Goal: Task Accomplishment & Management: Manage account settings

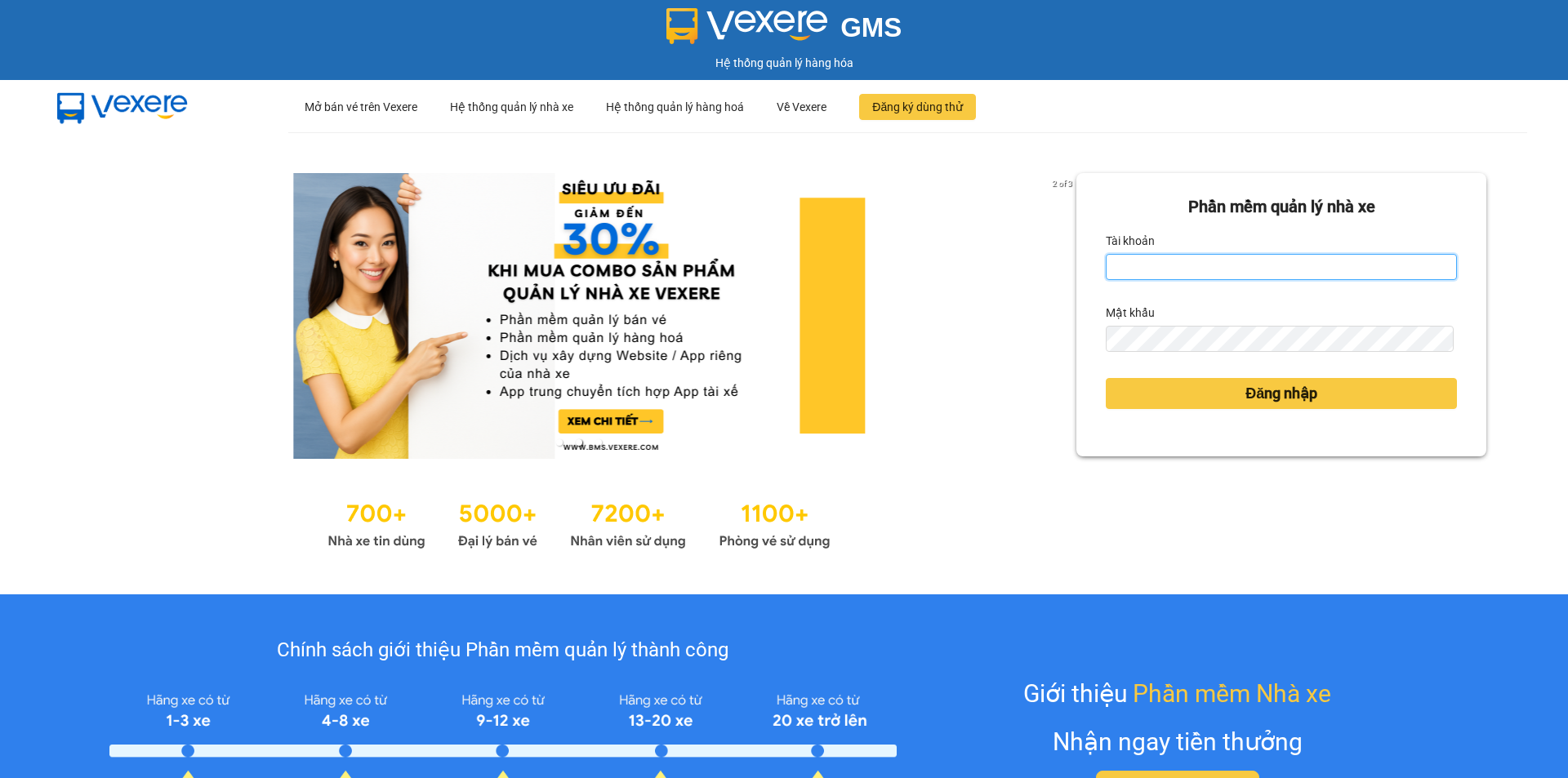
click at [1317, 269] on input "Tài khoản" at bounding box center [1281, 267] width 351 height 26
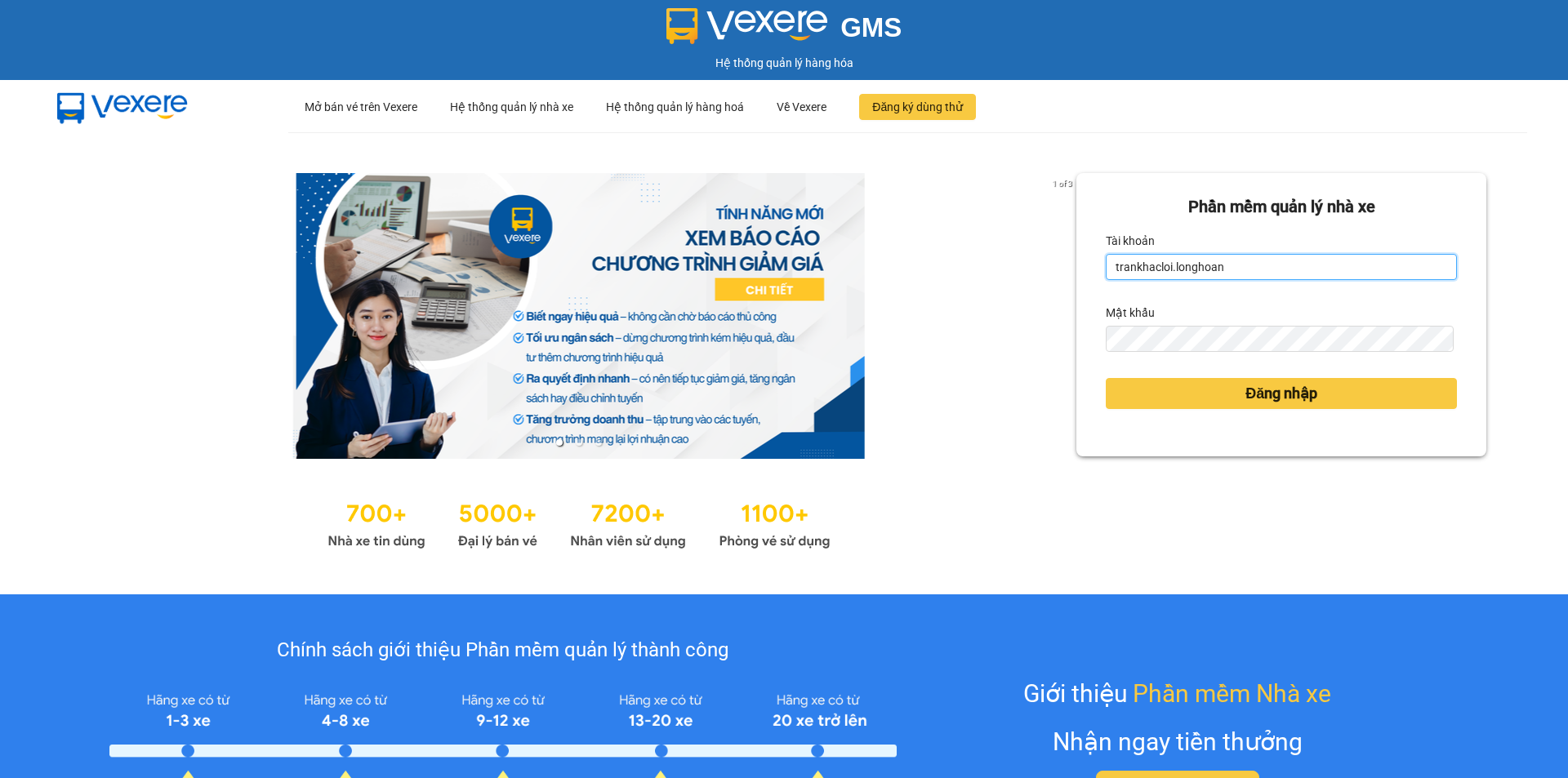
type input "trankhacloi.longhoan"
click at [1106, 378] on button "Đăng nhập" at bounding box center [1281, 393] width 351 height 31
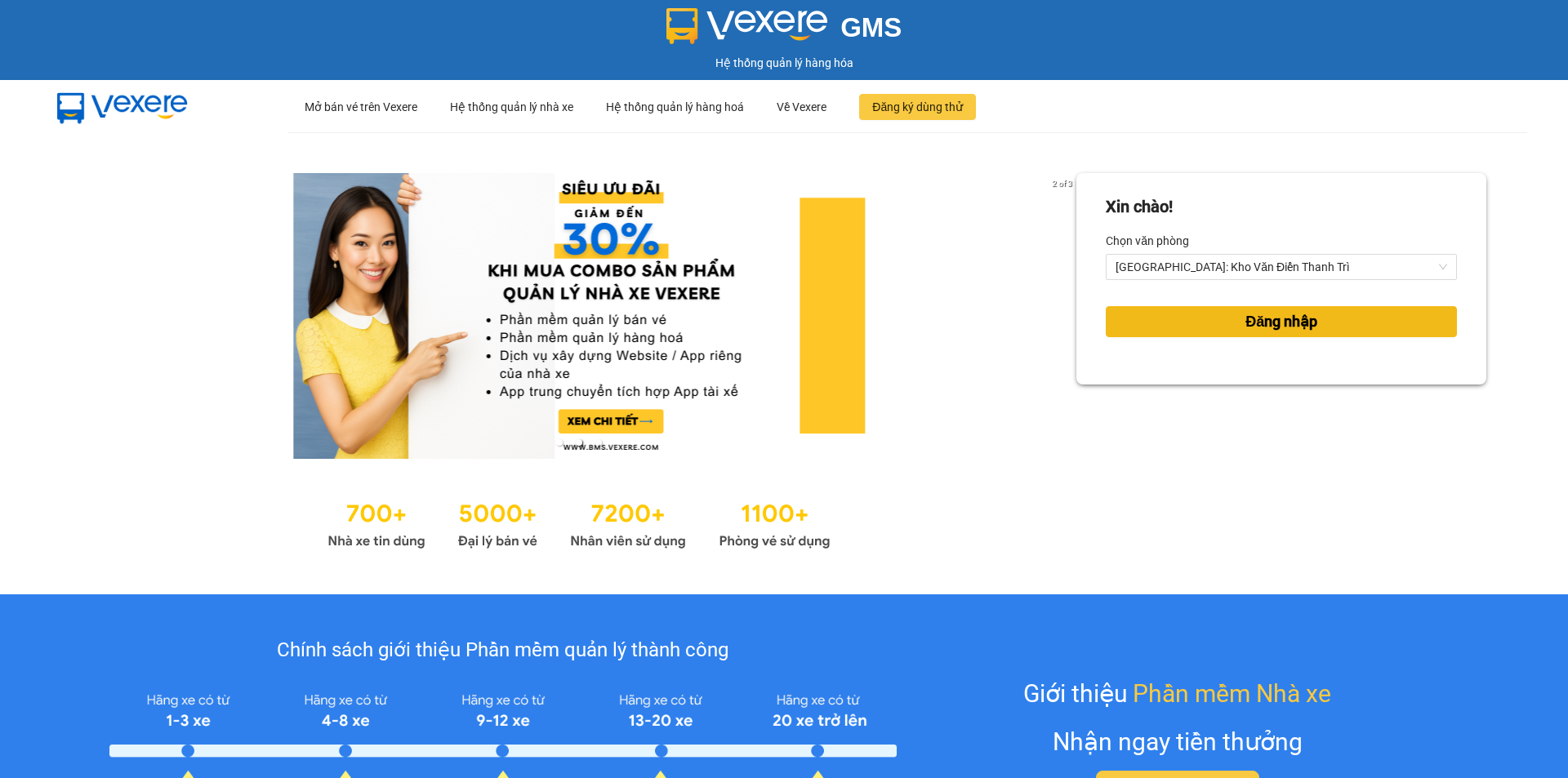
click at [1316, 332] on button "Đăng nhập" at bounding box center [1281, 321] width 351 height 31
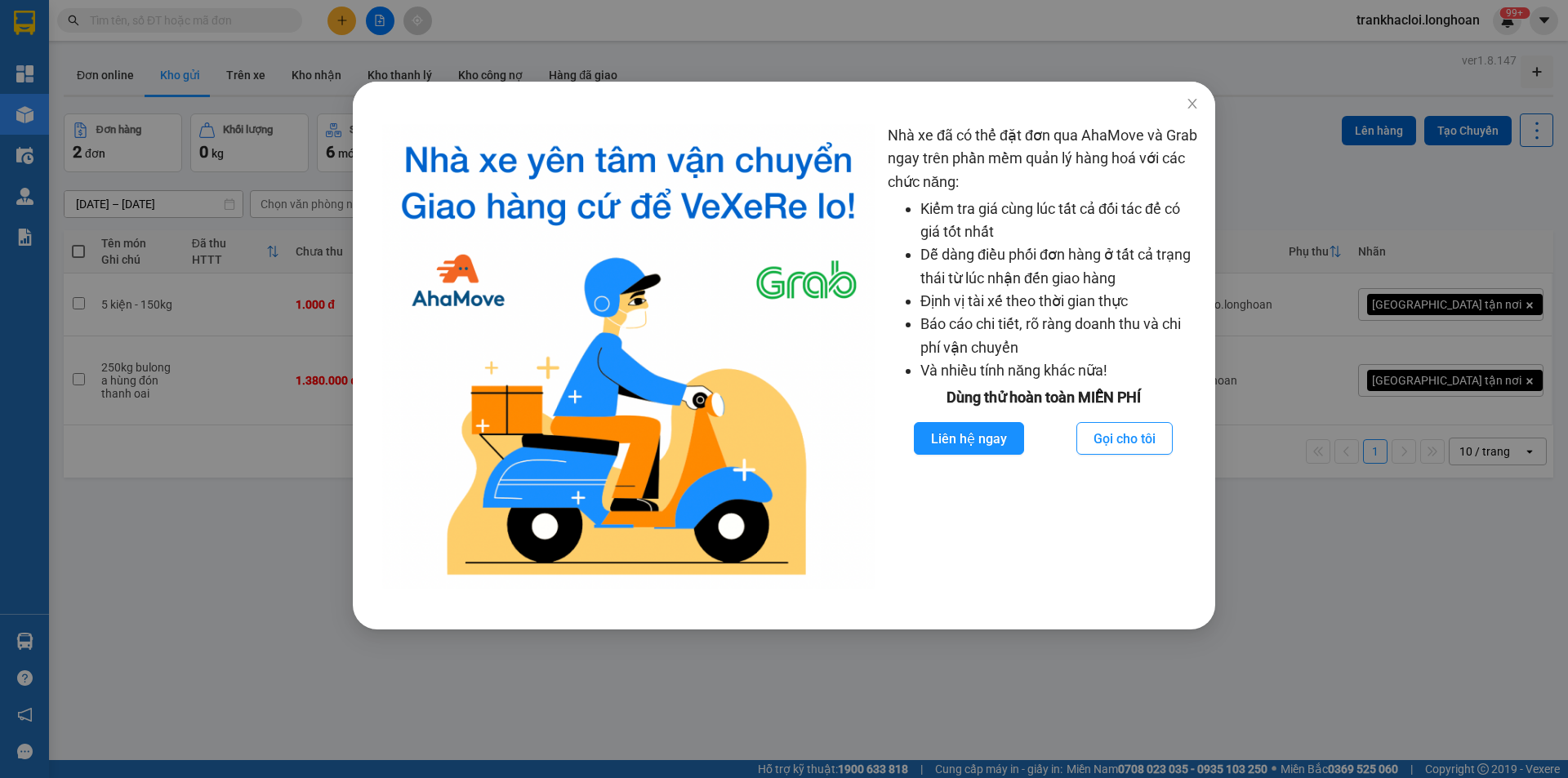
drag, startPoint x: 134, startPoint y: 645, endPoint x: 146, endPoint y: 607, distance: 39.8
click at [146, 645] on div "Nhà xe đã có thể đặt đơn qua AhaMove và Grab ngay trên phần mềm quản lý hàng ho…" at bounding box center [784, 389] width 1568 height 778
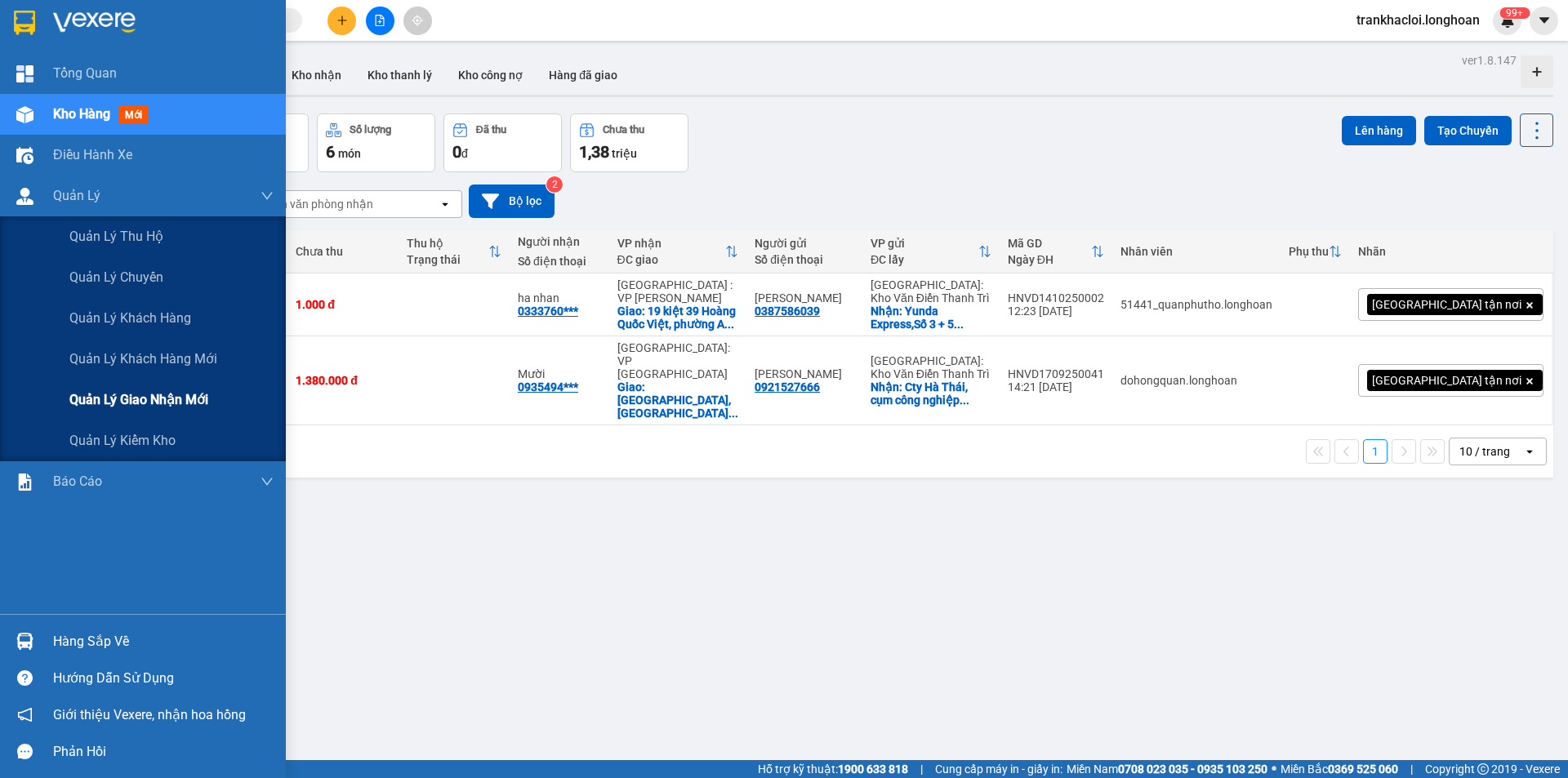
click at [130, 411] on div "Quản lý giao nhận mới" at bounding box center [172, 400] width 204 height 41
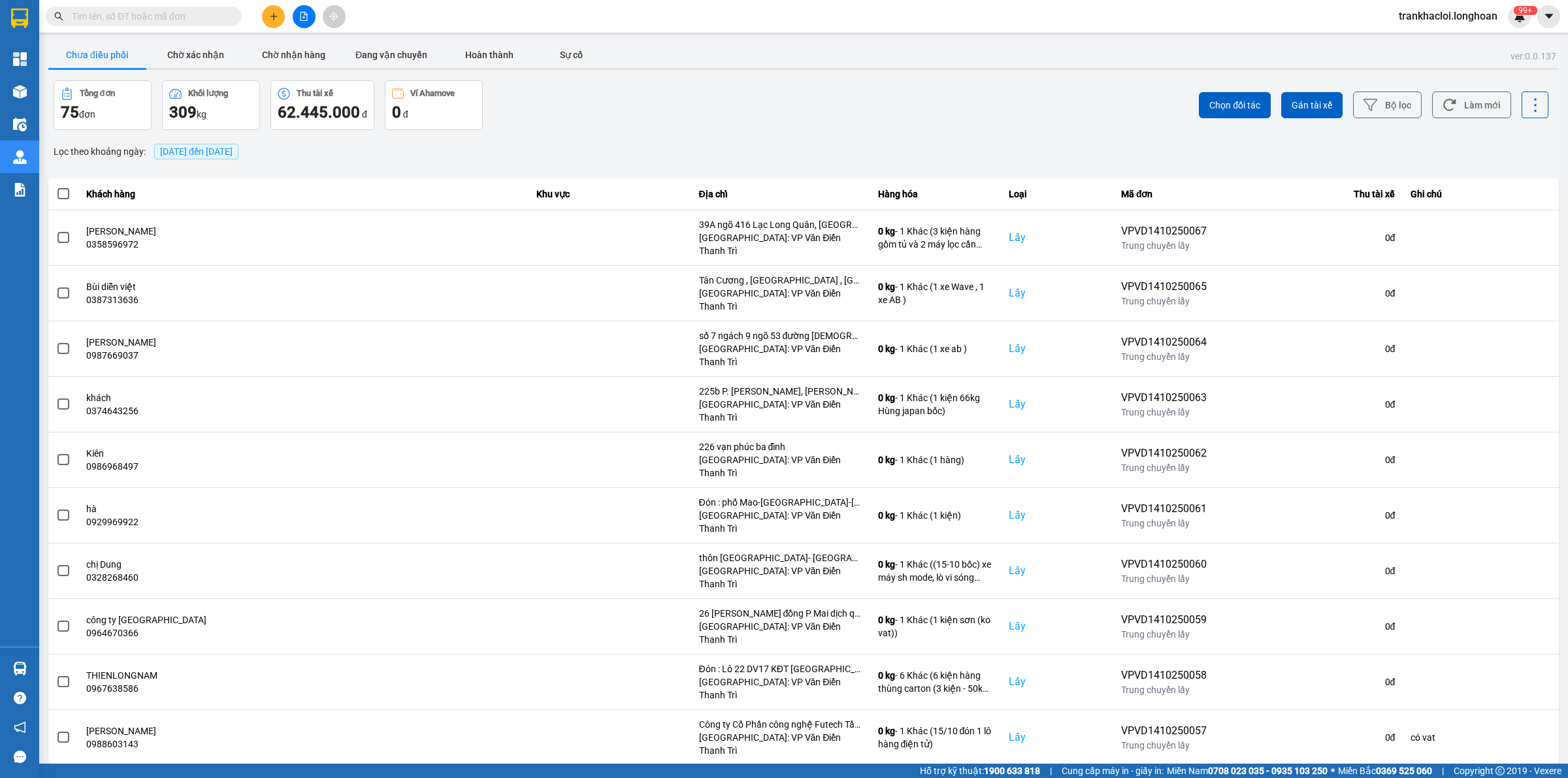
click at [882, 99] on div "Chọn đối tác Gán tài xế Bộ lọc Làm mới" at bounding box center [1175, 105] width 747 height 50
click at [227, 149] on span "[DATE] đến [DATE]" at bounding box center [197, 151] width 73 height 10
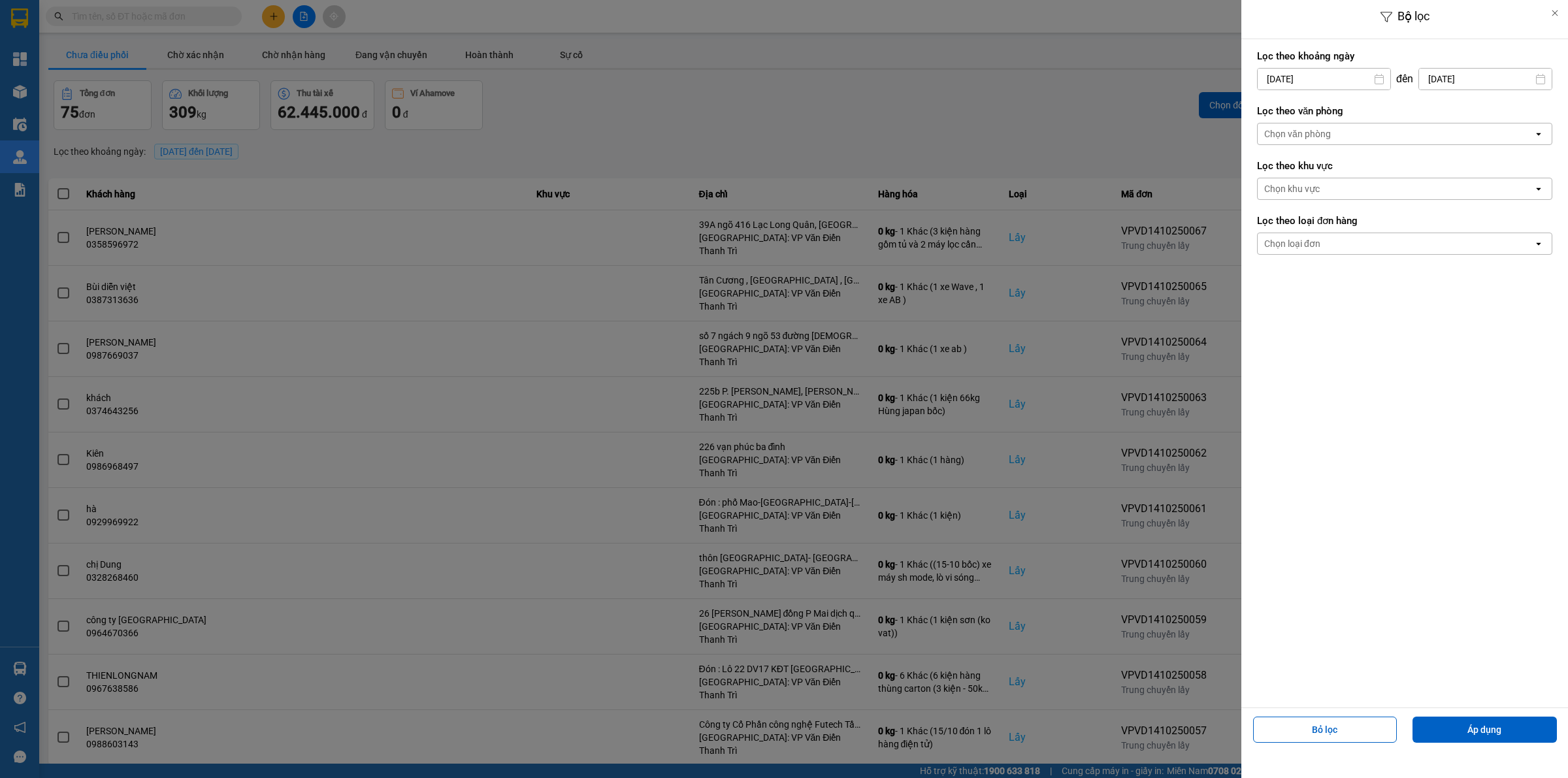
click at [1254, 132] on div "Chọn văn phòng" at bounding box center [1298, 134] width 67 height 13
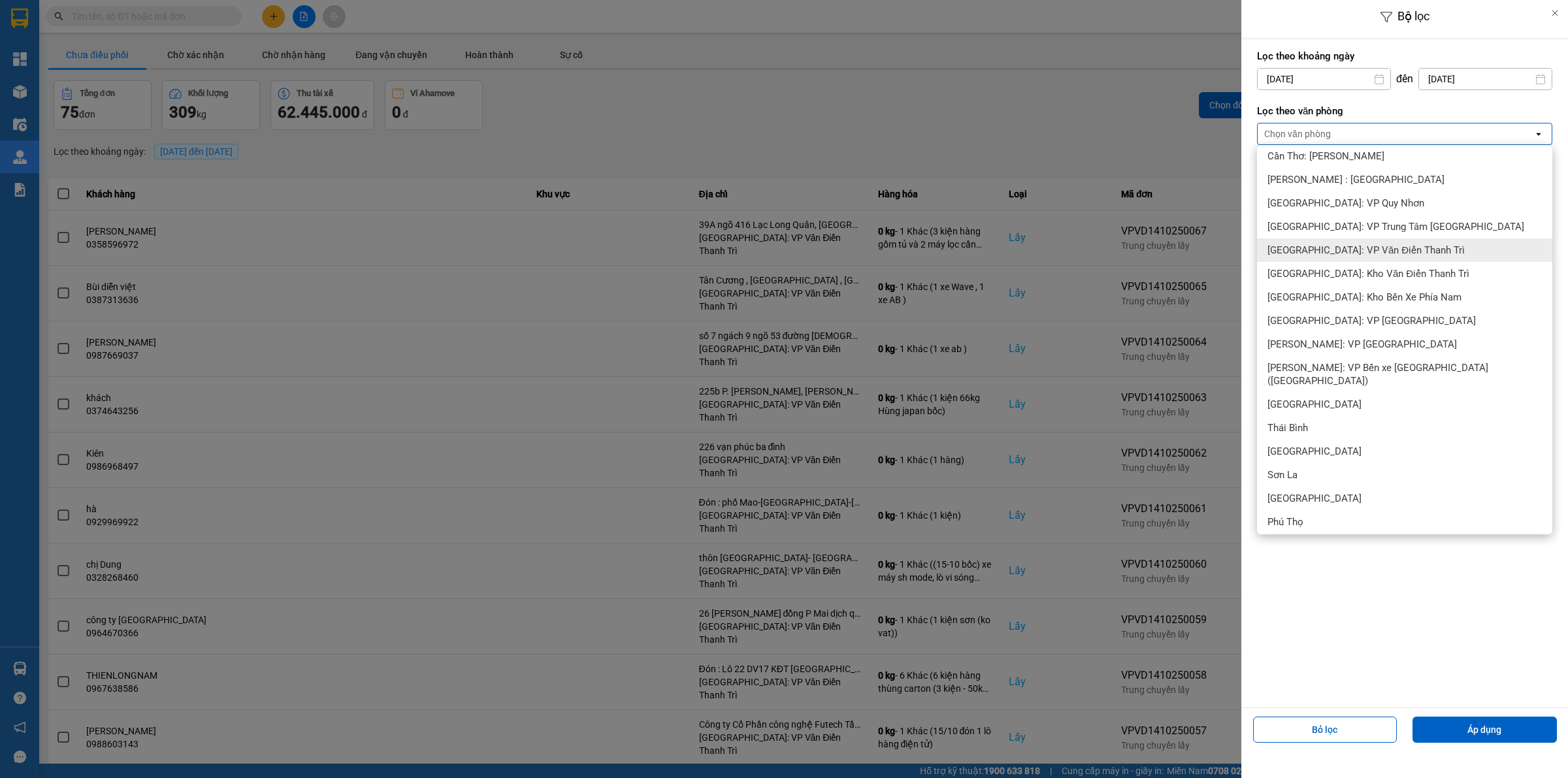
scroll to position [572, 0]
click at [1254, 249] on span "[GEOGRAPHIC_DATA]: VP Văn Điển Thanh Trì" at bounding box center [1367, 249] width 198 height 13
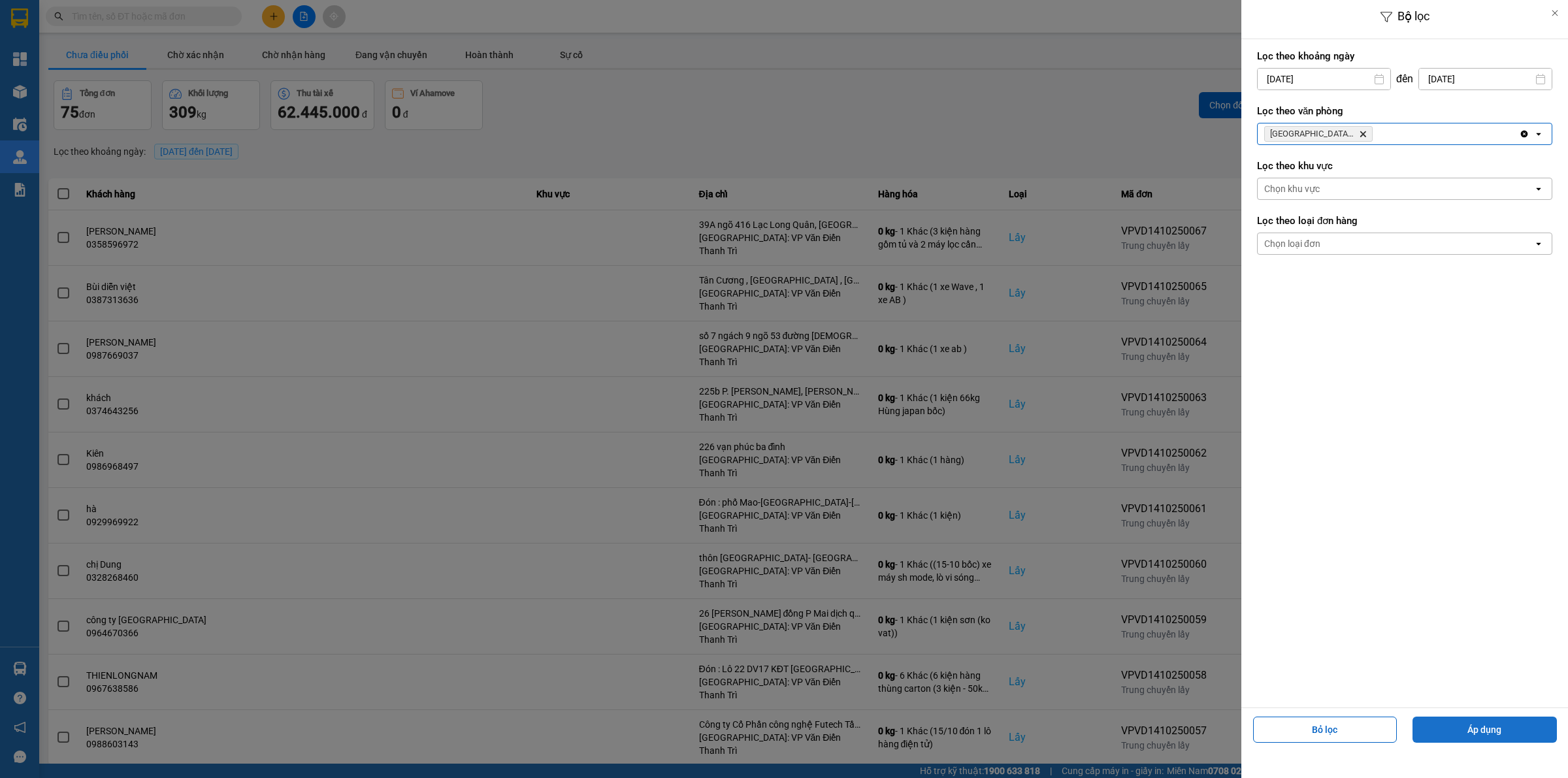
click at [1254, 621] on button "Áp dụng" at bounding box center [1485, 729] width 144 height 26
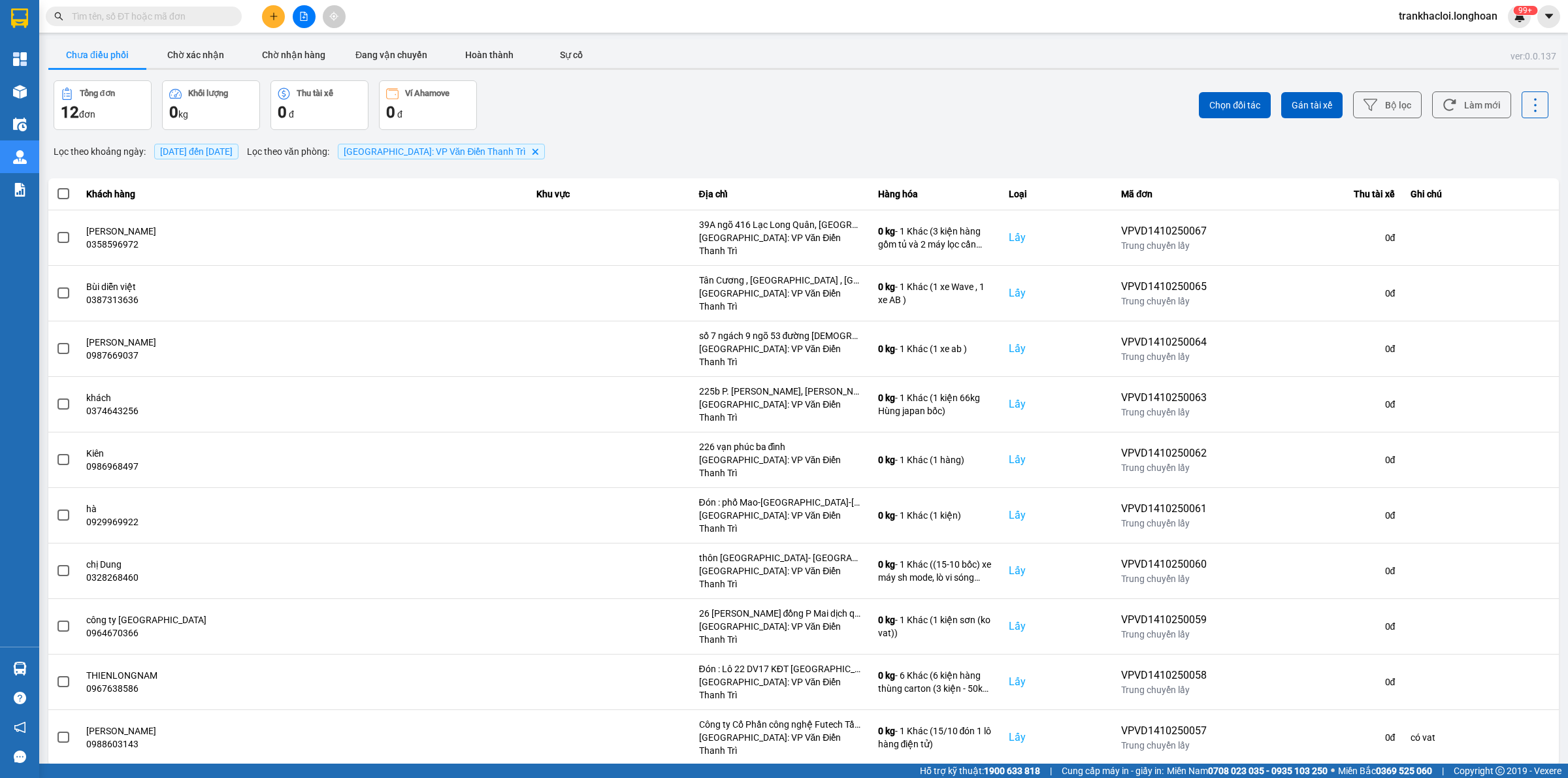
click at [670, 106] on div "Tổng đơn 12 đơn Khối lượng 0 kg Thu tài xế 0 đ Ví Ahamove 0 đ" at bounding box center [427, 105] width 747 height 50
click at [1254, 621] on div "10 / trang" at bounding box center [1517, 776] width 41 height 13
click at [1254, 621] on div "100 / trang" at bounding box center [1525, 645] width 48 height 13
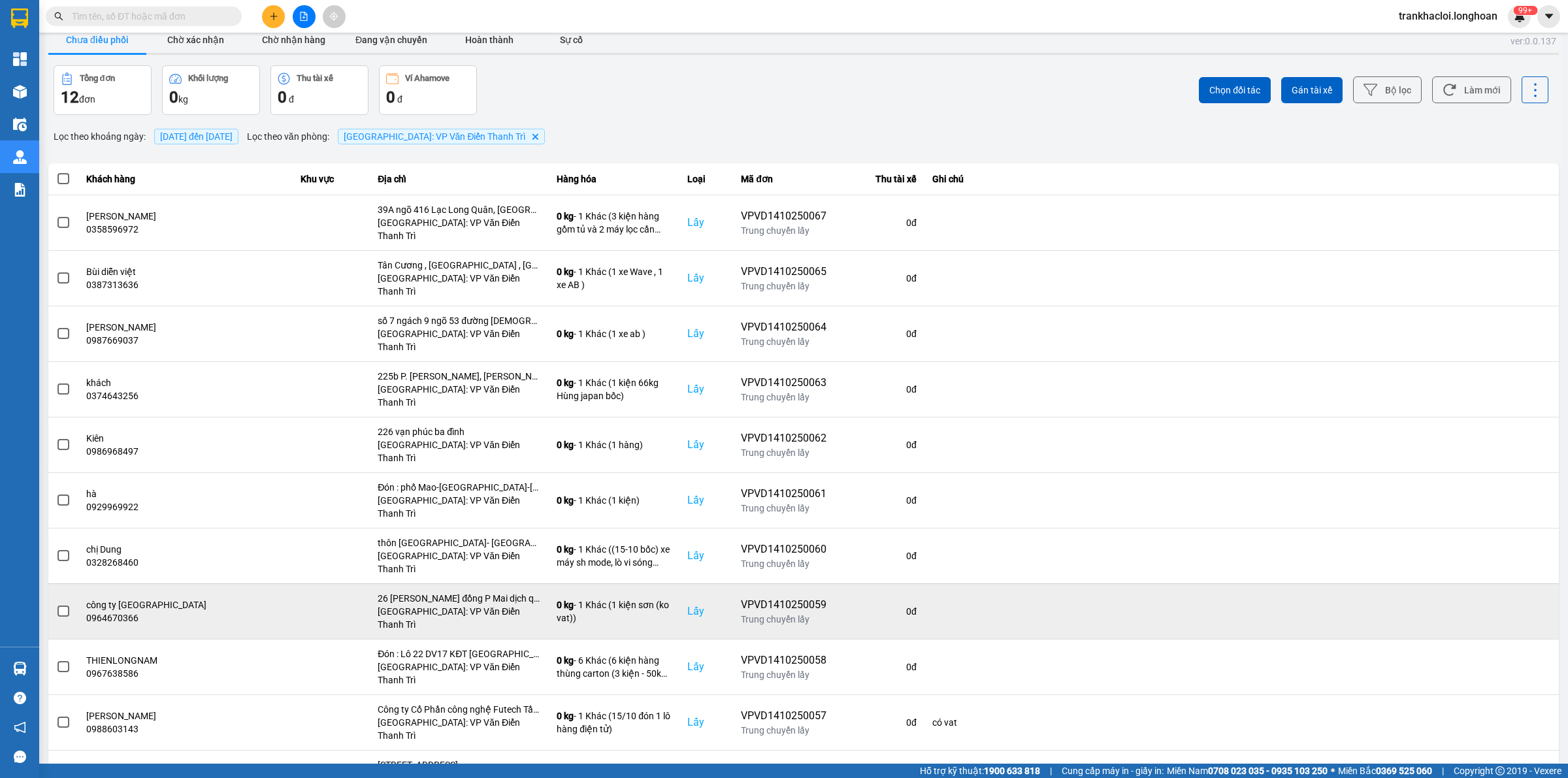
scroll to position [19, 0]
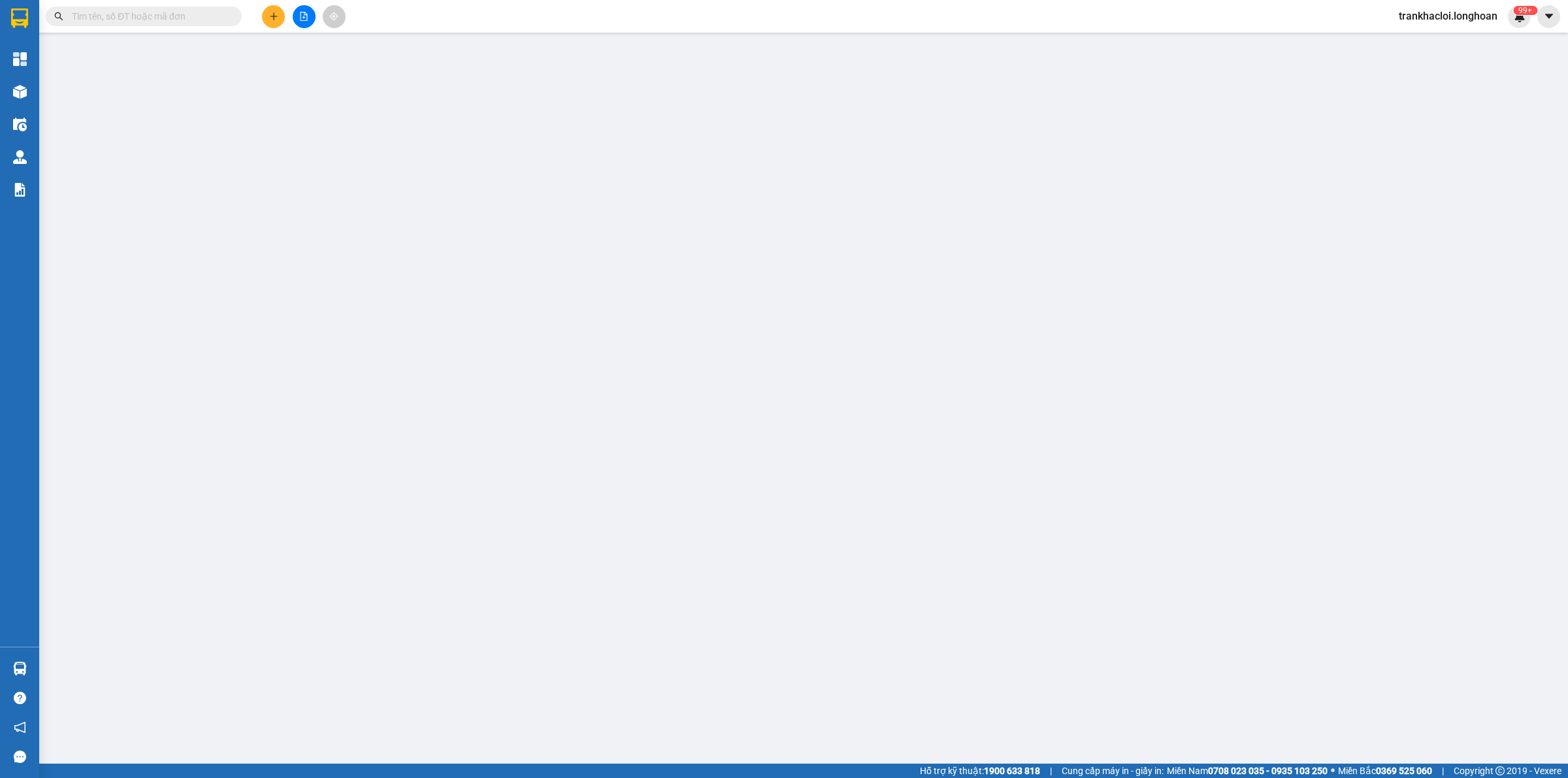
type input "0976740155"
type input "[PERSON_NAME]"
checkbox input "true"
type input "75 Ngõ [STREET_ADDRESS][PERSON_NAME]"
type input "0919607229"
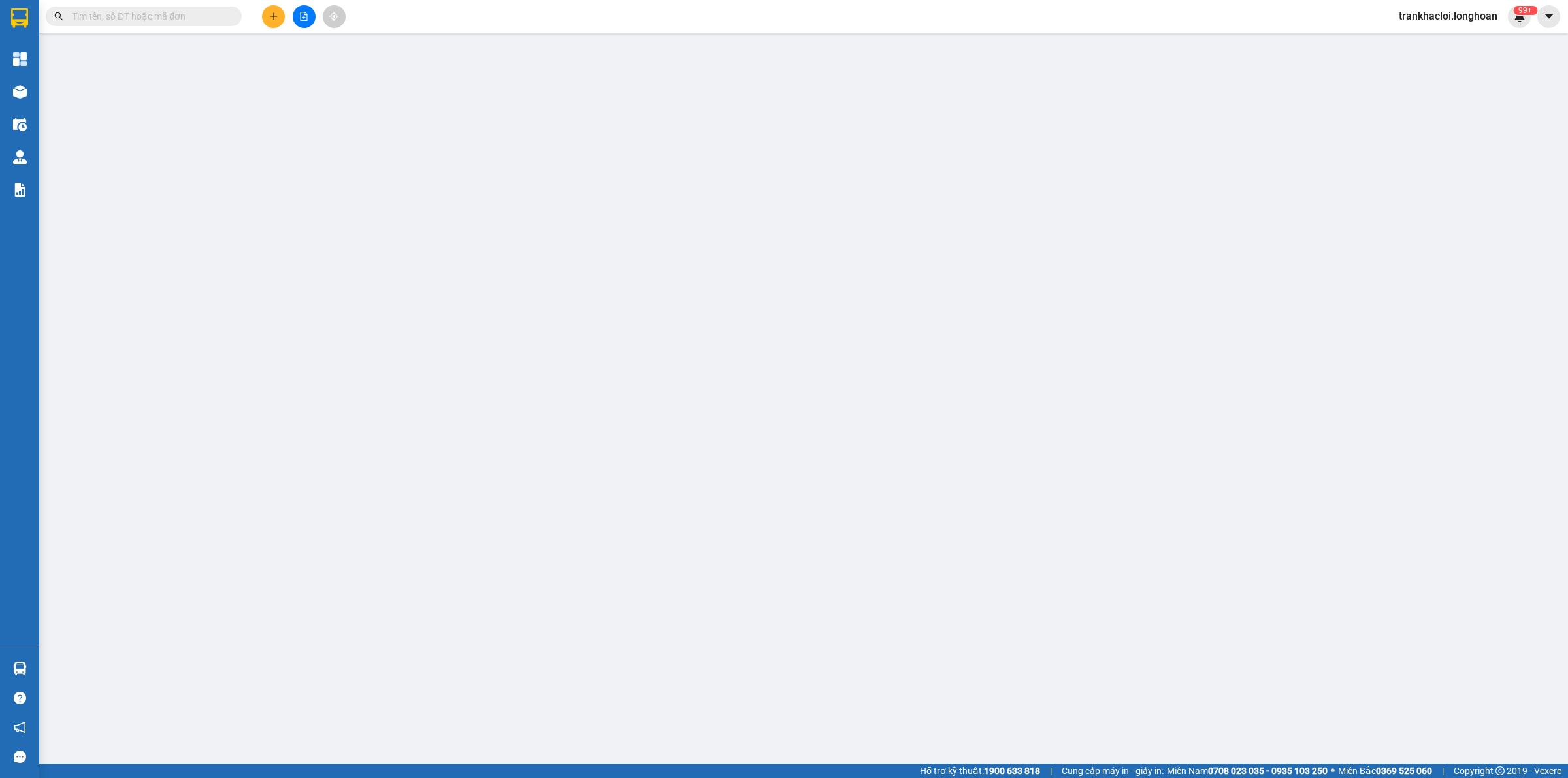
type input "thủy"
checkbox input "true"
type input "150 phạm tứ,cẩm lệ [GEOGRAPHIC_DATA]"
type input "0"
type input "1.500.000"
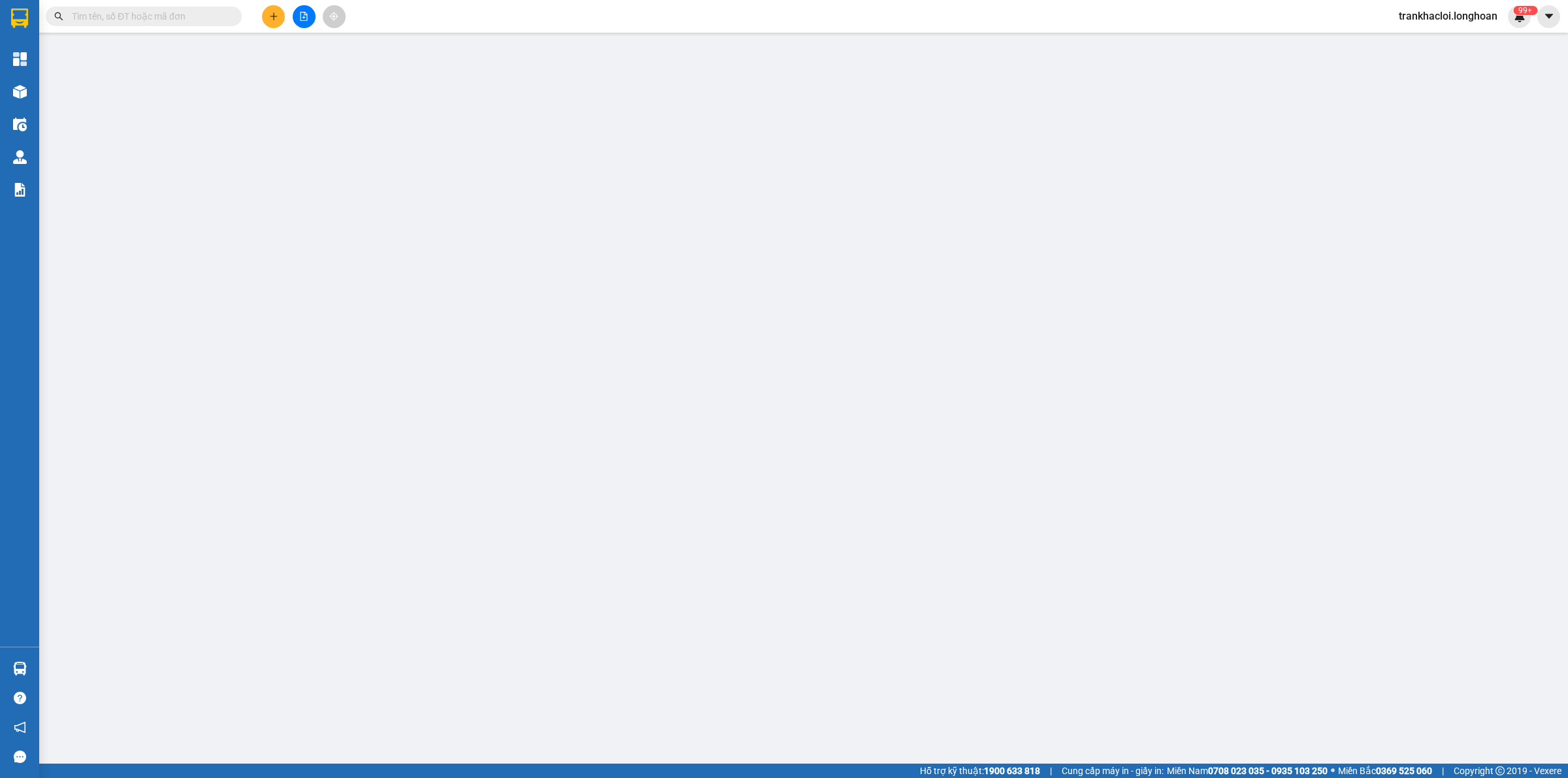
type input "1.500.000"
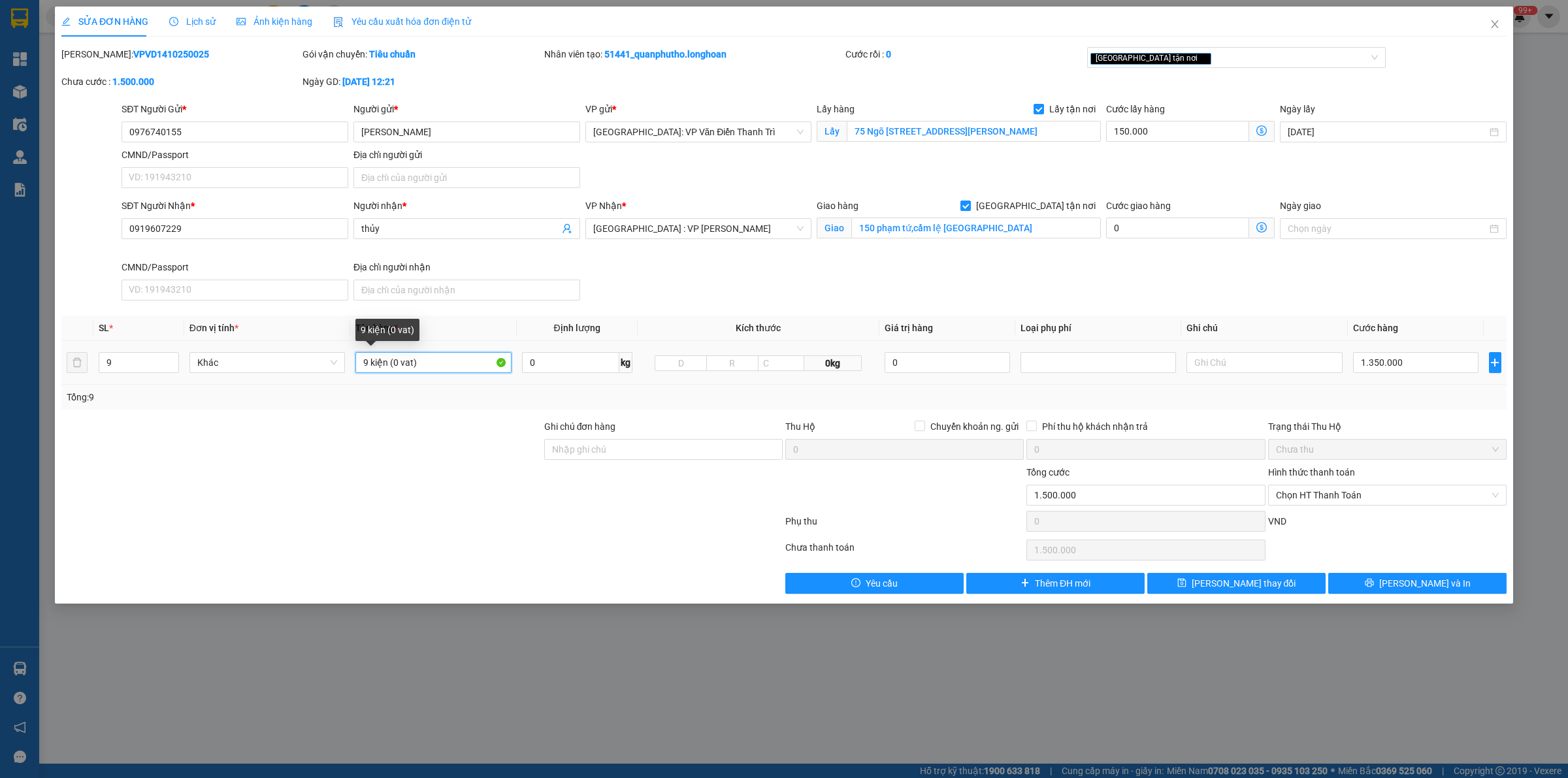
click at [389, 365] on input "9 kiện (0 vat)" at bounding box center [433, 362] width 155 height 21
type input "9 kiện a luân bốc (0 vat)"
click at [1254, 588] on span "[PERSON_NAME] thay đổi" at bounding box center [1244, 583] width 105 height 14
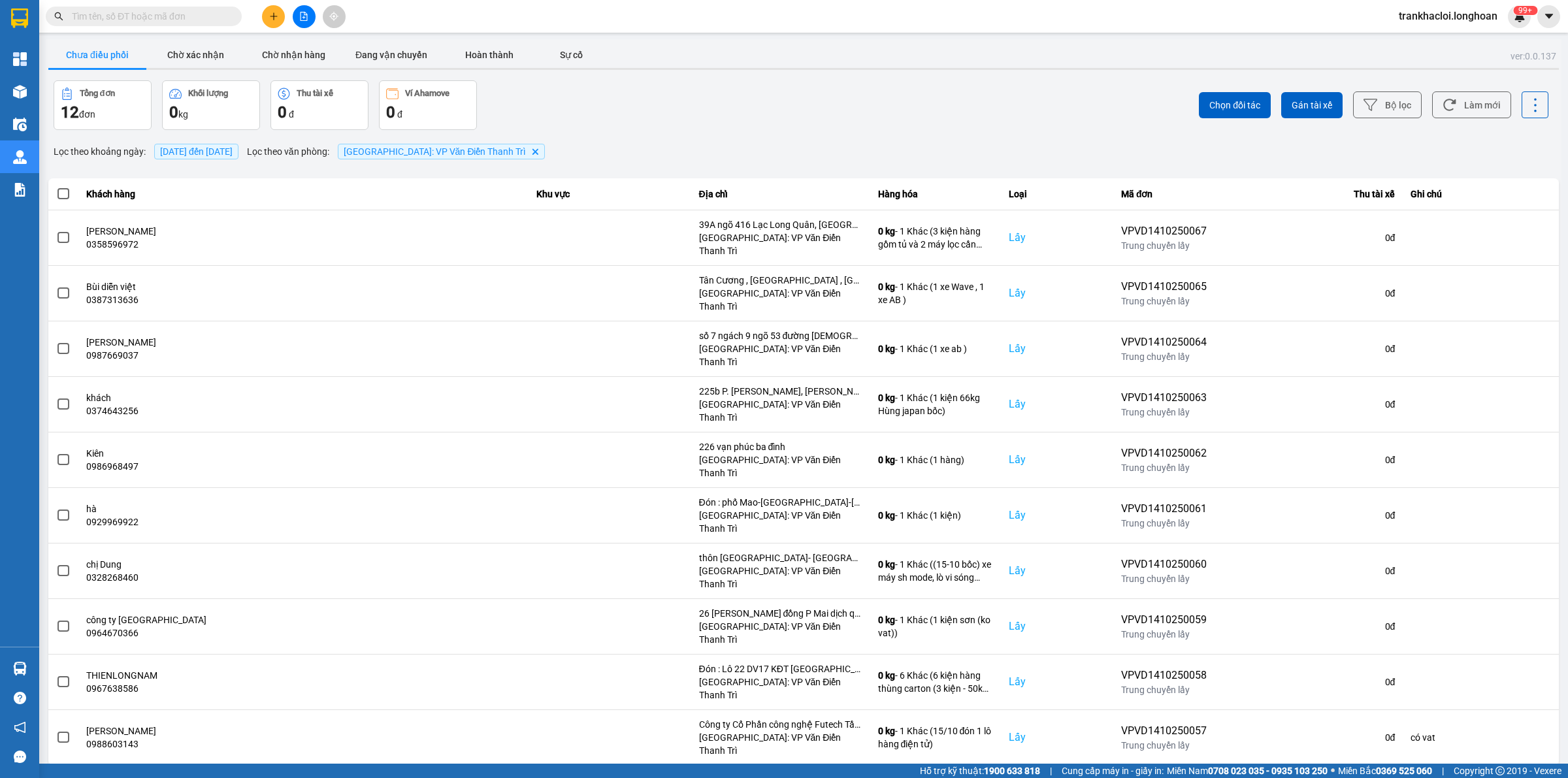
drag, startPoint x: 162, startPoint y: 0, endPoint x: 161, endPoint y: 13, distance: 13.0
click at [161, 7] on div "Kết quả tìm kiếm ( 0 ) Bộ lọc No Data trankhacloi.longhoan 99+" at bounding box center [784, 16] width 1568 height 33
click at [161, 14] on input "text" at bounding box center [149, 16] width 154 height 14
click at [650, 79] on div "ver: 0.0.137 Chưa điều phối Chờ xác nhận Chờ nhận hàng Đang vận chuyển Hoàn thà…" at bounding box center [804, 414] width 1516 height 750
click at [641, 67] on div "Chưa điều phối Chờ xác nhận Chờ nhận hàng Đang vận chuyển Hoàn thành Sự cố" at bounding box center [804, 56] width 1511 height 30
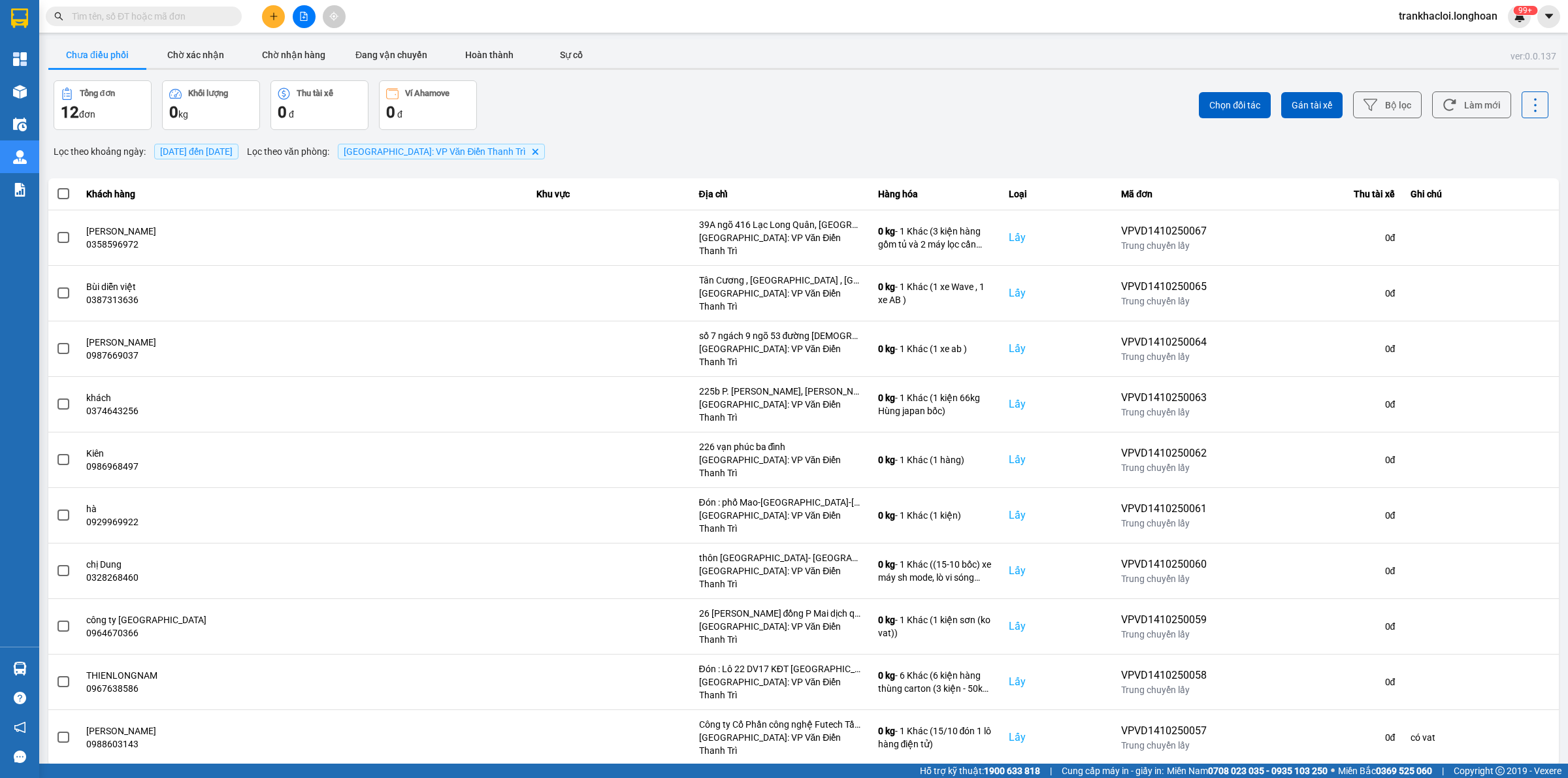
click at [175, 19] on input "text" at bounding box center [149, 16] width 154 height 14
click at [111, 13] on input "text" at bounding box center [149, 16] width 154 height 14
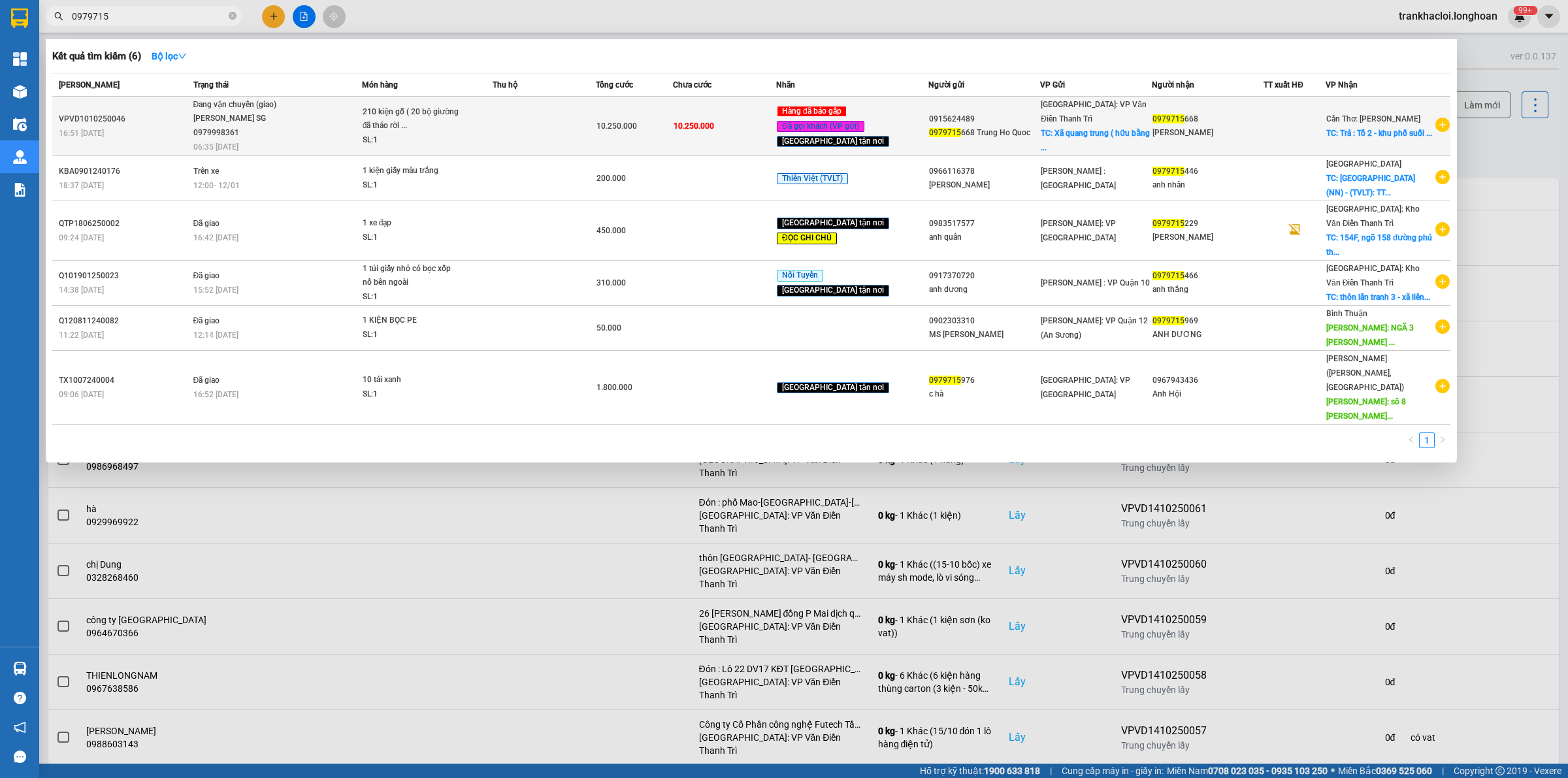
type input "0979715"
click at [413, 143] on div "SL: 1" at bounding box center [411, 140] width 98 height 14
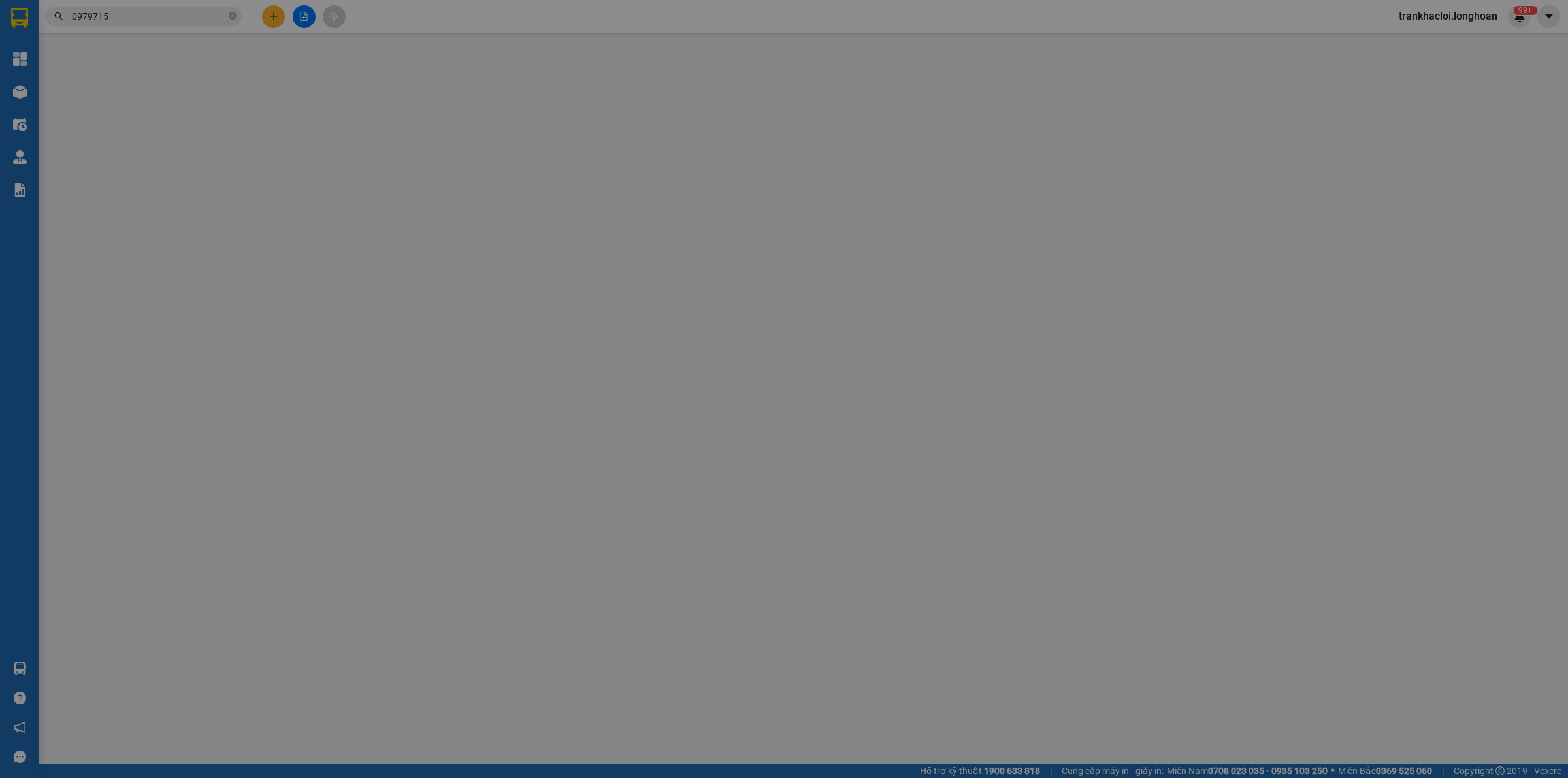
type input "0915624489"
type input "0979715668 Trung Ho Quoc"
checkbox input "true"
type input "Xã [GEOGRAPHIC_DATA] ( hữu bằng cũ [GEOGRAPHIC_DATA] ) [GEOGRAPHIC_DATA]"
type input "0979715668"
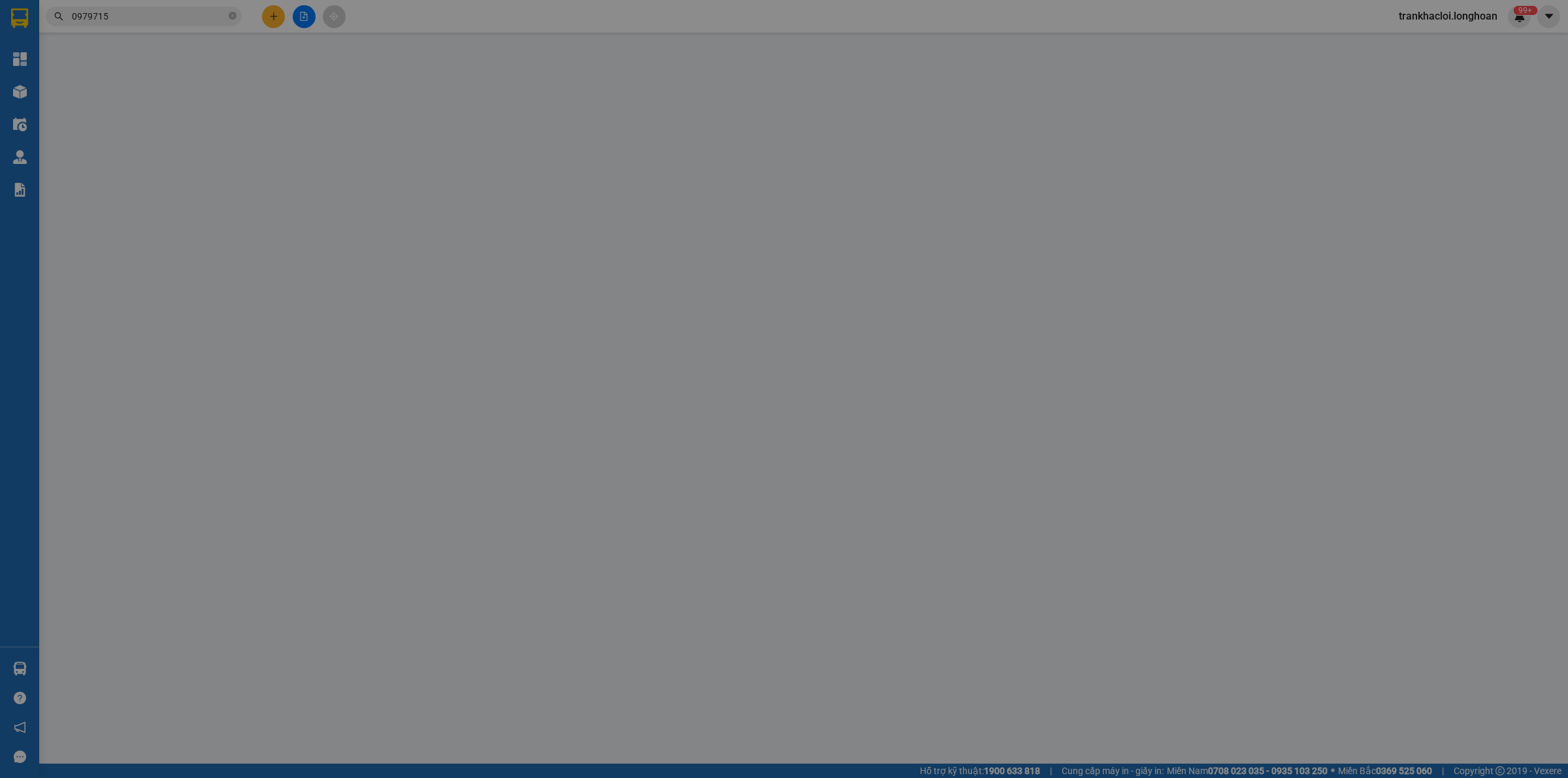
type input "[PERSON_NAME]"
checkbox input "true"
type input "Trả : Tổ 2 - khu phố suối lớn- đặc khu [GEOGRAPHIC_DATA]"
type input "0"
type input "10.250.000"
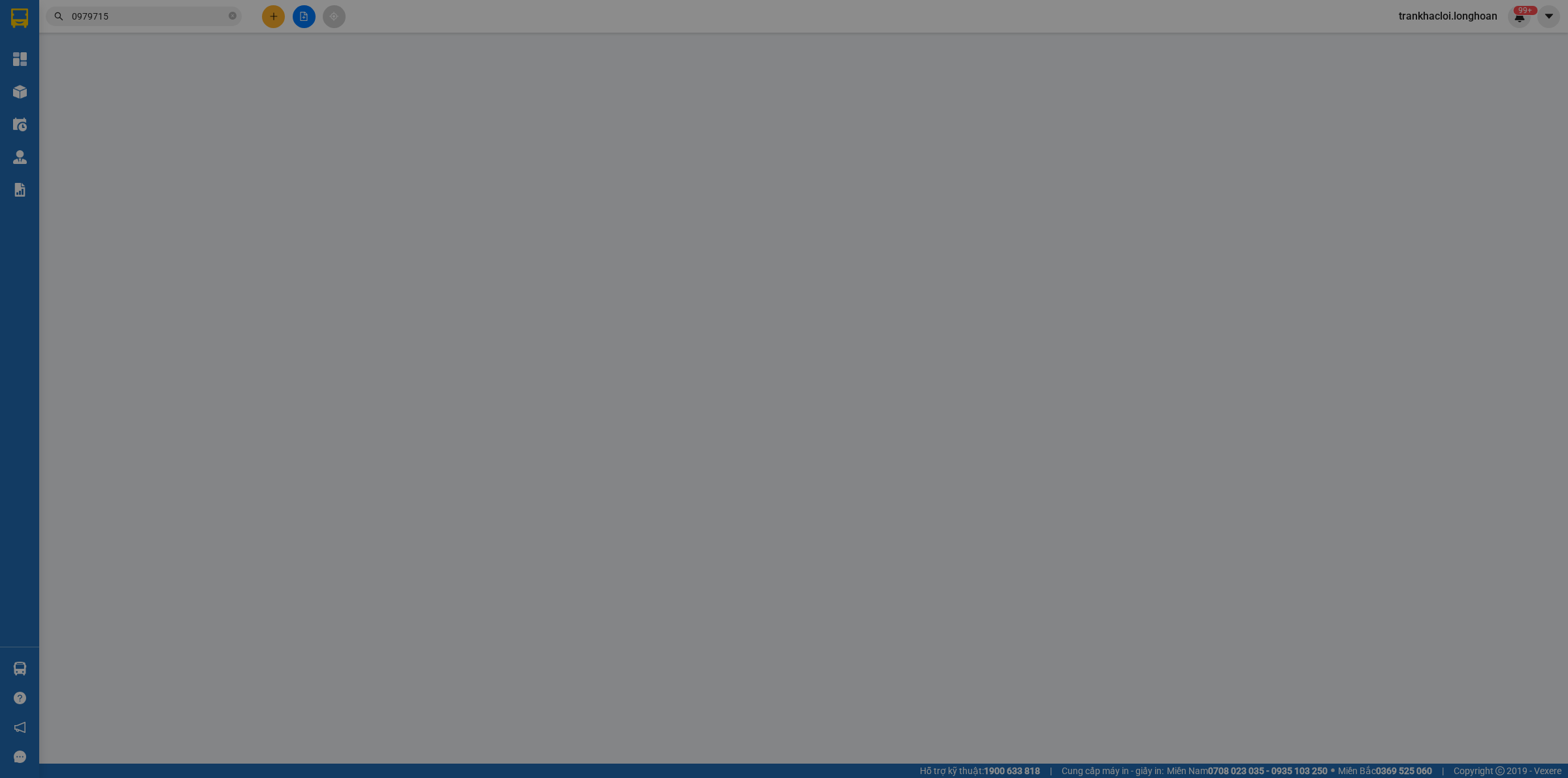
type input "10.250.000"
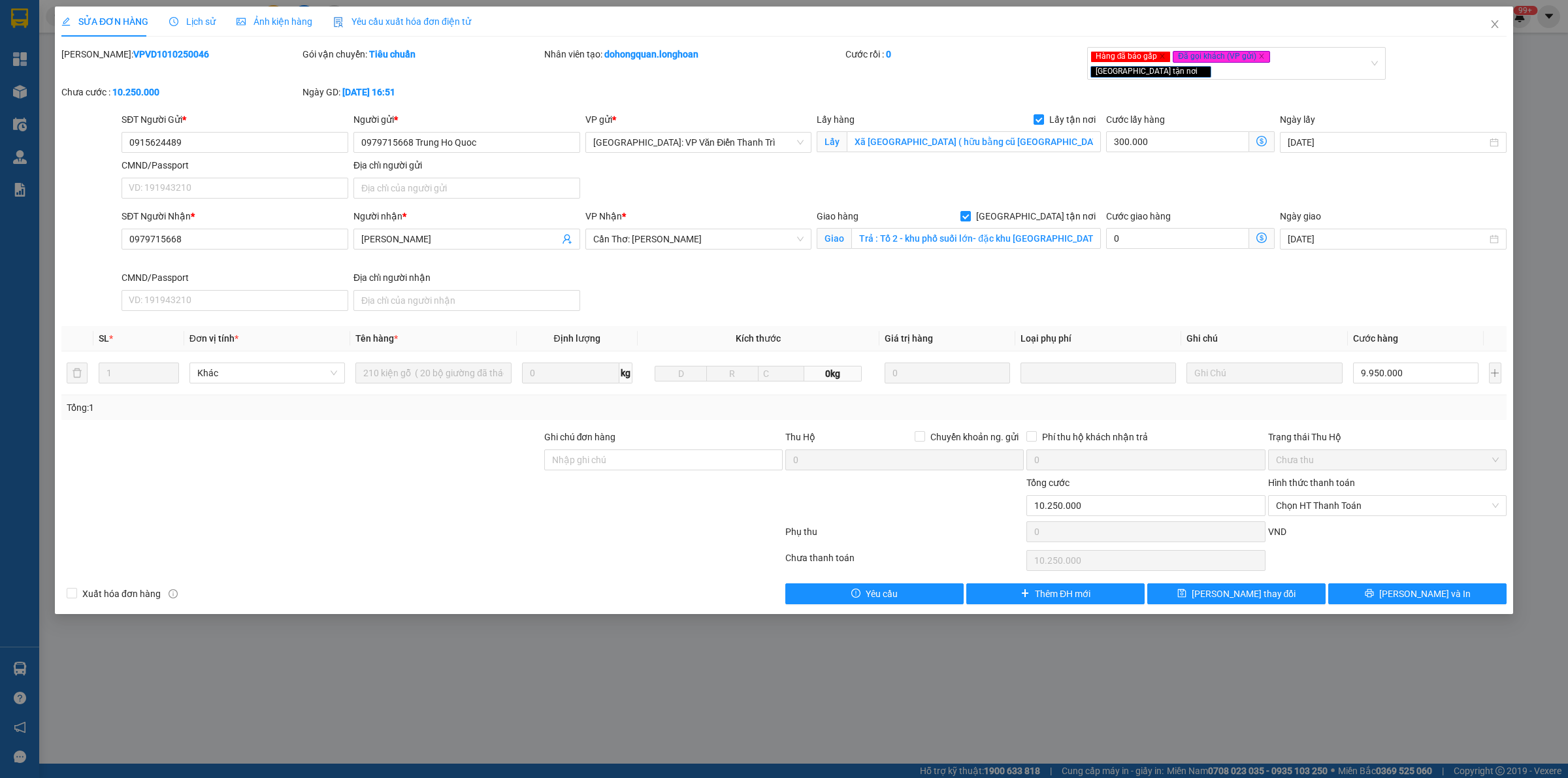
click at [961, 273] on div "SĐT Người Nhận * 0979715668 Người nhận * Đoàn bá trung VP Nhận * [GEOGRAPHIC_DA…" at bounding box center [814, 263] width 1390 height 107
click at [196, 23] on span "Lịch sử" at bounding box center [192, 22] width 46 height 10
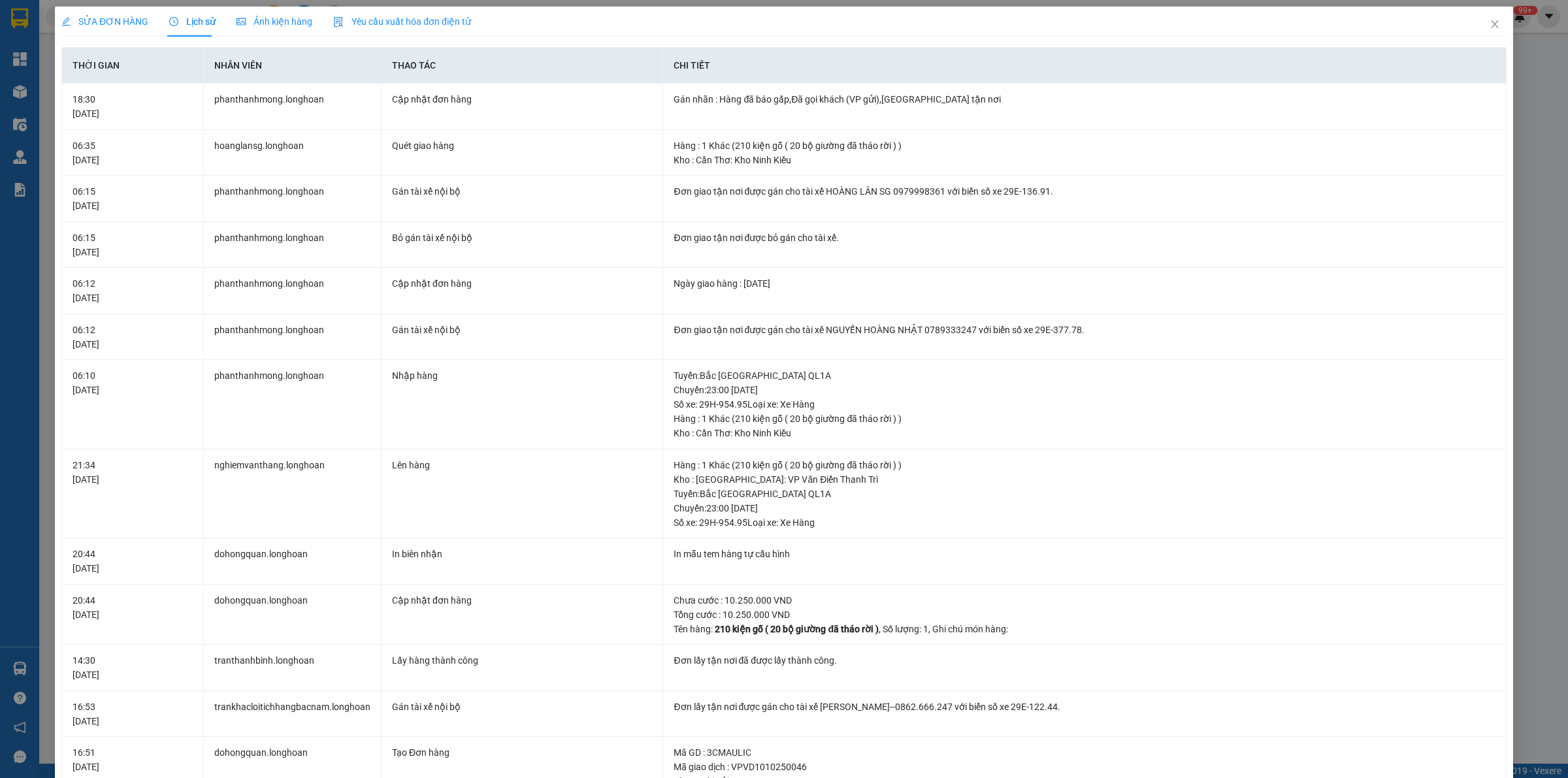
click at [97, 10] on div "SỬA ĐƠN HÀNG" at bounding box center [105, 22] width 87 height 30
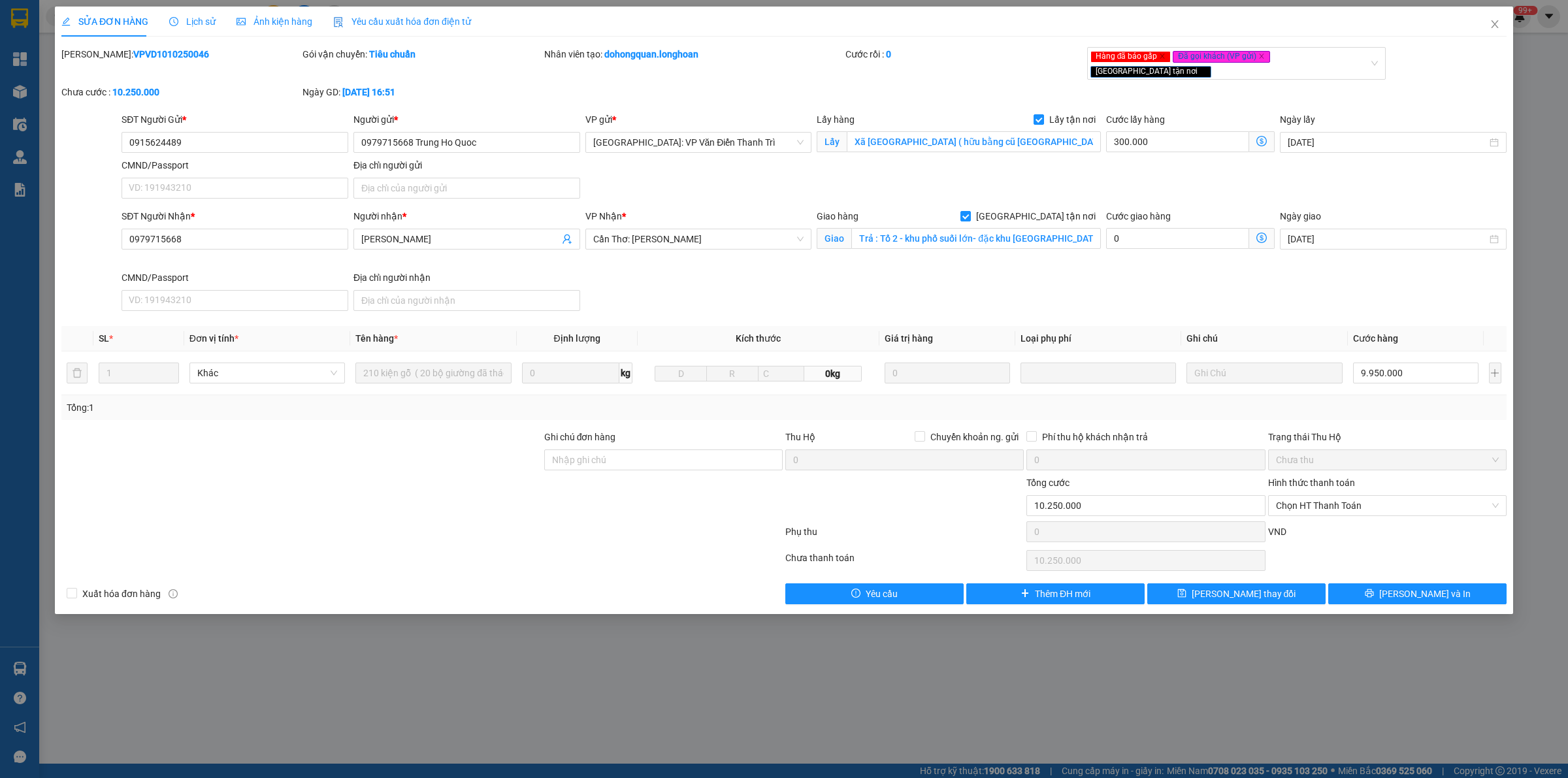
click at [671, 278] on div "SĐT Người Nhận * 0979715668 Người nhận * Đoàn bá trung VP Nhận * [GEOGRAPHIC_DA…" at bounding box center [814, 263] width 1390 height 107
click at [622, 273] on div "SĐT Người Nhận * 0979715668 Người nhận * Đoàn bá trung VP Nhận * [GEOGRAPHIC_DA…" at bounding box center [814, 263] width 1390 height 107
click at [752, 279] on div "SĐT Người Nhận * 0979715668 Người nhận * Đoàn bá trung VP Nhận * [GEOGRAPHIC_DA…" at bounding box center [814, 263] width 1390 height 107
click at [692, 180] on div "SĐT Người Gửi * 0915624489 Người gửi * 0979715668 Trung Ho Quoc VP gửi * [GEOGR…" at bounding box center [814, 157] width 1390 height 91
click at [738, 284] on div "SĐT Người Nhận * 0979715668 Người nhận * Đoàn bá trung VP Nhận * [GEOGRAPHIC_DA…" at bounding box center [814, 263] width 1390 height 107
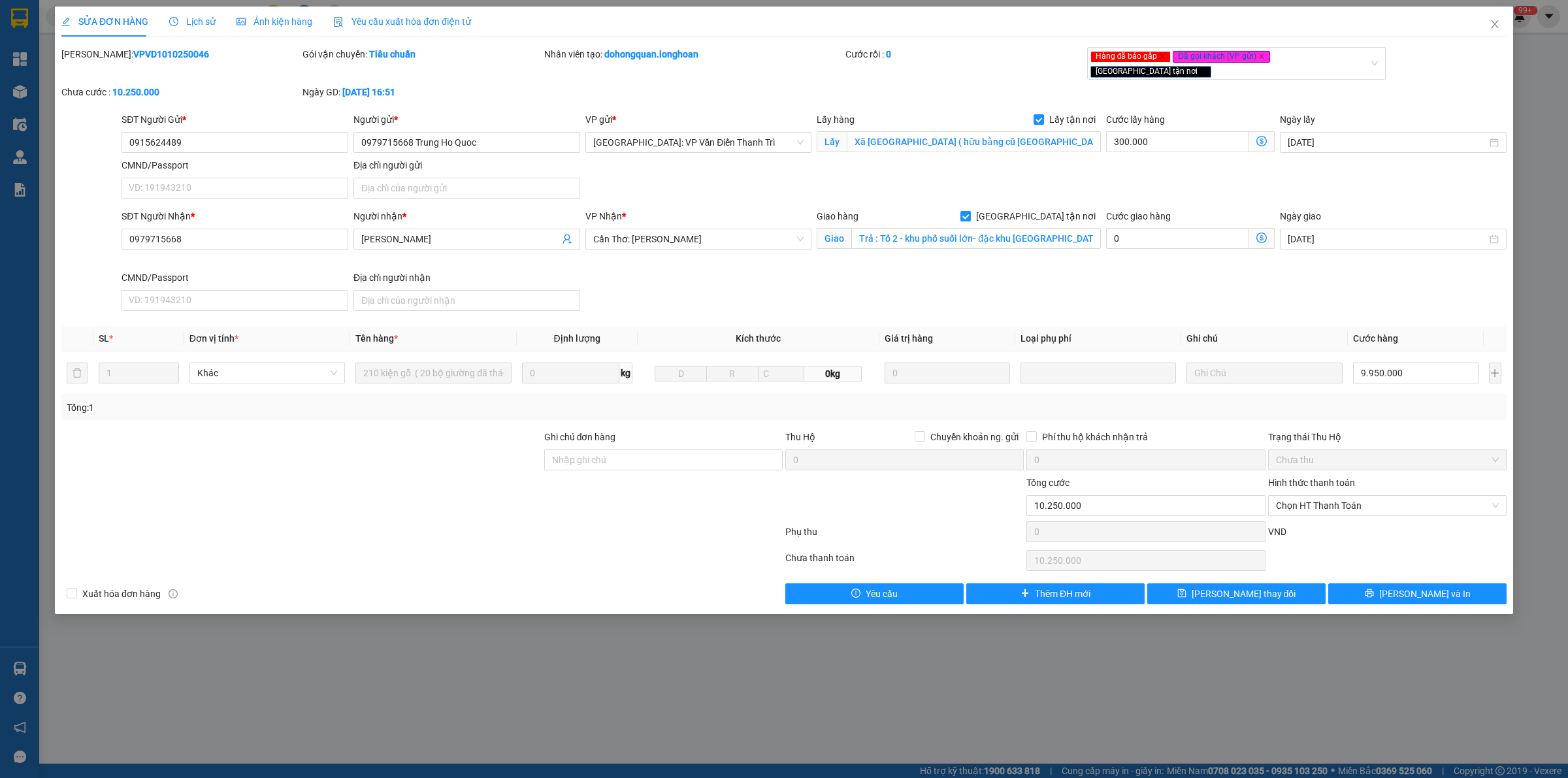
click at [513, 621] on div "SỬA ĐƠN HÀNG Lịch sử Ảnh kiện hàng Yêu cầu xuất hóa đơn điện tử Total Paid Fee …" at bounding box center [784, 389] width 1568 height 778
click at [1254, 24] on icon "close" at bounding box center [1495, 24] width 10 height 10
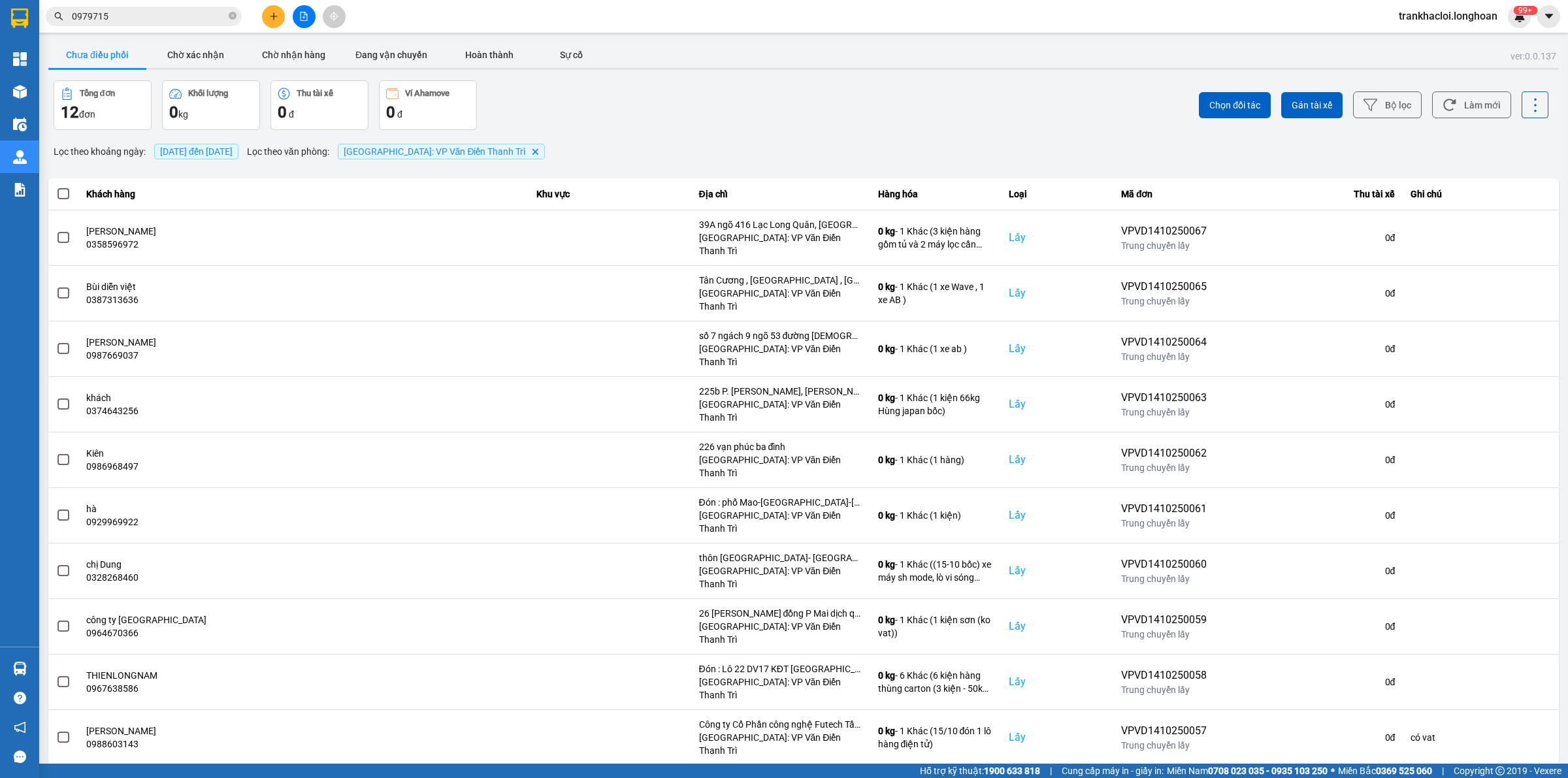
click at [817, 103] on div "Chọn đối tác Gán tài xế Bộ lọc Làm mới" at bounding box center [1175, 105] width 747 height 50
click at [1254, 621] on div "10 / trang" at bounding box center [1517, 776] width 41 height 13
click at [1254, 621] on li "100 / trang" at bounding box center [1525, 645] width 68 height 24
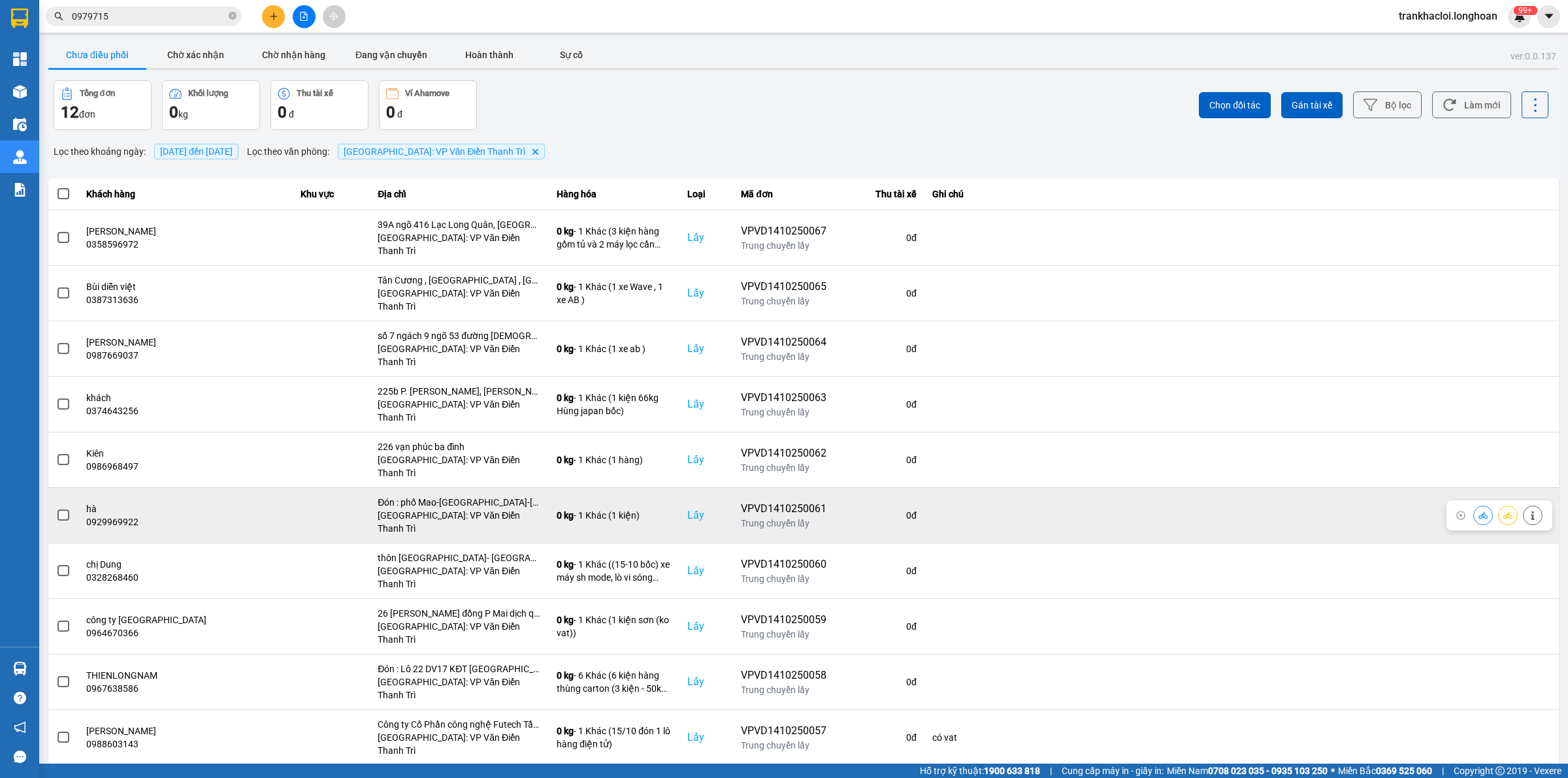
scroll to position [19, 0]
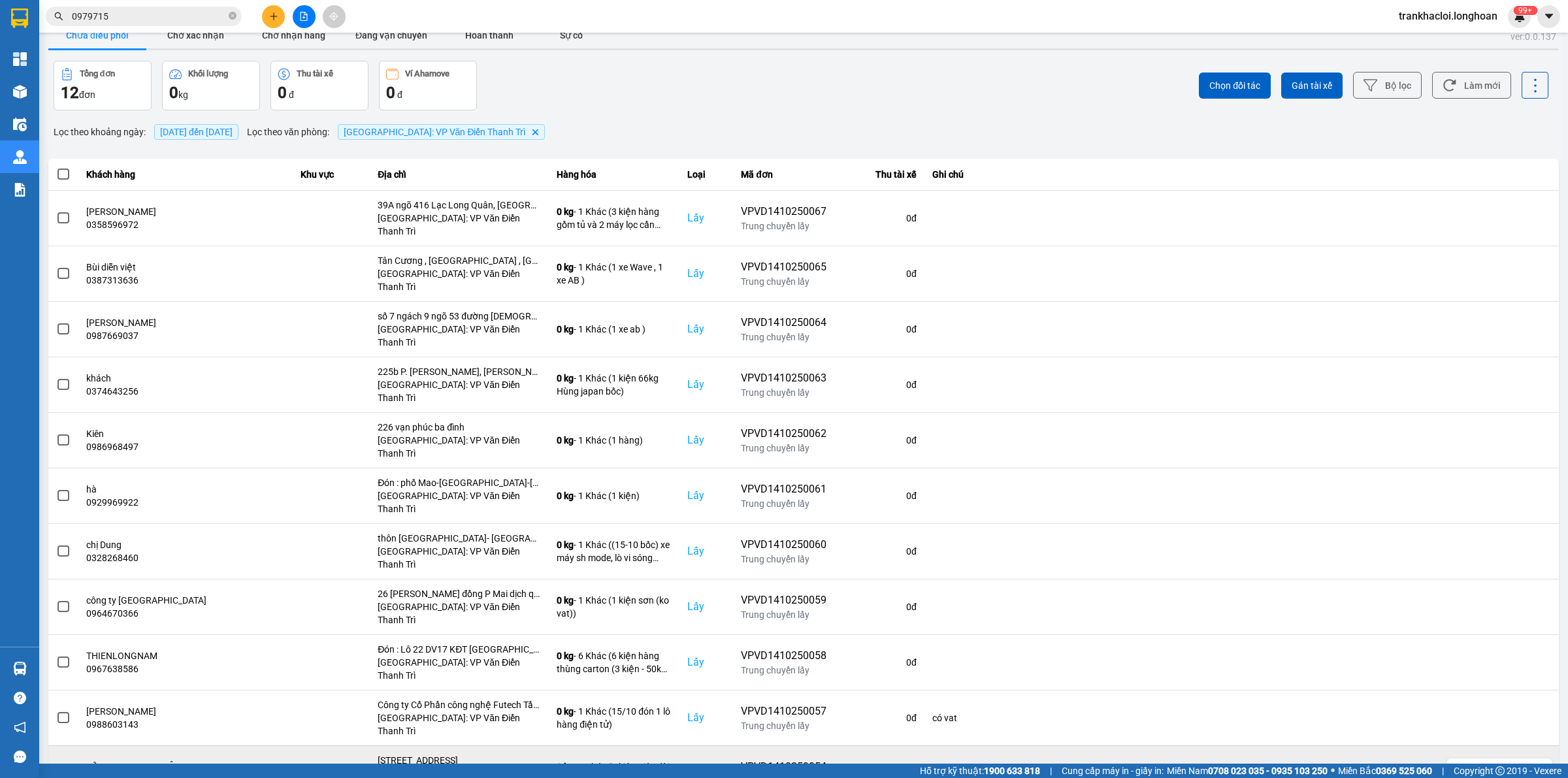
click at [1254, 621] on icon at bounding box center [1533, 773] width 9 height 9
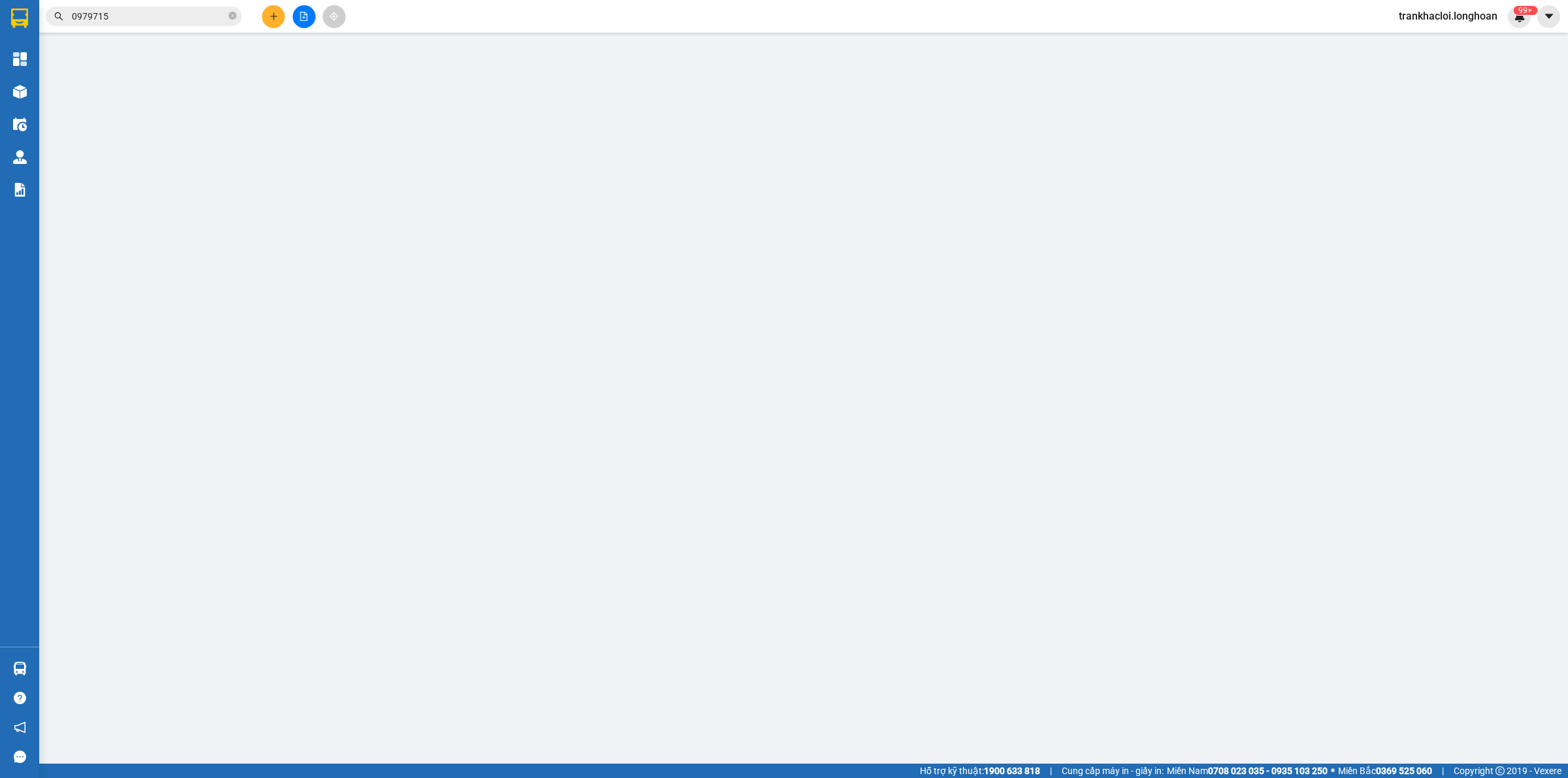
type input "0948083722"
type input "TỔNG KHO PK ST VIỆT"
checkbox input "true"
type input "[STREET_ADDRESS]"
type input "0777015178"
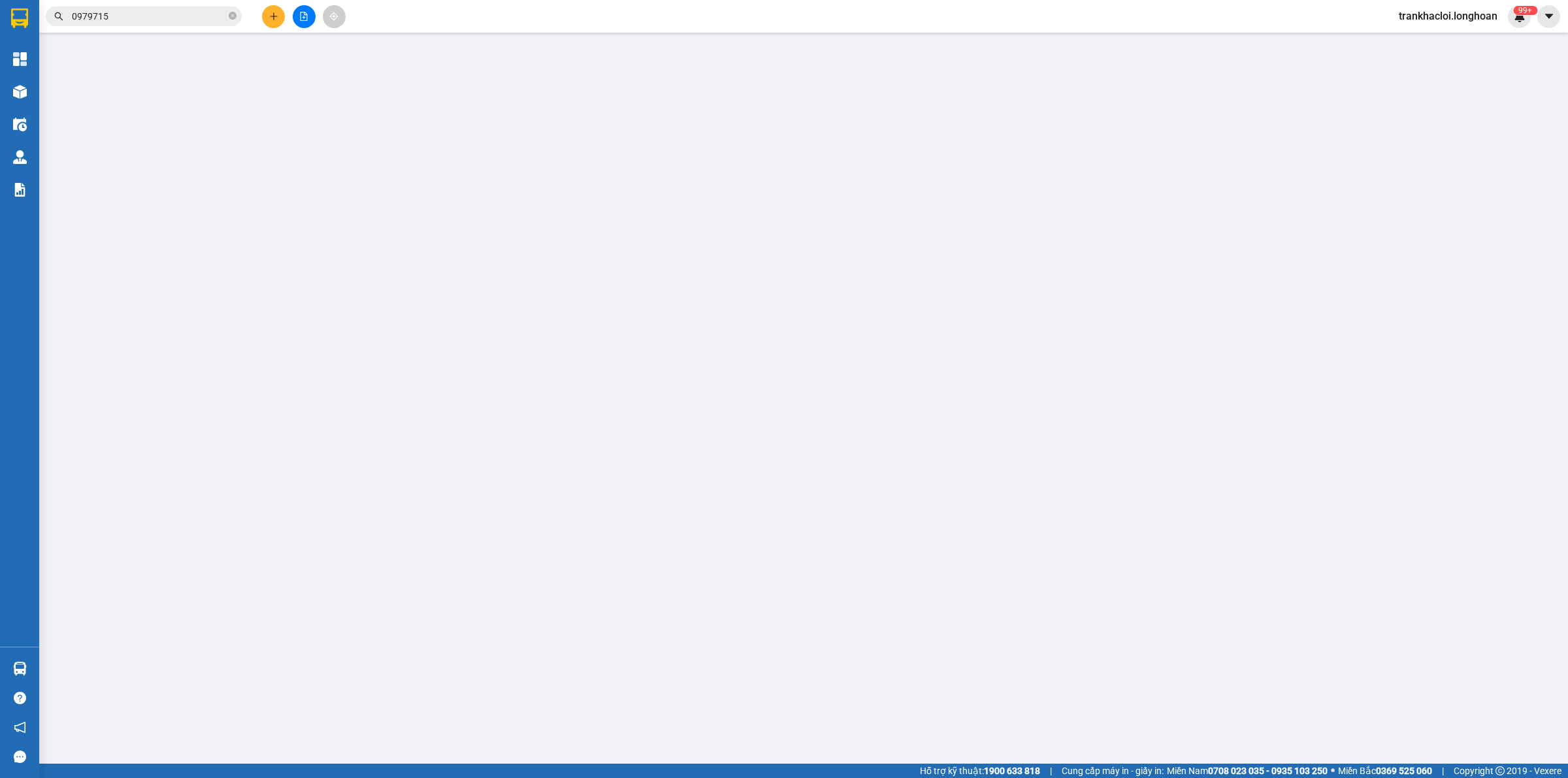
type input "a điệp"
checkbox input "true"
type input "[GEOGRAPHIC_DATA], [GEOGRAPHIC_DATA], Q9, hcm"
type input "HÀNG DỄ MÓP MÉO CHÚ Ý BỐC XẾP NHẸ TAY KHÔNG ĐÈ HÀNG ( KHÔNG ĐỀN GIÁ TRỊ HÀNG )"
type input "185.000"
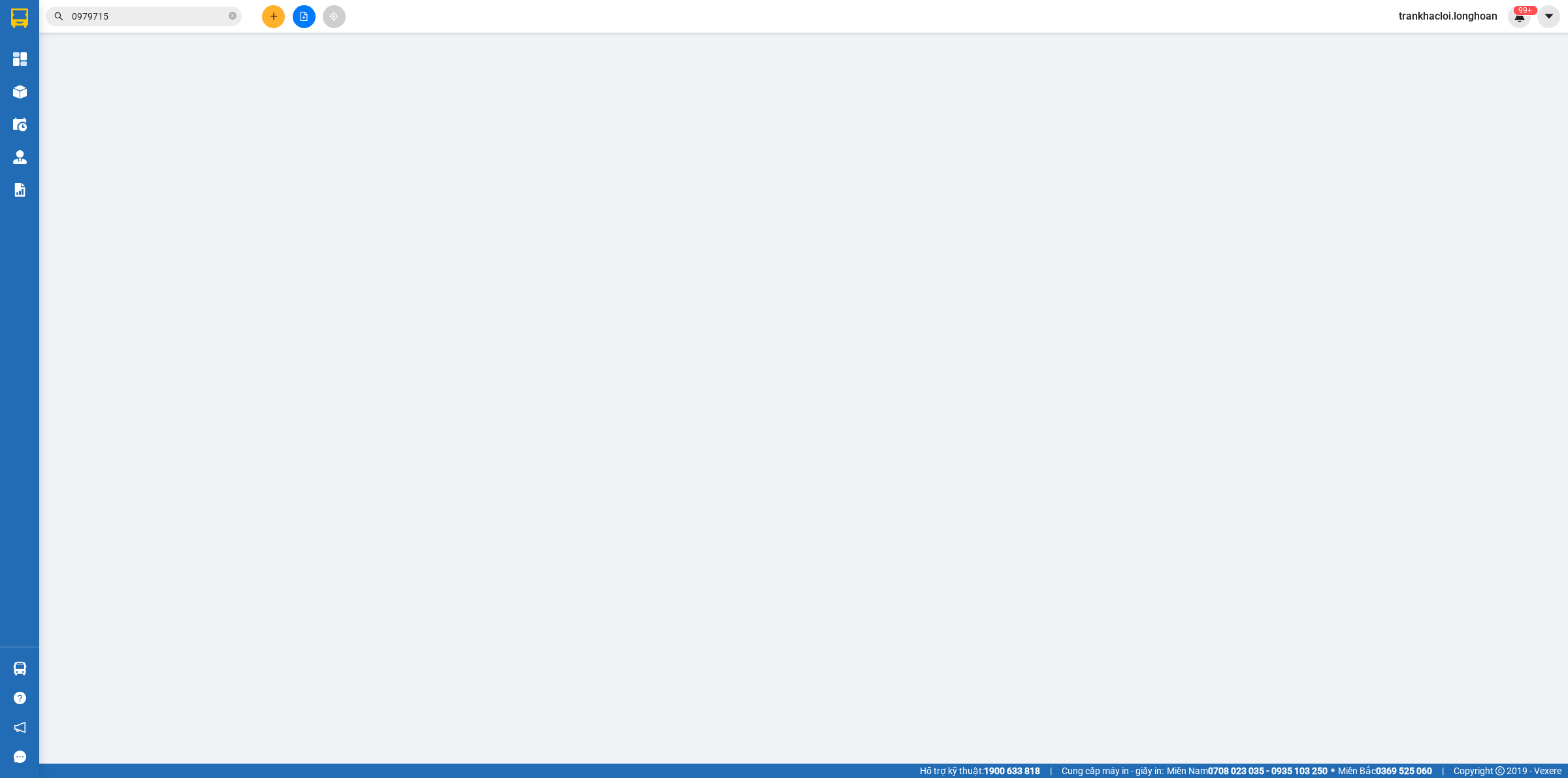
type input "185.000"
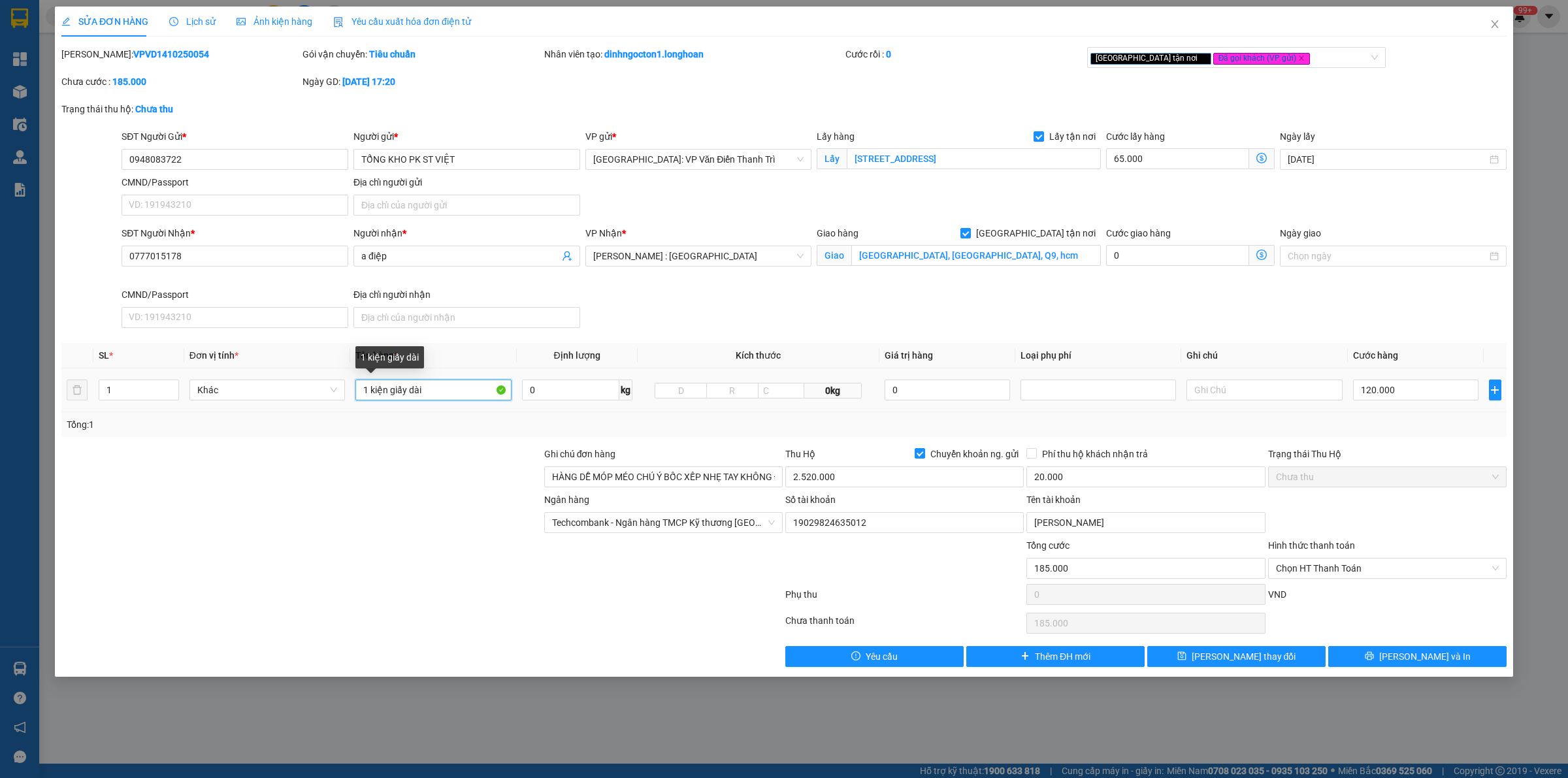
click at [449, 387] on input "1 kiện giấy dài" at bounding box center [433, 390] width 155 height 21
type input "1 kiện giấy dài phương bốc"
click at [1254, 621] on button "[PERSON_NAME] thay đổi" at bounding box center [1237, 656] width 178 height 21
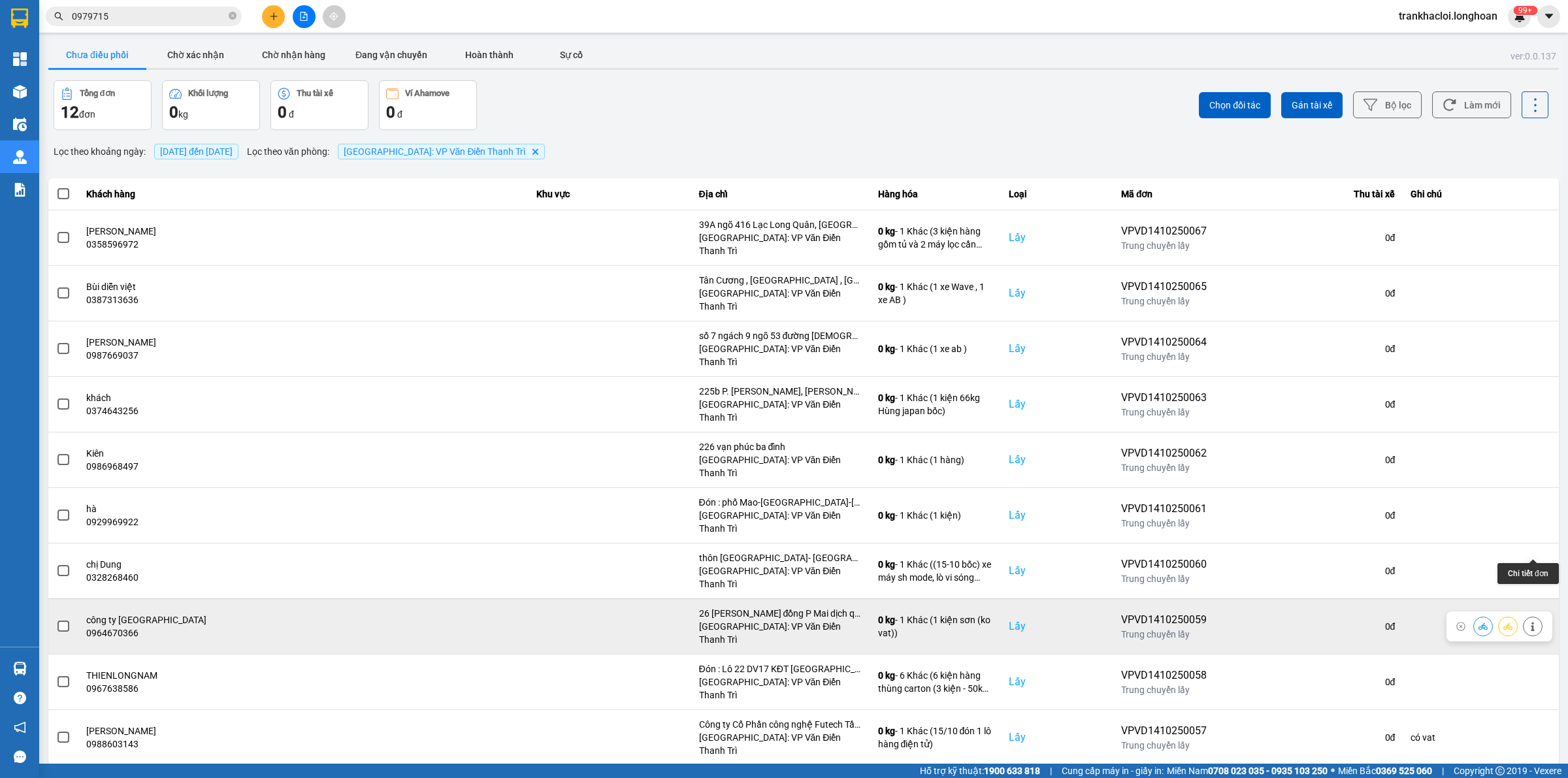
click at [1254, 621] on icon at bounding box center [1533, 626] width 9 height 9
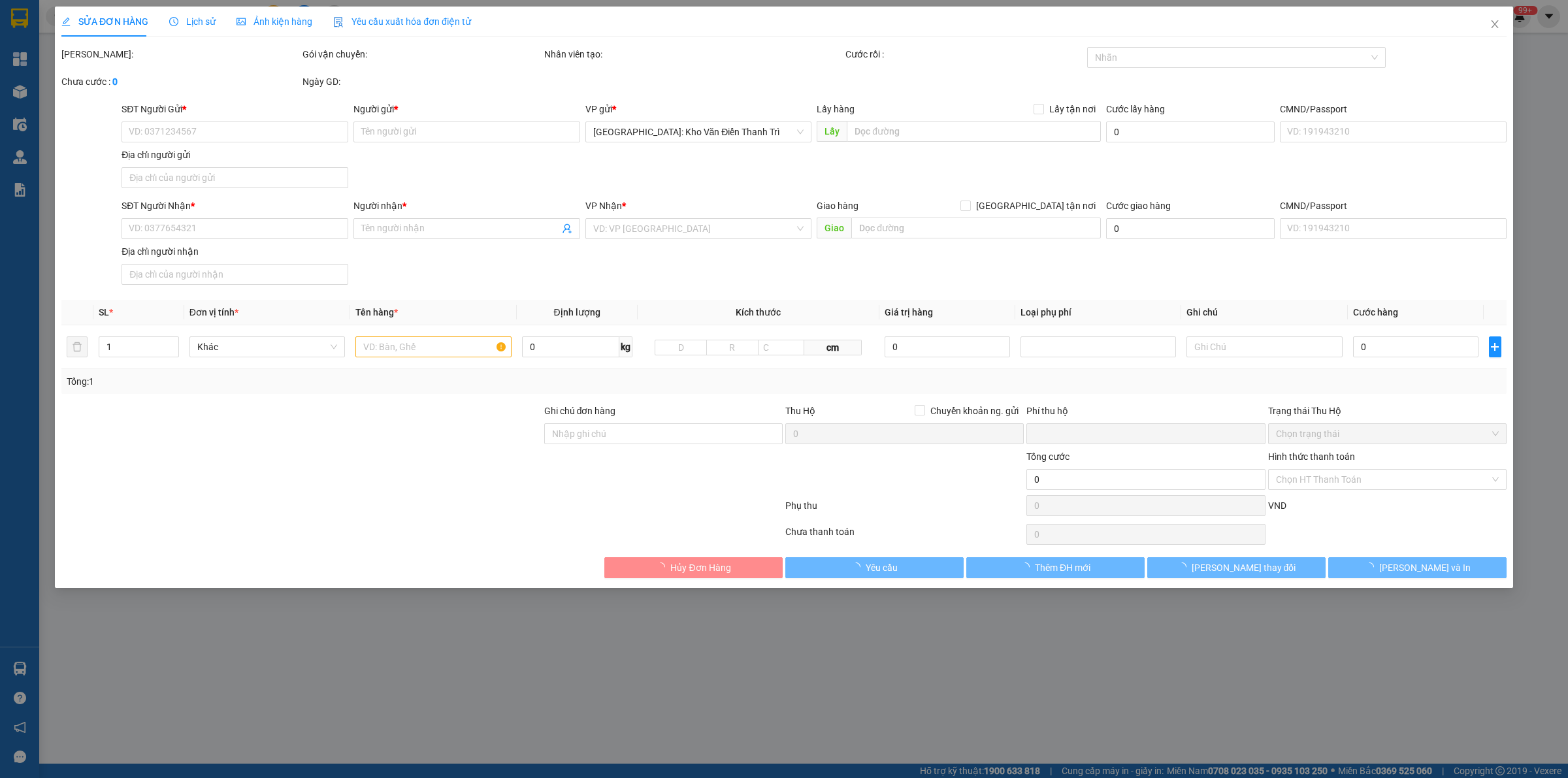
type input "0964670366"
type input "công ty [GEOGRAPHIC_DATA]"
checkbox input "true"
type input "26 [PERSON_NAME] đồng P Mai dịch quận [GEOGRAPHIC_DATA]"
type input "0902813788"
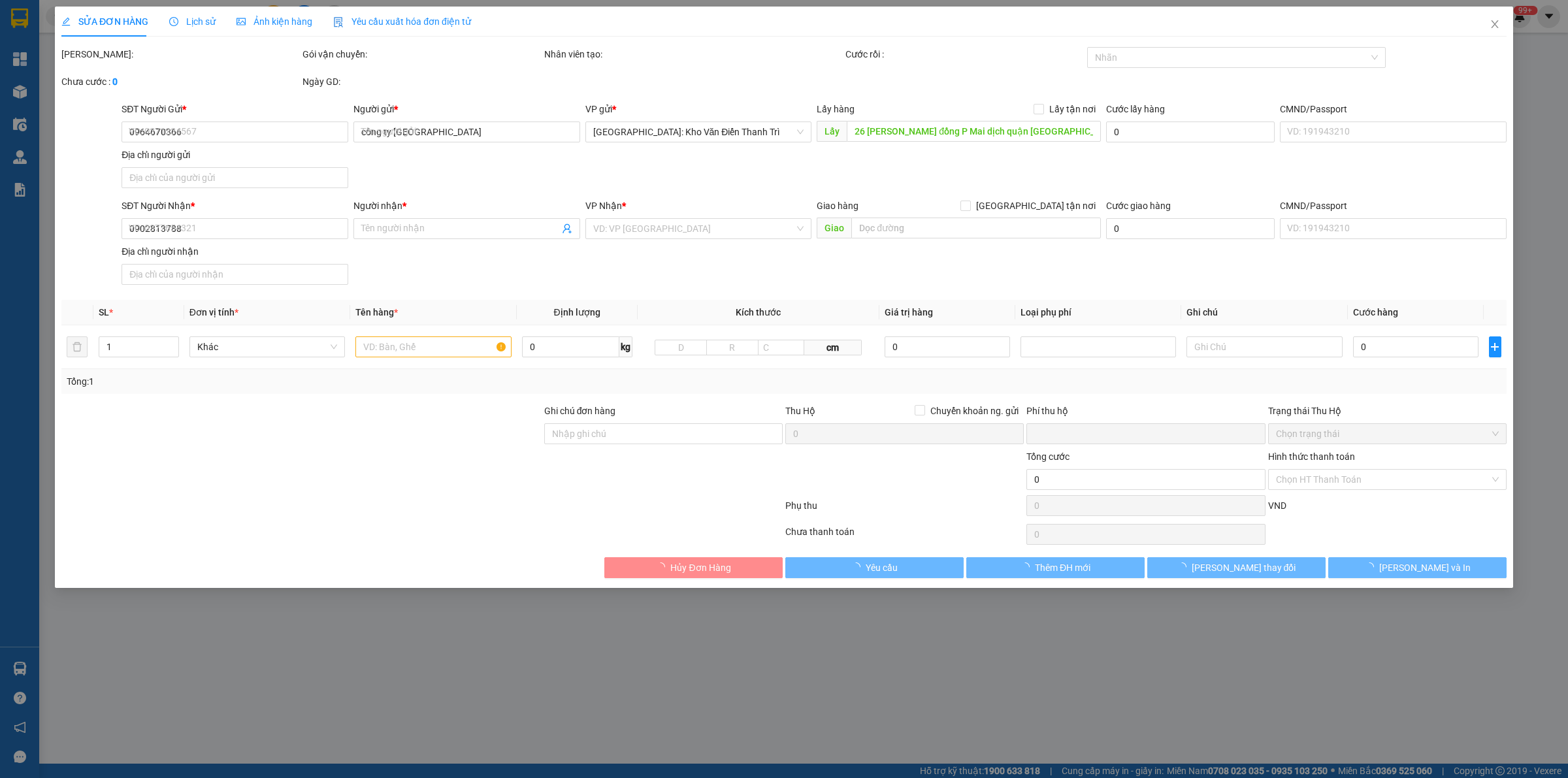
type input "nguyên"
checkbox input "true"
type input "Trả : [STREET_ADDRESS][PERSON_NAME], [GEOGRAPHIC_DATA]"
type input "0"
type input "66.000"
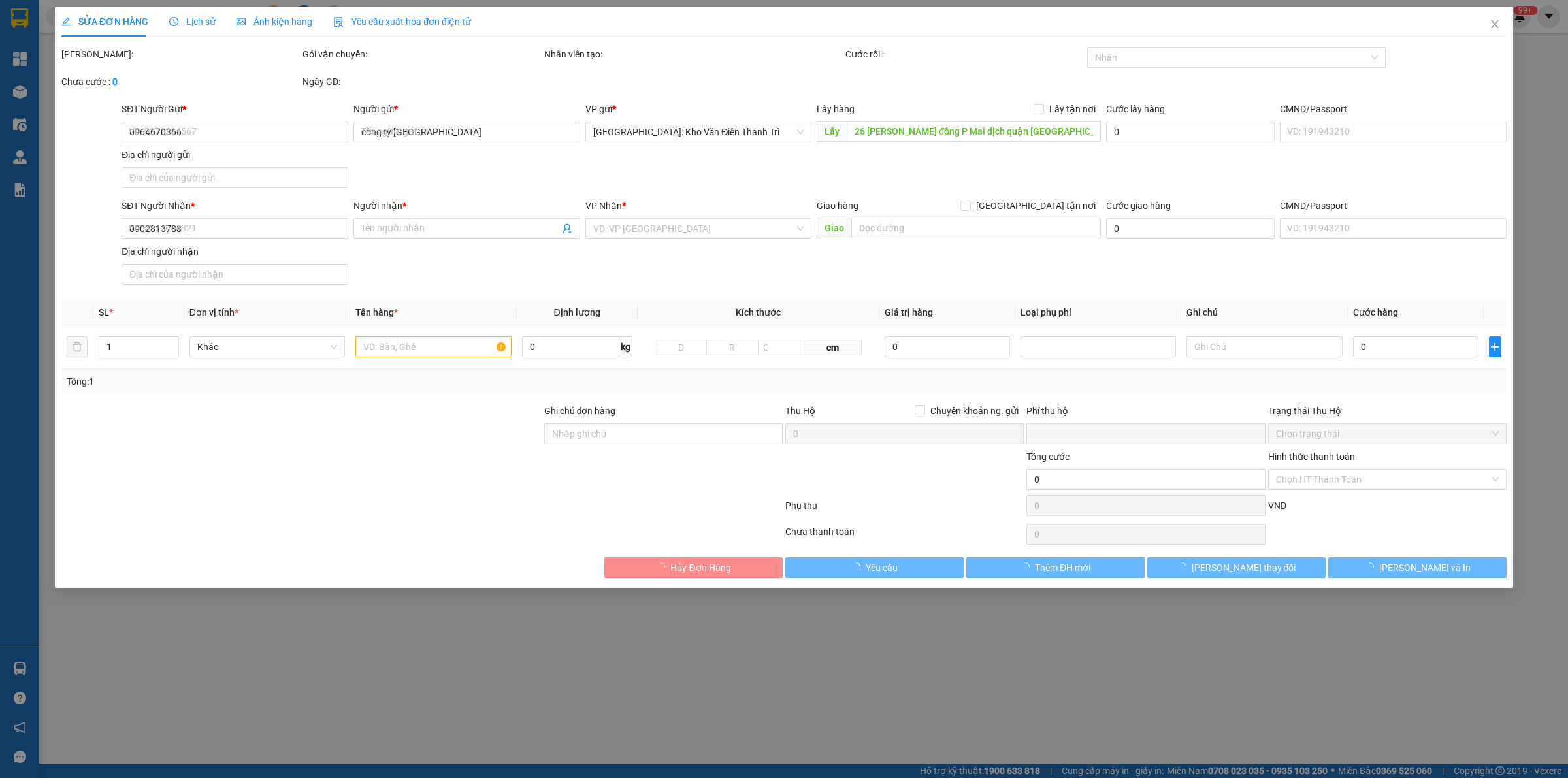
type input "66.000"
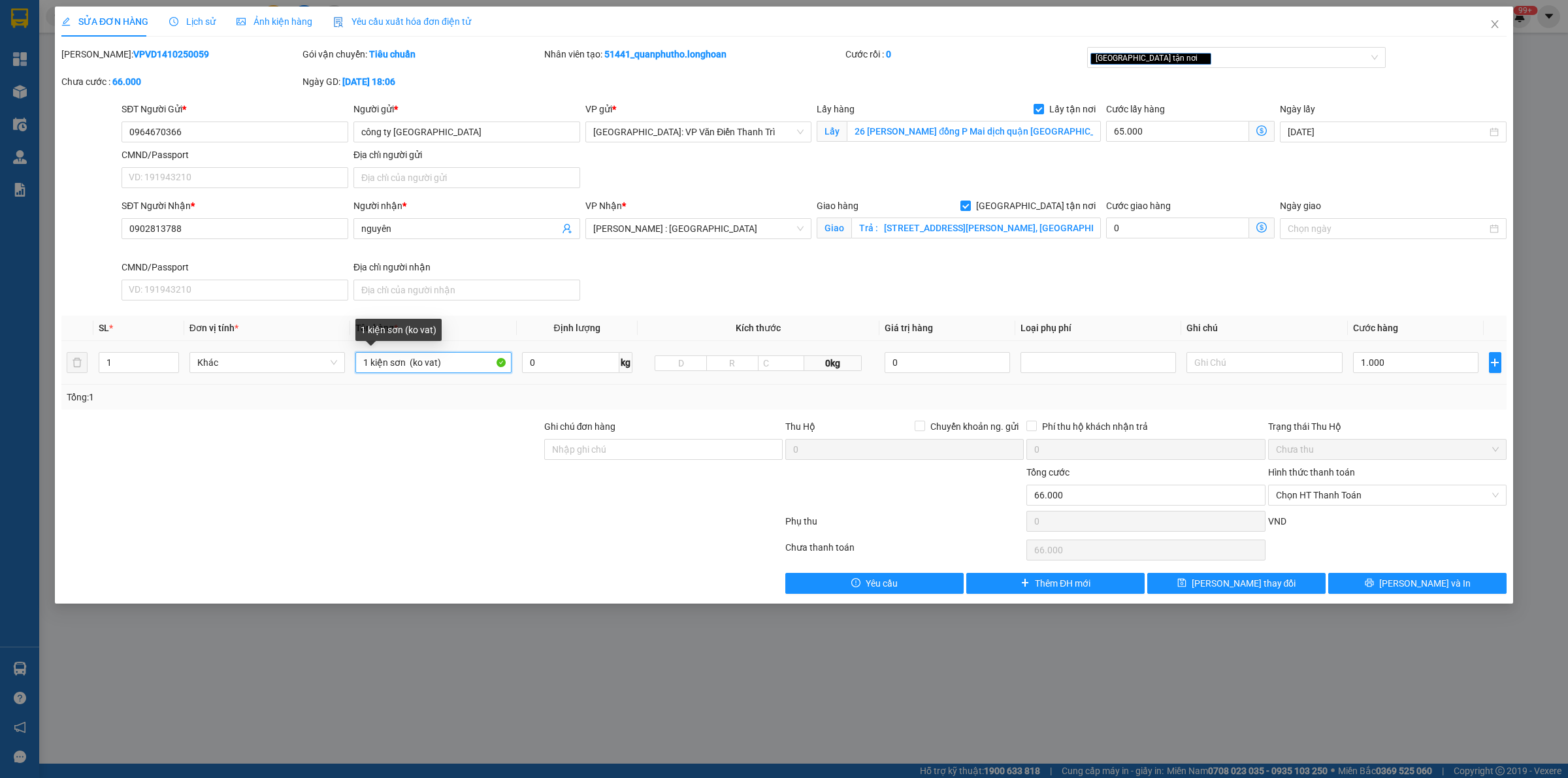
click at [404, 369] on input "1 kiện sơn (ko vat)" at bounding box center [433, 362] width 155 height 21
type input "1 kiện sơn thức đón (ko vat)"
click at [1192, 281] on div "SĐT Người Nhận * 0902813788 Người nhận * nguyên VP Nhận * [GEOGRAPHIC_DATA] : […" at bounding box center [814, 252] width 1390 height 107
click at [1254, 582] on span "[PERSON_NAME] thay đổi" at bounding box center [1244, 583] width 105 height 14
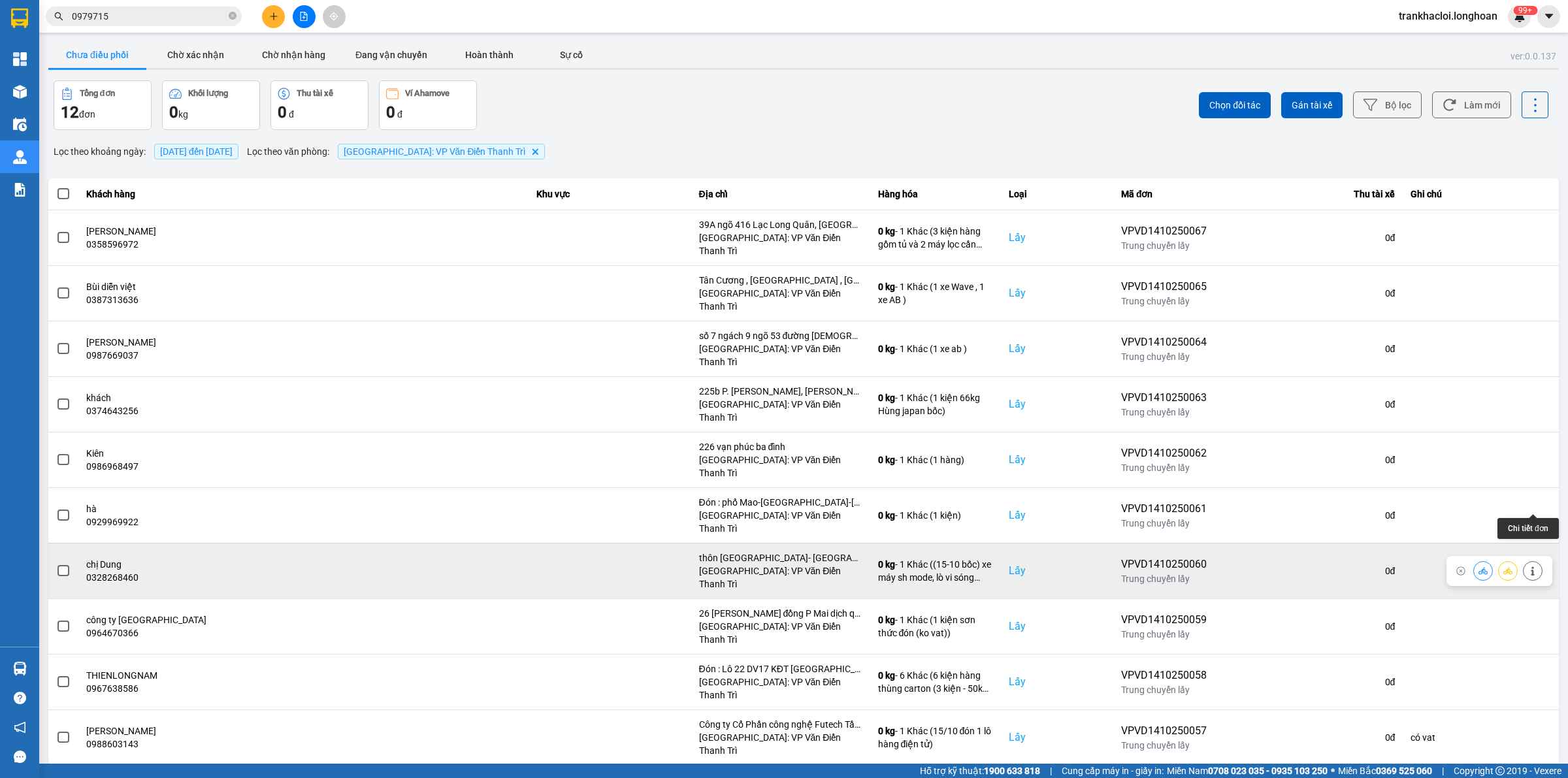
click at [1254, 566] on icon at bounding box center [1532, 571] width 3 height 9
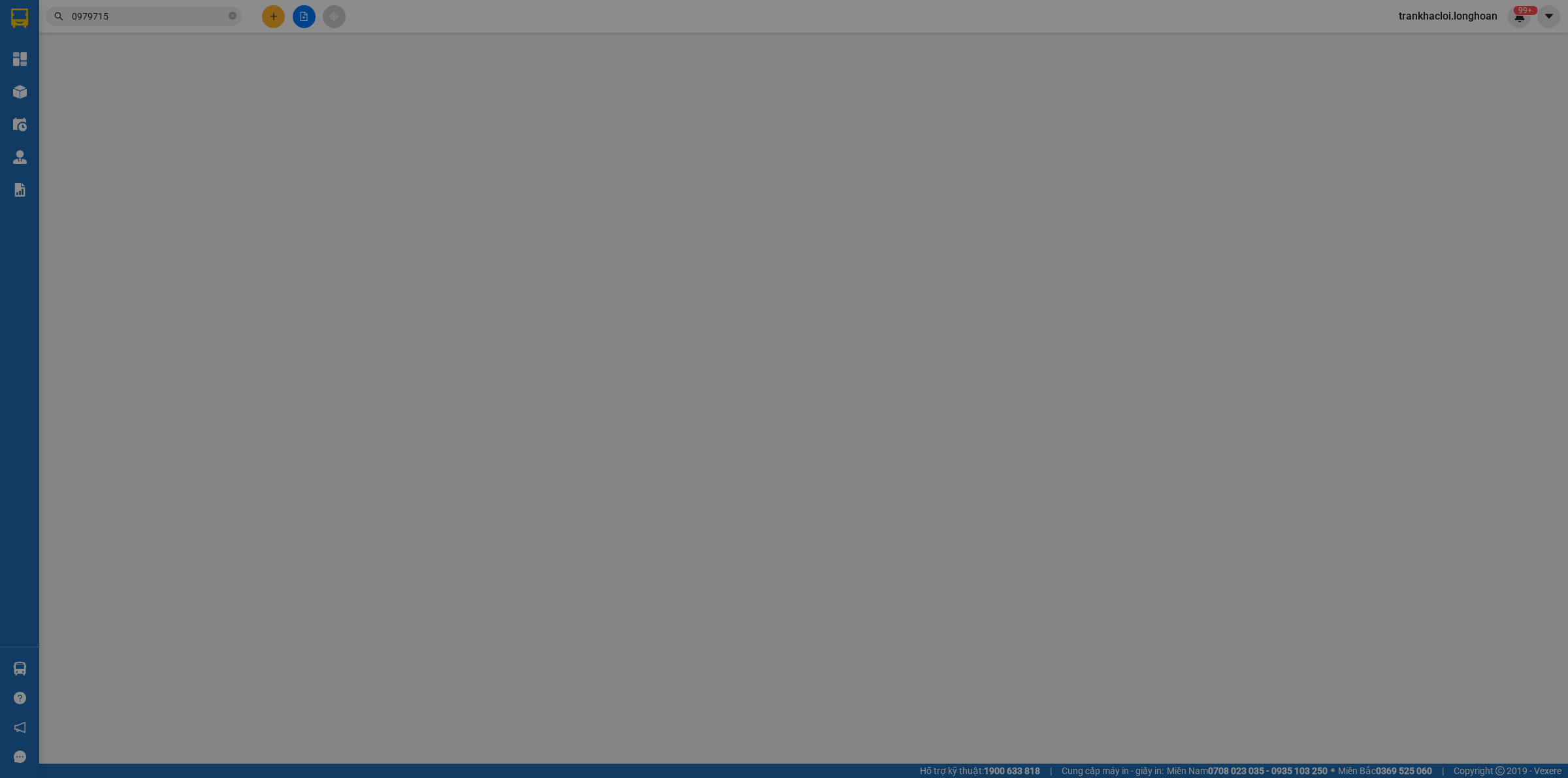
type input "0328268460"
type input "chị Dung"
checkbox input "true"
type input "thôn [GEOGRAPHIC_DATA]- [GEOGRAPHIC_DATA]- [GEOGRAPHIC_DATA]"
type input "0328268460"
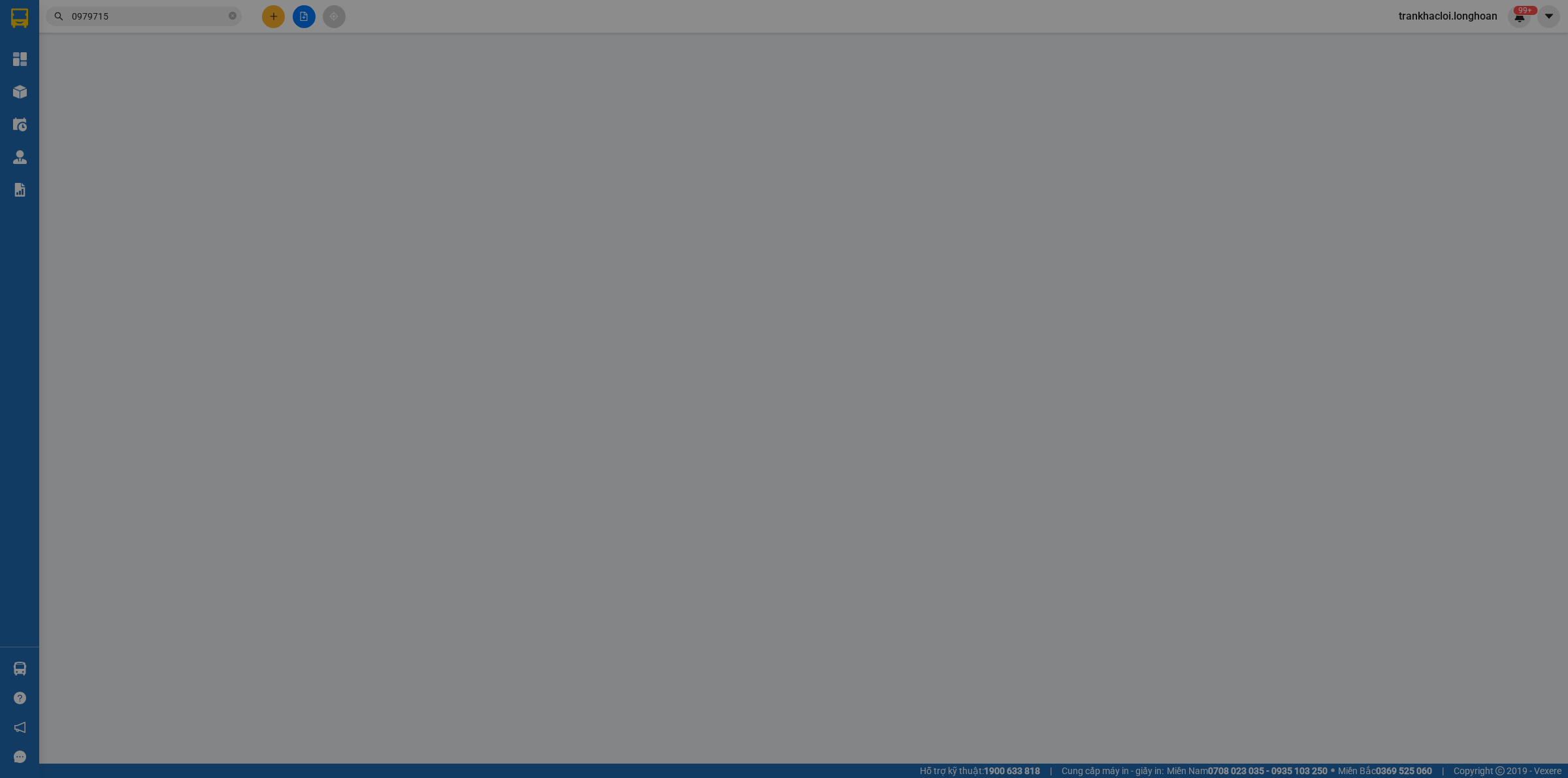
type input "chị Dung"
checkbox input "true"
type input "[PERSON_NAME] cư [GEOGRAPHIC_DATA], block A, [GEOGRAPHIC_DATA], [GEOGRAPHIC_DAT…"
type input "0"
type input "2.270.000"
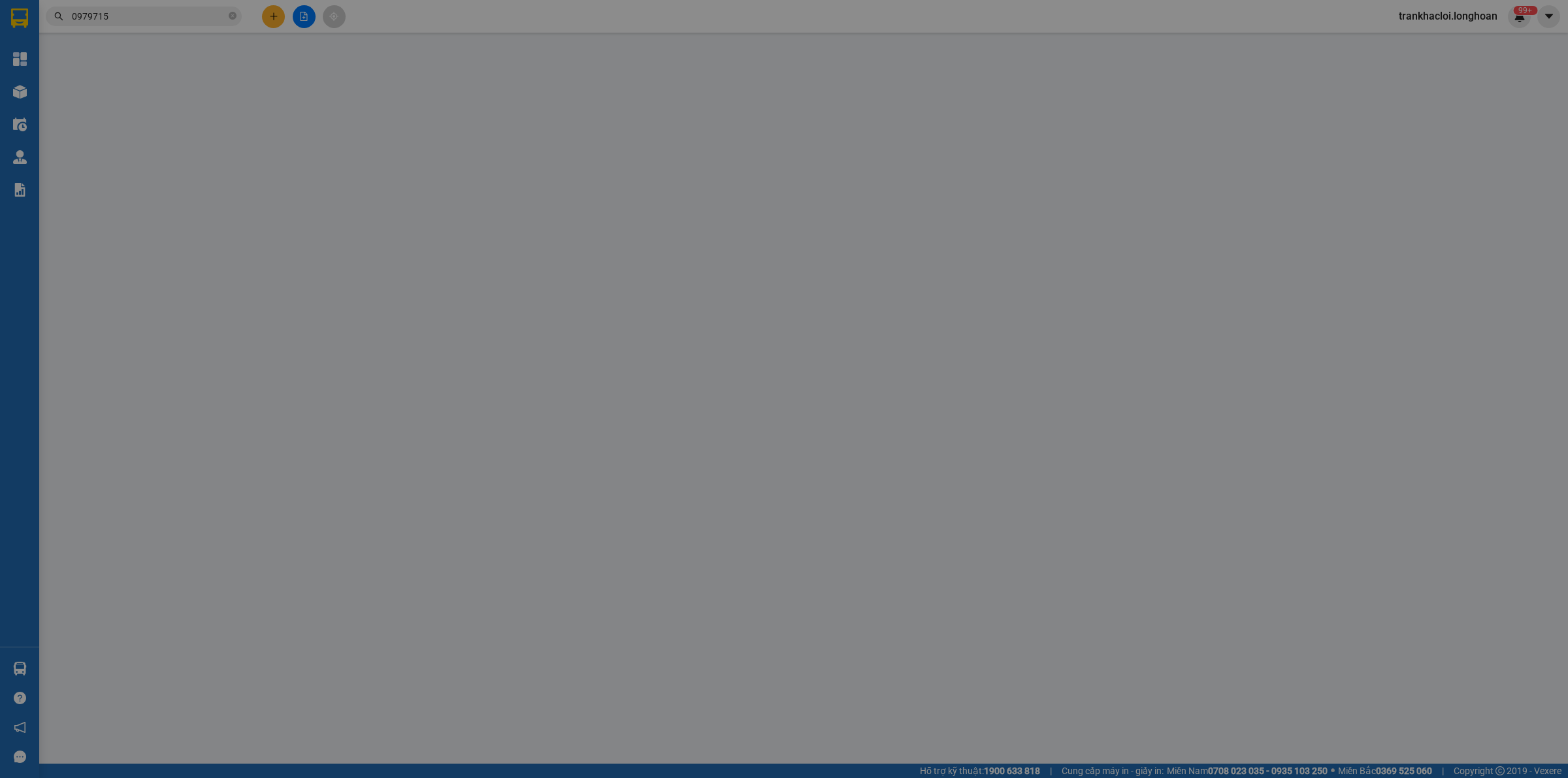
type input "2.270.000"
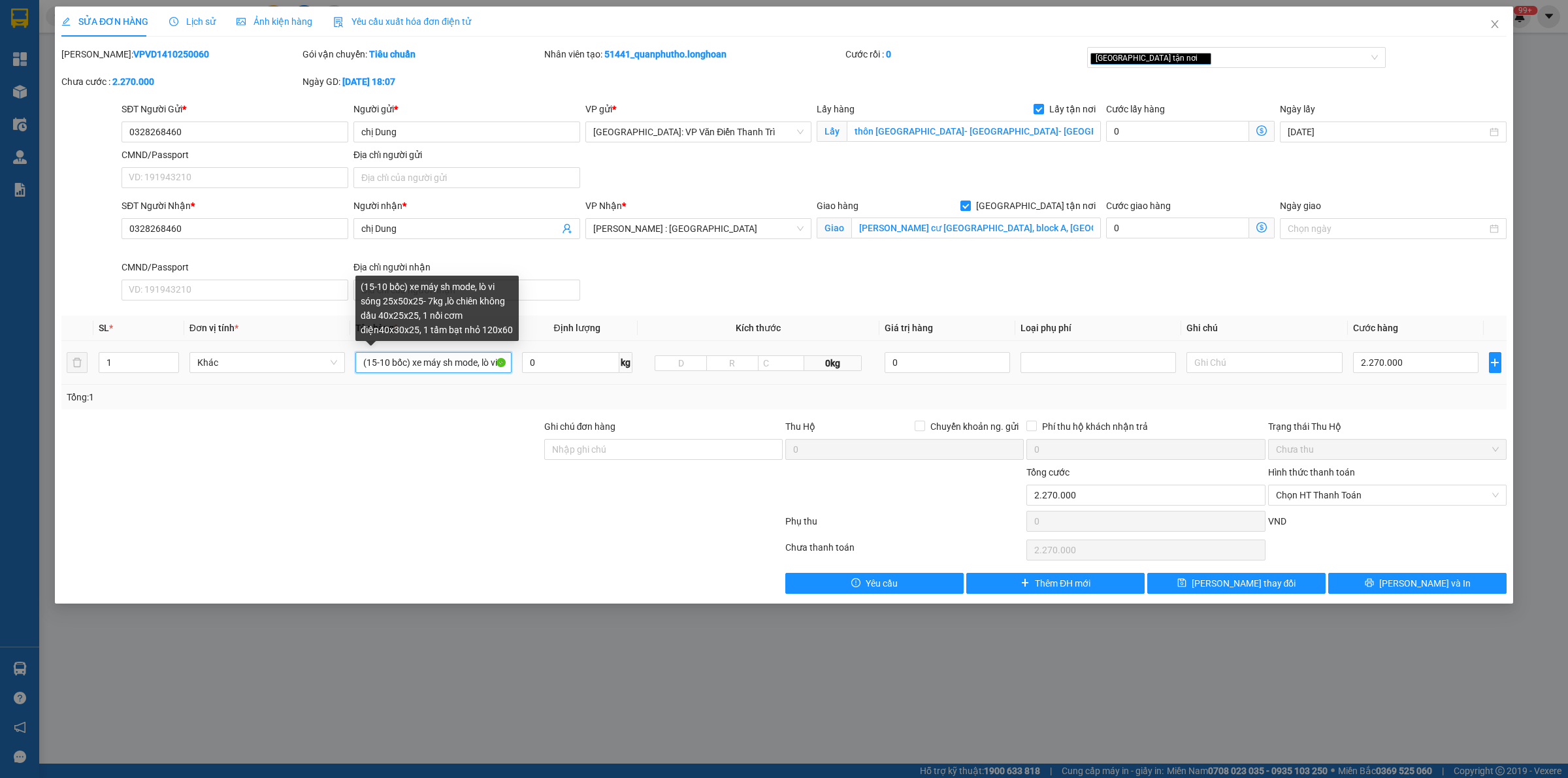
click at [409, 359] on input "(15-10 bốc) xe máy sh mode, lò vi sóng 25x50x25- 7kg ,lò chiên không dầu 40x25x…" at bounding box center [433, 362] width 155 height 21
type input "(15-10 bốc) xe máy sh mode, a sinh bốc"
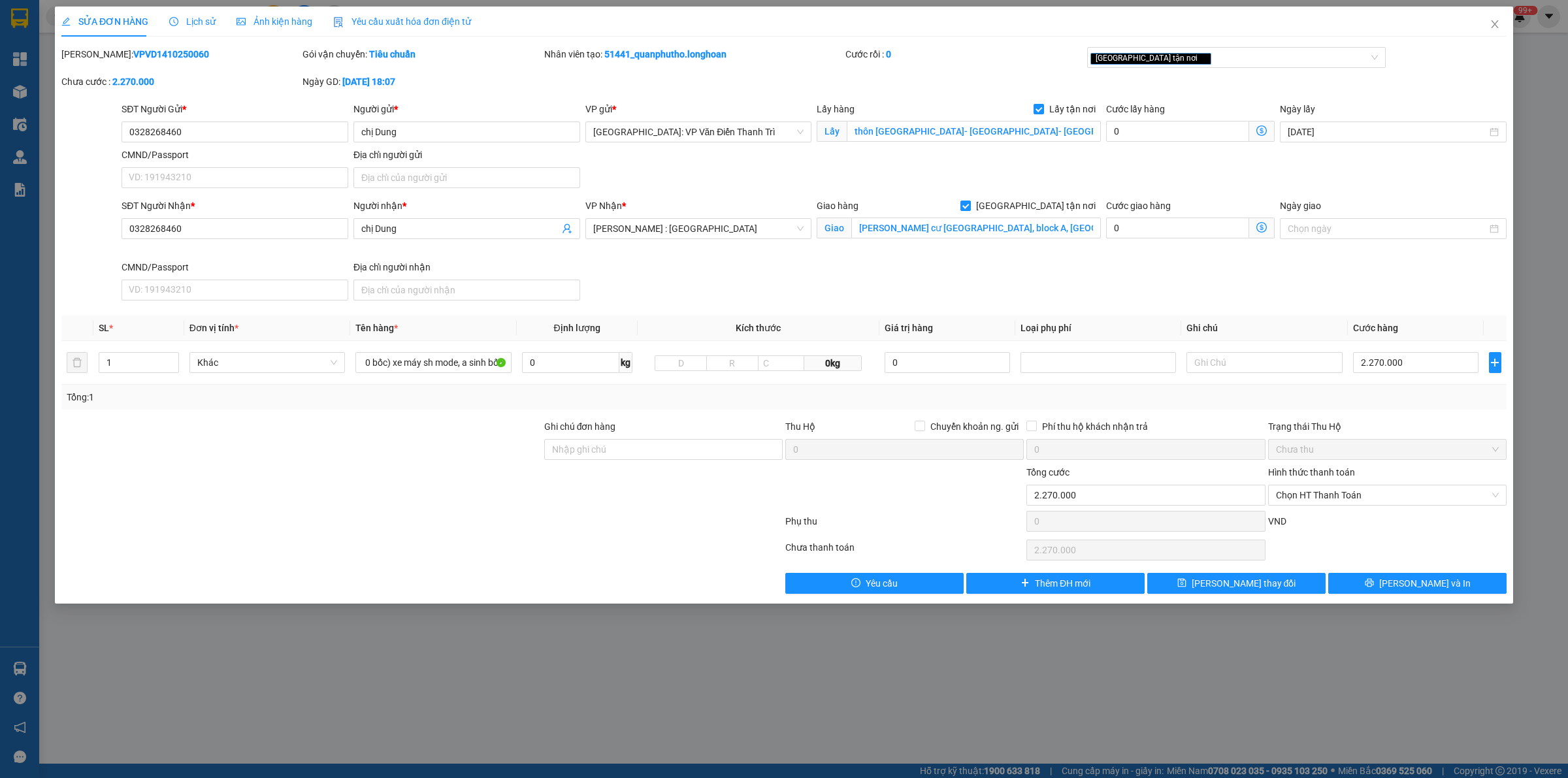
scroll to position [0, 0]
click at [1253, 570] on div "Total Paid Fee 0 Total UnPaid Fee 2.270.000 Cash Collection Total Fee Mã ĐH: VP…" at bounding box center [784, 320] width 1445 height 546
click at [1253, 579] on span "[PERSON_NAME] thay đổi" at bounding box center [1244, 583] width 105 height 14
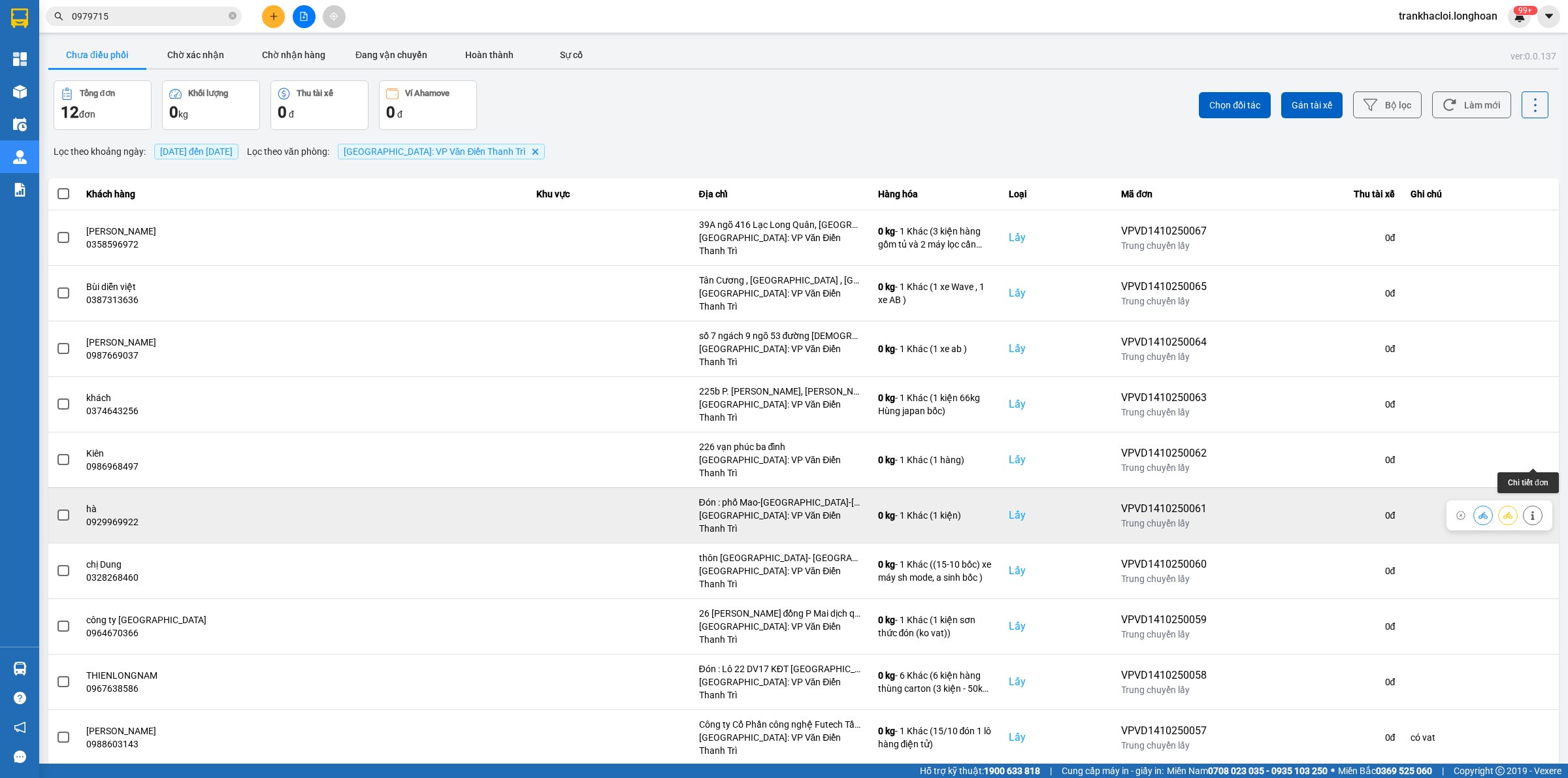
click at [1254, 511] on icon at bounding box center [1532, 515] width 3 height 9
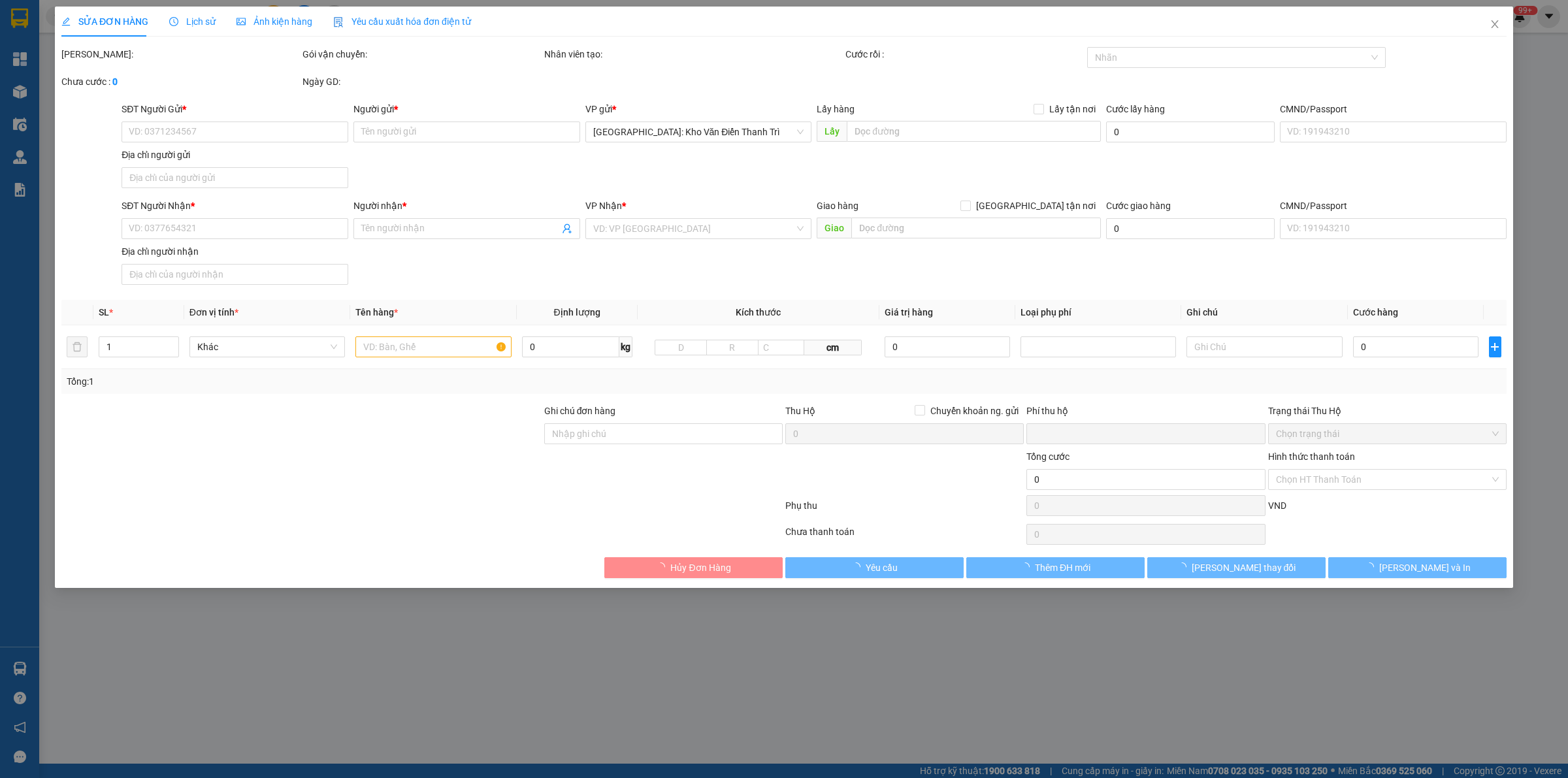
type input "0929969922"
type input "hà"
checkbox input "true"
type input "Đón : phố Mao-[GEOGRAPHIC_DATA]-[GEOGRAPHIC_DATA]-[GEOGRAPHIC_DATA]"
type input "0833688989"
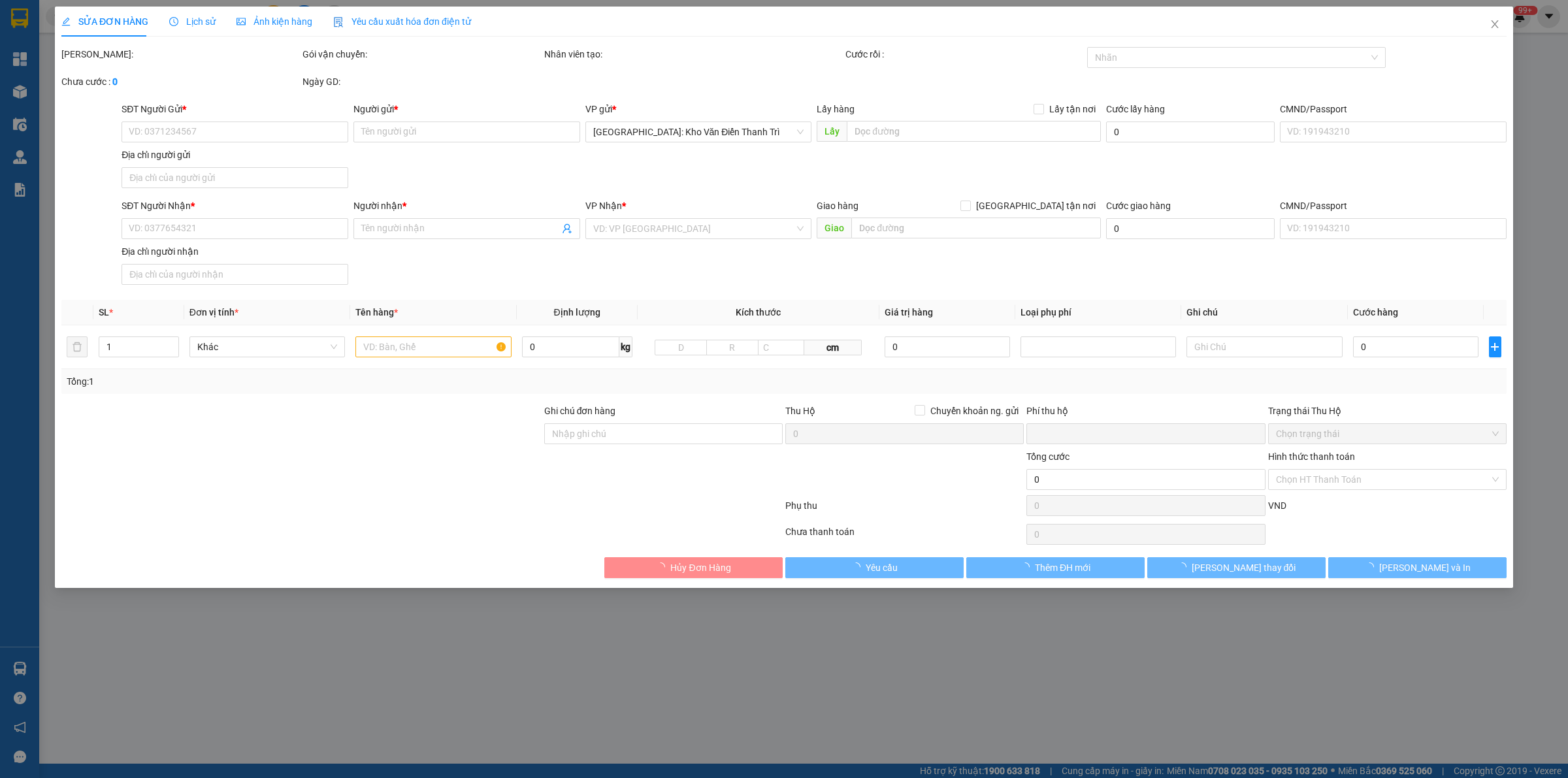
type input "THANH"
type input "0"
type input "1.000"
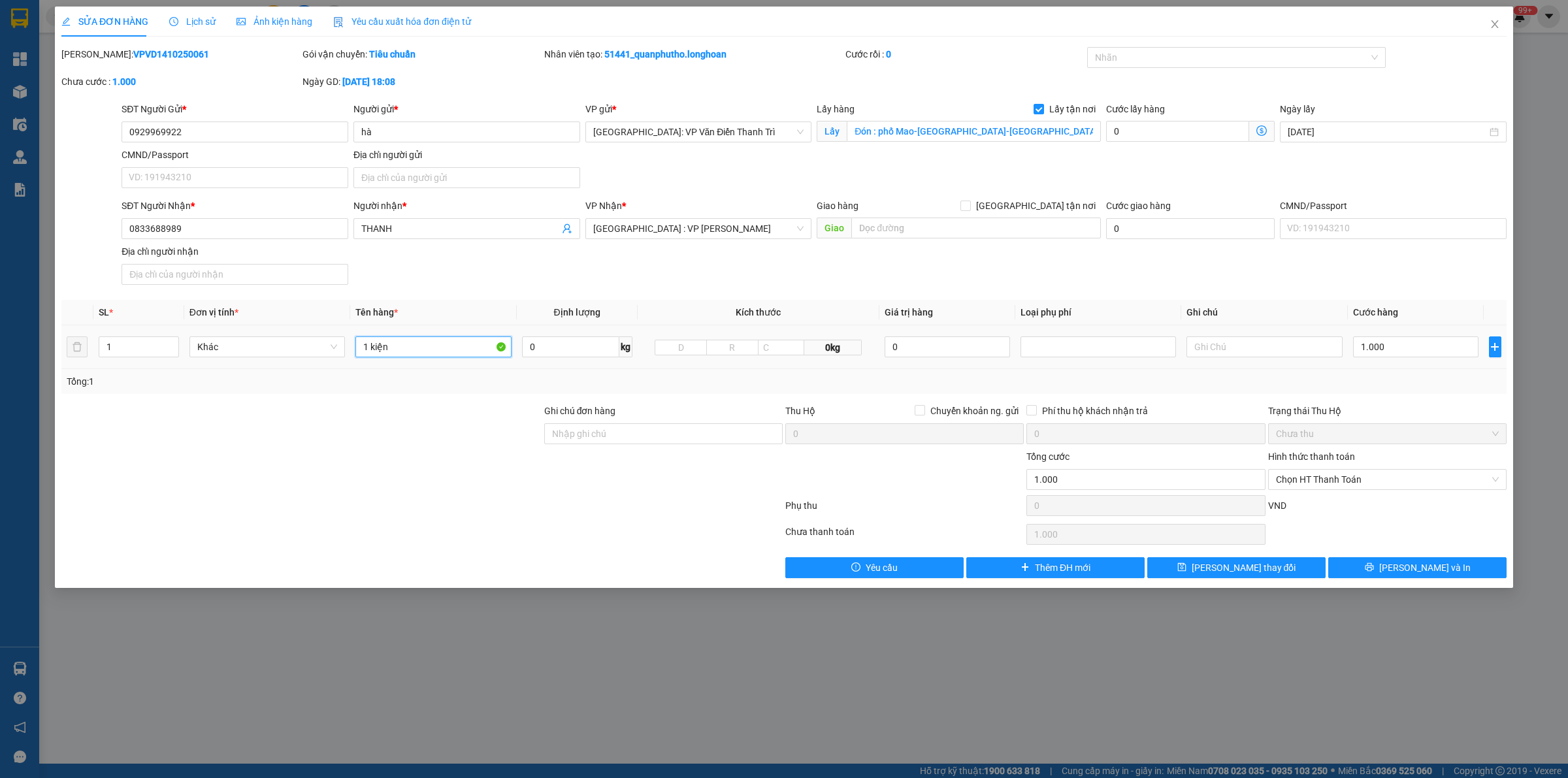
click at [402, 347] on input "1 kiện" at bounding box center [433, 347] width 155 height 21
type input "1 kiện a khánh bốc"
click at [1249, 572] on span "[PERSON_NAME] thay đổi" at bounding box center [1244, 567] width 105 height 14
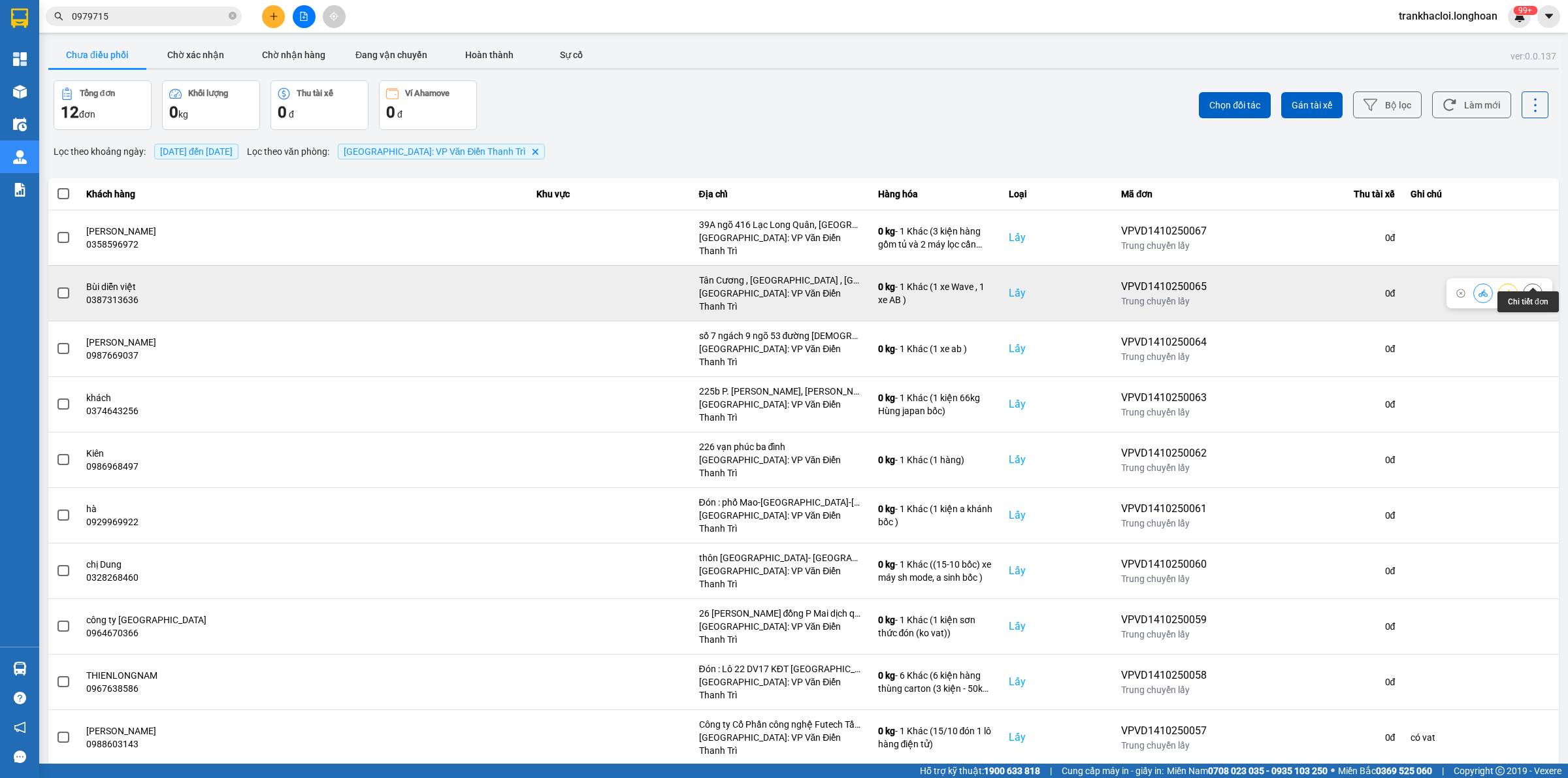
click at [1254, 289] on icon at bounding box center [1532, 293] width 3 height 9
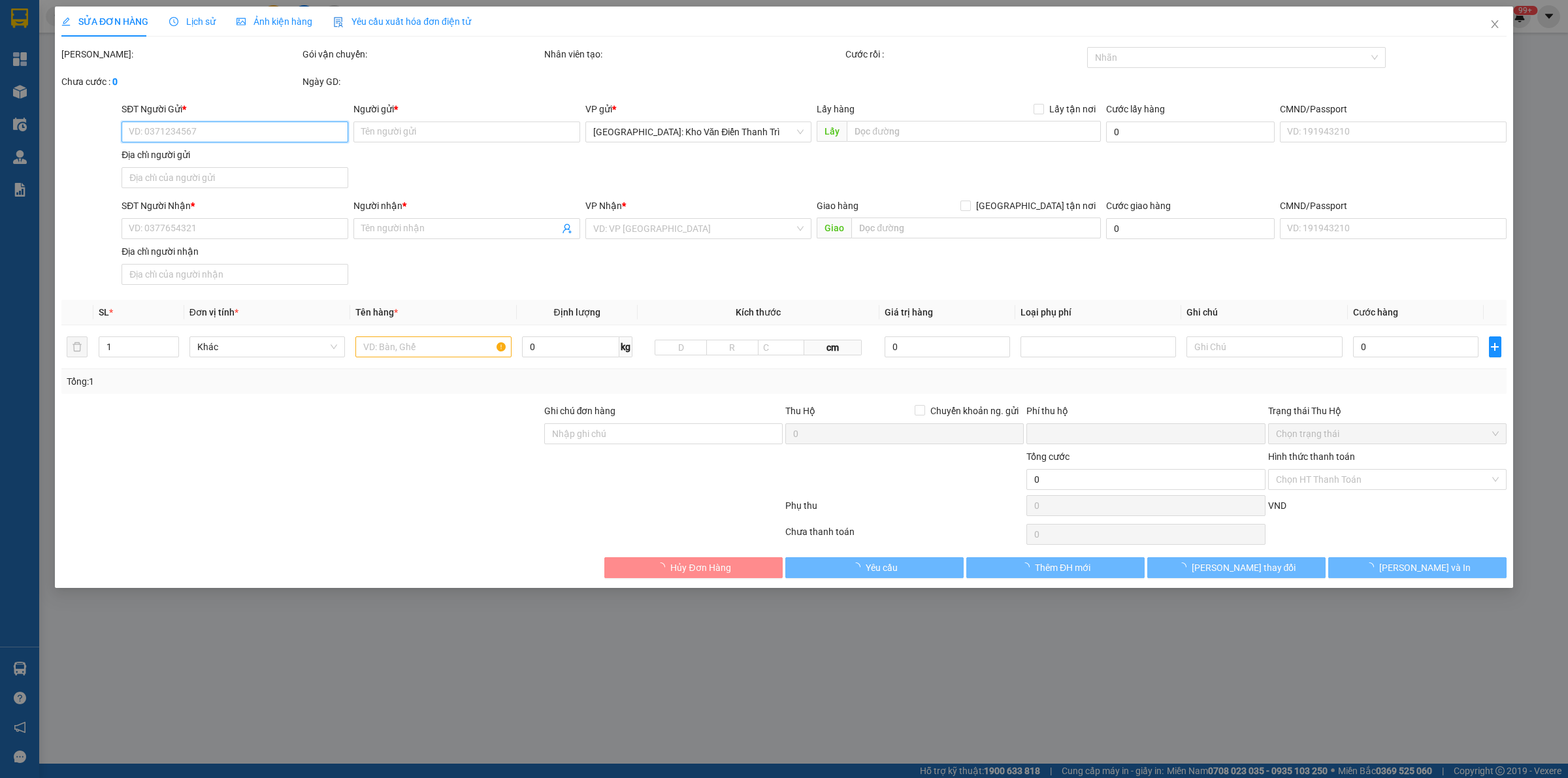
type input "0387313636"
type input "Bùi diễn việt"
checkbox input "true"
type input "Tân Cương , [GEOGRAPHIC_DATA] , [GEOGRAPHIC_DATA]"
type input "0387313636"
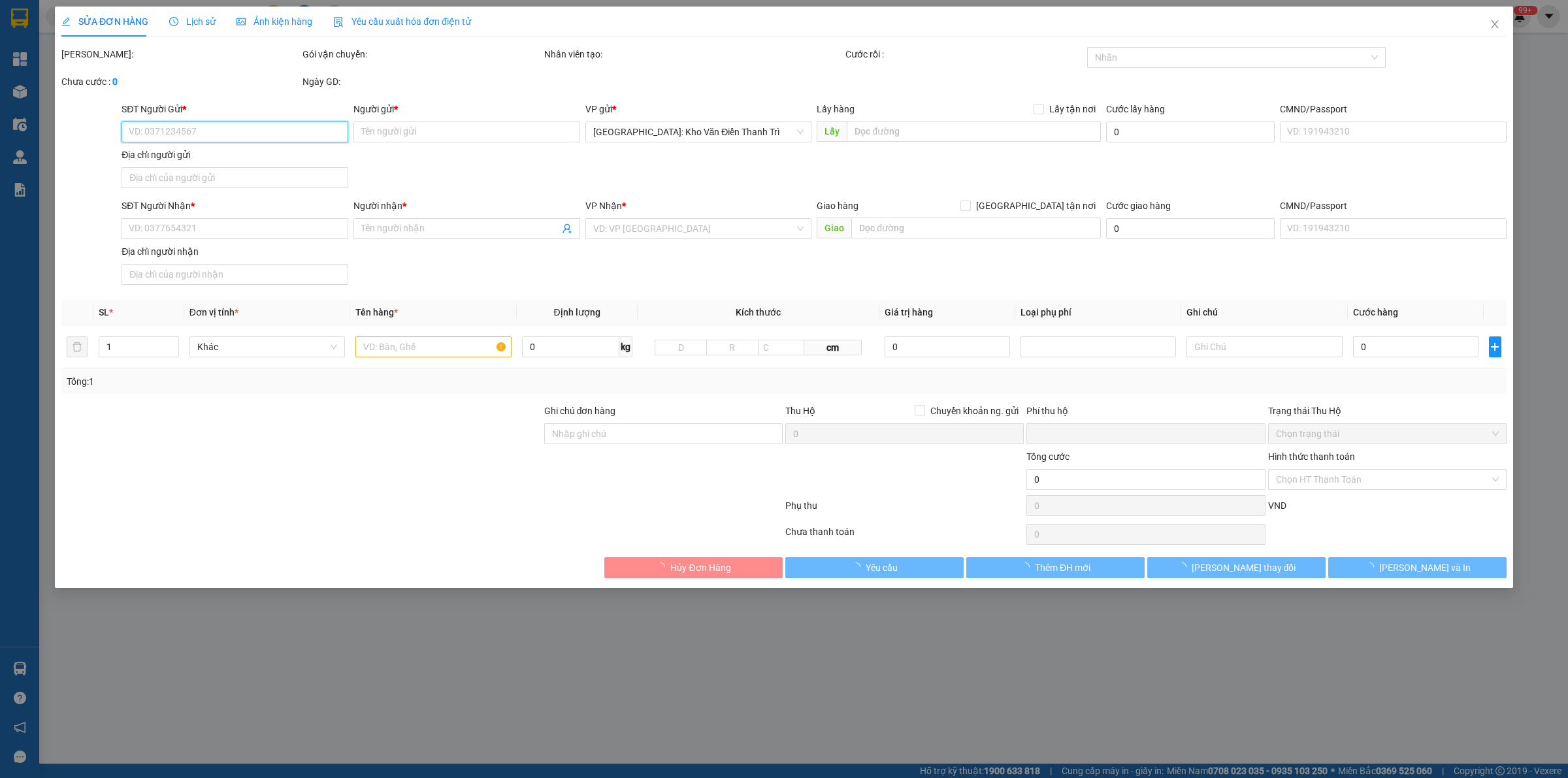
type input "Bùi diễn việt"
type input "0"
type input "2.550.000"
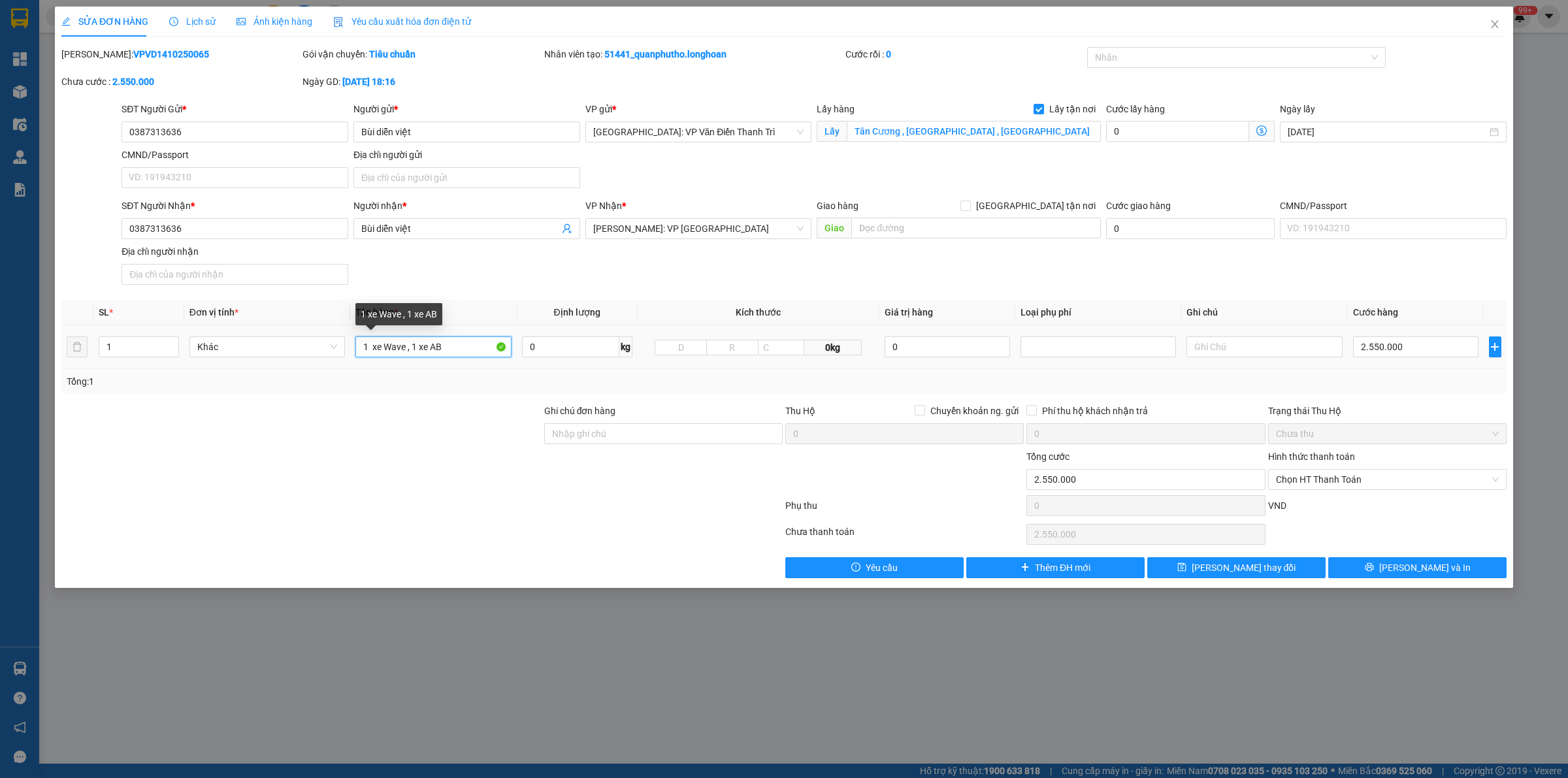
click at [448, 344] on input "1 xe Wave , 1 xe AB" at bounding box center [433, 347] width 155 height 21
type input "1 xe Wave , 1 xe AB a đăng đón"
drag, startPoint x: 1245, startPoint y: 583, endPoint x: 1248, endPoint y: 569, distance: 14.3
click at [1245, 580] on div "SỬA ĐƠN HÀNG Lịch sử Ảnh kiện hàng Yêu cầu xuất hóa đơn điện tử Total Paid Fee …" at bounding box center [784, 297] width 1459 height 581
click at [1248, 569] on span "[PERSON_NAME] thay đổi" at bounding box center [1244, 567] width 105 height 14
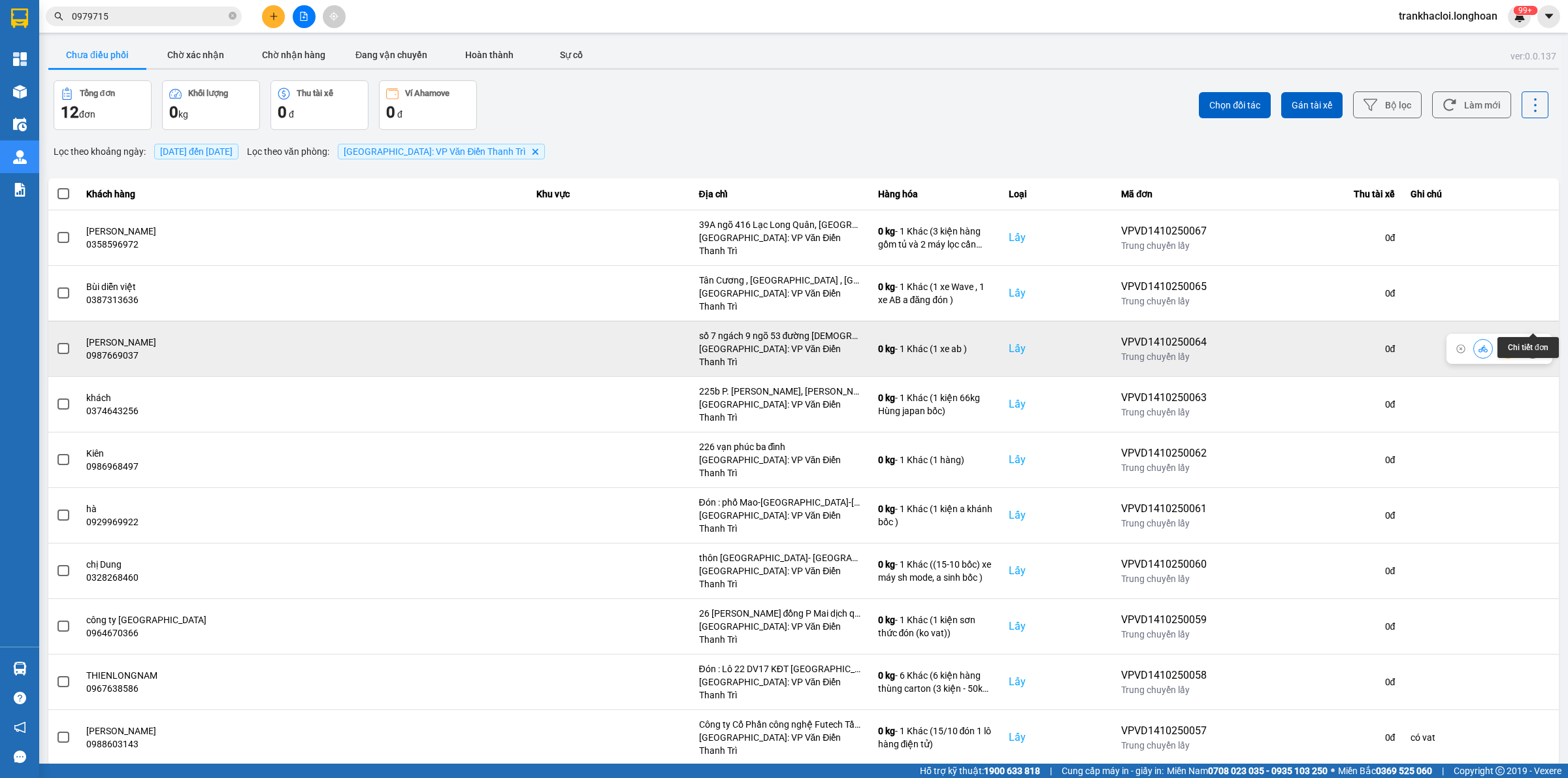
click at [1254, 344] on icon at bounding box center [1533, 349] width 9 height 9
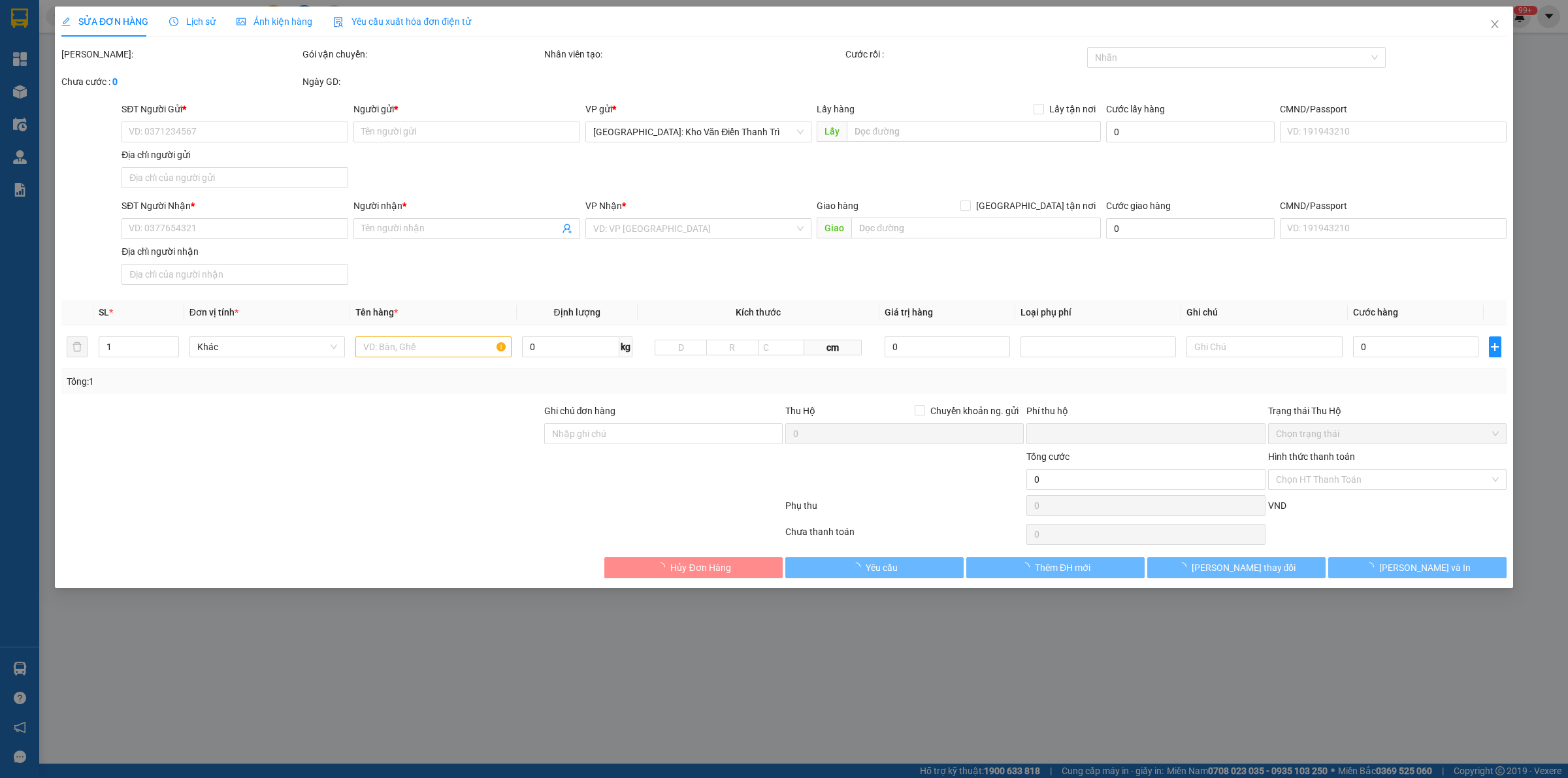
type input "0987669037"
type input "[PERSON_NAME]"
checkbox input "true"
type input "số 7 ngách 9 ngõ 53 đường [DEMOGRAPHIC_DATA] đông [GEOGRAPHIC_DATA] nam tỉnh [G…"
type input "0865758676"
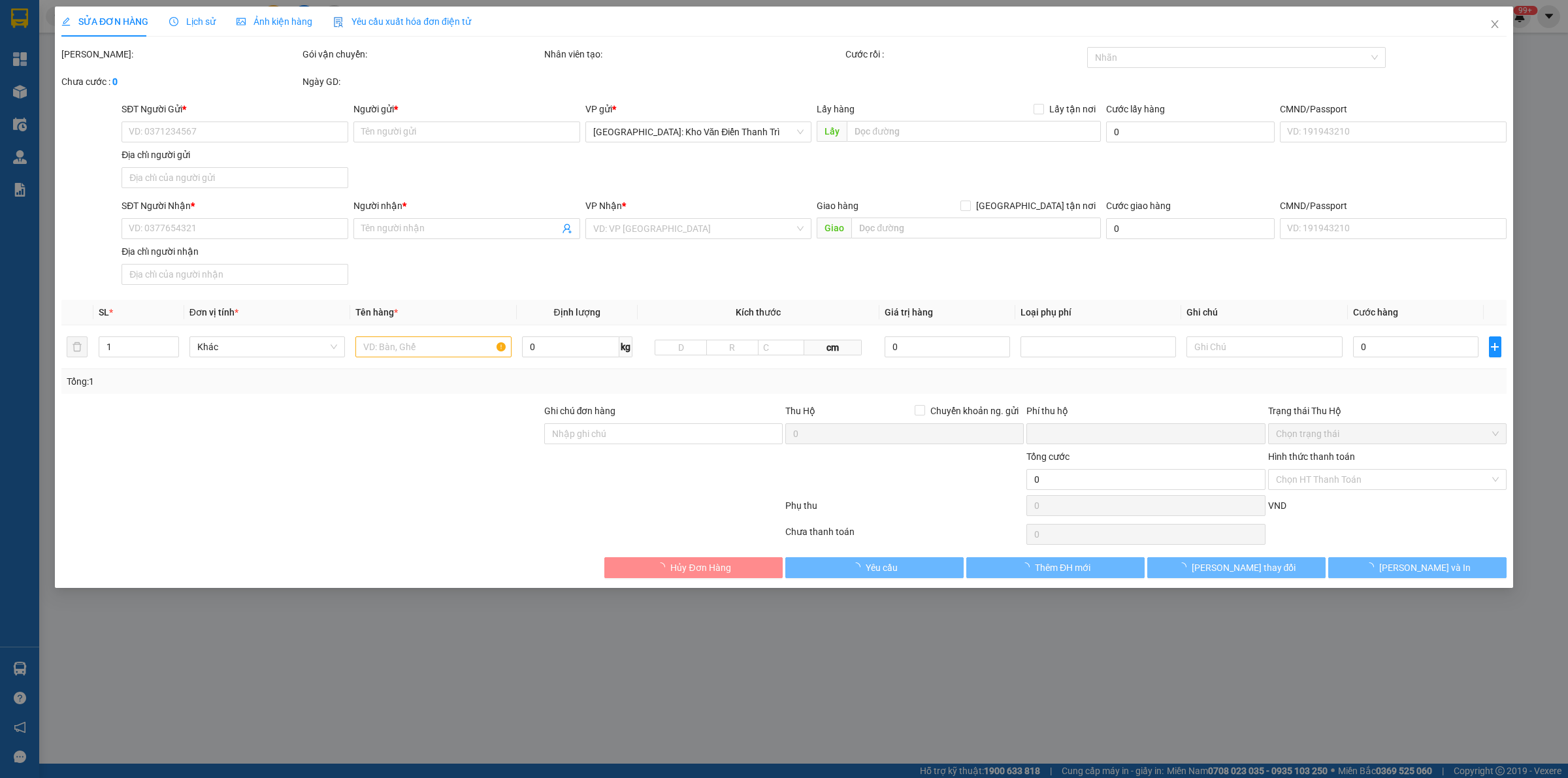
type input "[PERSON_NAME]"
type input "0"
type input "320.000"
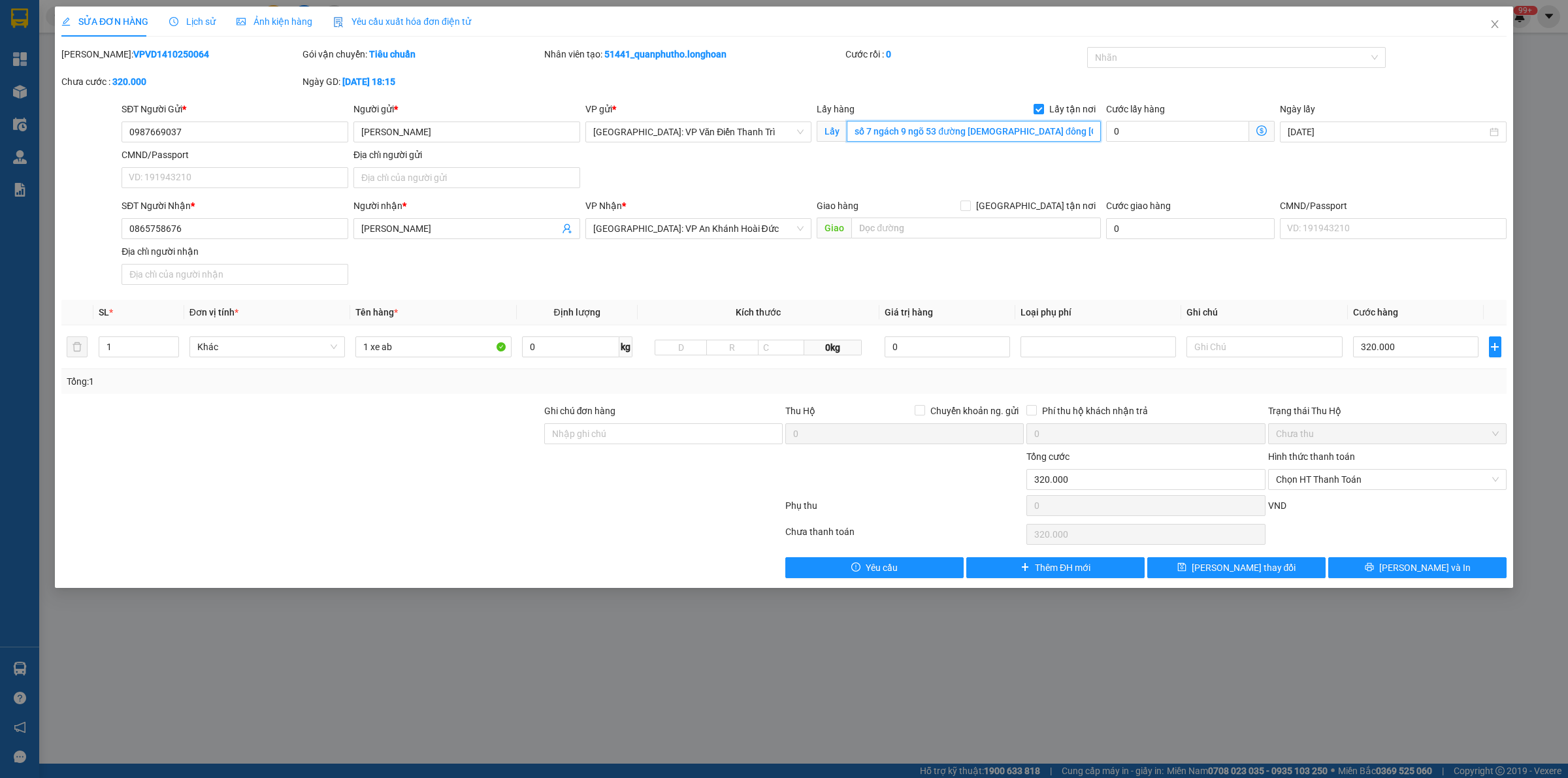
click at [975, 129] on input "số 7 ngách 9 ngõ 53 đường [DEMOGRAPHIC_DATA] đông [GEOGRAPHIC_DATA] nam tỉnh [G…" at bounding box center [974, 131] width 254 height 21
drag, startPoint x: 943, startPoint y: 145, endPoint x: 793, endPoint y: 279, distance: 201.1
click at [793, 279] on div "SĐT Người Nhận * 0865758676 Người nhận * [PERSON_NAME] VP Nhận * [GEOGRAPHIC_DA…" at bounding box center [814, 243] width 1390 height 91
click at [912, 136] on input "số 7 ngách 9 ngõ 53 đường [DEMOGRAPHIC_DATA] đông [GEOGRAPHIC_DATA] nam tỉnh [G…" at bounding box center [974, 131] width 254 height 21
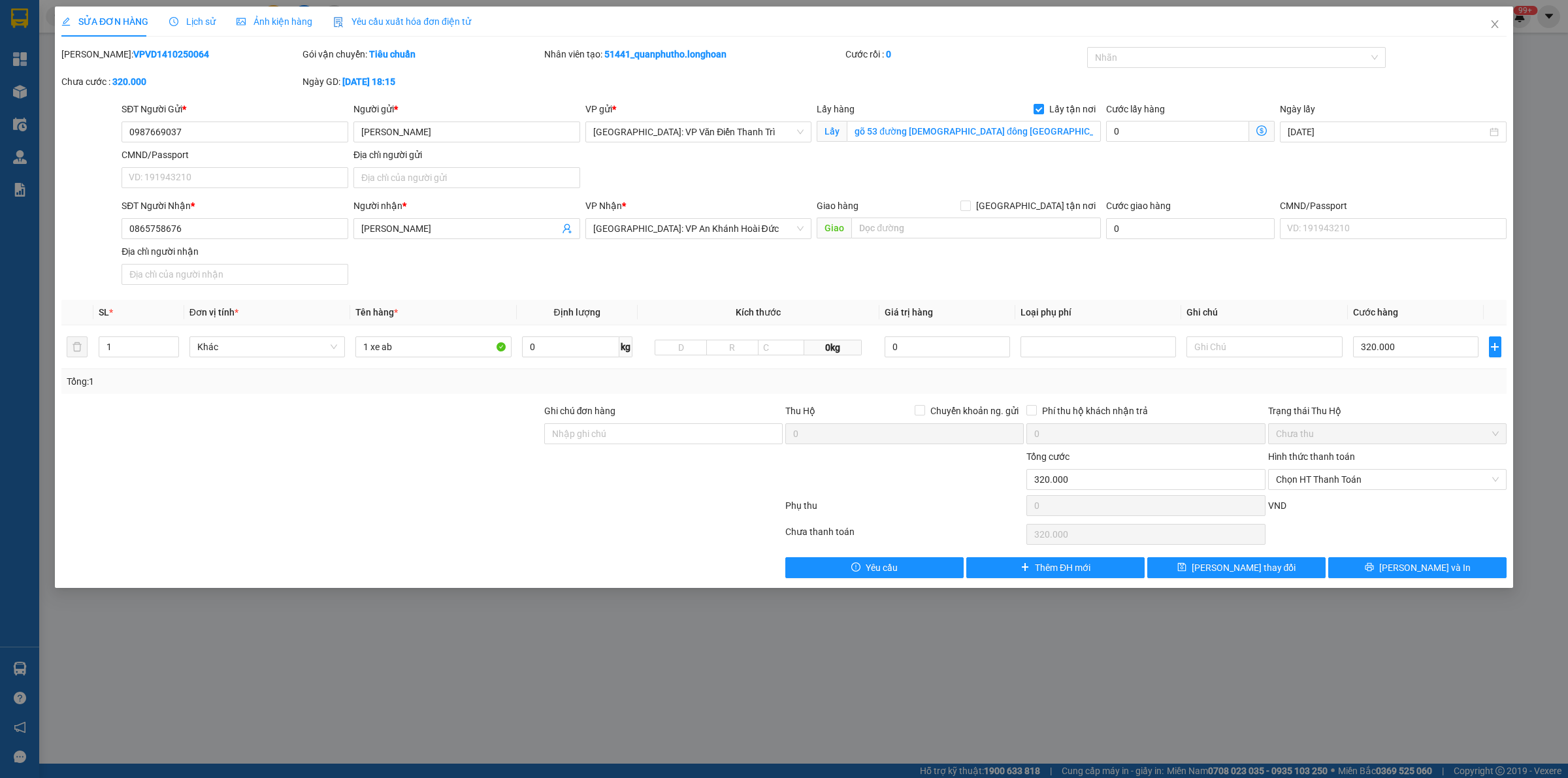
click at [933, 164] on div "SĐT Người Gửi * 0987669037 Người gửi * [PERSON_NAME] VP gửi * [GEOGRAPHIC_DATA]…" at bounding box center [814, 147] width 1390 height 91
click at [1042, 133] on input "số 7 ngách 9 ngõ 53 đường [DEMOGRAPHIC_DATA] đông [GEOGRAPHIC_DATA] nam tỉnh [G…" at bounding box center [974, 131] width 254 height 21
drag, startPoint x: 956, startPoint y: 186, endPoint x: 874, endPoint y: 147, distance: 90.8
click at [937, 174] on div "SĐT Người Gửi * 0987669037 Người gửi * [PERSON_NAME] VP gửi * [GEOGRAPHIC_DATA]…" at bounding box center [814, 147] width 1390 height 91
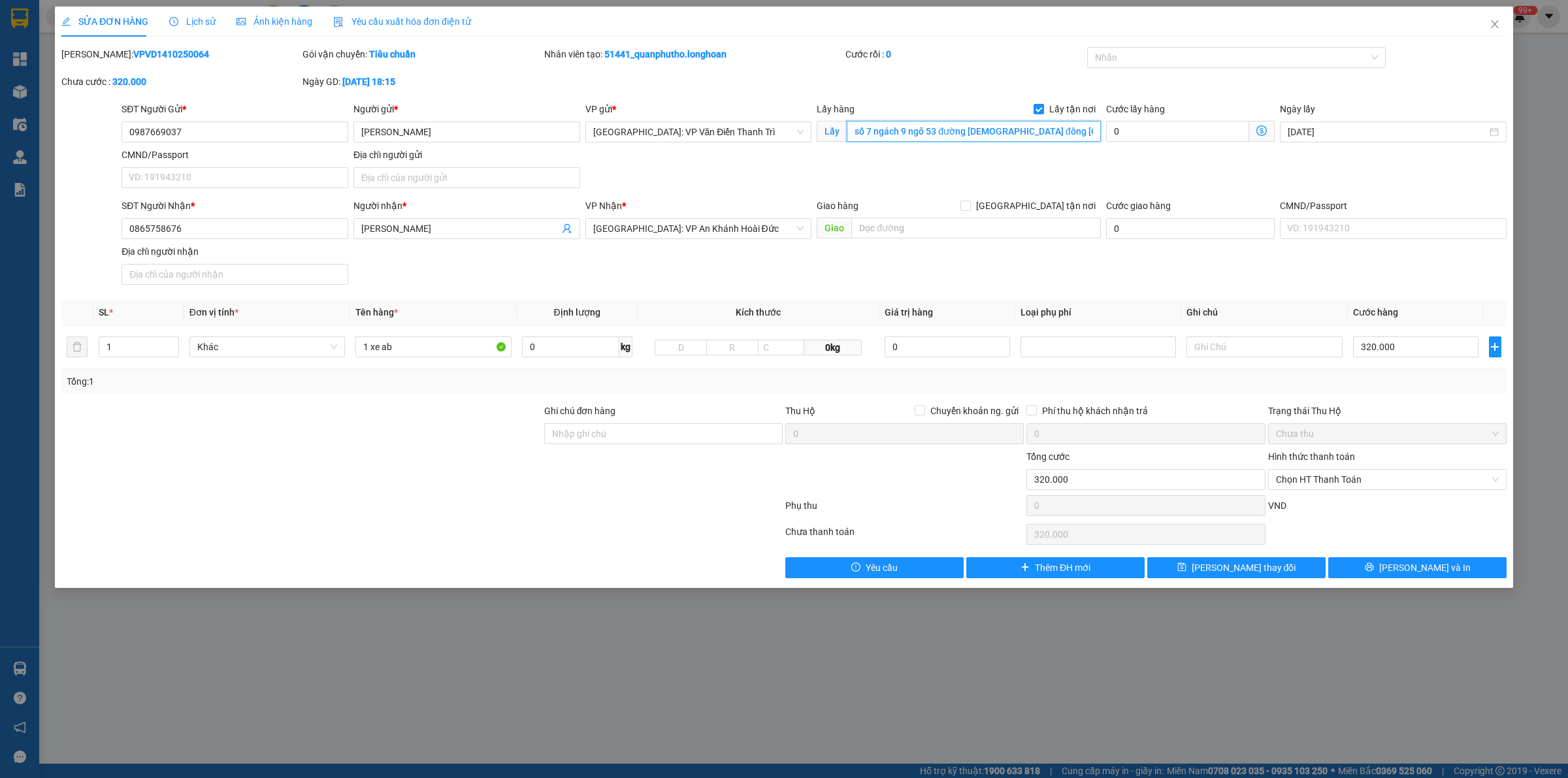
click at [881, 132] on input "số 7 ngách 9 ngõ 53 đường [DEMOGRAPHIC_DATA] đông [GEOGRAPHIC_DATA] nam tỉnh [G…" at bounding box center [974, 131] width 254 height 21
click at [436, 341] on input "1 xe ab" at bounding box center [433, 347] width 155 height 21
type input "1 xe ab a sinh bốc [GEOGRAPHIC_DATA]"
drag, startPoint x: 1262, startPoint y: 586, endPoint x: 1252, endPoint y: 566, distance: 22.4
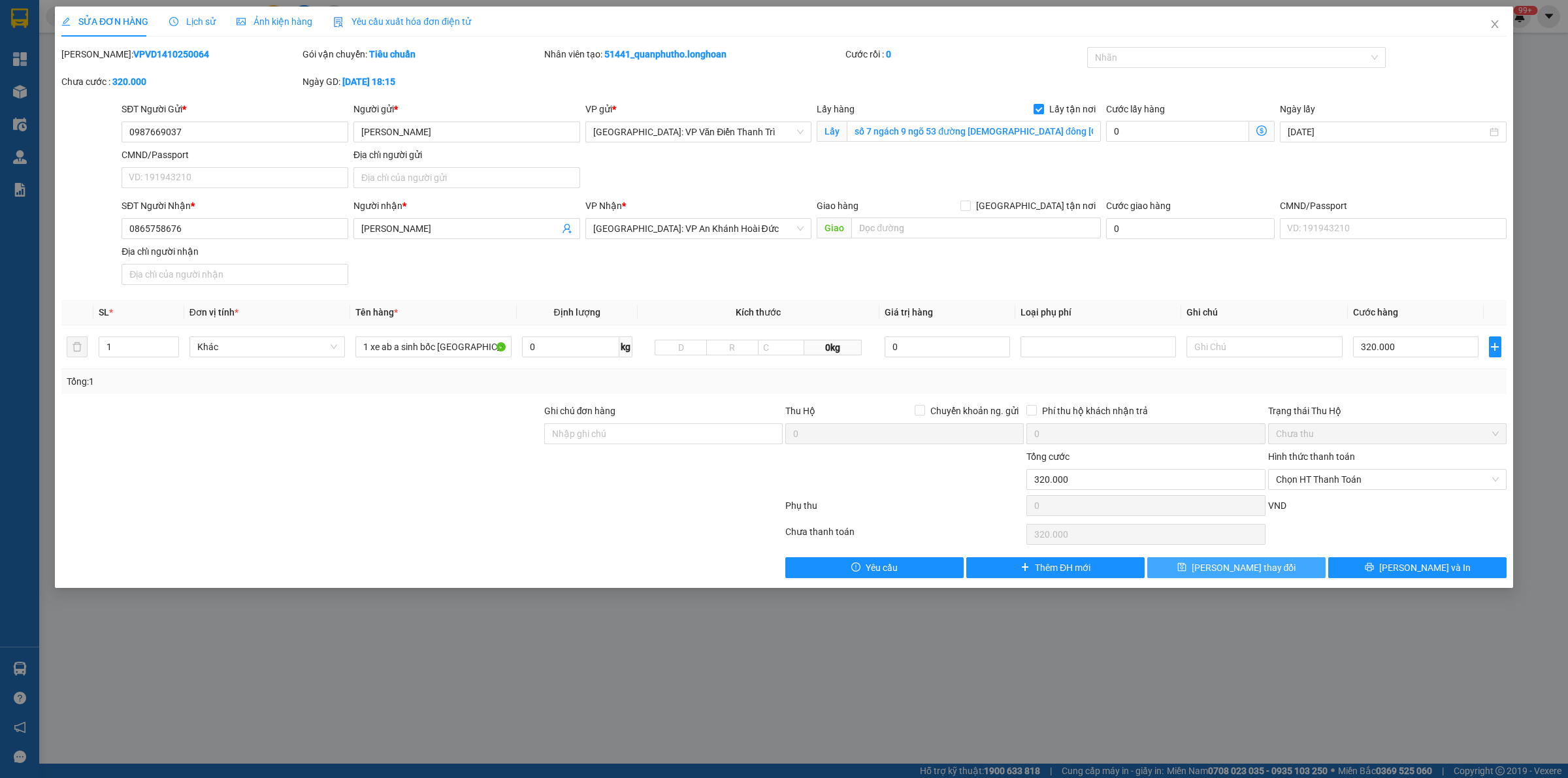
click at [1254, 579] on div "SỬA ĐƠN HÀNG Lịch sử Ảnh kiện hàng Yêu cầu xuất hóa đơn điện tử Total Paid Fee …" at bounding box center [784, 297] width 1459 height 581
click at [1252, 566] on span "[PERSON_NAME] thay đổi" at bounding box center [1244, 567] width 105 height 14
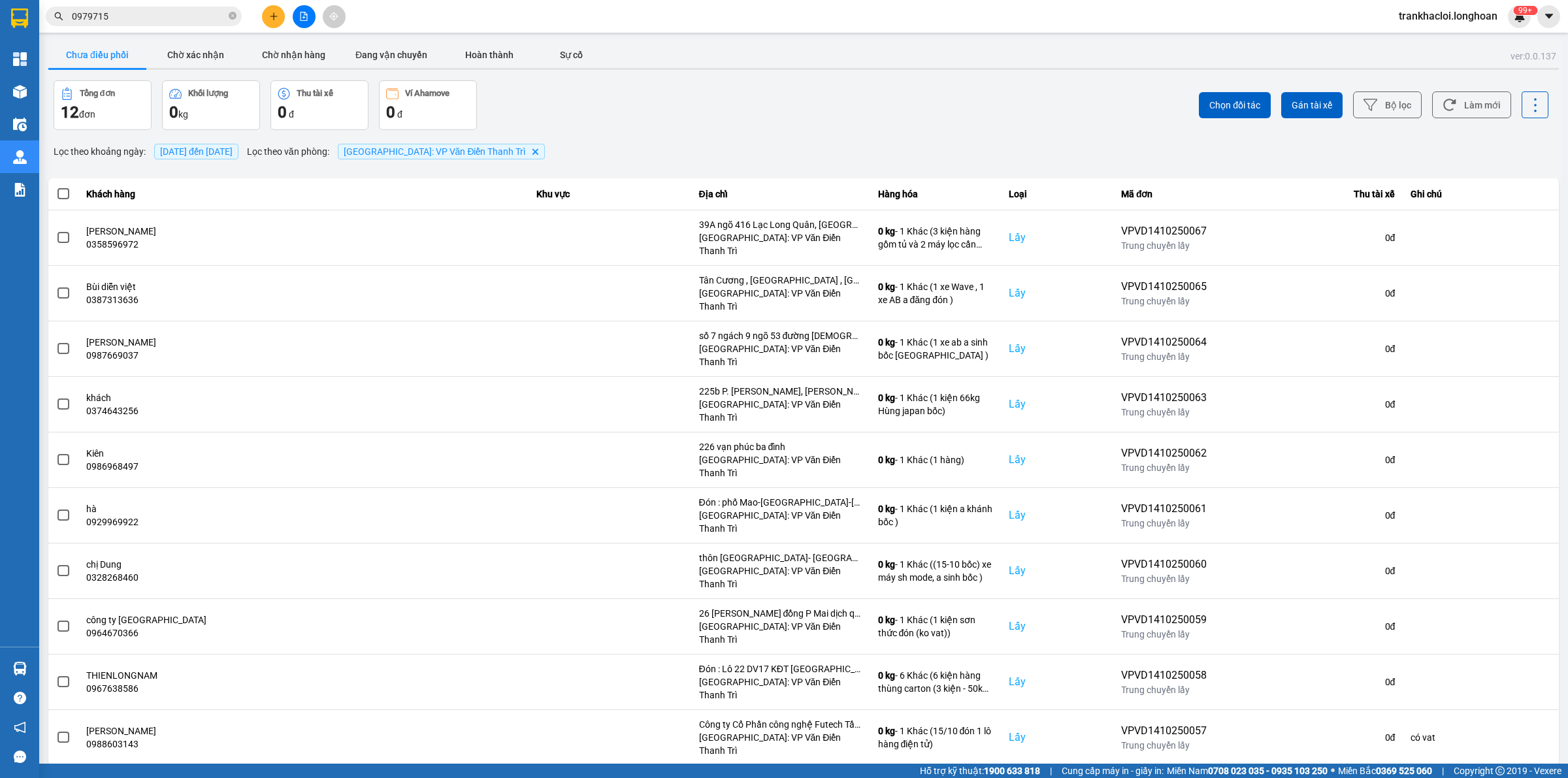
click at [1128, 99] on div "Chọn đối tác Gán tài xế Bộ lọc Làm mới" at bounding box center [1175, 105] width 747 height 50
click at [759, 116] on div "Tổng đơn 12 đơn Khối lượng 0 kg Thu tài xế 0 đ Ví Ahamove 0 đ" at bounding box center [427, 105] width 747 height 50
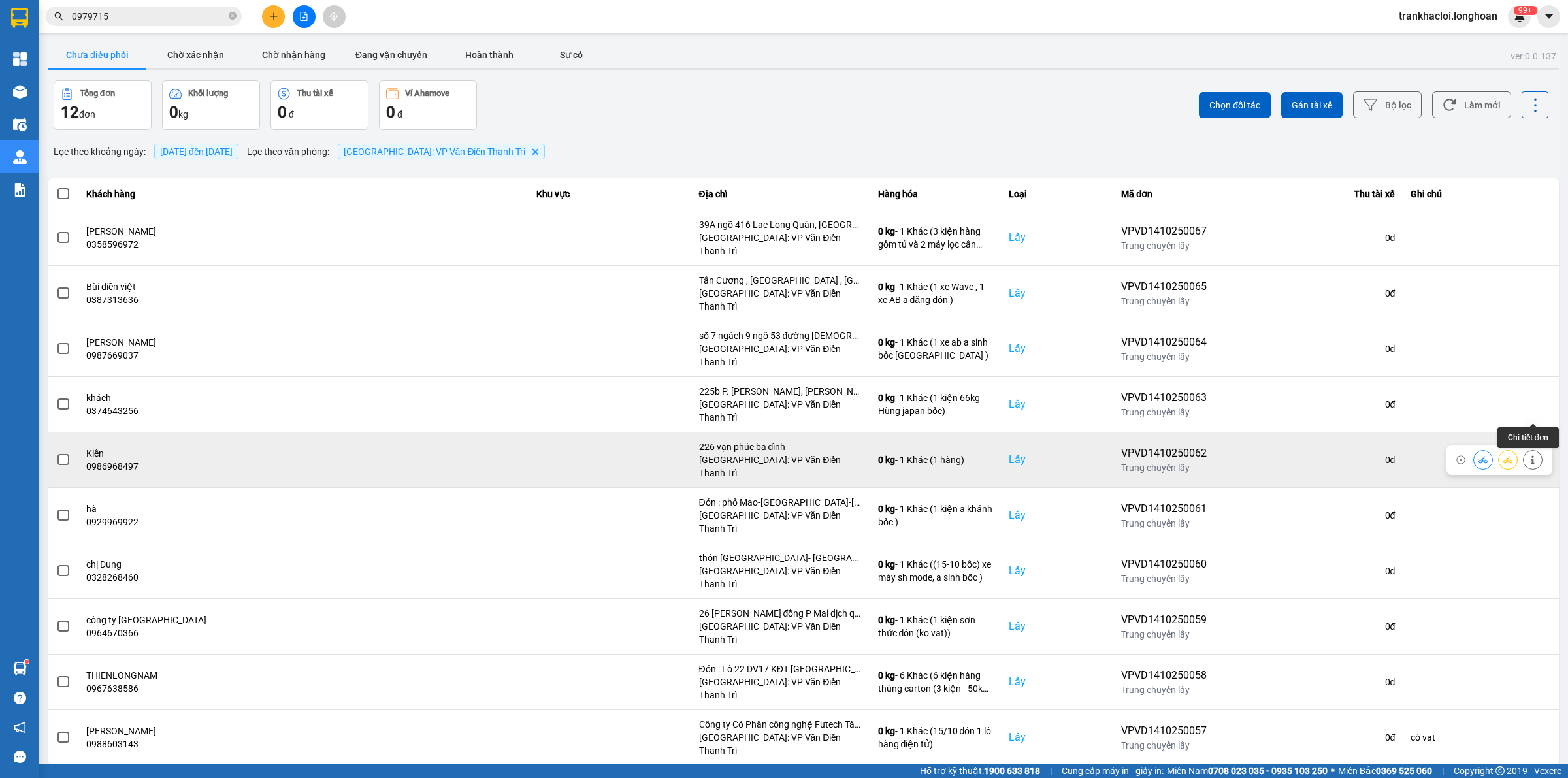
click at [1254, 455] on icon at bounding box center [1533, 460] width 9 height 9
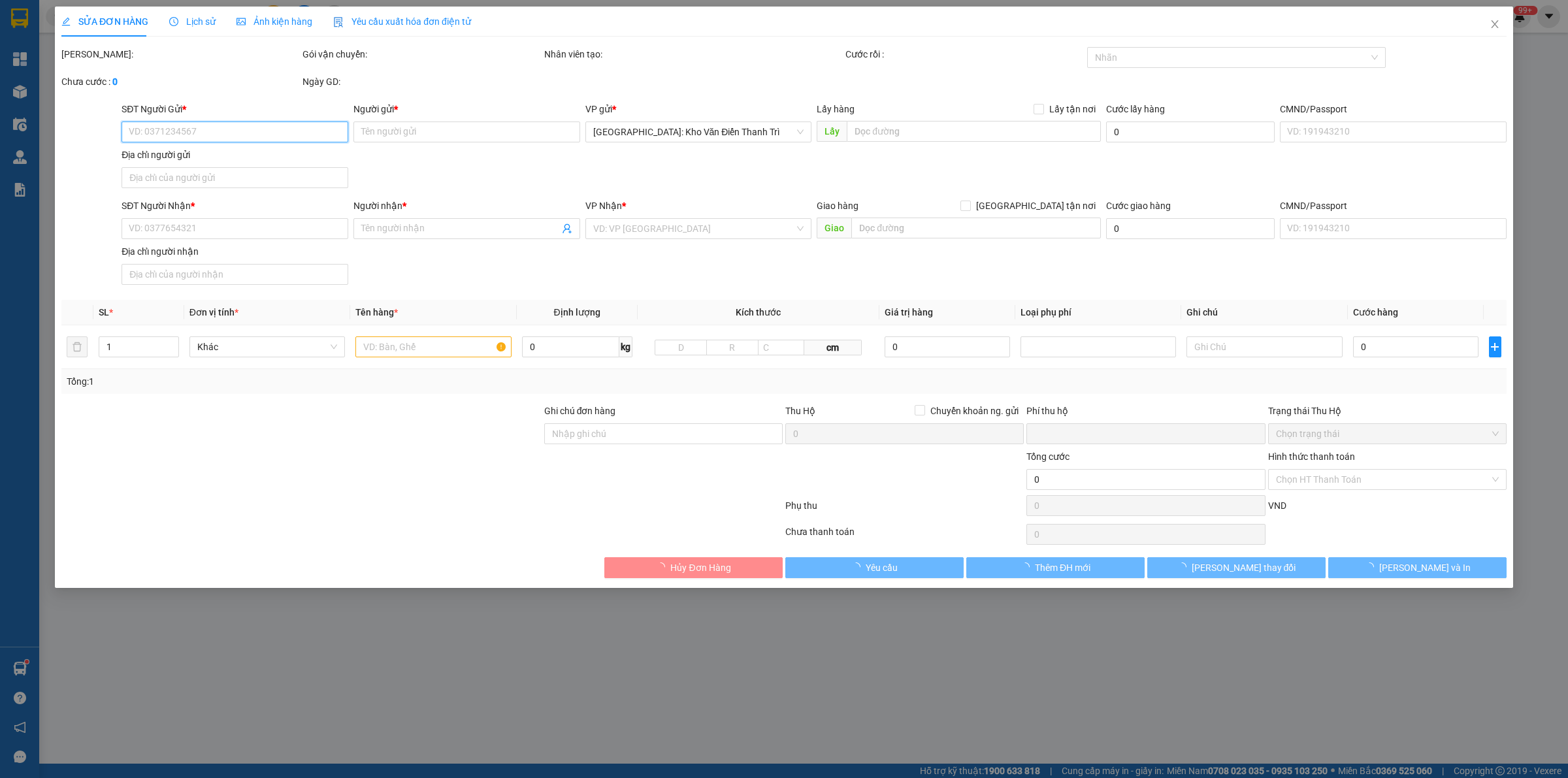
type input "0986968497"
type input "Kiên"
checkbox input "true"
type input "226 vạn phúc ba đình"
type input "0865199266"
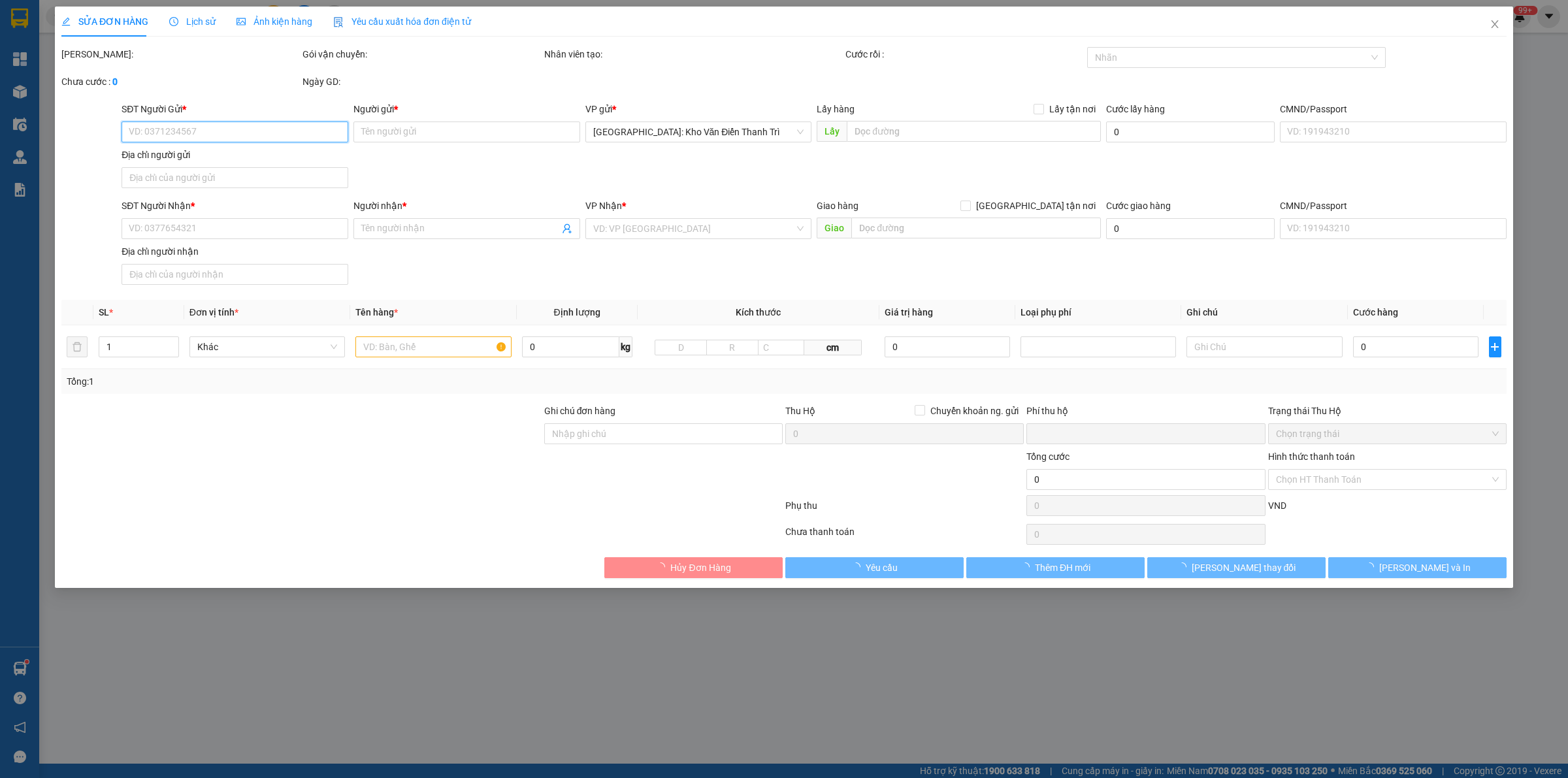
type input "hậu"
checkbox input "true"
type input "174 Đường Nam - [GEOGRAPHIC_DATA] - [GEOGRAPHIC_DATA]"
type input "0"
type input "66.000"
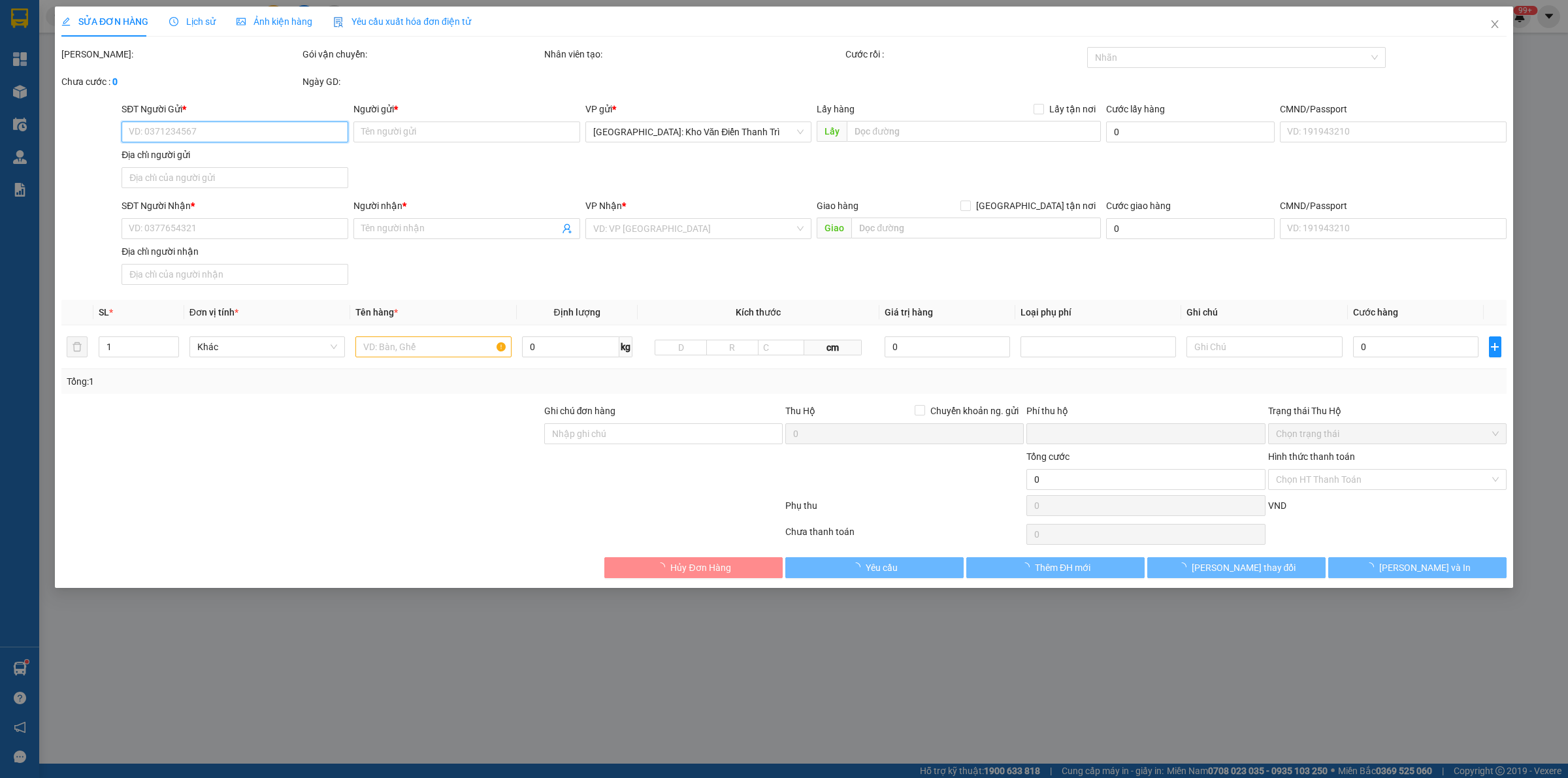
type input "66.000"
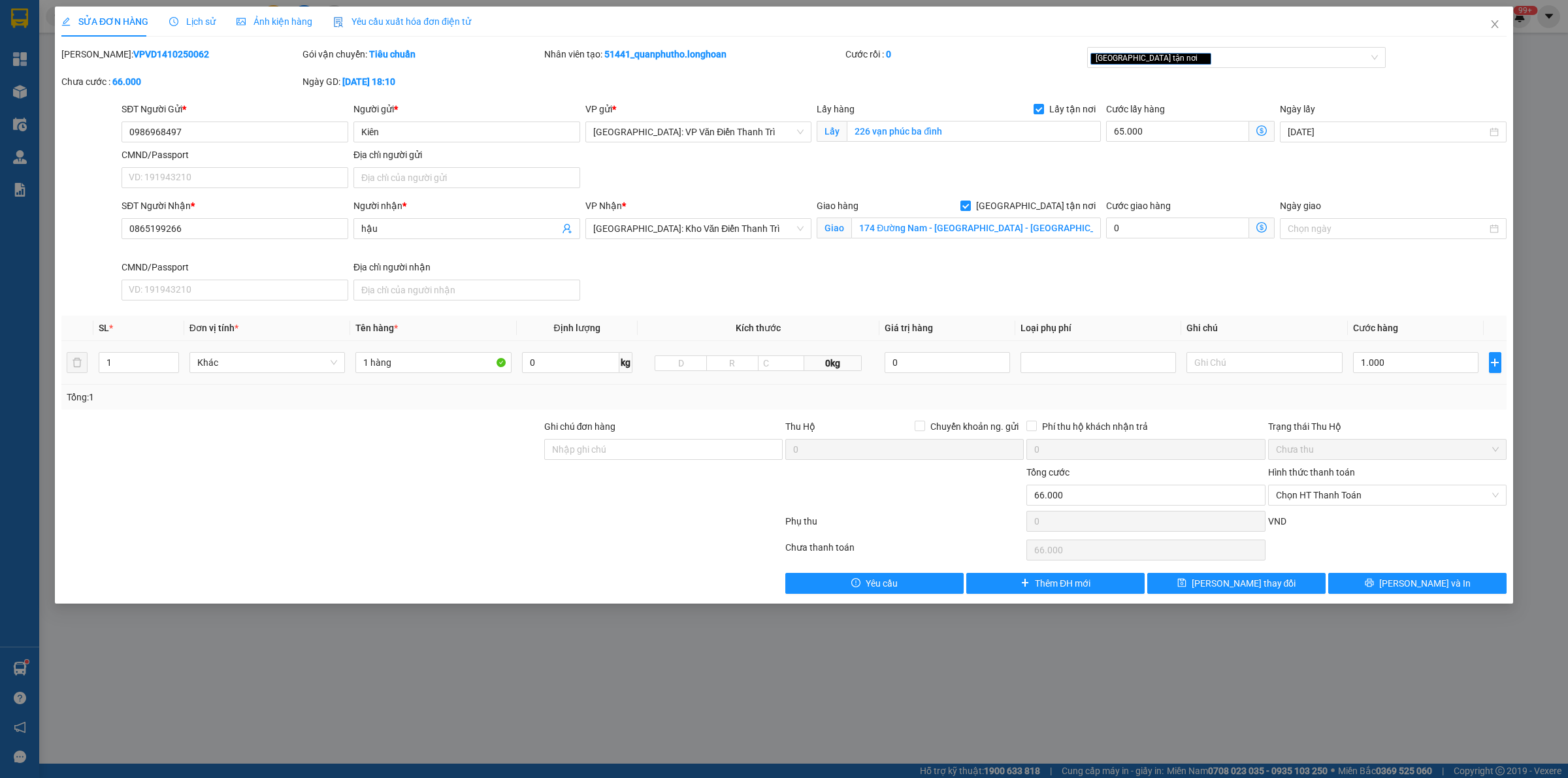
click at [455, 346] on td "1 hàng" at bounding box center [433, 362] width 166 height 44
click at [449, 369] on input "1 hàng" at bounding box center [433, 362] width 155 height 21
type input "1 hàng a thức đón vạn phúc ba đình"
drag, startPoint x: 1252, startPoint y: 586, endPoint x: 1227, endPoint y: 585, distance: 25.0
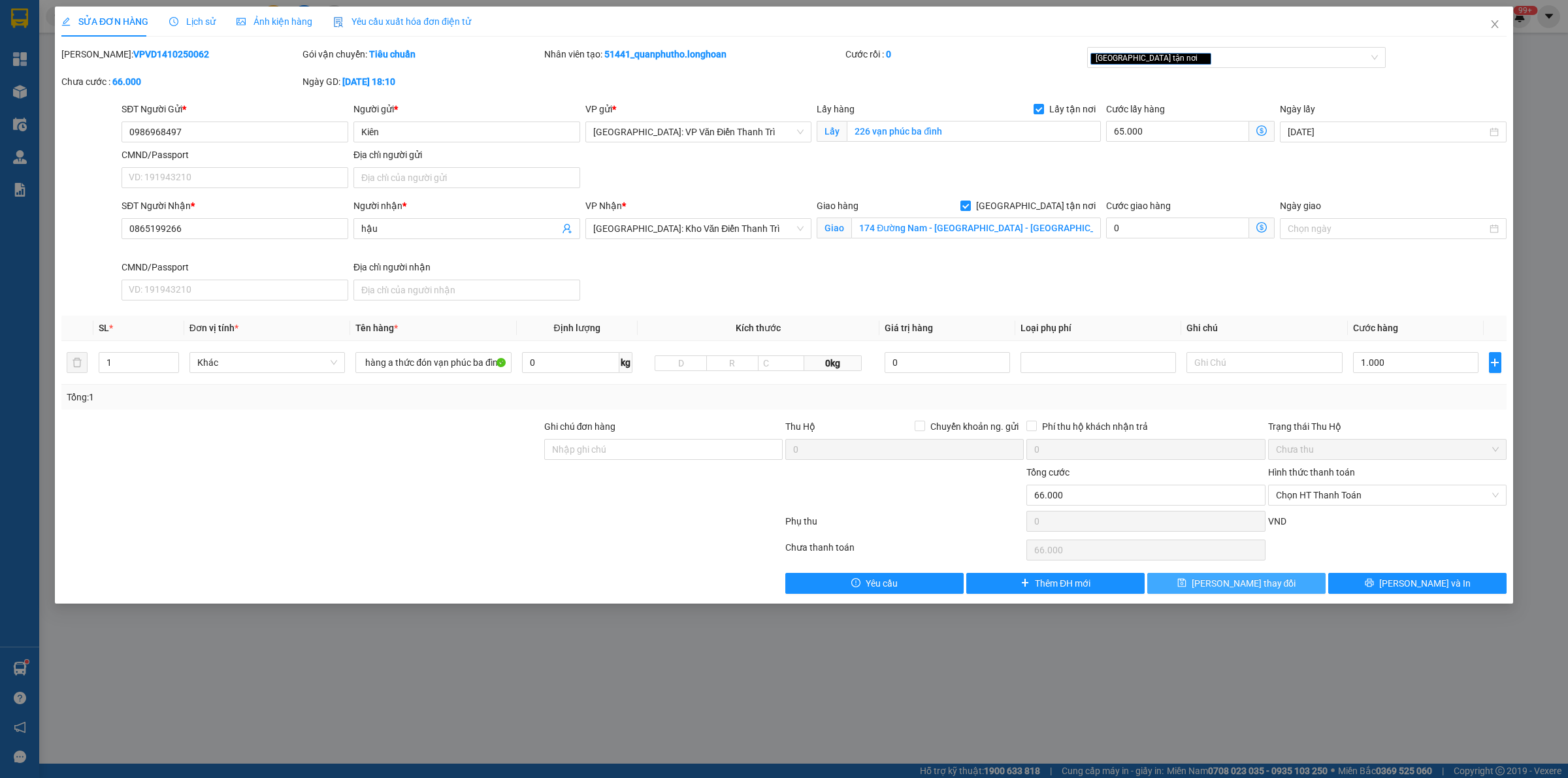
click at [1252, 588] on span "[PERSON_NAME] thay đổi" at bounding box center [1244, 583] width 105 height 14
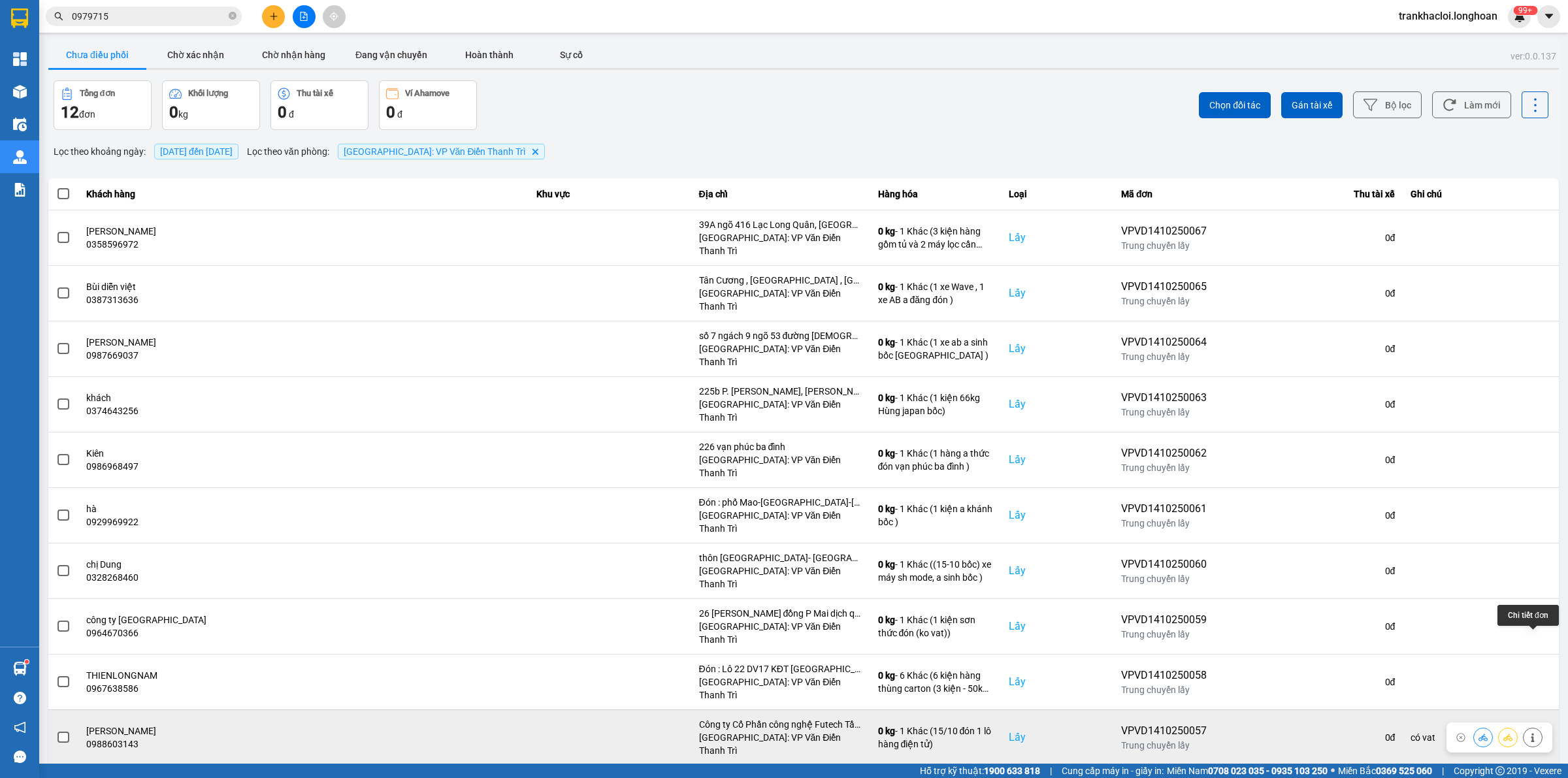
click at [1254, 621] on icon at bounding box center [1533, 737] width 9 height 9
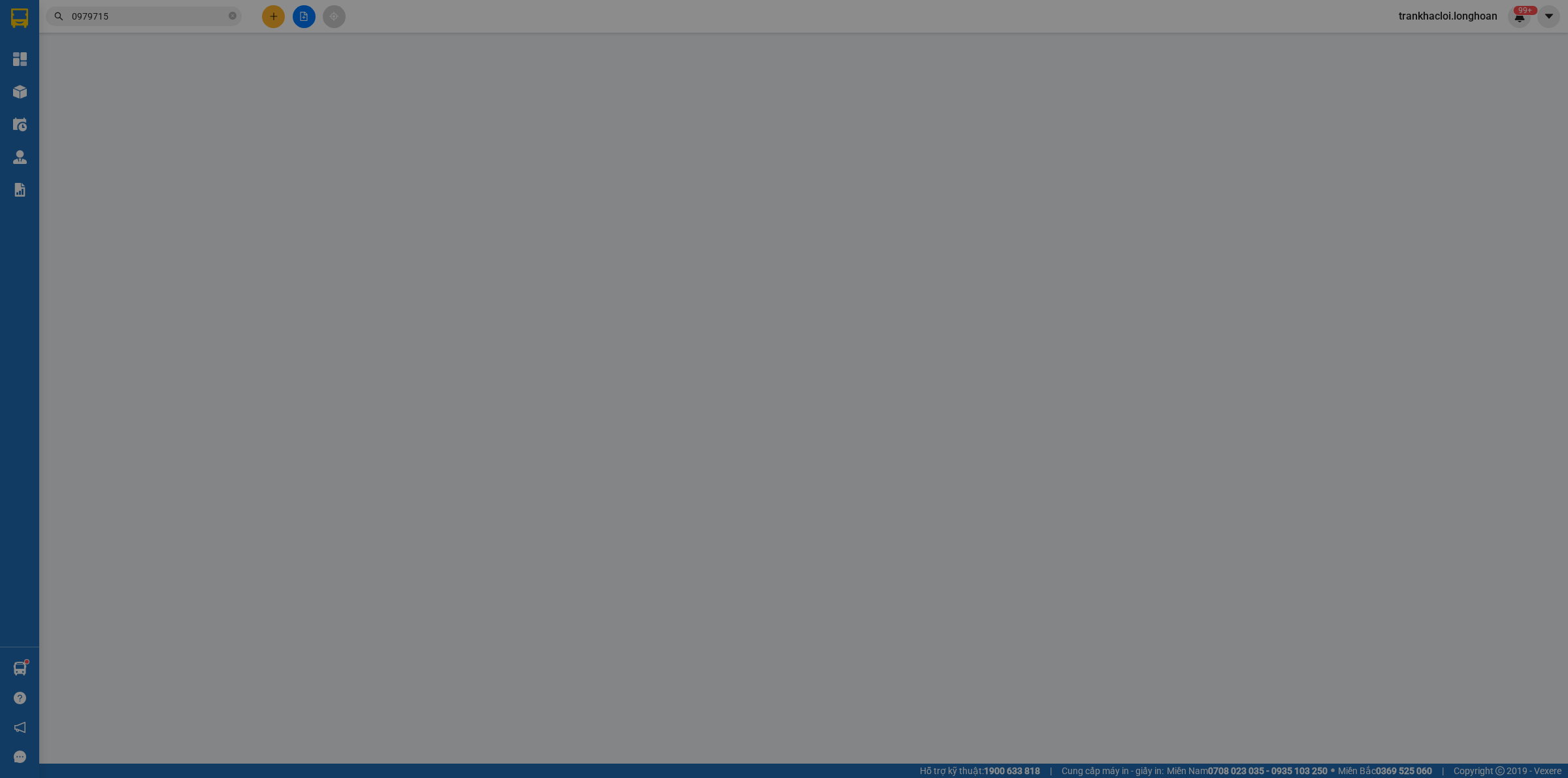
type input "0988603143"
type input "[PERSON_NAME]"
checkbox input "true"
type input "Công ty Cổ Phần công nghệ Futech Tầng 7 tòa nhà CTM [GEOGRAPHIC_DATA], [GEOGRAP…"
type input "0989024210"
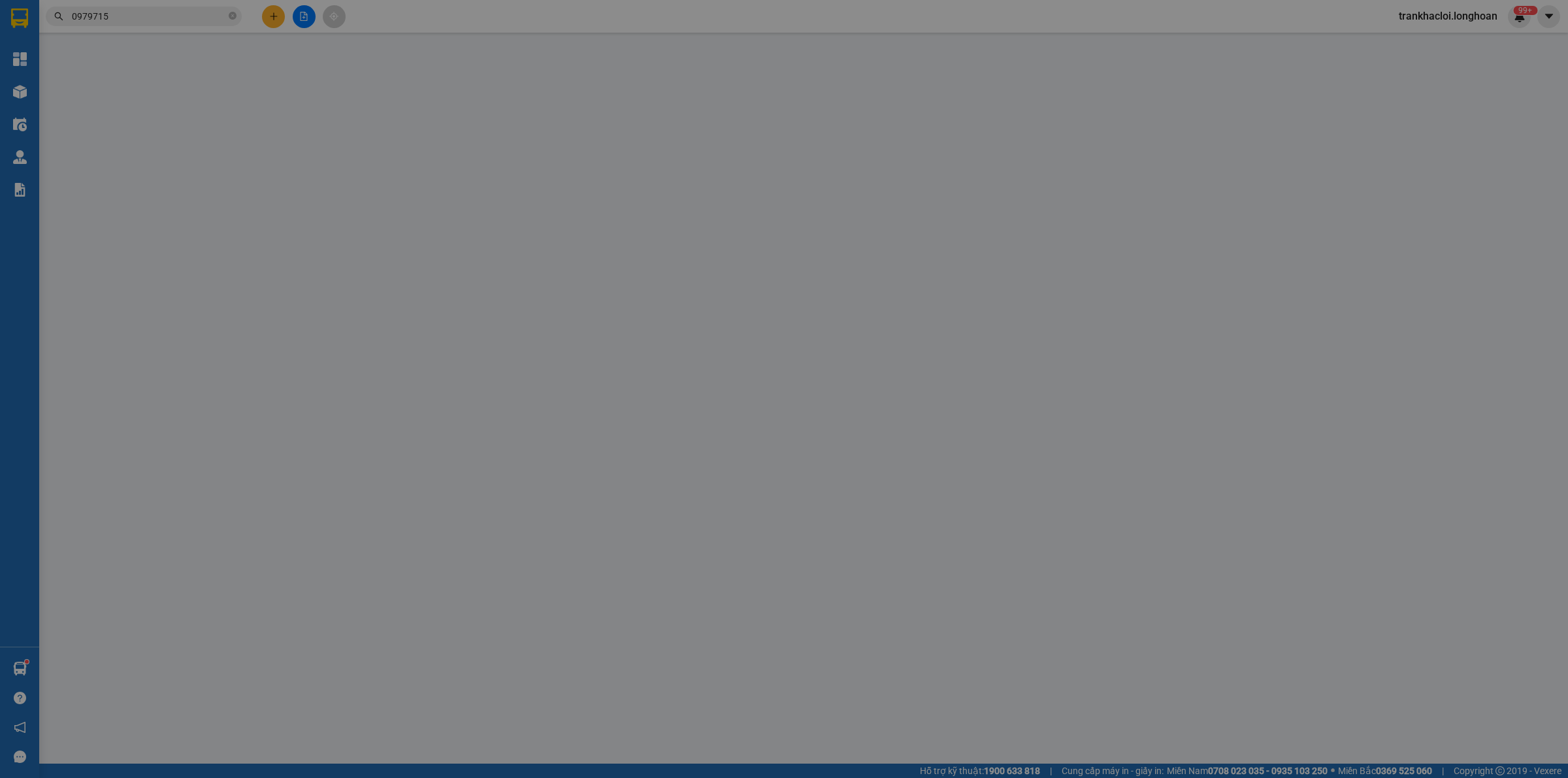
type input "Anh [PERSON_NAME]"
checkbox input "true"
type input "Số 1 [PERSON_NAME][GEOGRAPHIC_DATA], [GEOGRAPHIC_DATA], [GEOGRAPHIC_DATA]"
type input "có vat"
type input "0"
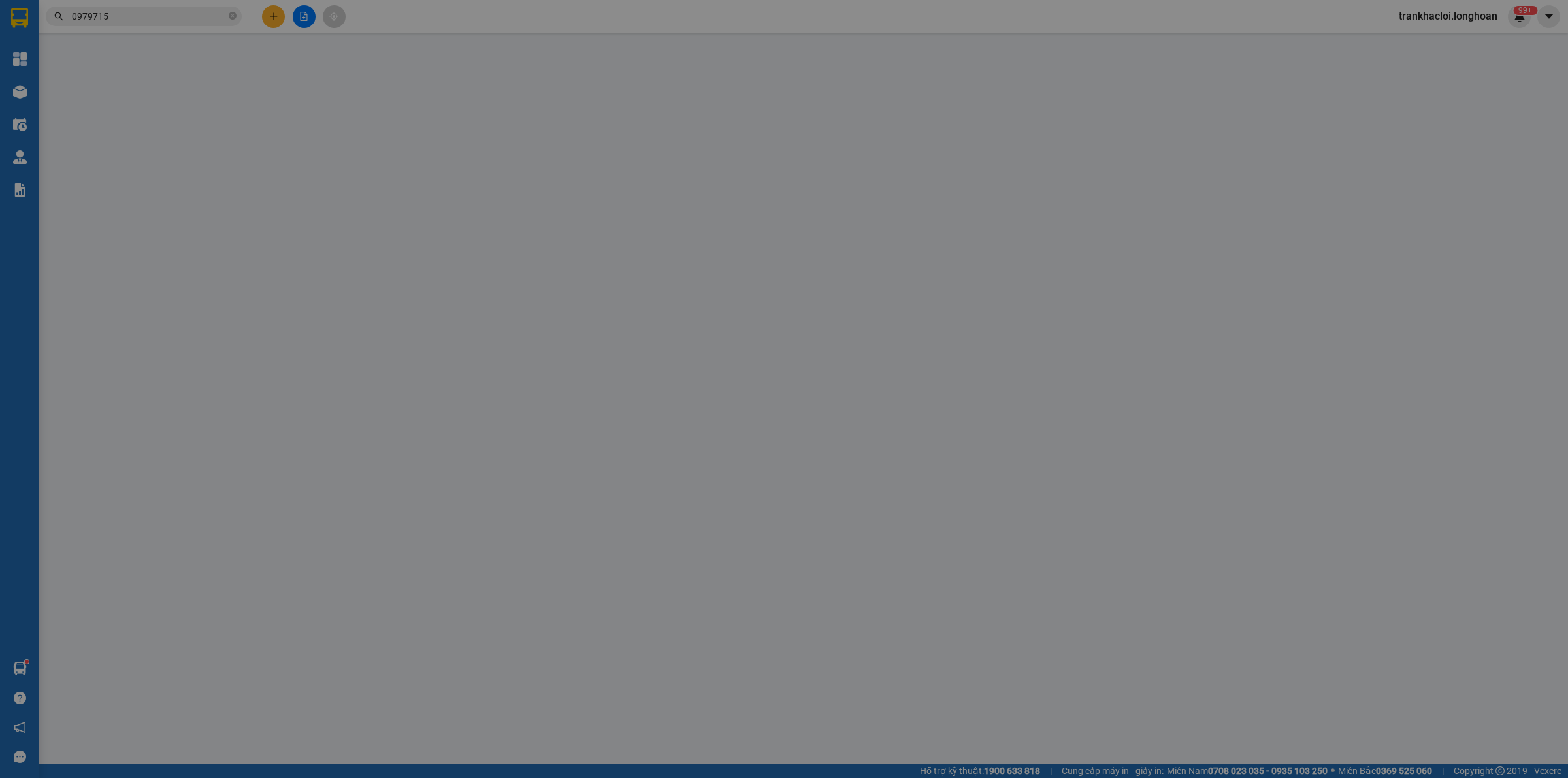
type input "3.800.000"
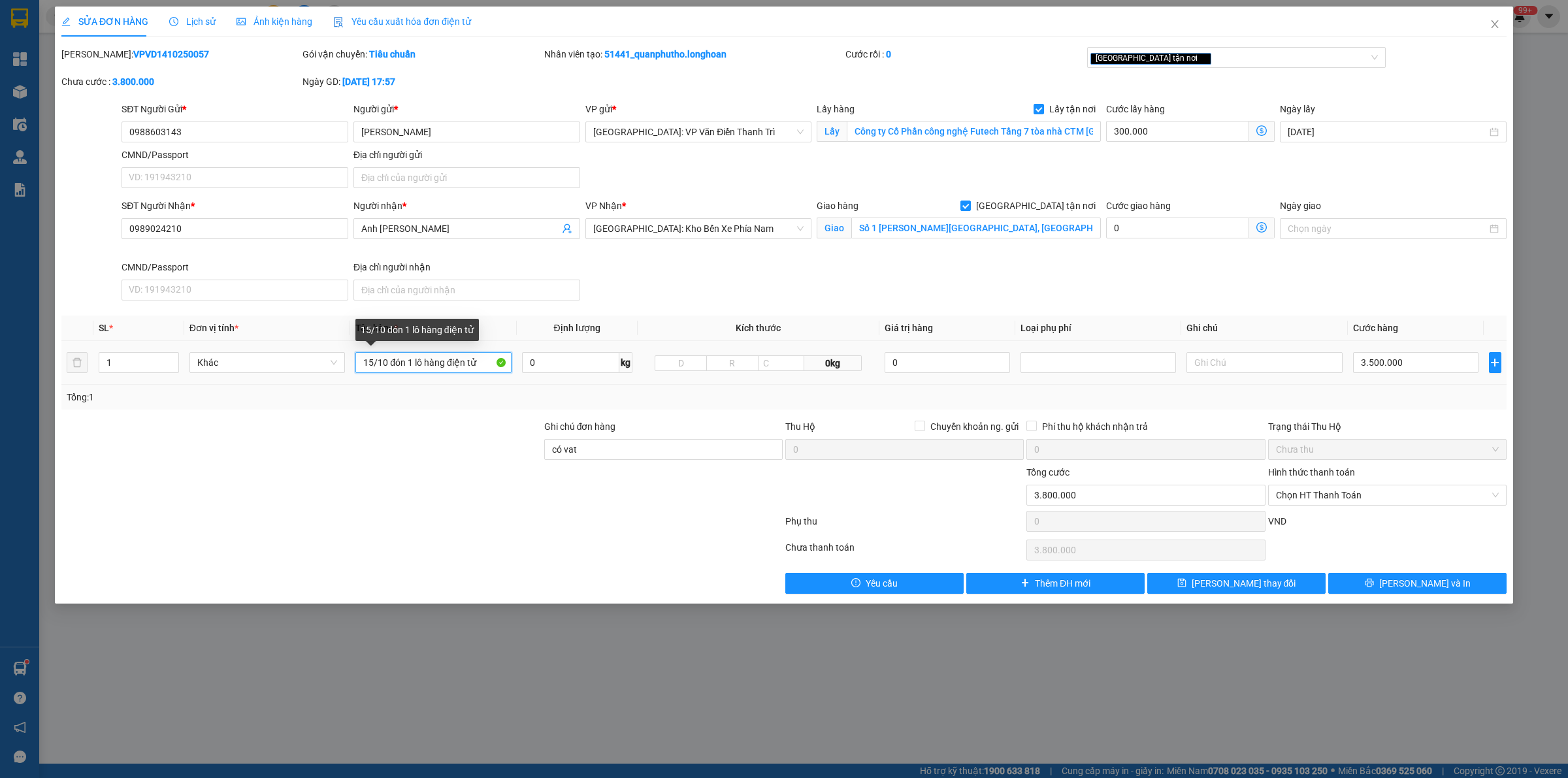
click at [482, 358] on input "15/10 đón 1 lô hàng điện tử" at bounding box center [433, 362] width 155 height 21
drag, startPoint x: 1005, startPoint y: 122, endPoint x: 1001, endPoint y: 128, distance: 7.2
click at [1003, 122] on input "Công ty Cổ Phần công nghệ Futech Tầng 7 tòa nhà CTM [GEOGRAPHIC_DATA], [GEOGRAP…" at bounding box center [974, 131] width 254 height 21
click at [484, 370] on input "15/10 đón 1 lô hàng điện tử a thức đón" at bounding box center [433, 362] width 155 height 21
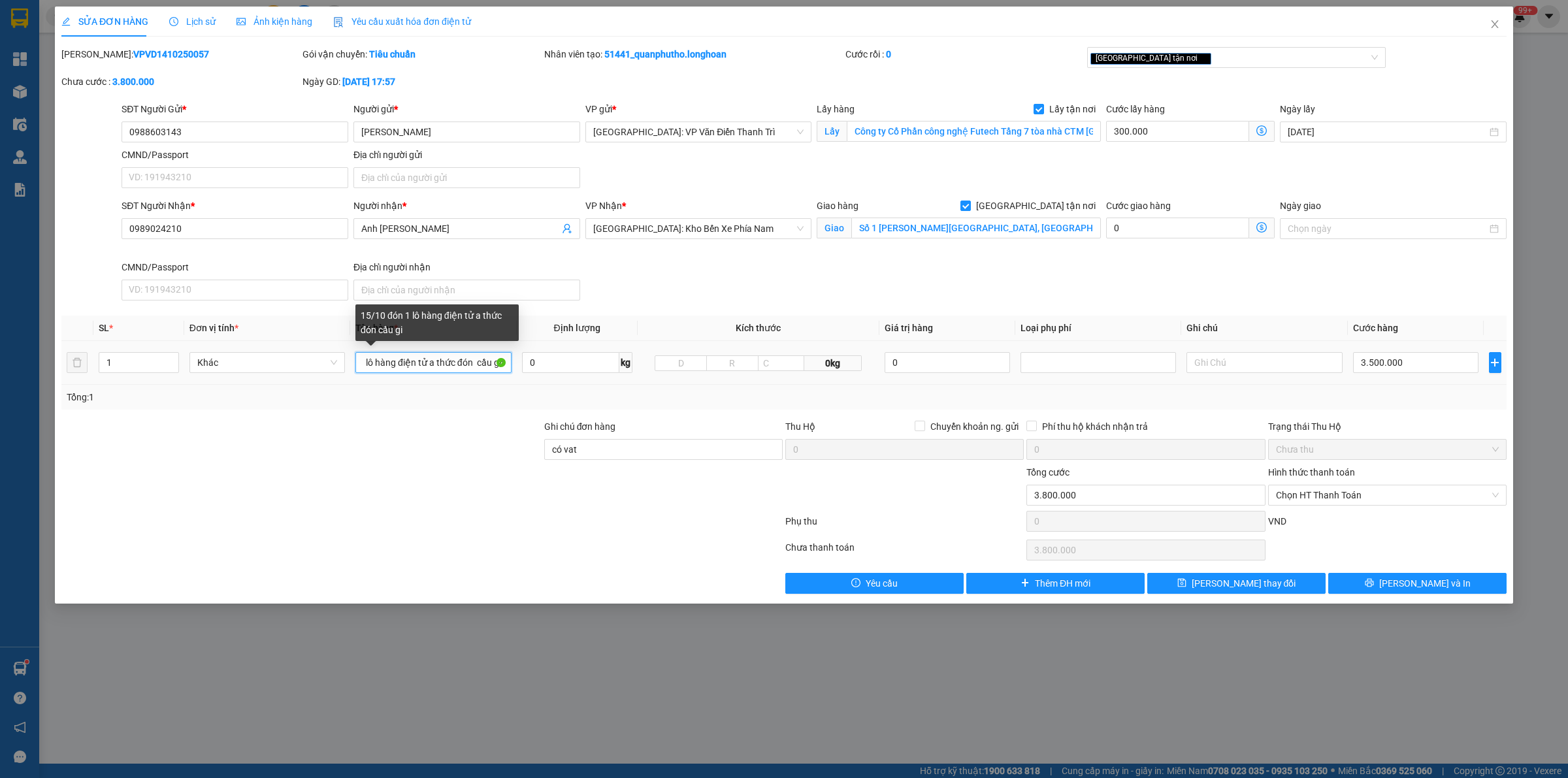
scroll to position [0, 57]
type input "15/10 đón 1 lô hàng điện tử a thức đón cầu giáy"
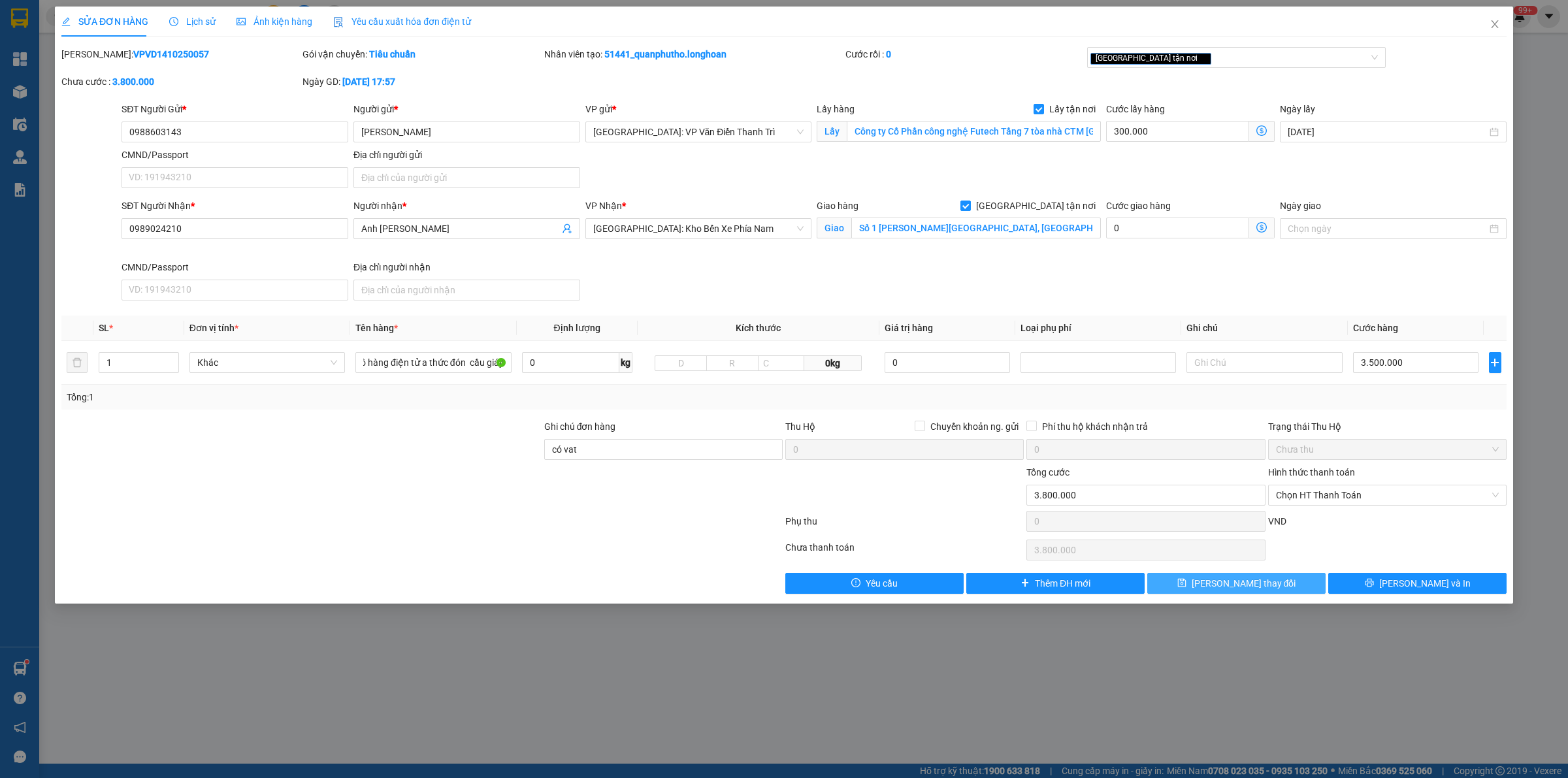
click at [1254, 578] on button "[PERSON_NAME] thay đổi" at bounding box center [1237, 584] width 178 height 21
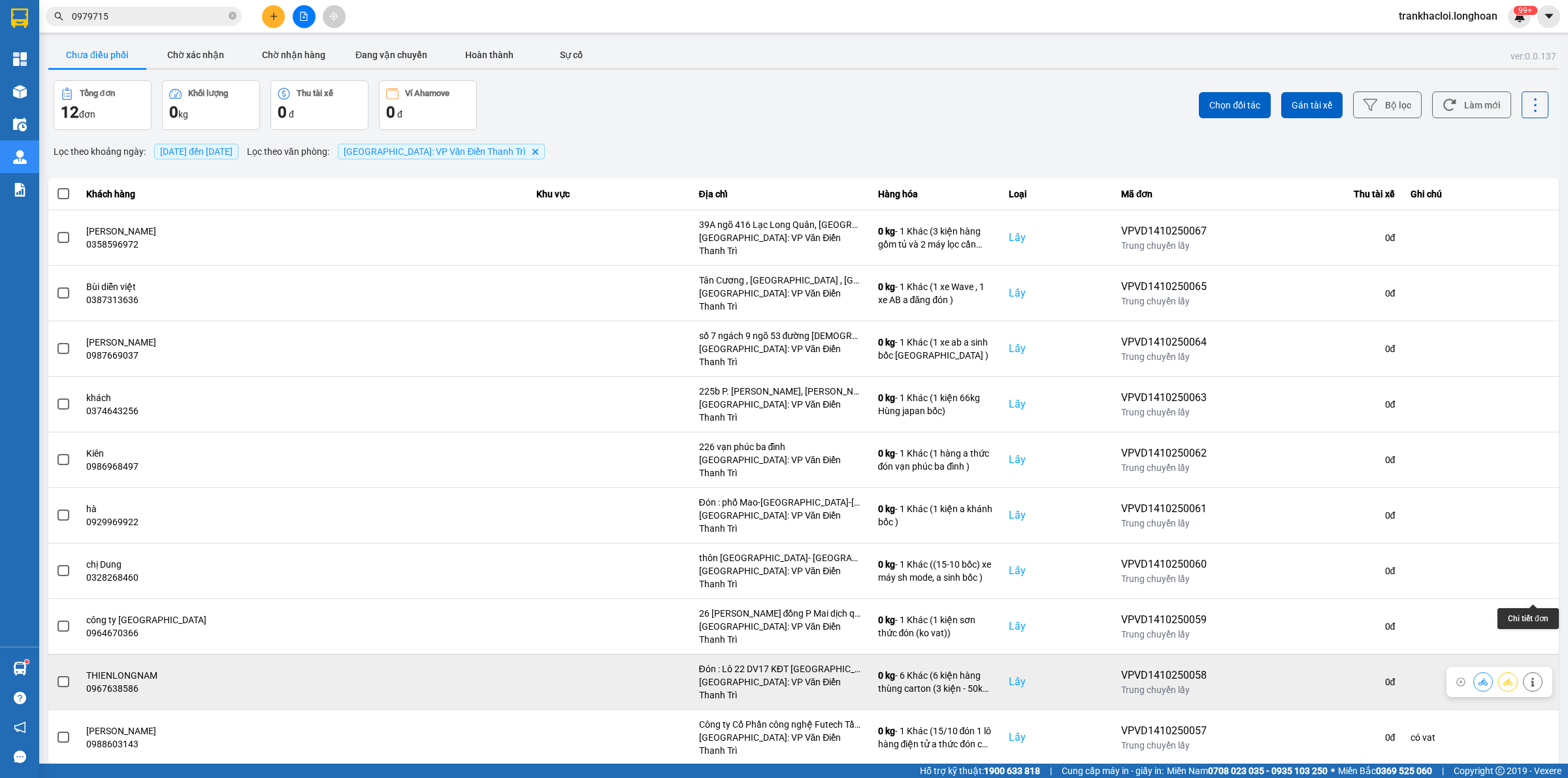
click at [1254, 621] on icon at bounding box center [1533, 681] width 9 height 9
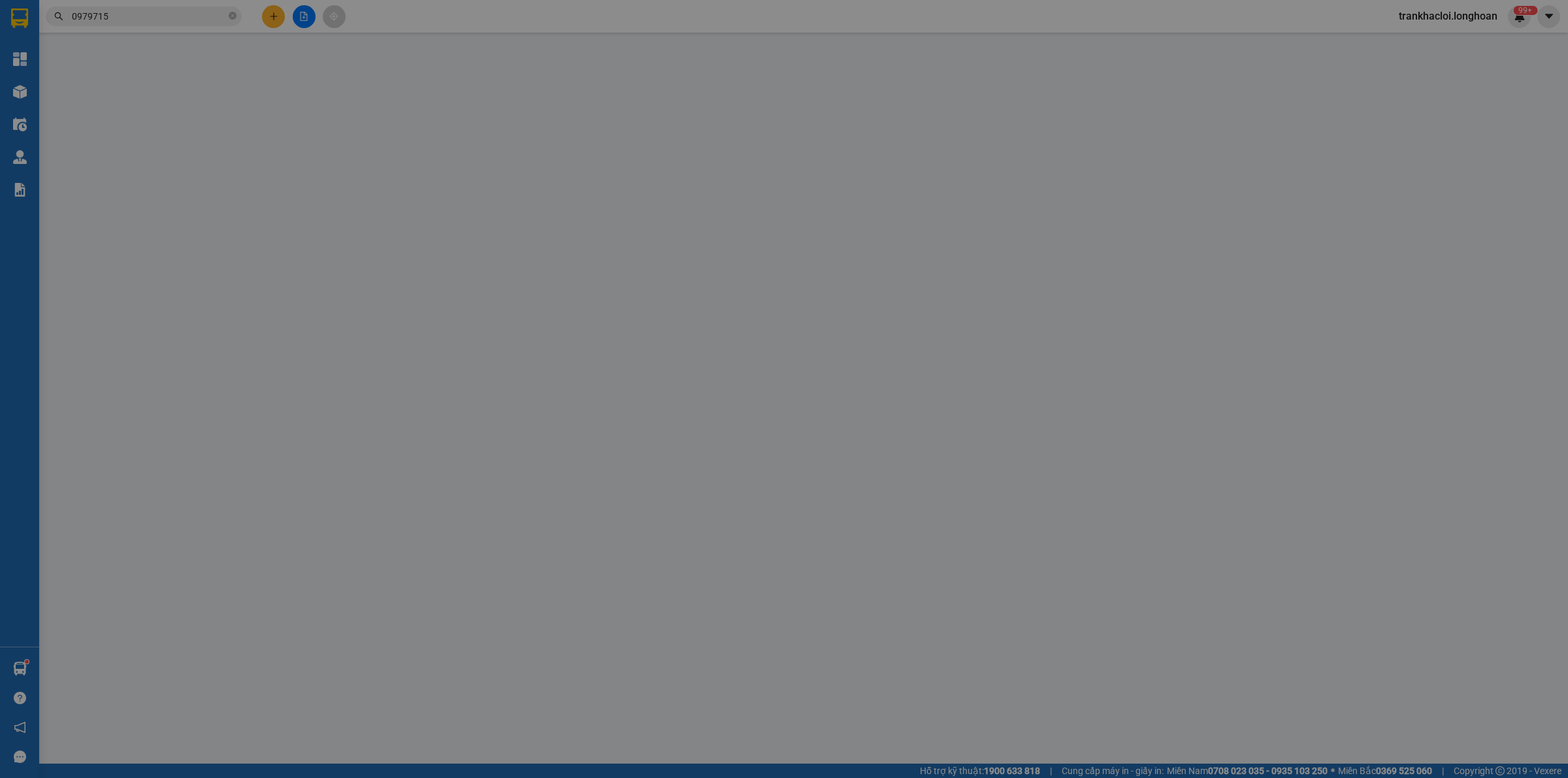
type input "0967638586"
type input "THIENLONGNAM"
checkbox input "true"
type input "Đón : Lô 22 DV17 KĐT [GEOGRAPHIC_DATA] , [GEOGRAPHIC_DATA]"
type input "0913652664"
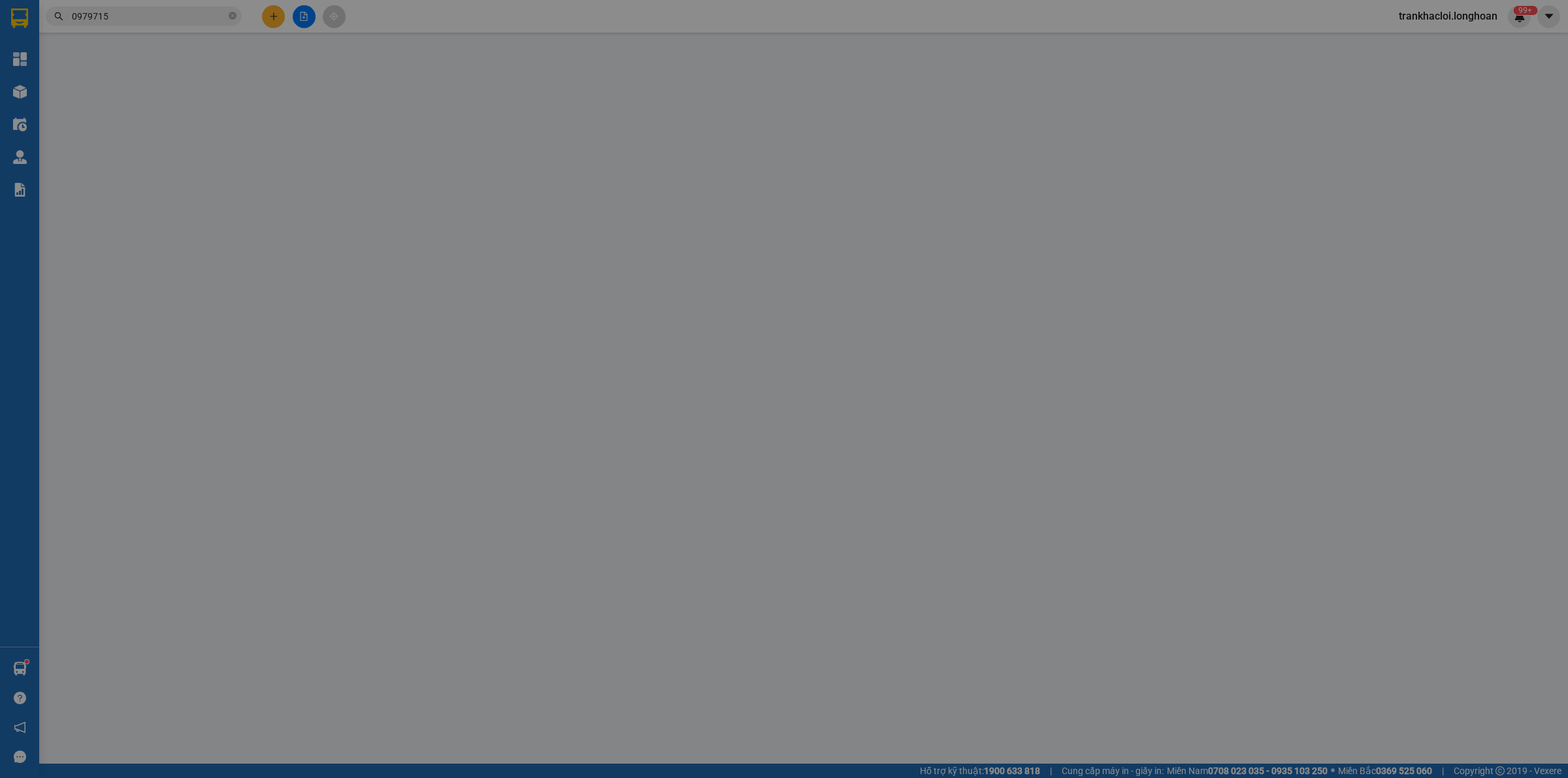
type input "NGHĨA"
checkbox input "true"
type input "Chung cư Feliz en Vista, số 01 [PERSON_NAME], [GEOGRAPHIC_DATA], [GEOGRAPHIC_DA…"
type input "0"
type input "151.000"
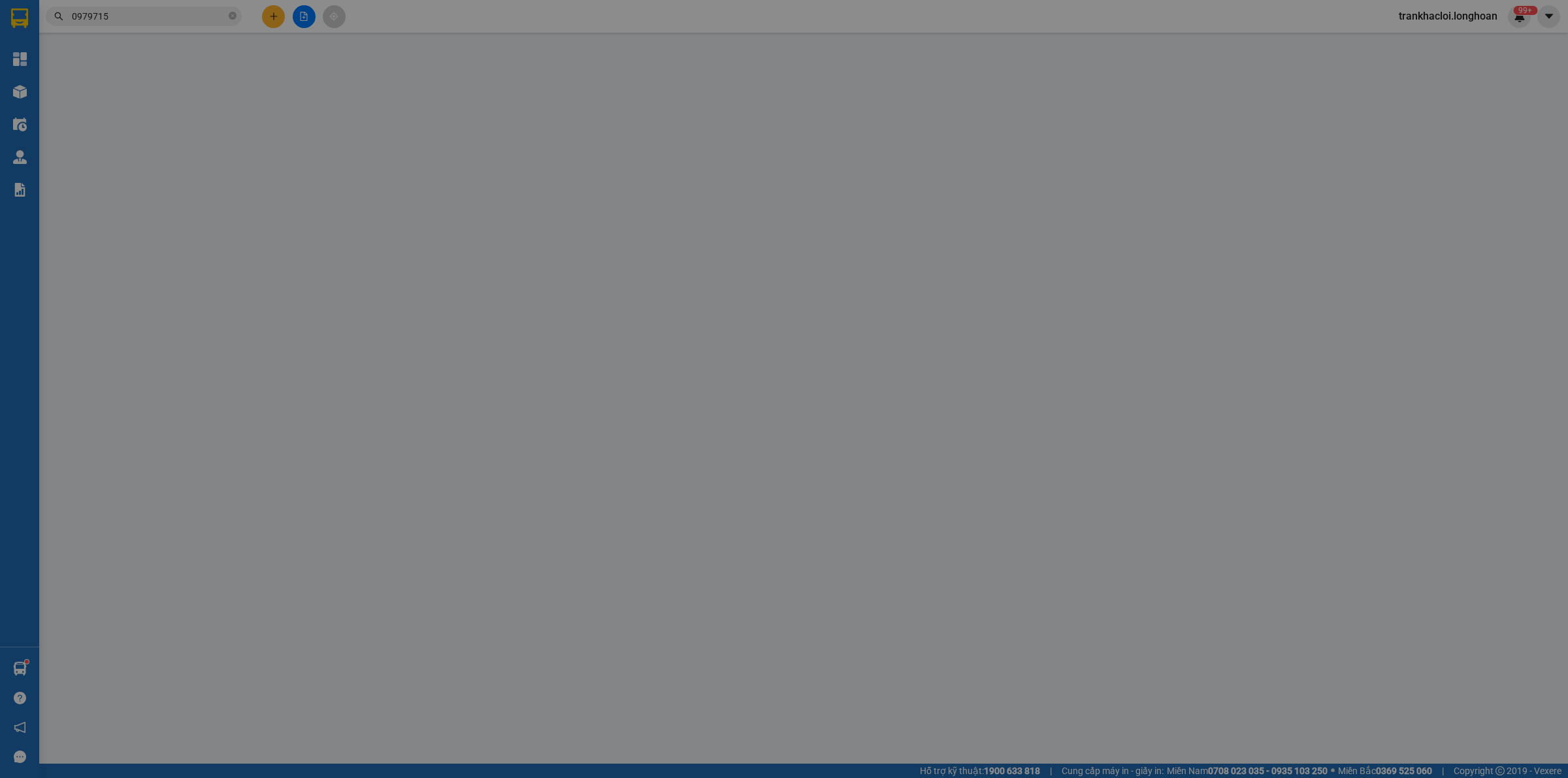
type input "151.000"
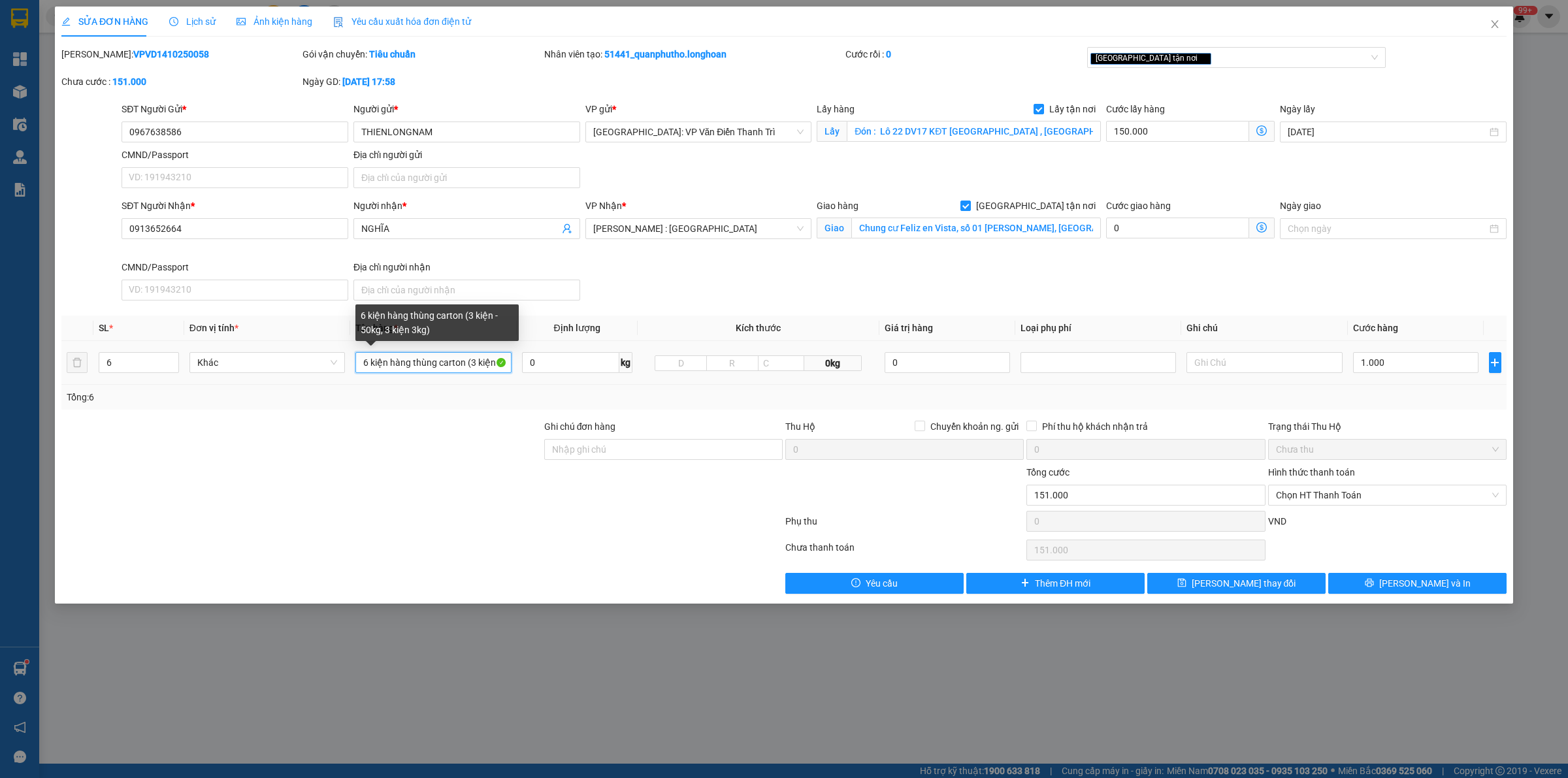
click at [478, 361] on input "6 kiện hàng thùng carton (3 kiện - 50kg, 3 kiện 3kg)" at bounding box center [433, 362] width 155 height 21
type input "6 kiện hàng thùng carton (3 kiện - 50kg, 3 kiện 3kg) a luân đón"
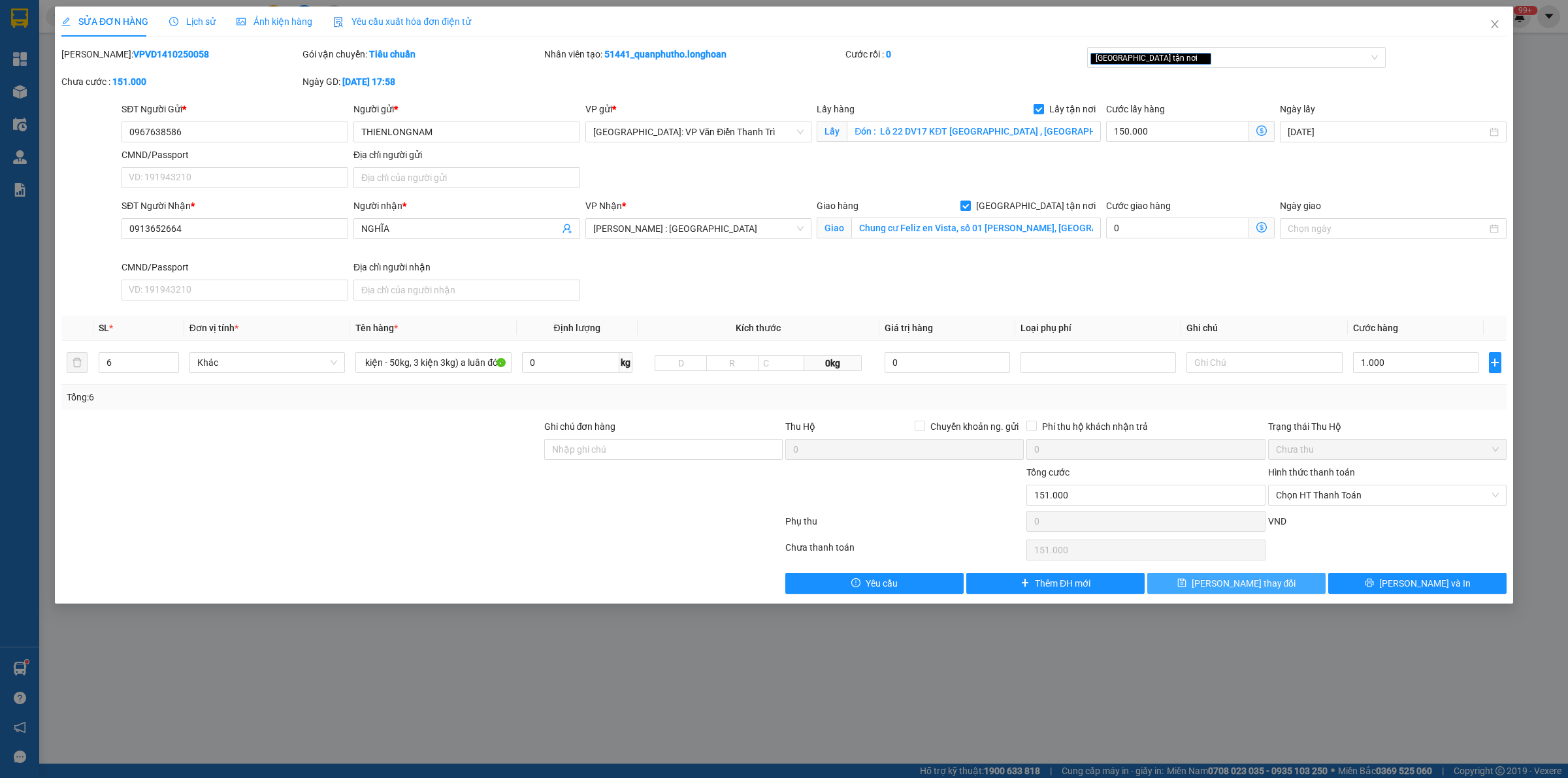
click at [1233, 573] on button "[PERSON_NAME] thay đổi" at bounding box center [1237, 584] width 178 height 21
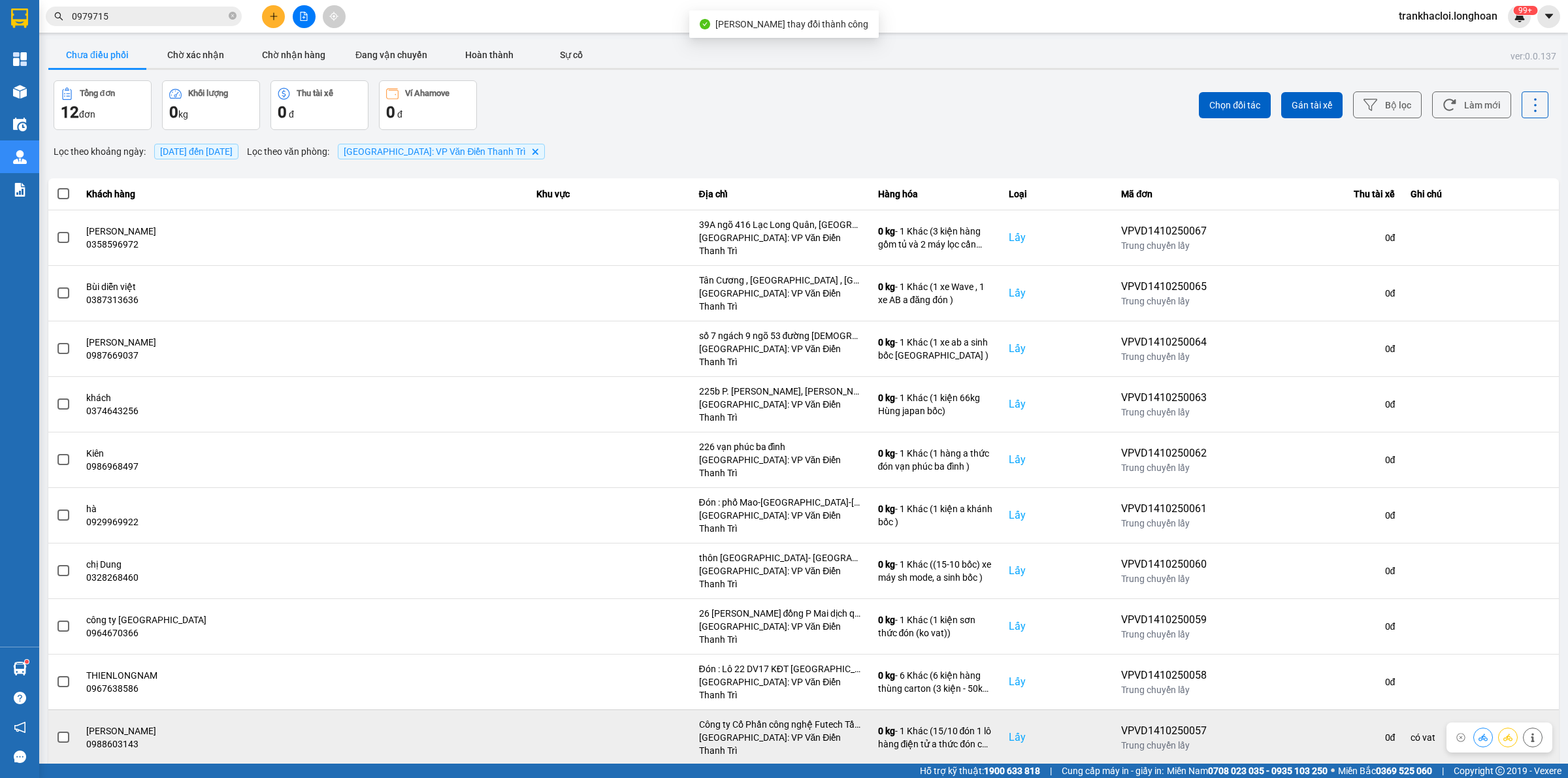
click at [62, 621] on span at bounding box center [63, 737] width 12 height 12
click at [56, 621] on input "checkbox" at bounding box center [56, 730] width 0 height 0
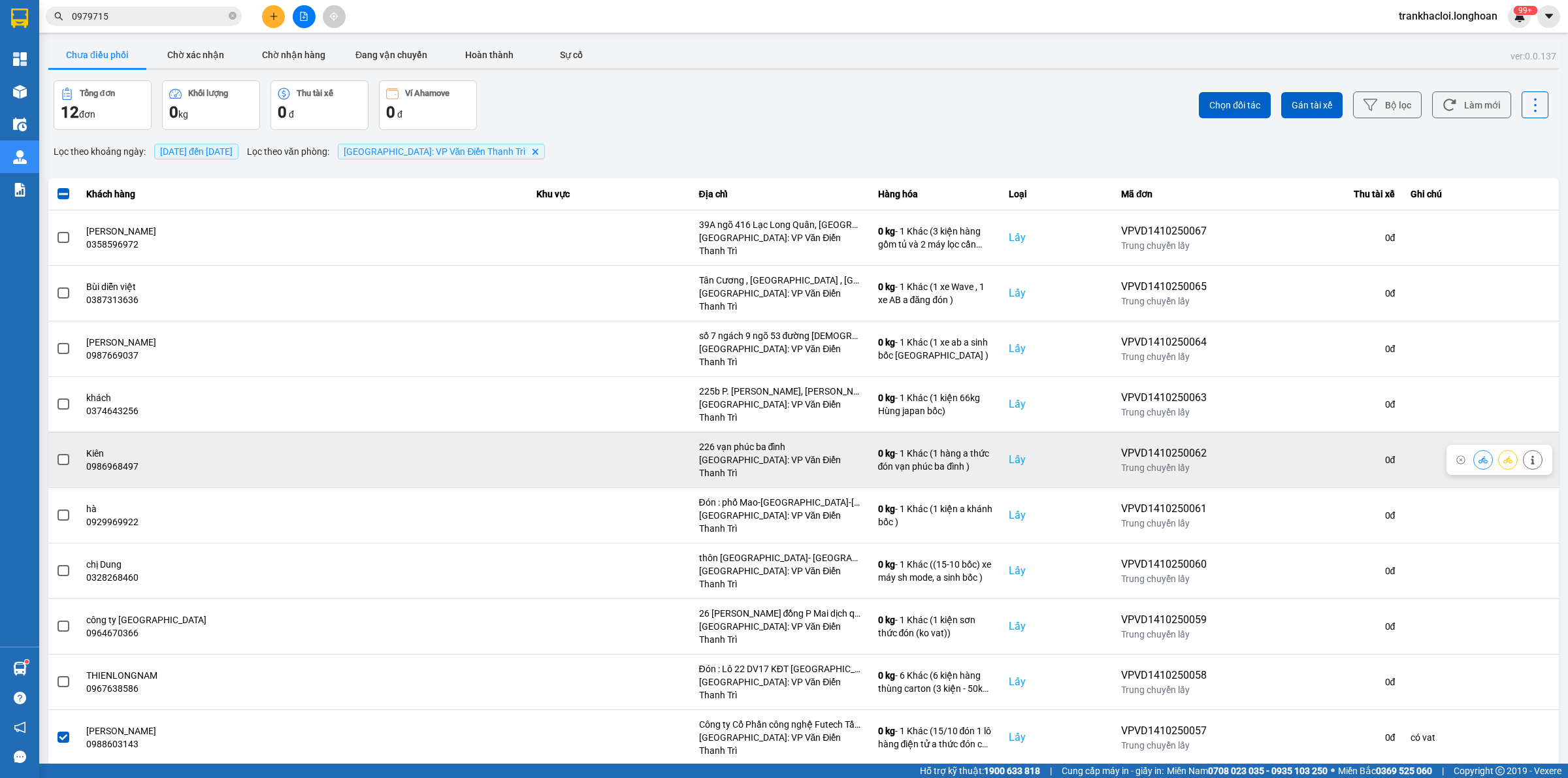
click at [62, 454] on span at bounding box center [63, 460] width 12 height 12
click at [56, 453] on input "checkbox" at bounding box center [56, 453] width 0 height 0
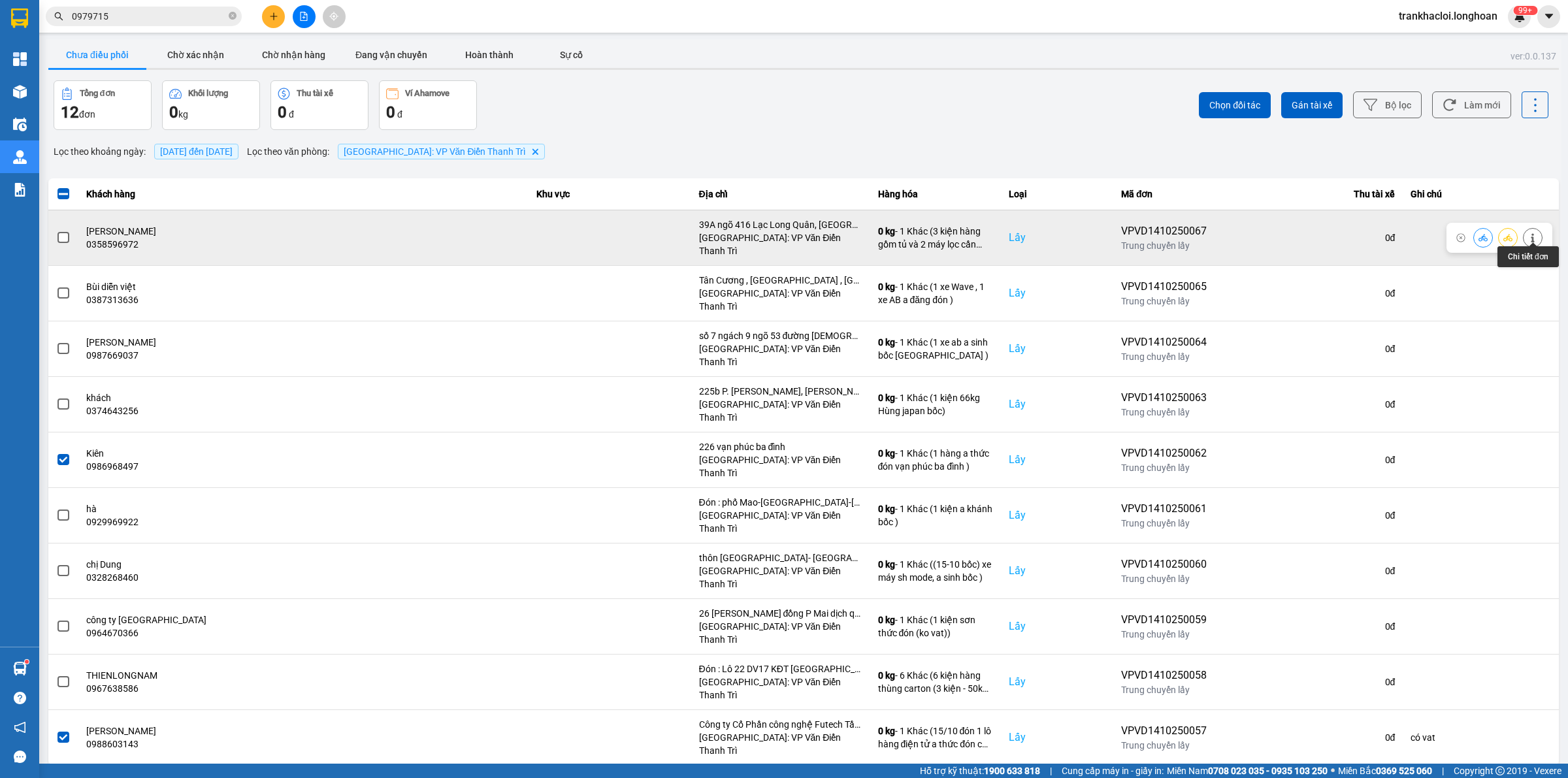
click at [1254, 233] on icon at bounding box center [1533, 238] width 9 height 9
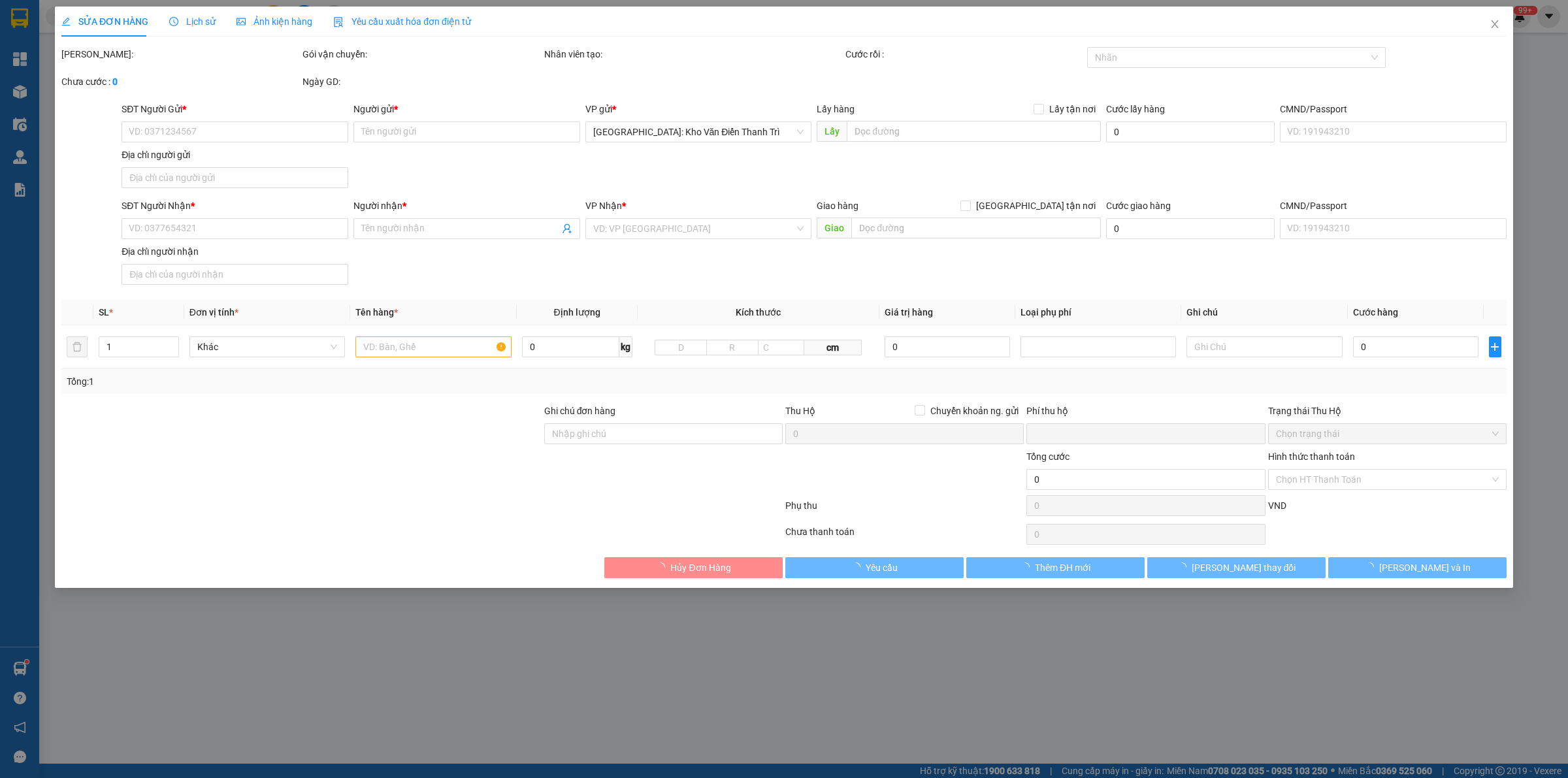
type input "0358596972"
type input "[PERSON_NAME]"
checkbox input "true"
type input "39A ngõ 416 Lạc Long Quân, [GEOGRAPHIC_DATA], Hà Nôi"
type input "0905299242"
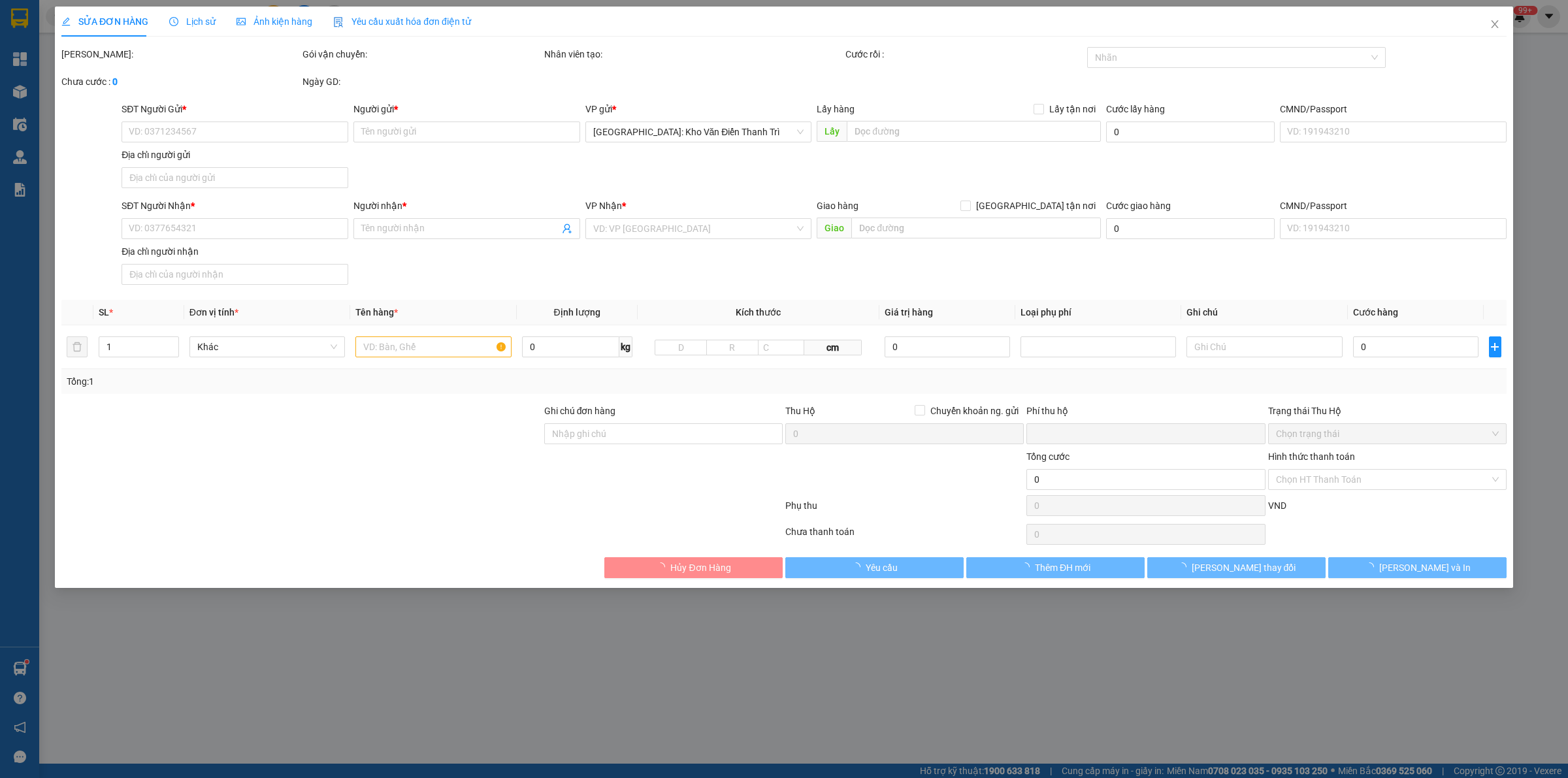
type input "[PERSON_NAME]"
checkbox input "true"
type input "Lô 114 B2-135 khu đô thị sinh [GEOGRAPHIC_DATA] Nò [GEOGRAPHIC_DATA], [GEOGRAPH…"
type input "0"
type input "2.430.000"
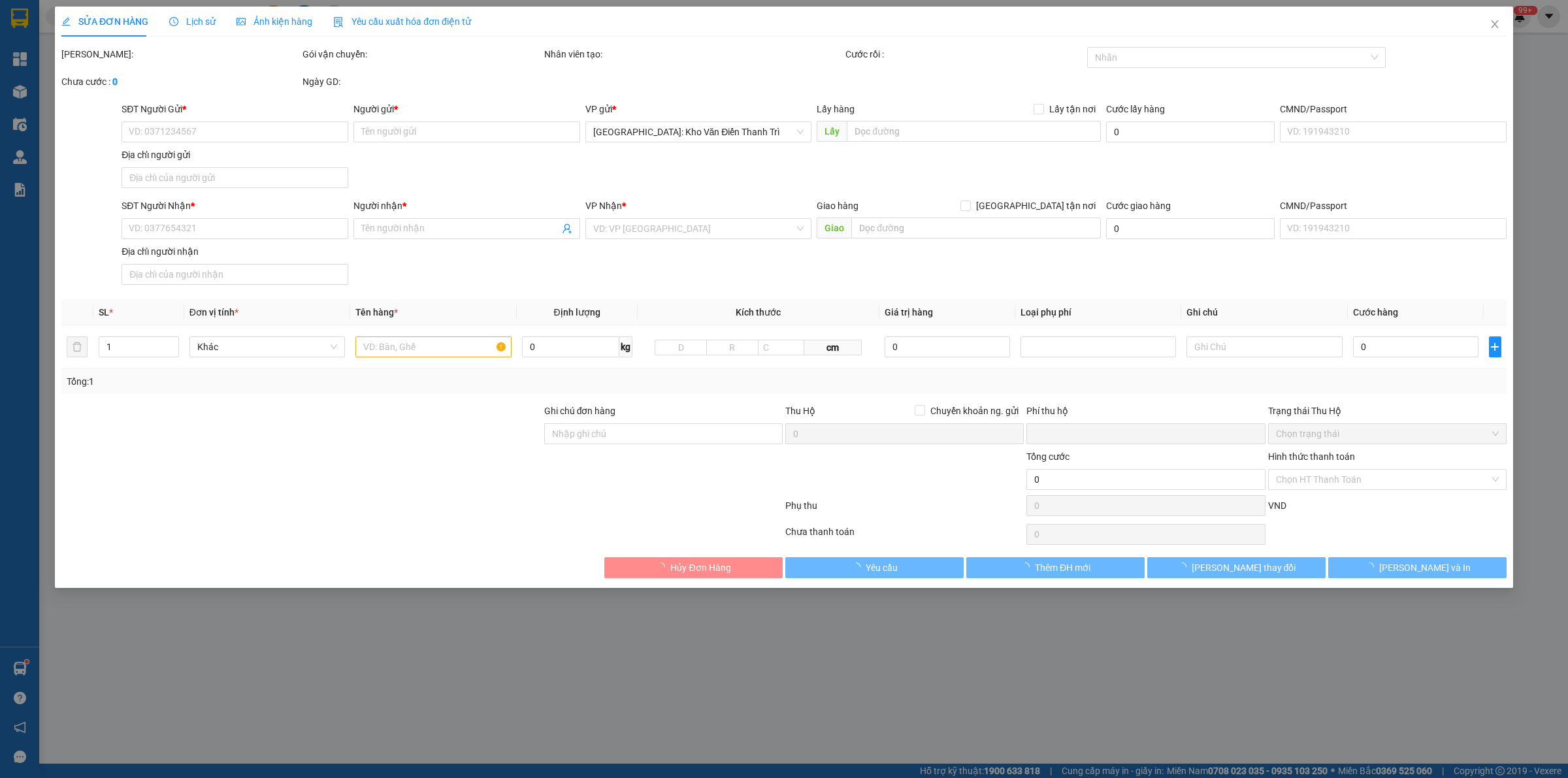
type input "200.000"
type input "2.430.000"
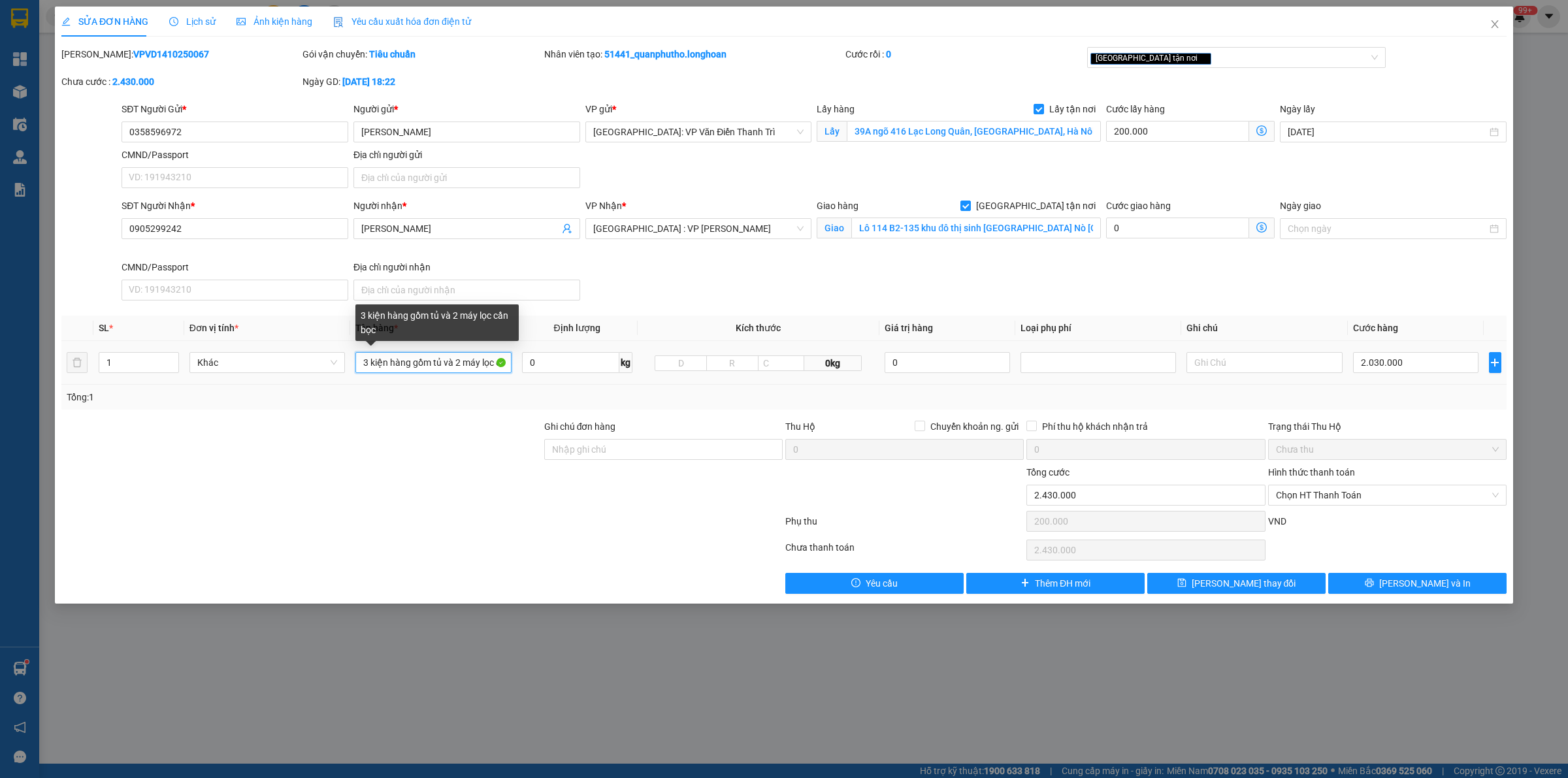
click at [471, 366] on input "3 kiện hàng gồm tủ và 2 máy lọc cần bọc" at bounding box center [433, 362] width 155 height 21
type input "3 kiện hàng gồm tủ và 2 máy lọc cần bọc a thức đón"
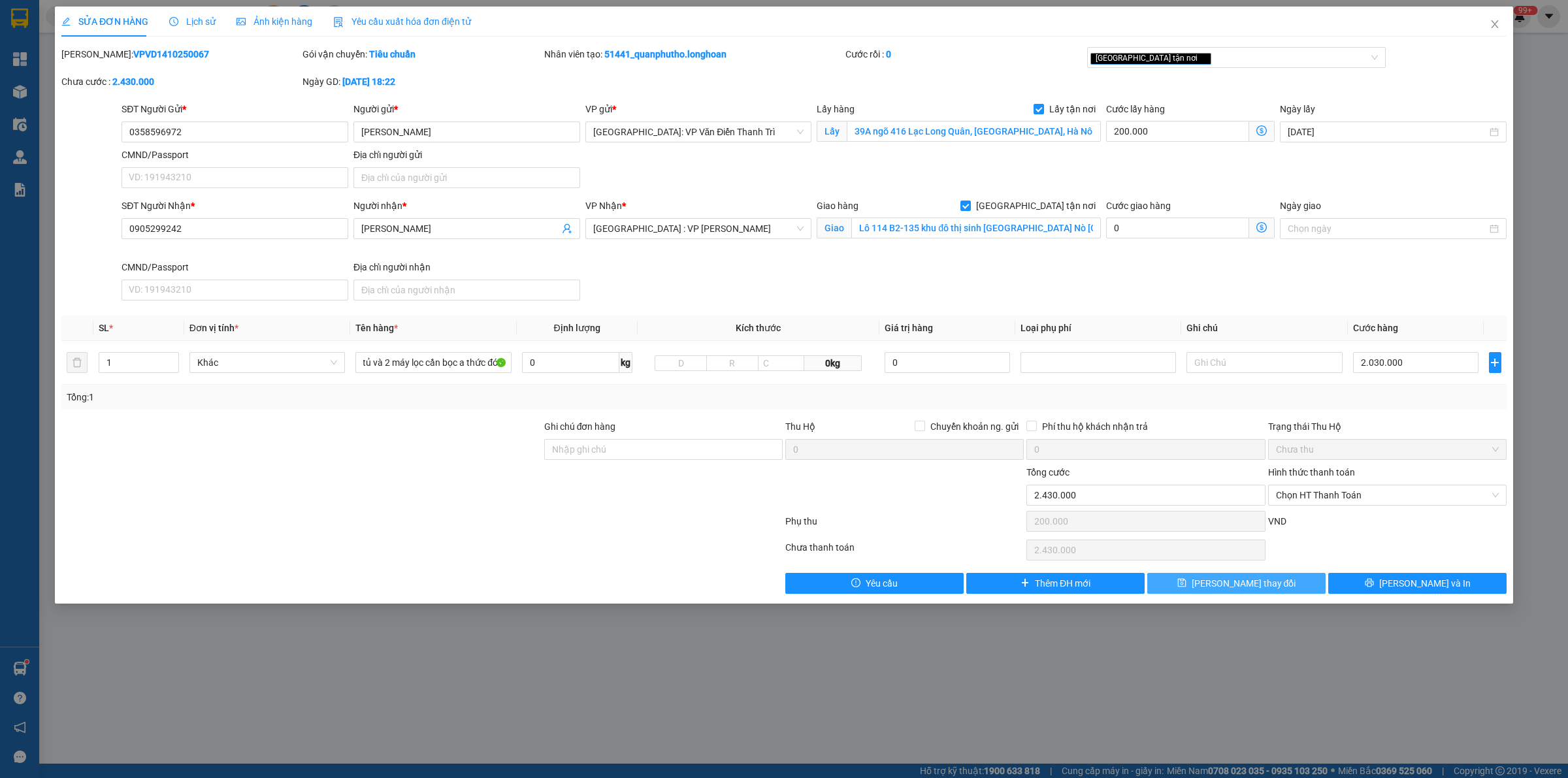
click at [1194, 585] on button "[PERSON_NAME] thay đổi" at bounding box center [1237, 584] width 178 height 21
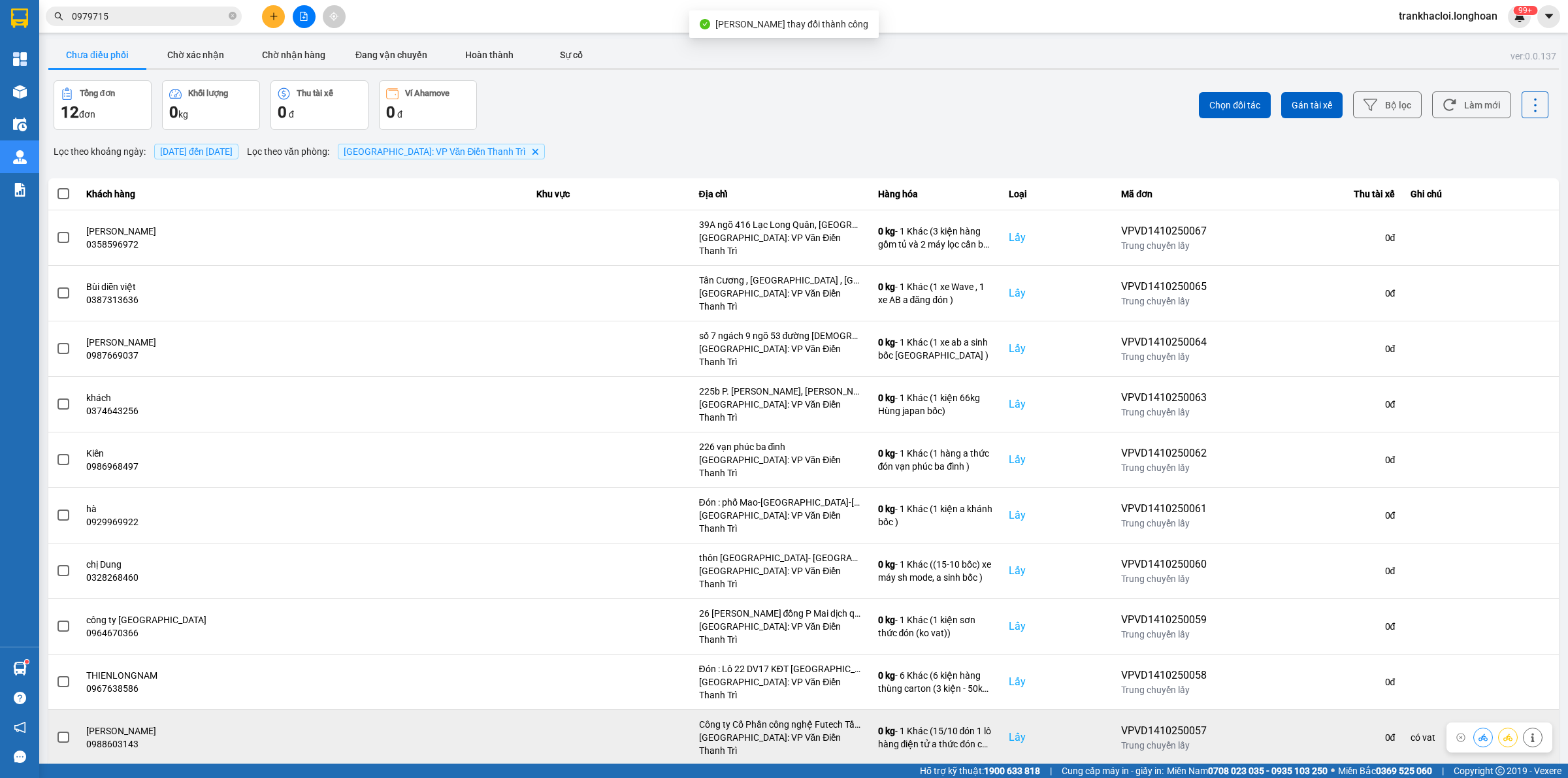
click at [63, 621] on span at bounding box center [63, 737] width 12 height 12
click at [56, 621] on input "checkbox" at bounding box center [56, 730] width 0 height 0
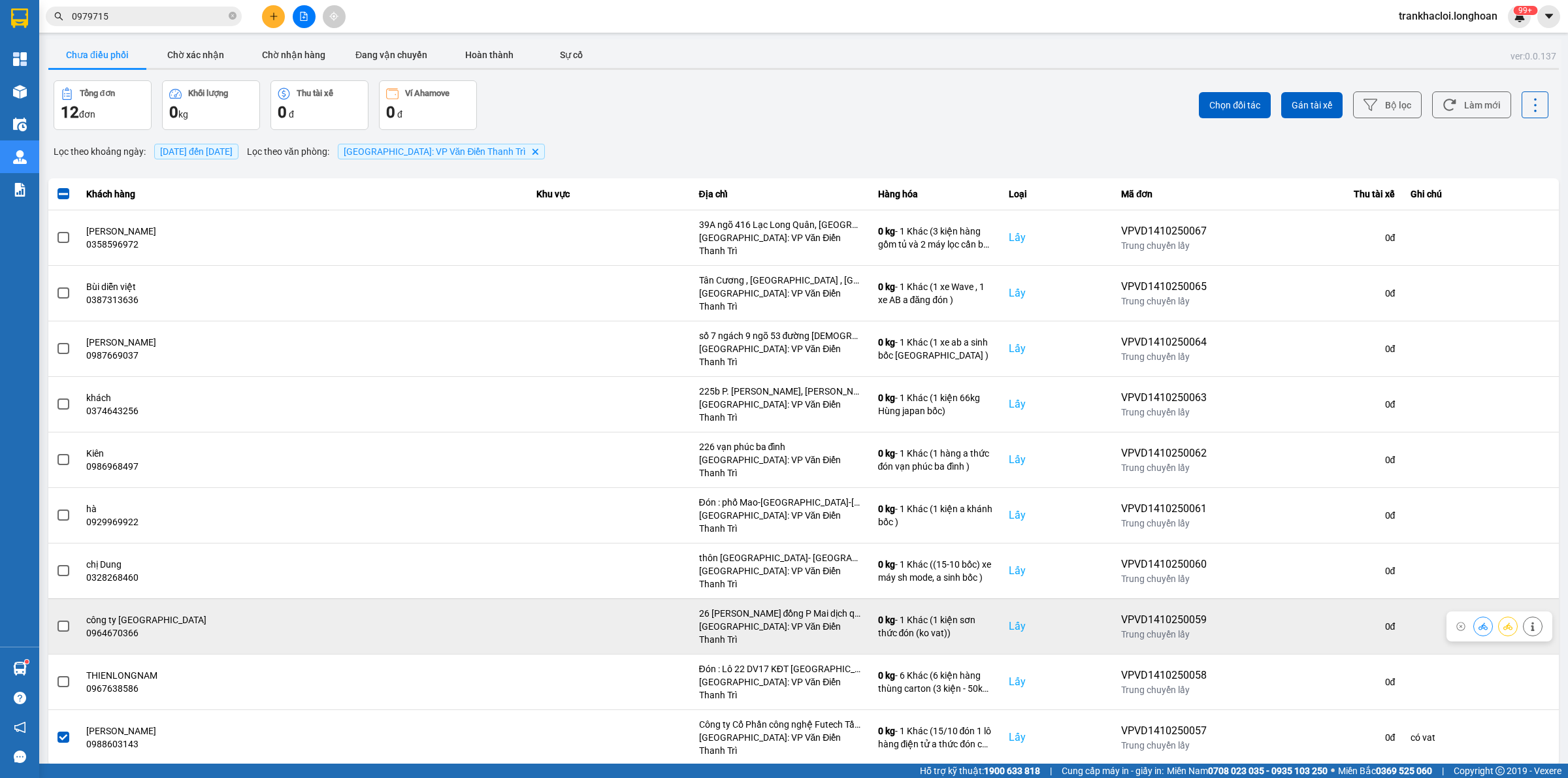
click at [61, 621] on span at bounding box center [63, 627] width 12 height 12
click at [56, 619] on input "checkbox" at bounding box center [56, 619] width 0 height 0
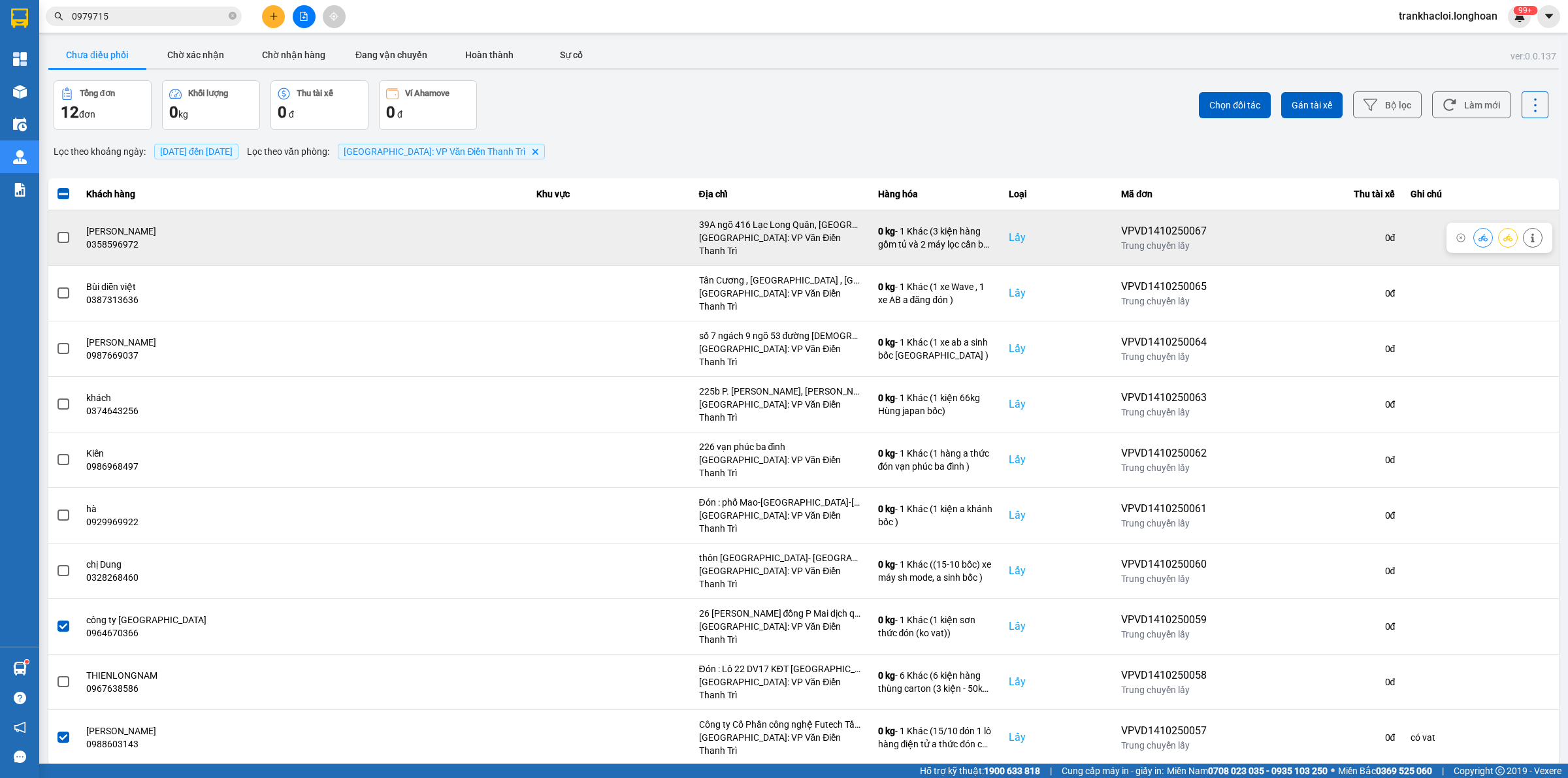
click at [63, 233] on span at bounding box center [63, 238] width 12 height 12
click at [56, 231] on input "checkbox" at bounding box center [56, 231] width 0 height 0
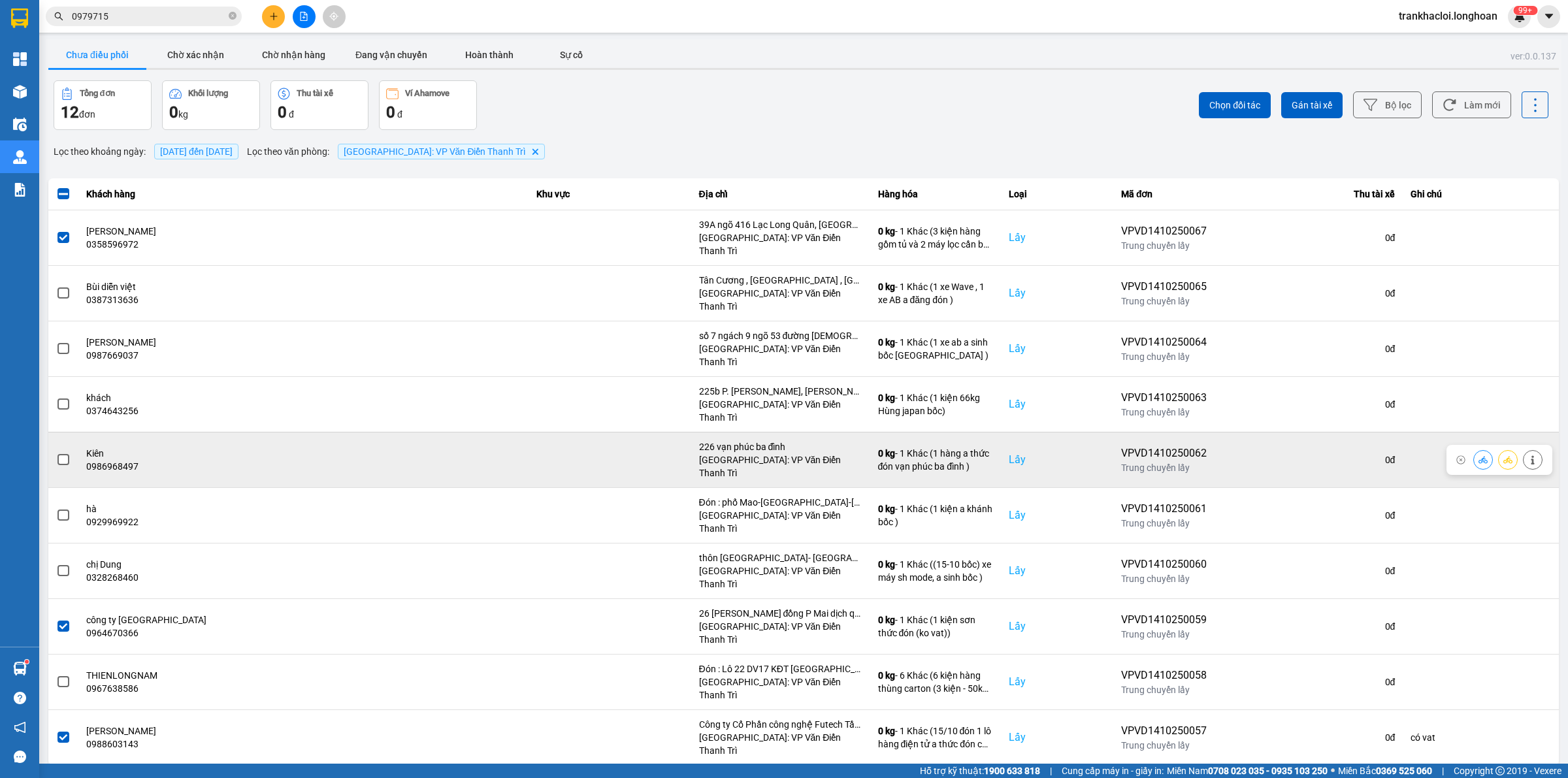
click at [66, 454] on span at bounding box center [63, 460] width 12 height 12
click at [56, 453] on input "checkbox" at bounding box center [56, 453] width 0 height 0
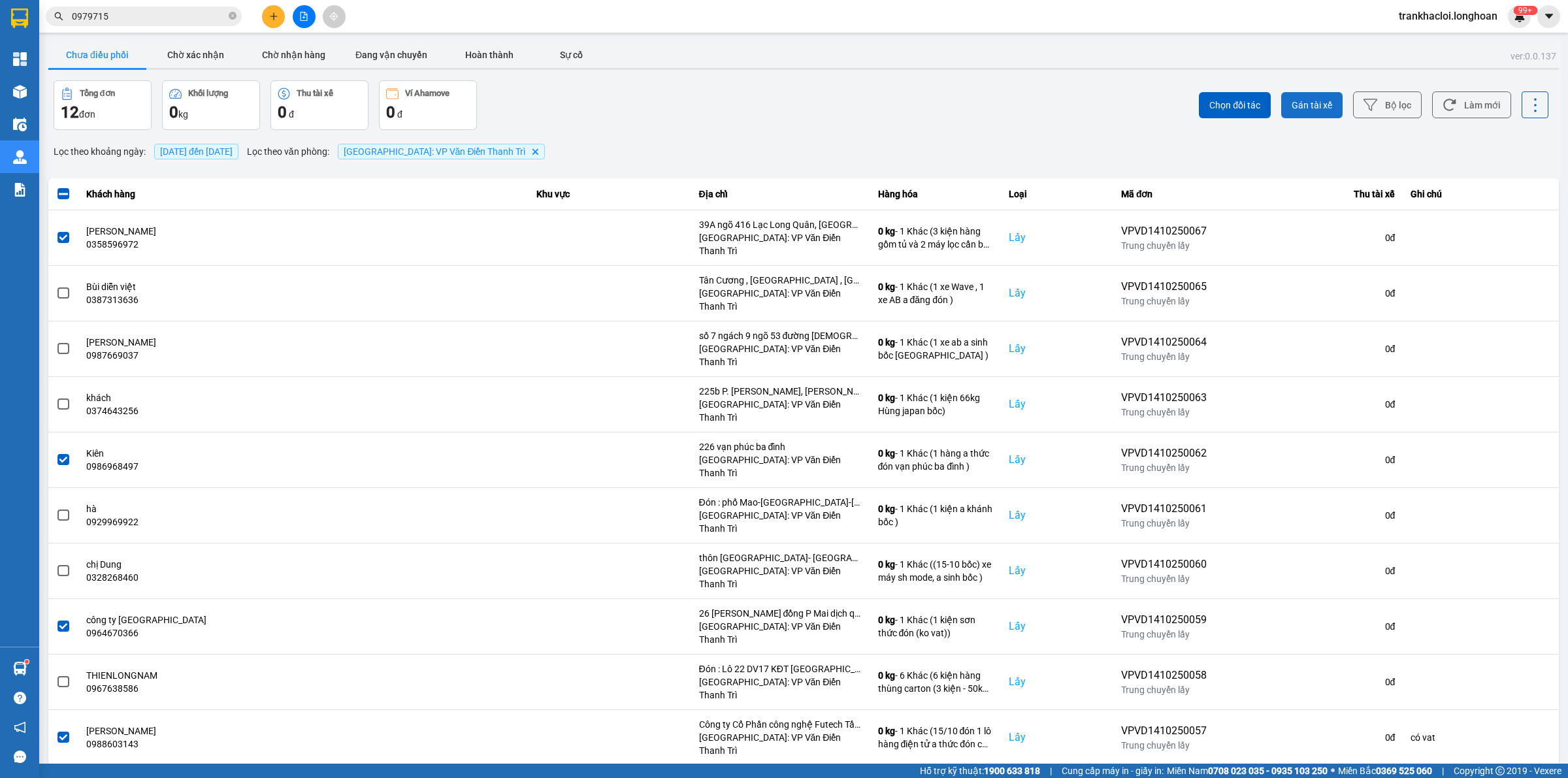
click at [1254, 102] on span "Gán tài xế" at bounding box center [1312, 105] width 41 height 13
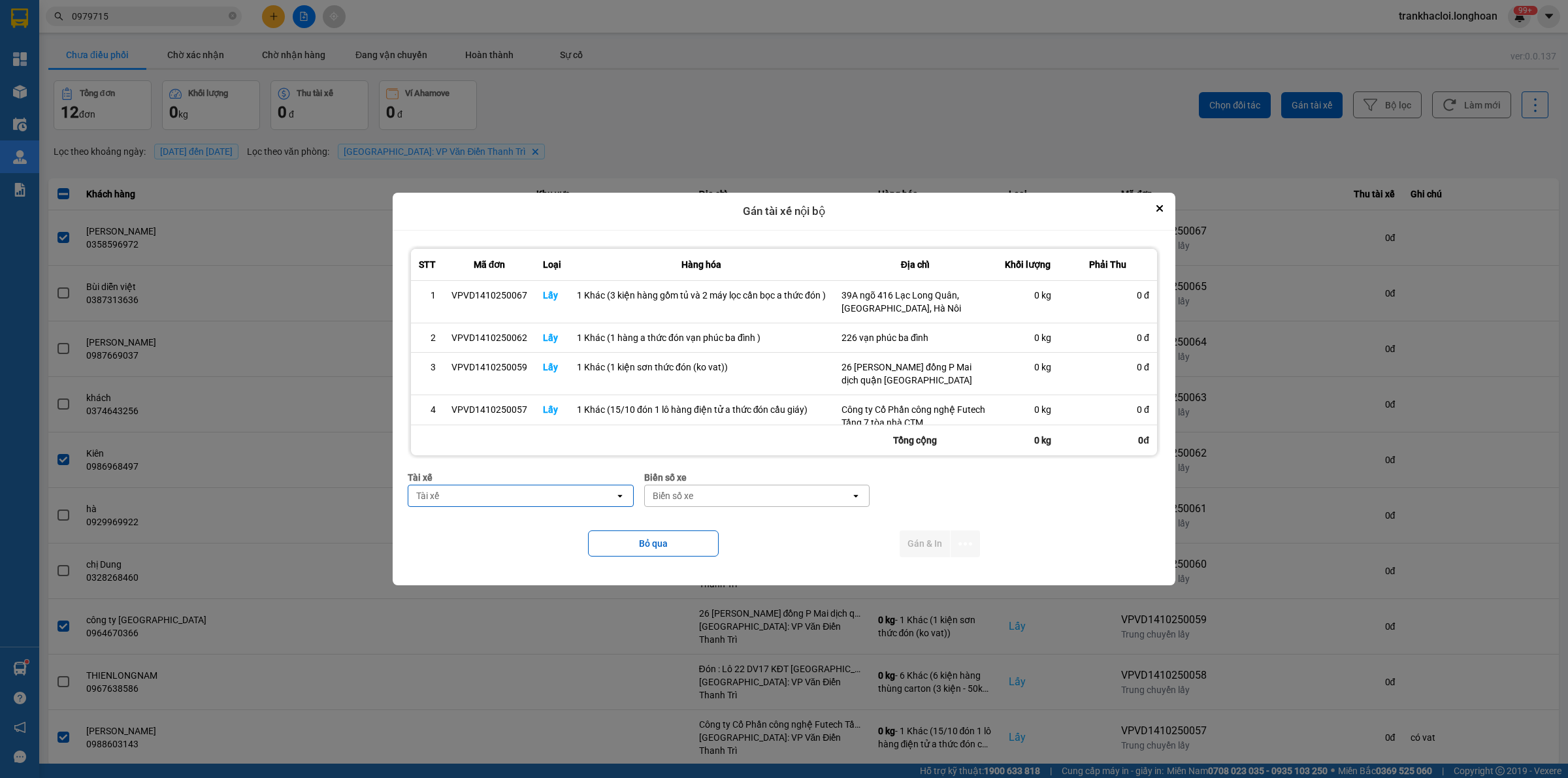
click at [475, 494] on div "Tài xế" at bounding box center [512, 496] width 206 height 21
type input "thức"
click at [534, 524] on span "0353762489 - vũ văn thức lái xe 0356.323.247" at bounding box center [510, 524] width 196 height 13
click at [773, 495] on div "Biển số xe" at bounding box center [755, 496] width 206 height 21
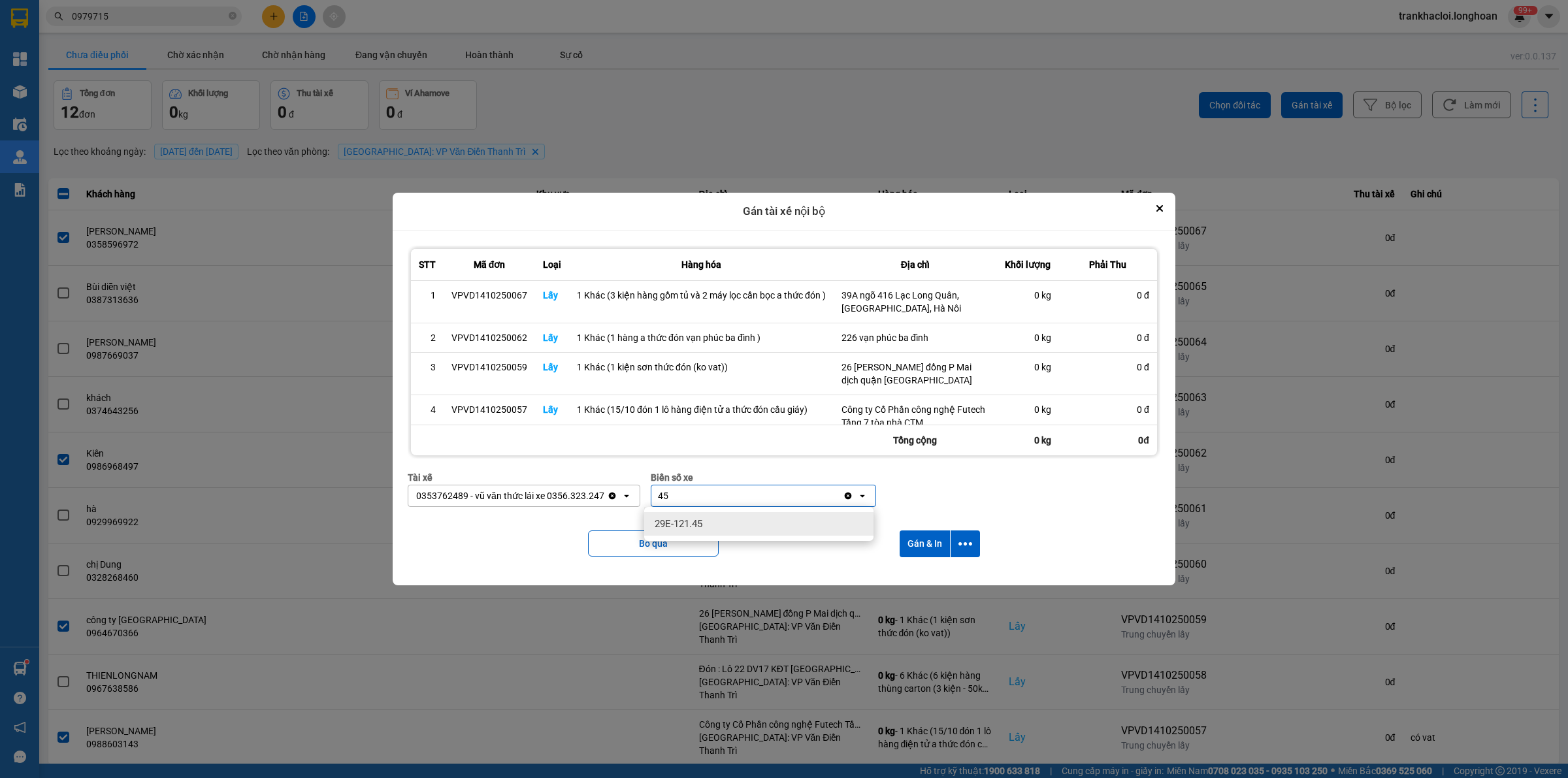
type input "45"
click at [761, 519] on div "29E-121.45" at bounding box center [758, 524] width 230 height 24
click at [969, 543] on icon "dialog" at bounding box center [966, 543] width 13 height 13
click at [931, 573] on span "Chỉ gán tài" at bounding box center [915, 580] width 43 height 13
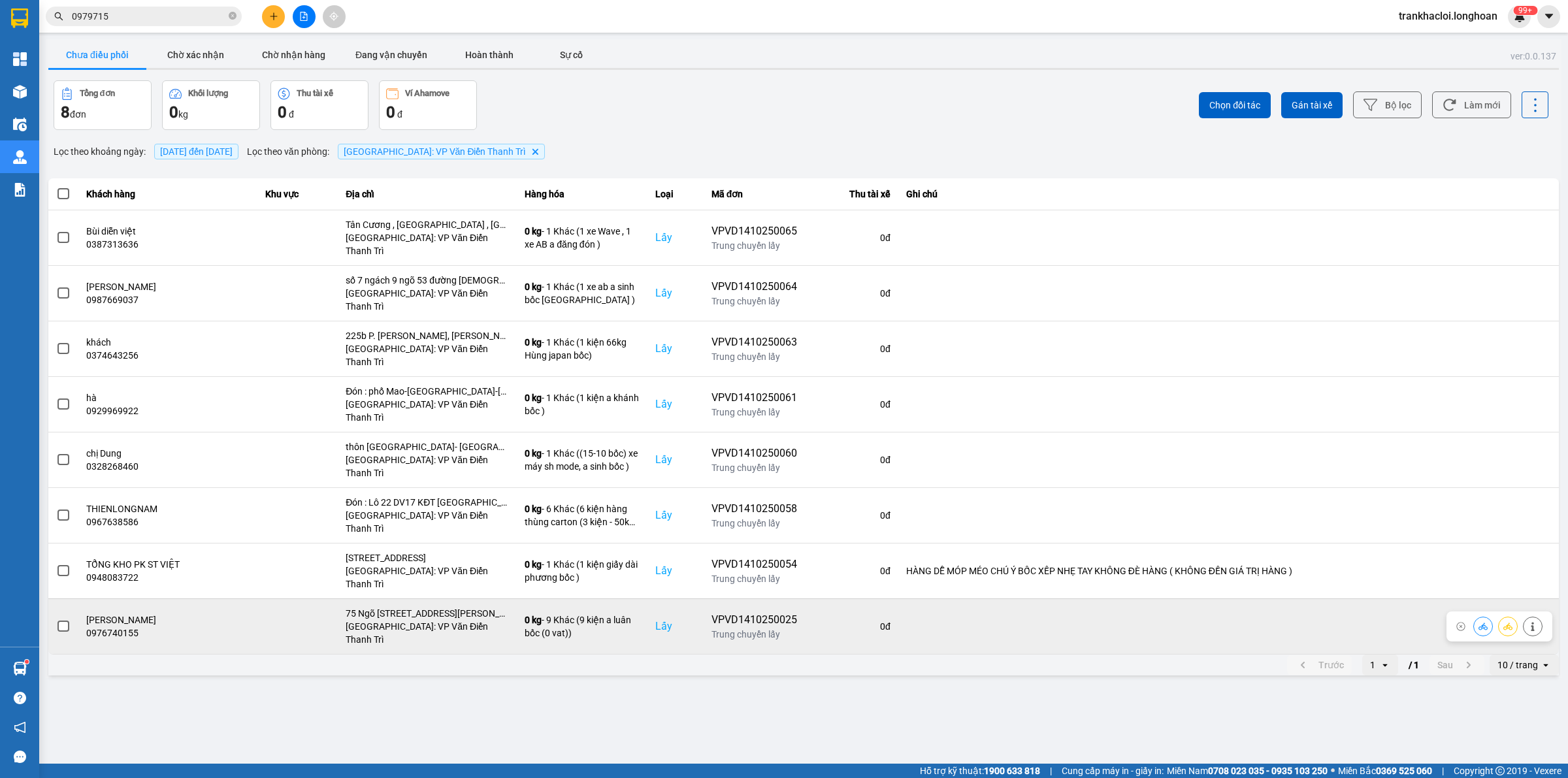
click at [62, 621] on span at bounding box center [63, 627] width 12 height 12
click at [56, 619] on input "checkbox" at bounding box center [56, 619] width 0 height 0
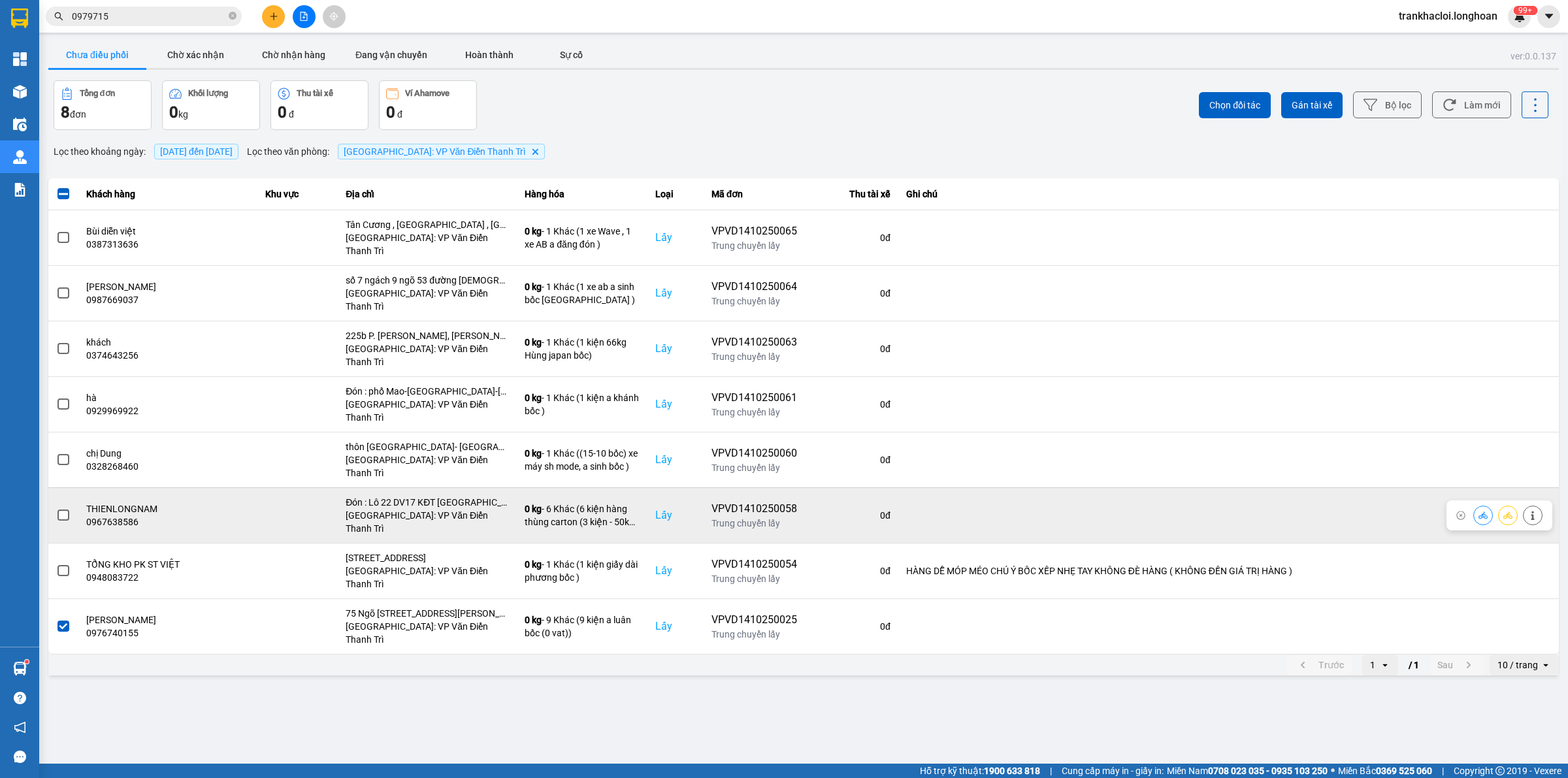
click at [59, 509] on span at bounding box center [63, 515] width 12 height 12
click at [56, 508] on input "checkbox" at bounding box center [56, 508] width 0 height 0
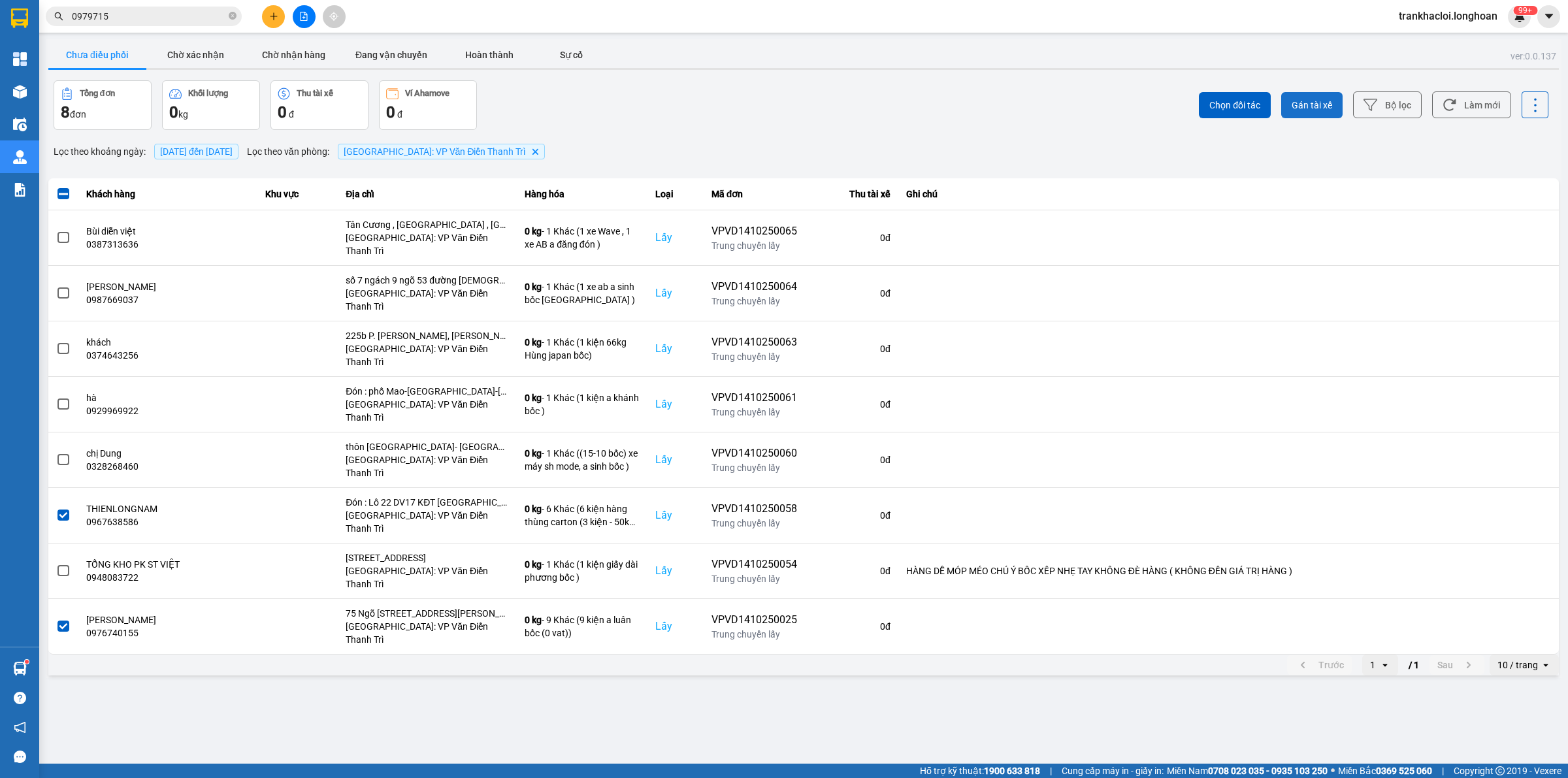
click at [1254, 111] on span "Gán tài xế" at bounding box center [1312, 105] width 41 height 13
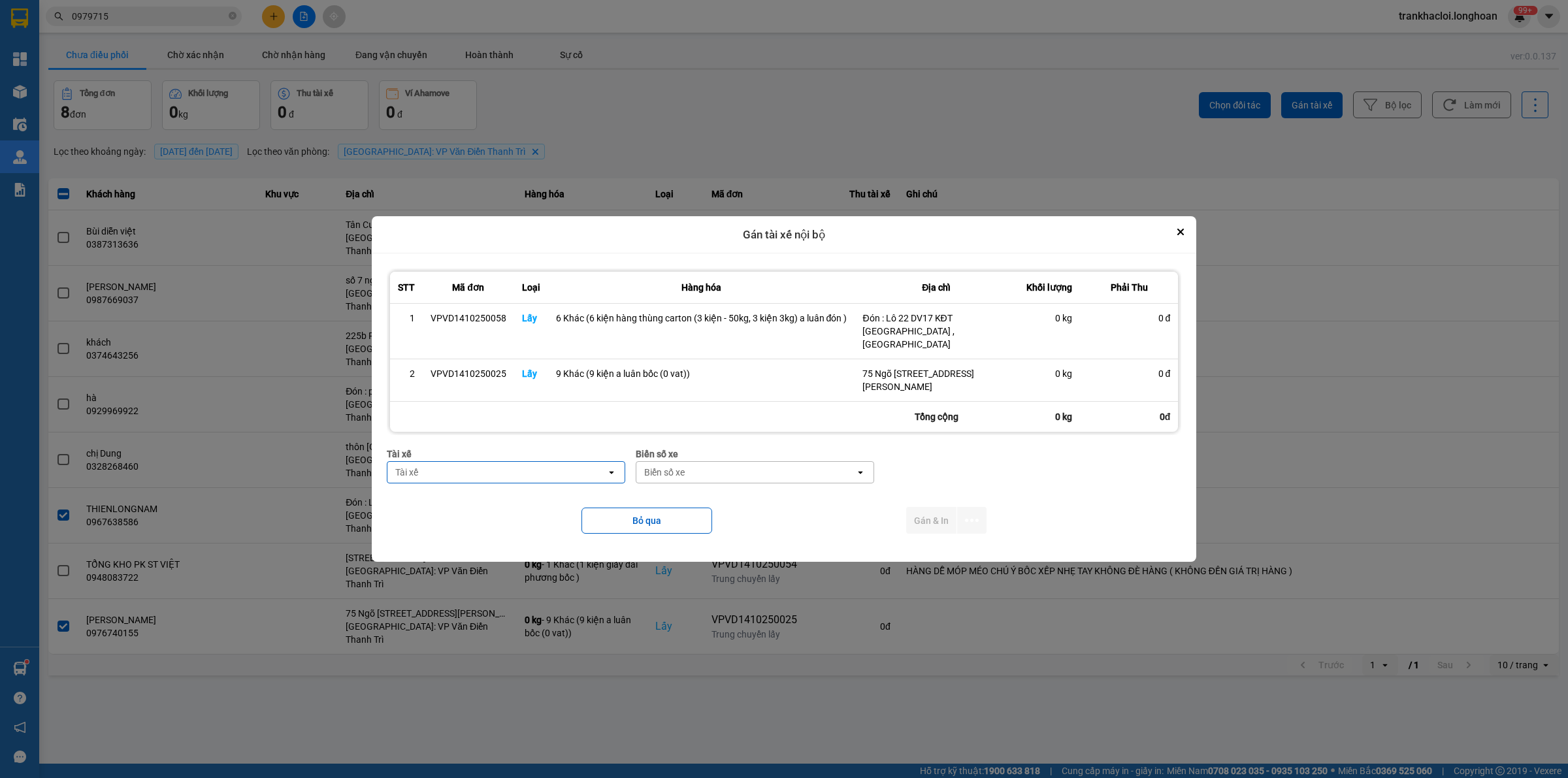
click at [479, 462] on div "Tài xế" at bounding box center [497, 472] width 219 height 21
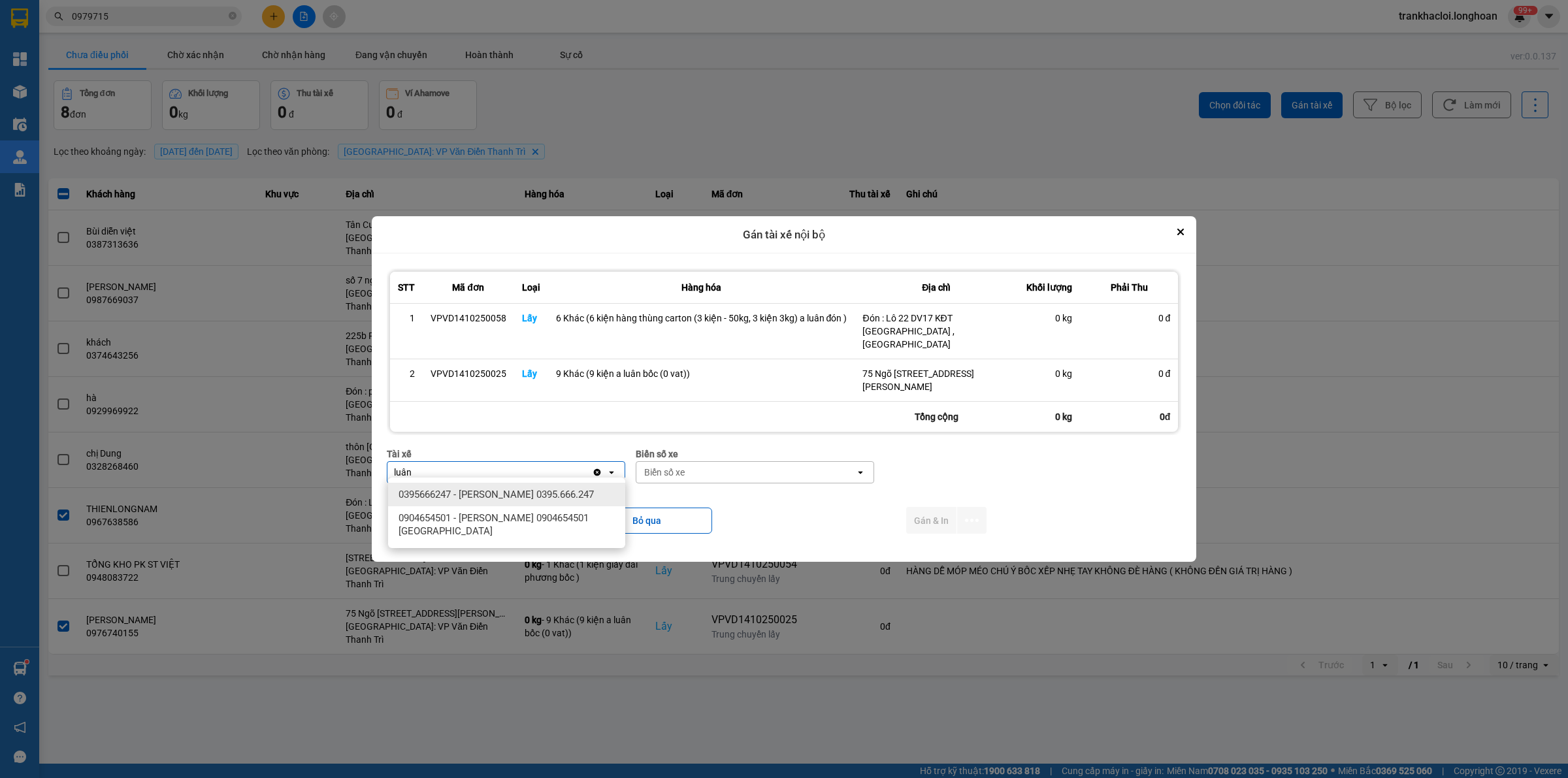
type input "luân"
drag, startPoint x: 475, startPoint y: 491, endPoint x: 611, endPoint y: 470, distance: 137.6
click at [478, 491] on span "0395666247 - [PERSON_NAME] 0395.666.247" at bounding box center [496, 494] width 195 height 13
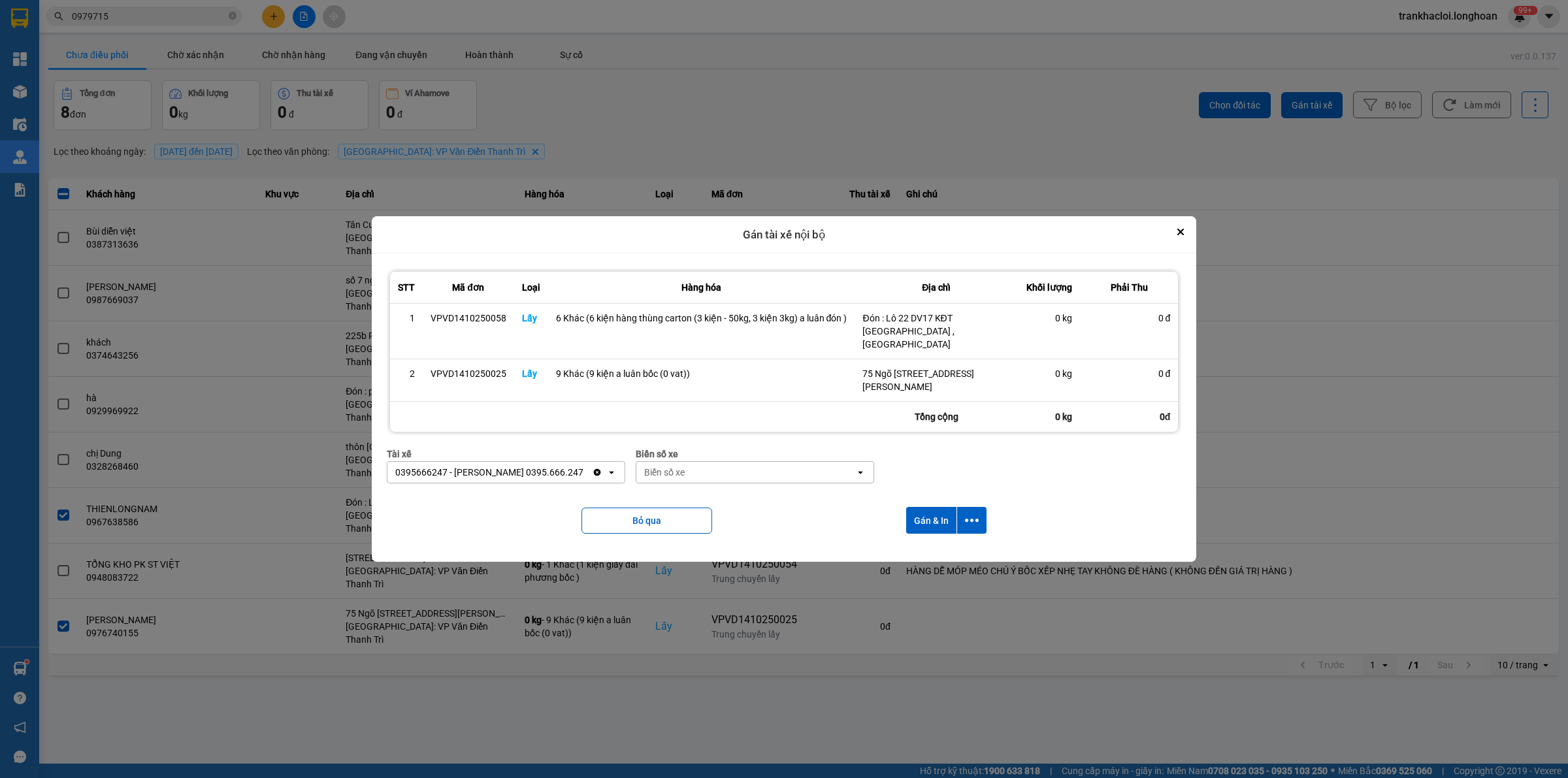
click at [685, 465] on div "Biển số xe" at bounding box center [664, 472] width 41 height 13
type input "65"
click at [694, 488] on span "29E-220.65" at bounding box center [670, 494] width 48 height 13
click at [972, 513] on icon "dialog" at bounding box center [972, 520] width 13 height 13
click at [920, 547] on span "Chỉ gán tài" at bounding box center [920, 550] width 43 height 13
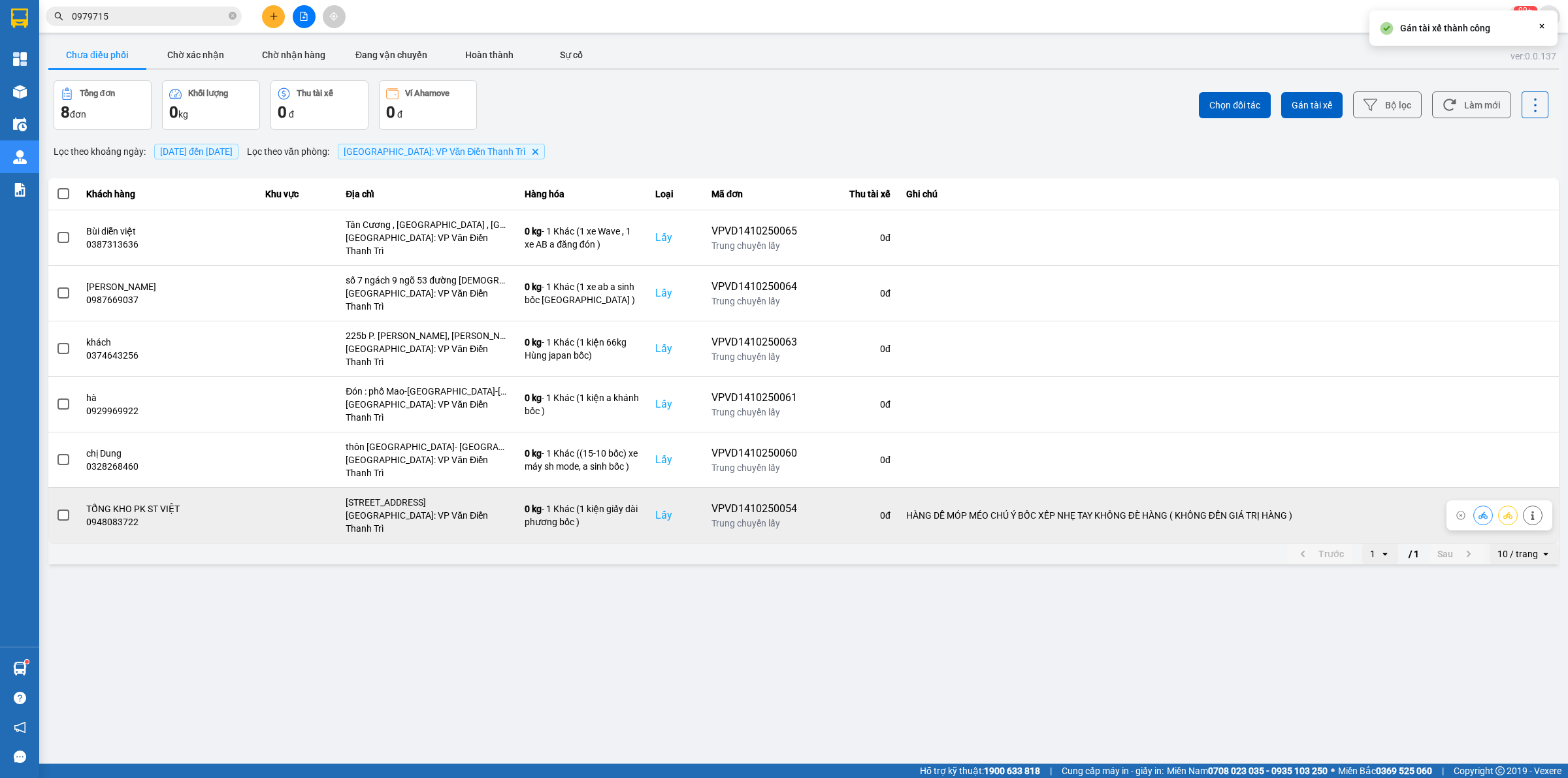
click at [65, 509] on span at bounding box center [63, 515] width 12 height 12
click at [56, 508] on input "checkbox" at bounding box center [56, 508] width 0 height 0
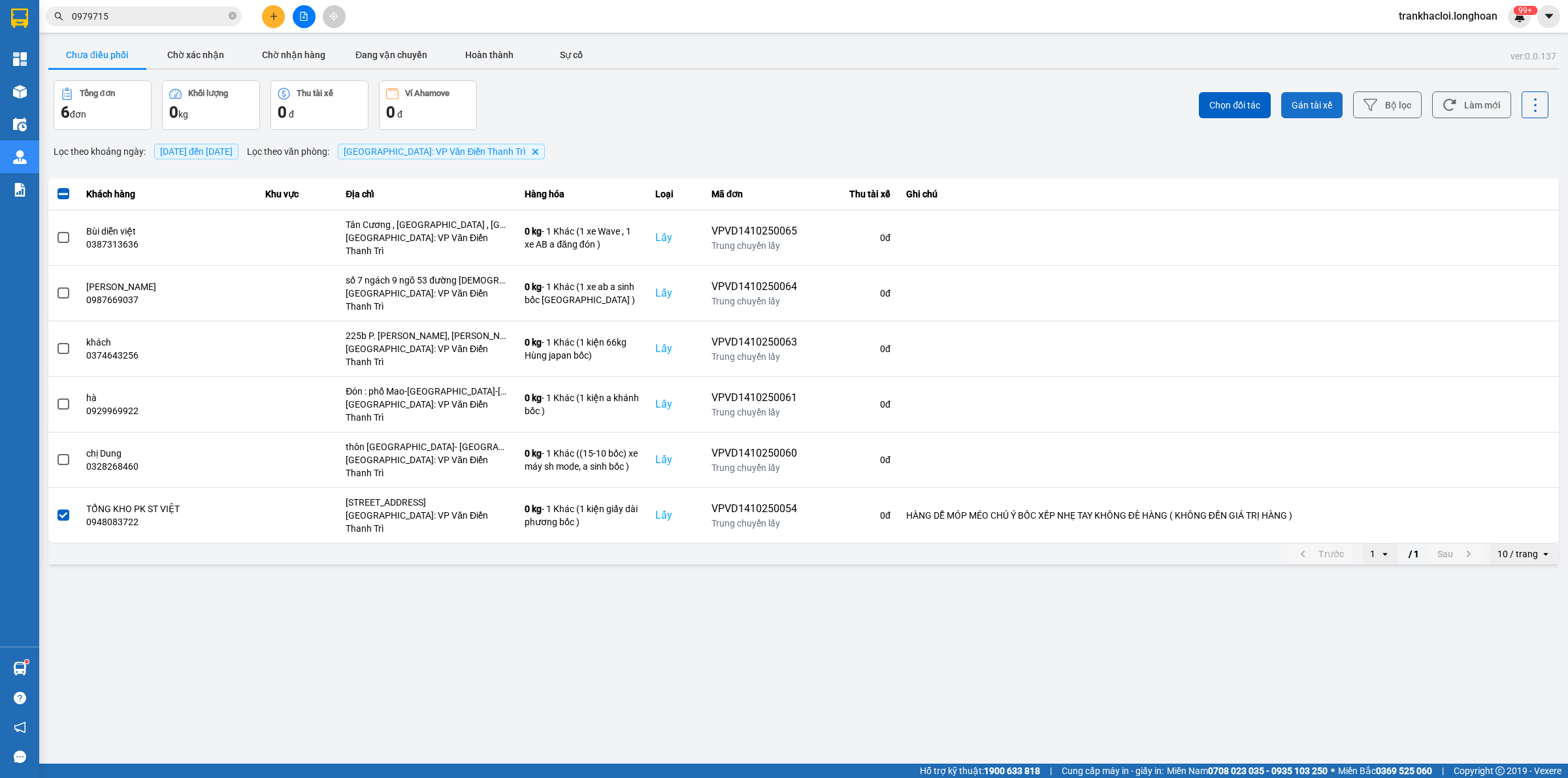
click at [1254, 111] on button "Gán tài xế" at bounding box center [1312, 105] width 62 height 26
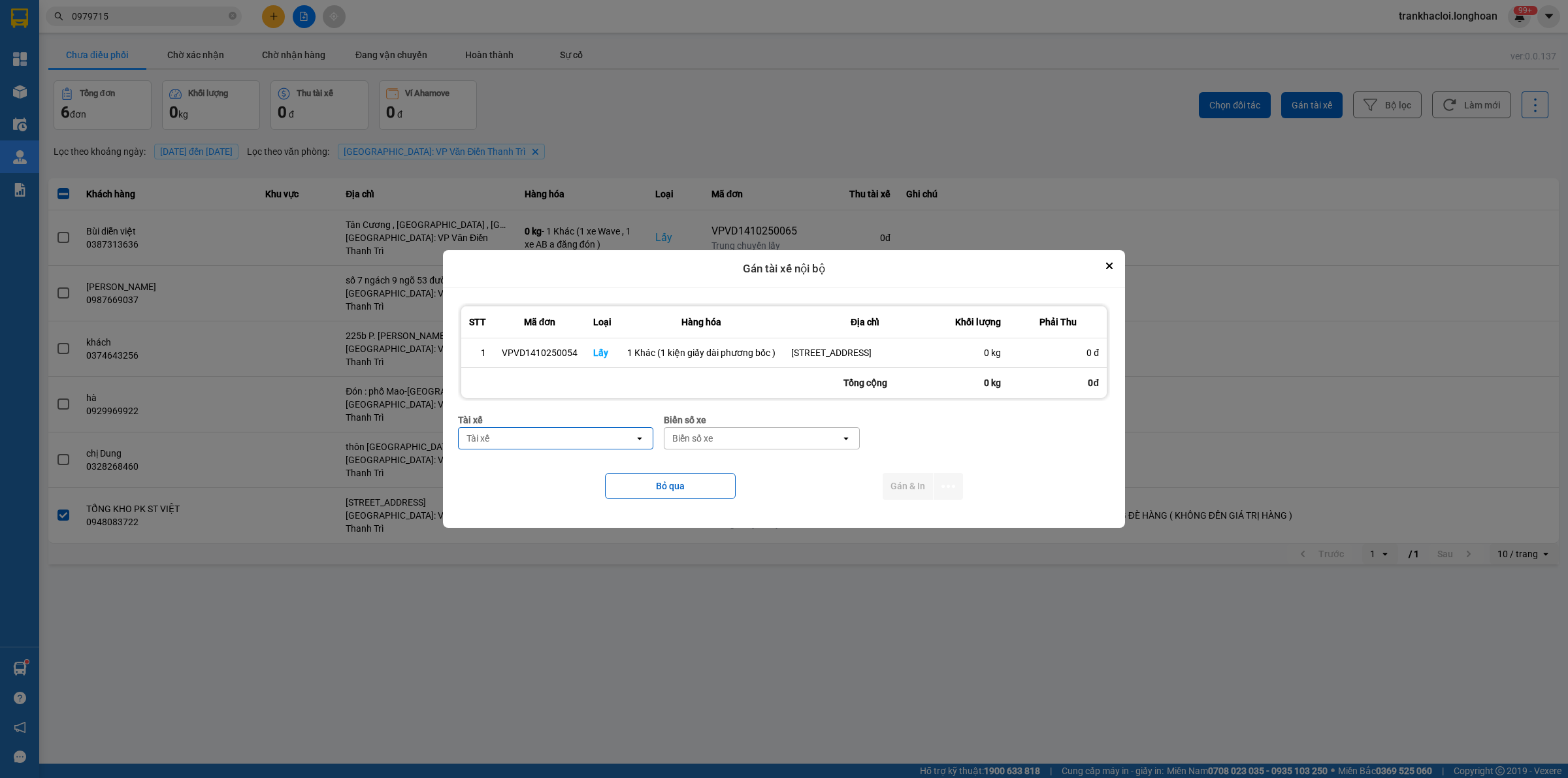
click at [543, 427] on div "Tài xế" at bounding box center [556, 419] width 195 height 14
click at [492, 448] on div "Tài xế" at bounding box center [547, 438] width 176 height 21
type input "phương"
click at [559, 475] on span "0387888247 - [PERSON_NAME] 0337.522.911" at bounding box center [559, 479] width 179 height 26
click at [732, 437] on div "Biển số xe" at bounding box center [790, 438] width 176 height 21
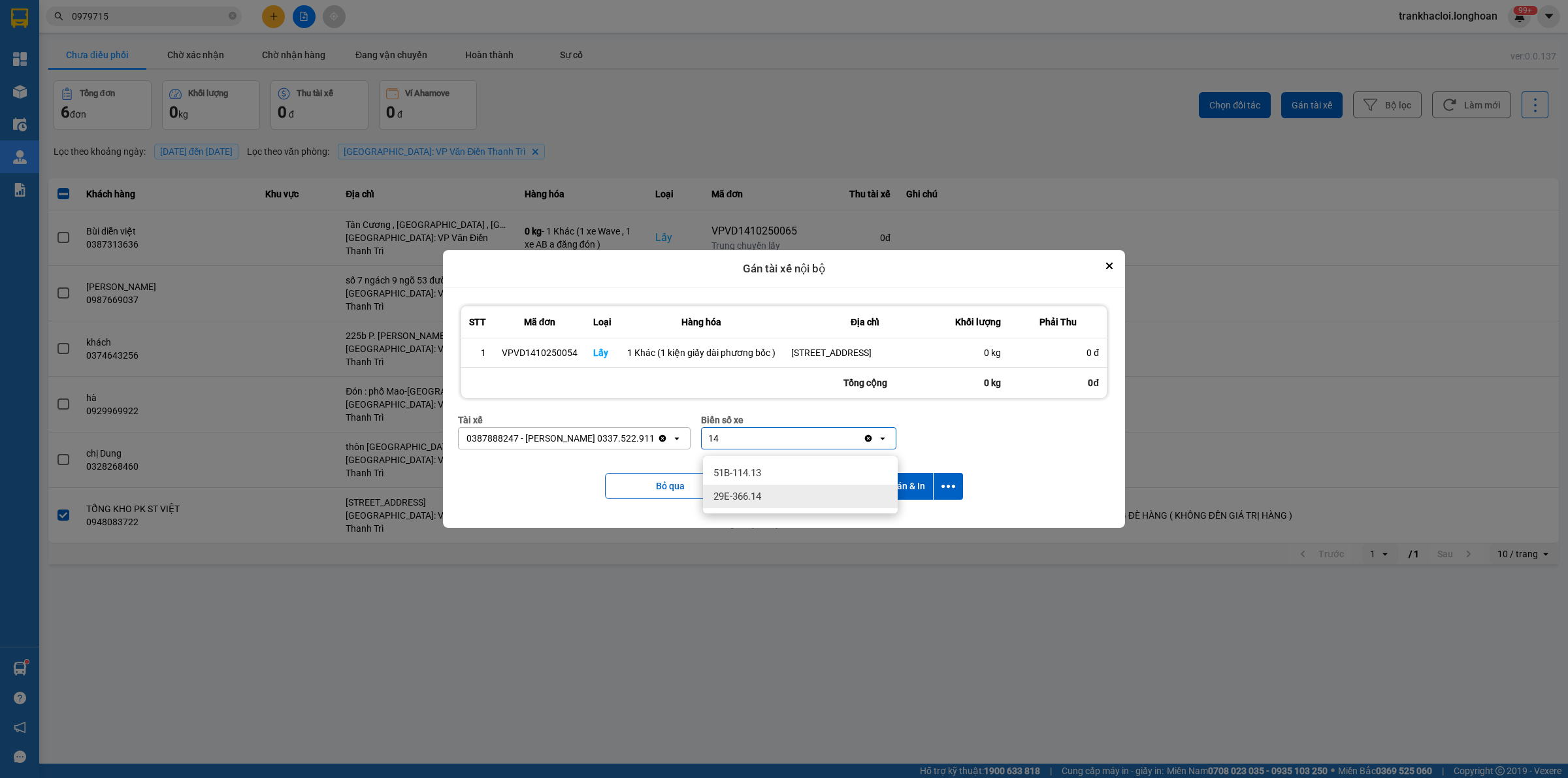
type input "14"
click at [769, 495] on div "29E-366.14" at bounding box center [801, 497] width 195 height 24
click at [943, 491] on icon "dialog" at bounding box center [949, 486] width 13 height 13
click at [900, 529] on span "Chỉ gán tài" at bounding box center [897, 529] width 43 height 13
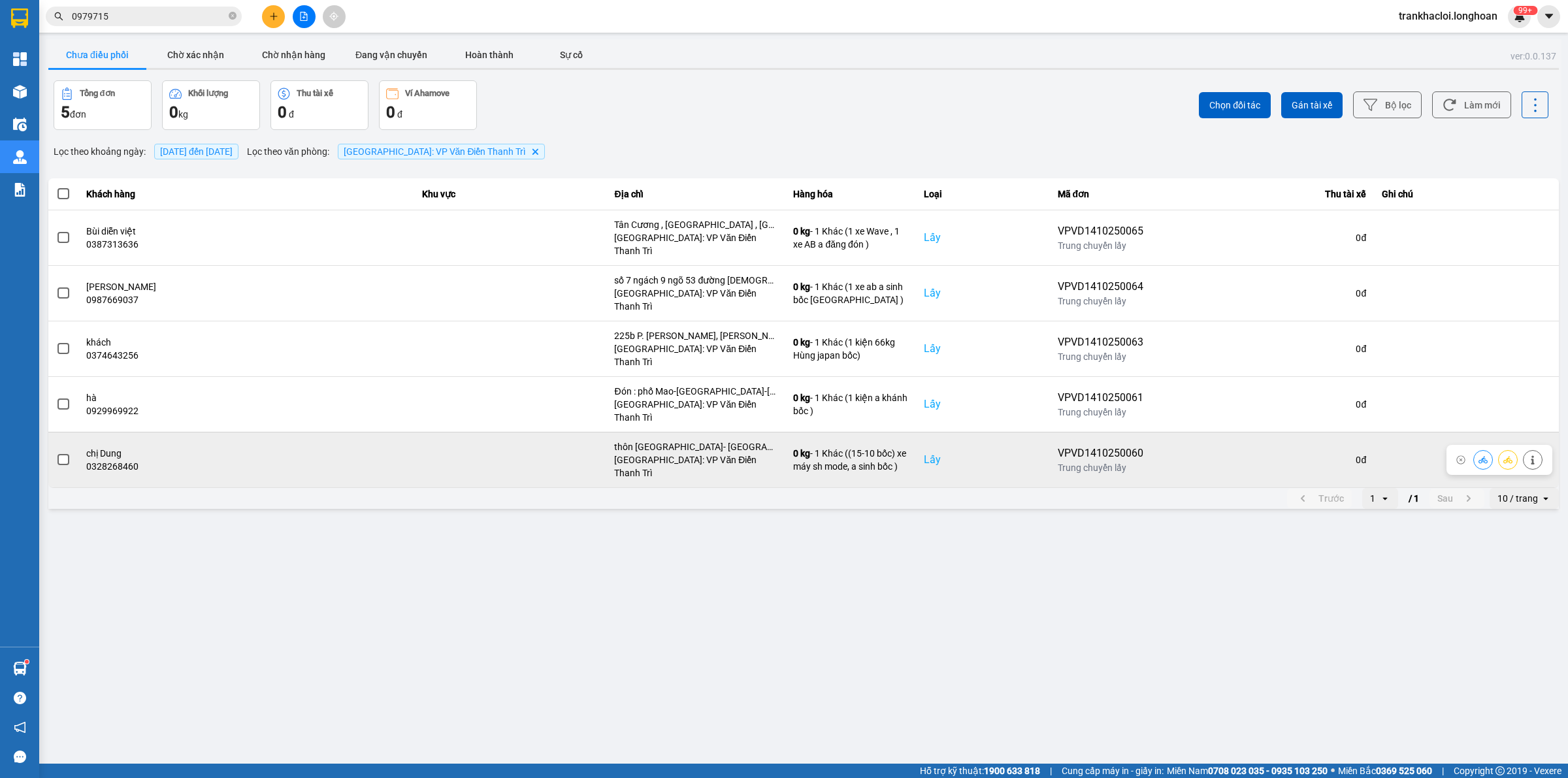
click at [68, 454] on span at bounding box center [63, 460] width 12 height 12
click at [56, 453] on input "checkbox" at bounding box center [56, 453] width 0 height 0
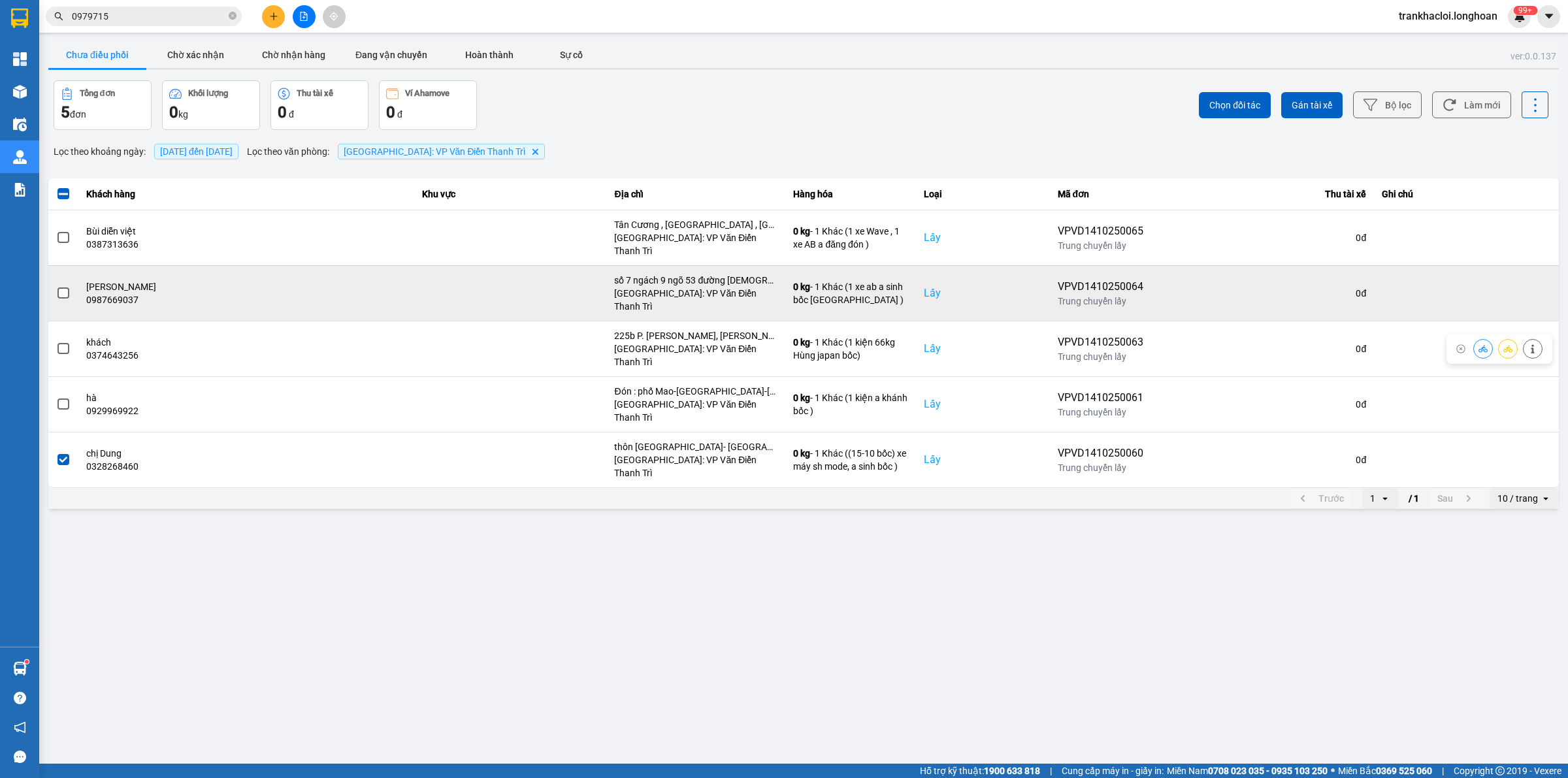
click at [52, 274] on td at bounding box center [63, 292] width 30 height 56
click at [57, 287] on span at bounding box center [63, 293] width 12 height 12
click at [56, 286] on input "checkbox" at bounding box center [56, 286] width 0 height 0
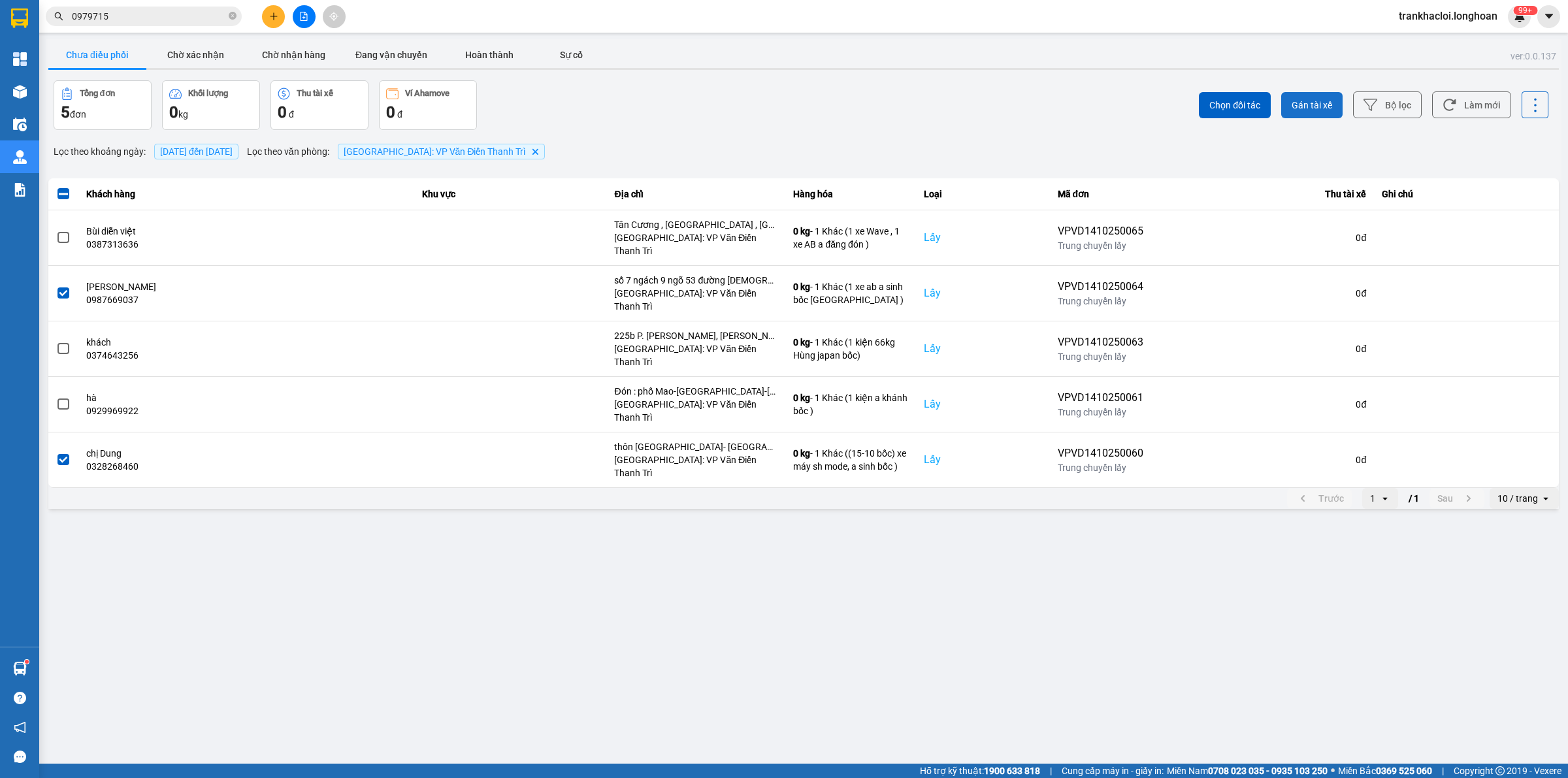
click at [1254, 110] on span "Gán tài xế" at bounding box center [1312, 105] width 41 height 13
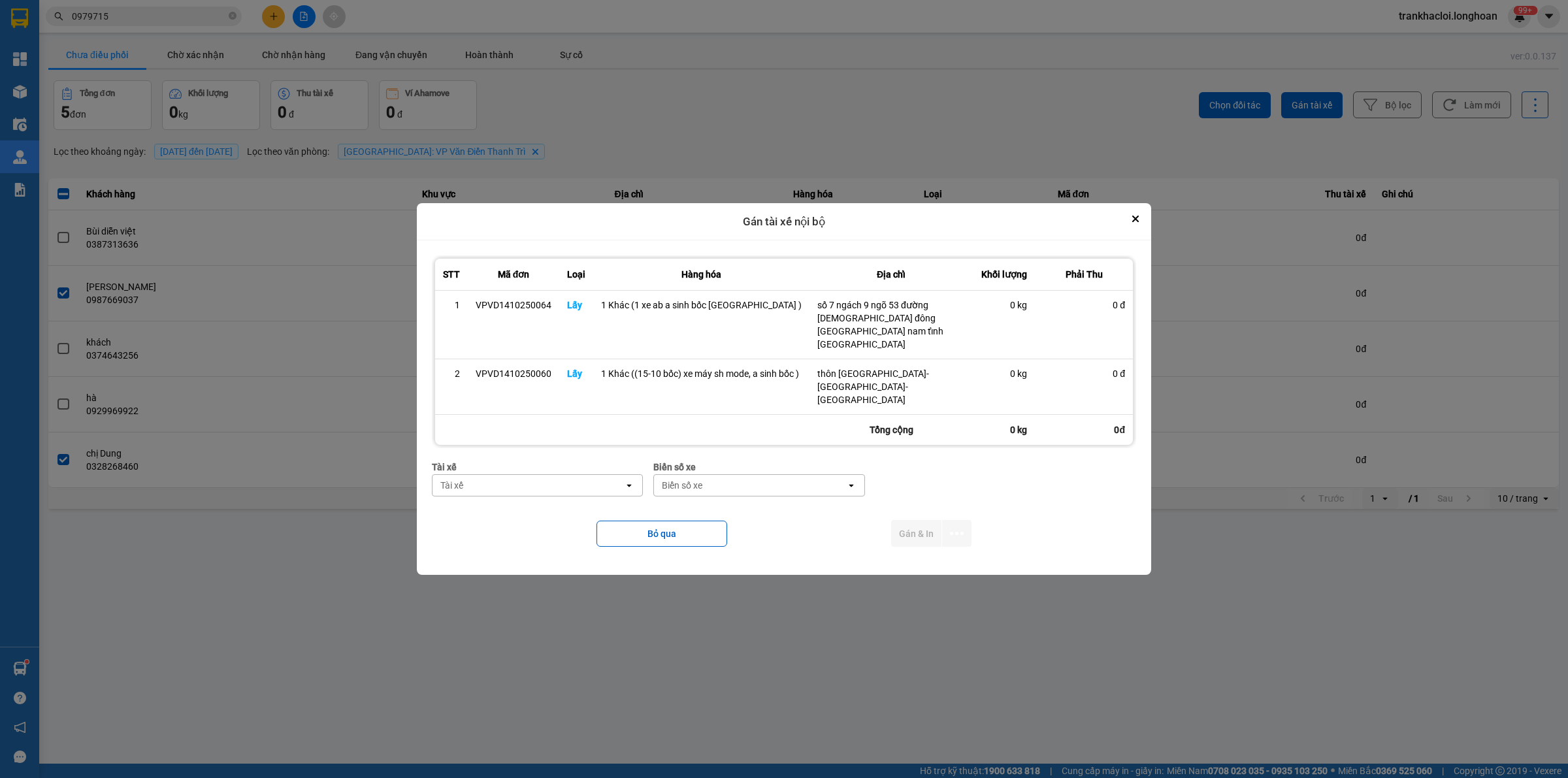
click at [489, 475] on div "Tài xế" at bounding box center [528, 486] width 192 height 21
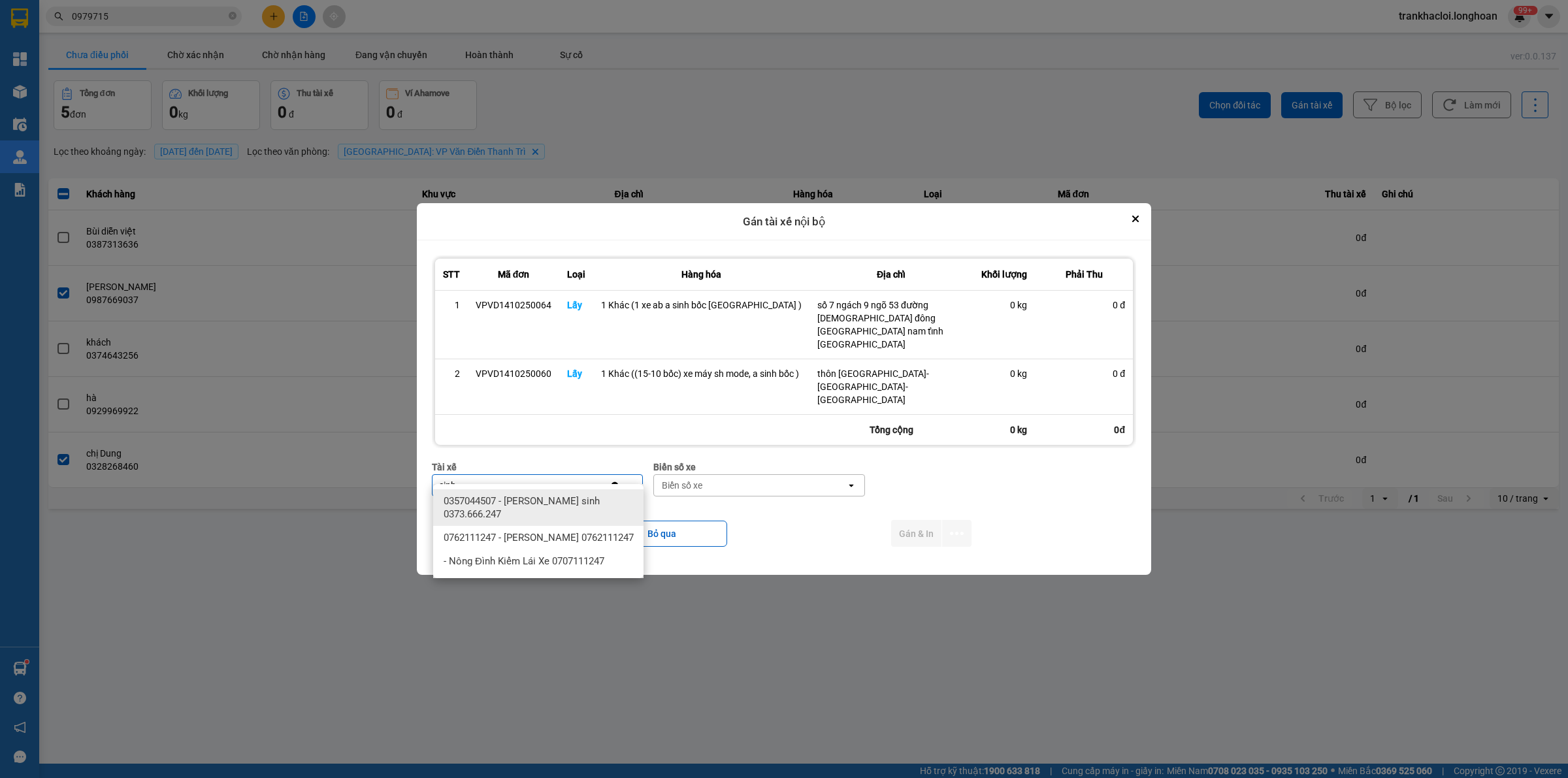
type input "sinh"
click at [500, 500] on span "0357044507 - [PERSON_NAME] sinh 0373.666.247" at bounding box center [541, 507] width 195 height 26
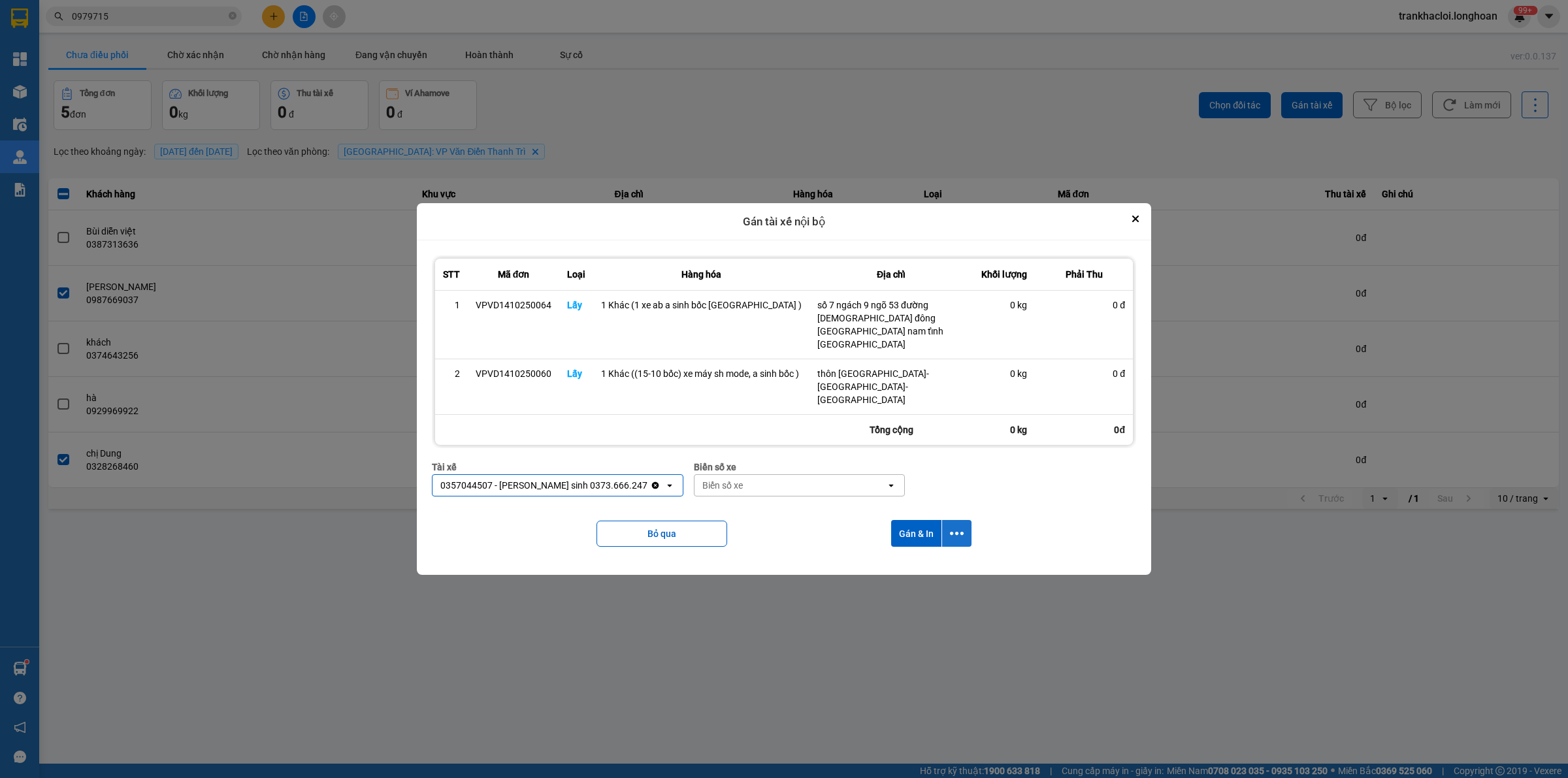
click at [955, 532] on icon "dialog" at bounding box center [957, 533] width 13 height 3
click at [905, 557] on span "Chỉ gán tài" at bounding box center [905, 557] width 43 height 13
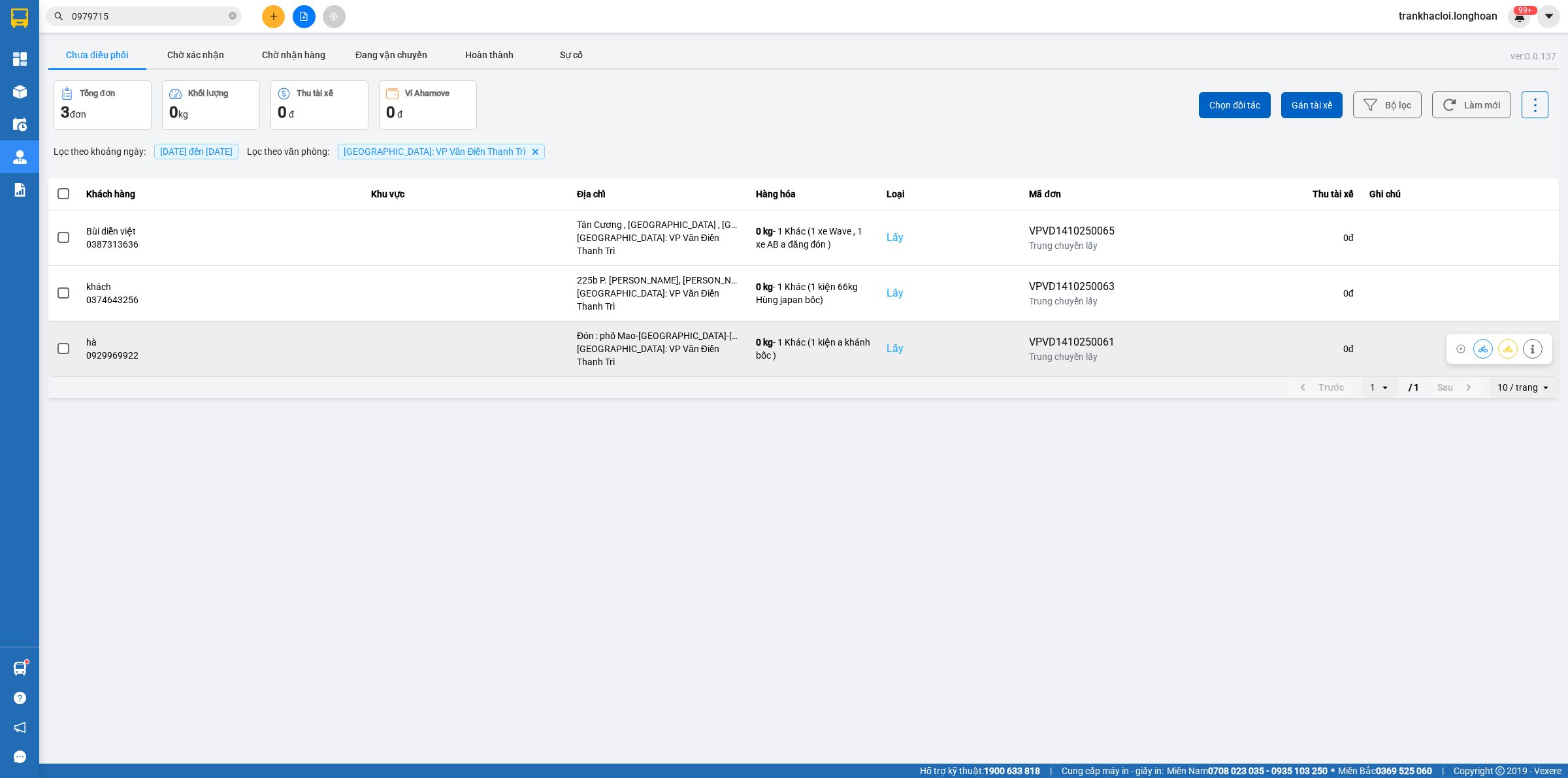
click at [1254, 344] on icon at bounding box center [1508, 348] width 9 height 7
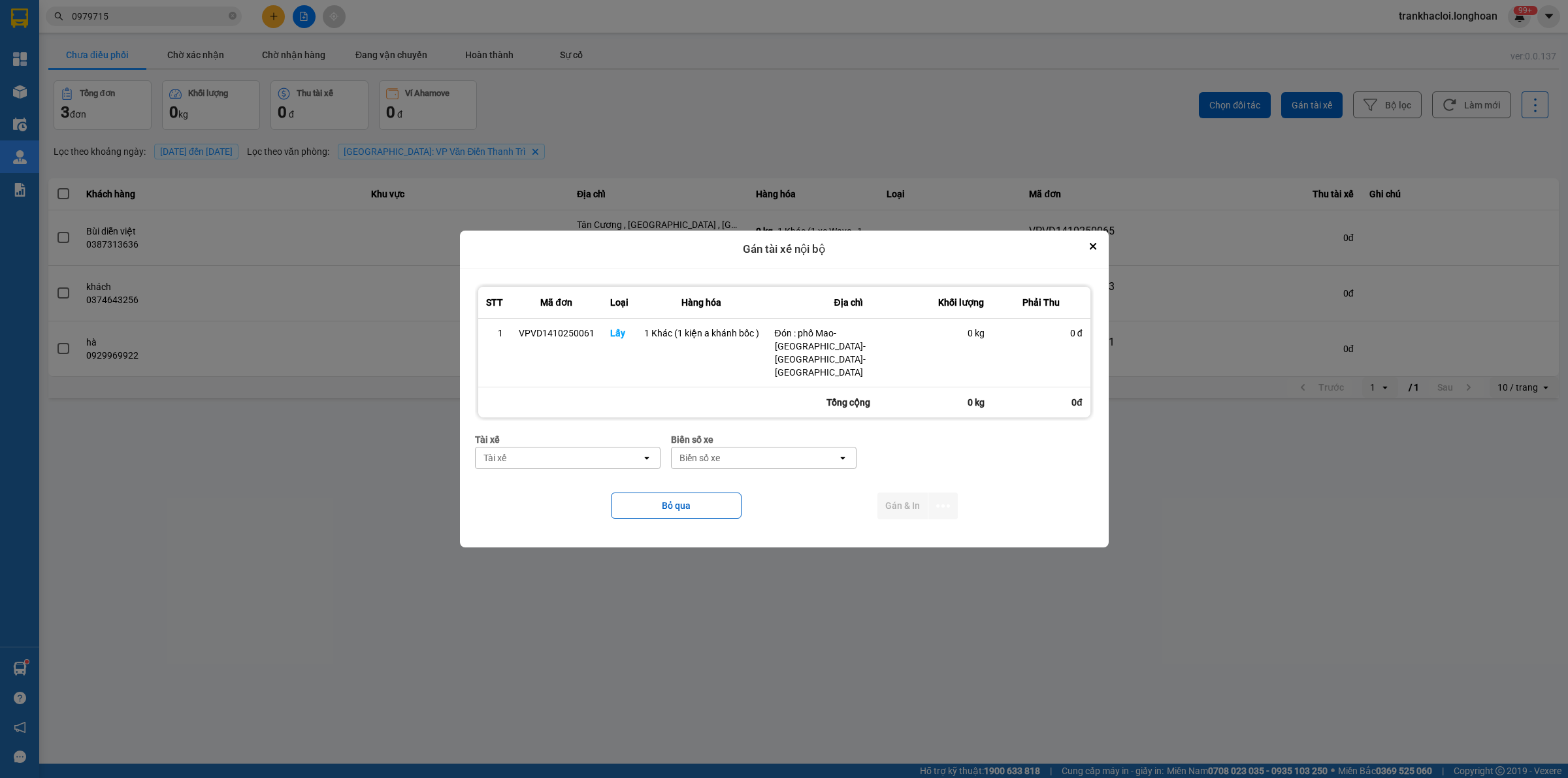
click at [533, 448] on div "Tài xế" at bounding box center [558, 458] width 166 height 21
type input "khánh"
click at [567, 474] on span "0372727247 - [PERSON_NAME] 0975.336.976" at bounding box center [571, 479] width 169 height 26
click at [943, 504] on icon "dialog" at bounding box center [943, 506] width 13 height 3
click at [899, 529] on span "Chỉ gán tài" at bounding box center [891, 529] width 43 height 13
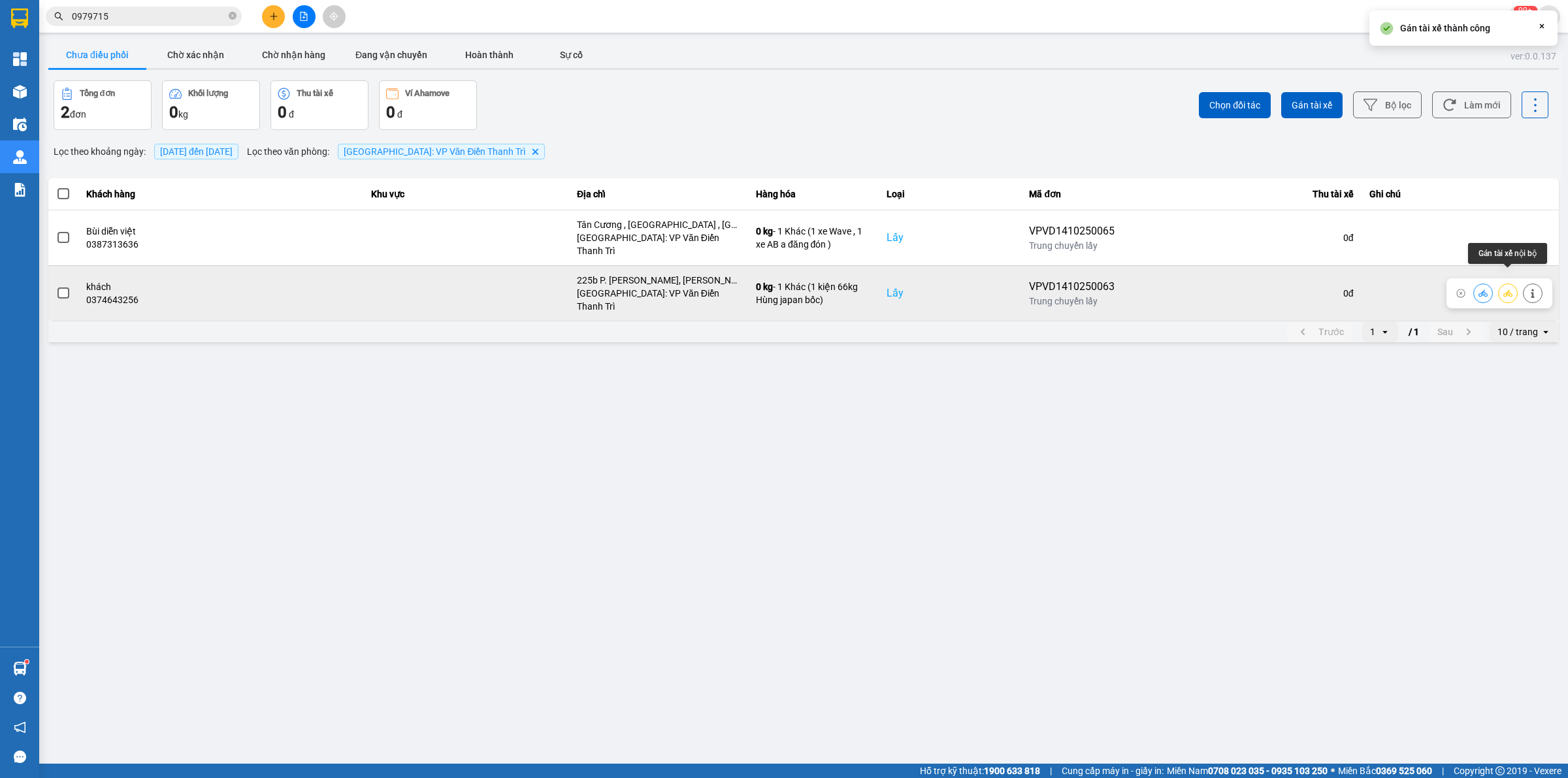
click at [1254, 281] on button at bounding box center [1508, 292] width 19 height 23
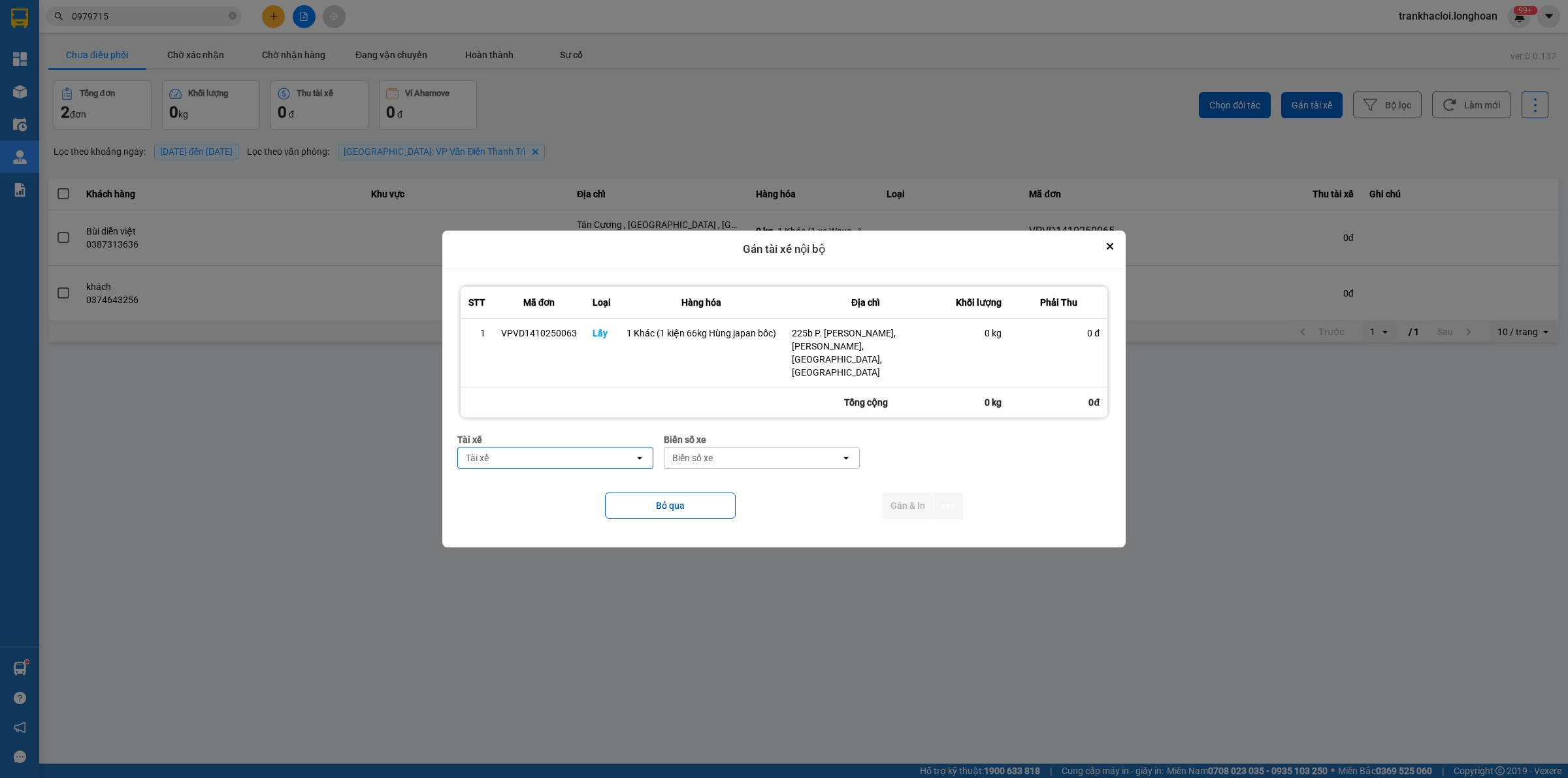
click at [535, 448] on div "Tài xế" at bounding box center [547, 458] width 177 height 21
type input "hùng"
click at [547, 486] on span "0325666247 - A Hùng 17 [GEOGRAPHIC_DATA] 0325666247" at bounding box center [559, 479] width 180 height 26
click at [758, 448] on div "Biển số xe" at bounding box center [847, 458] width 177 height 21
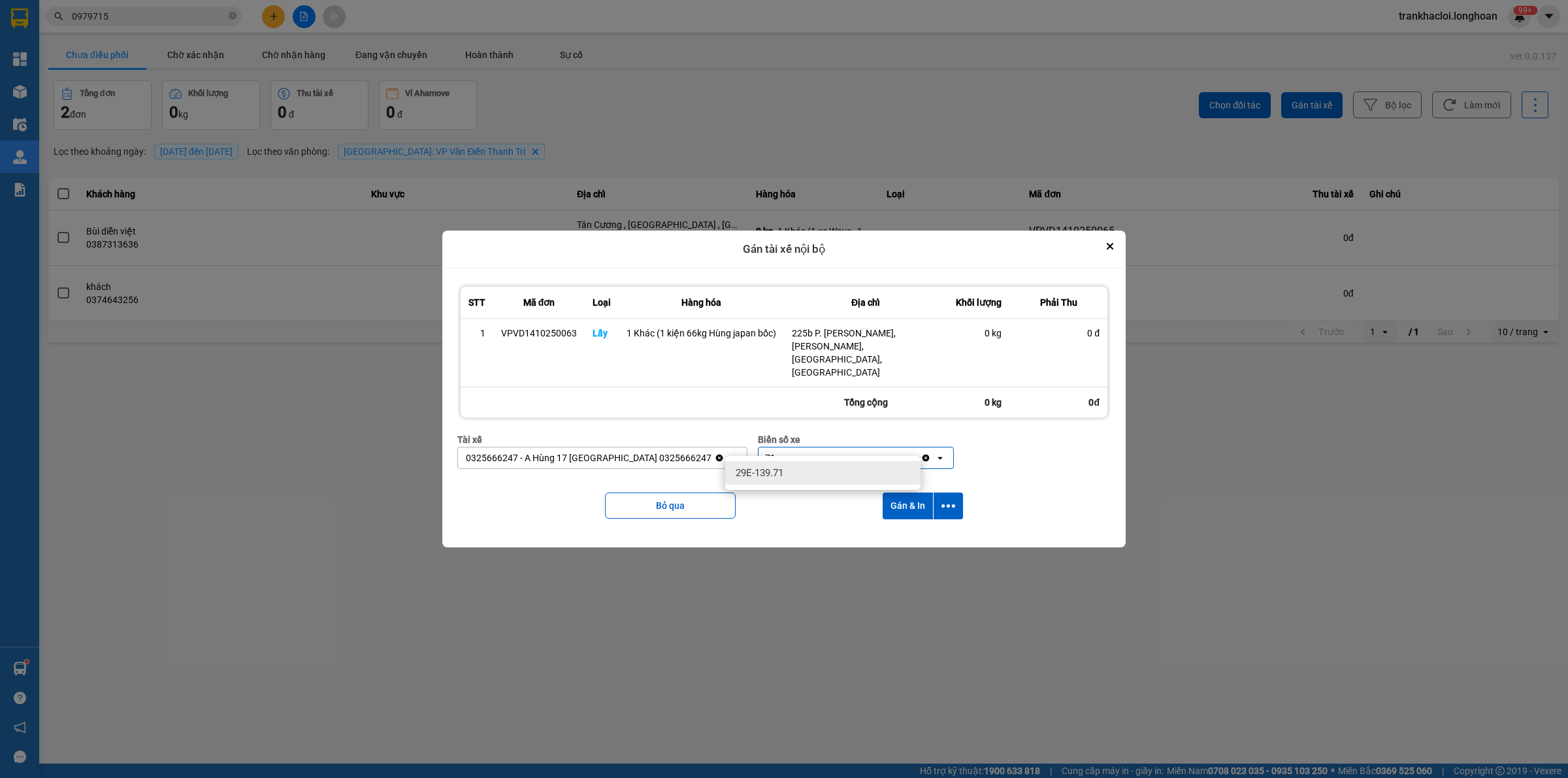
type input "71"
drag, startPoint x: 770, startPoint y: 471, endPoint x: 778, endPoint y: 472, distance: 8.1
click at [775, 472] on span "29E-139.71" at bounding box center [760, 473] width 48 height 13
click at [949, 499] on icon "dialog" at bounding box center [949, 506] width 13 height 13
click at [914, 523] on span "Chỉ gán tài" at bounding box center [897, 529] width 43 height 13
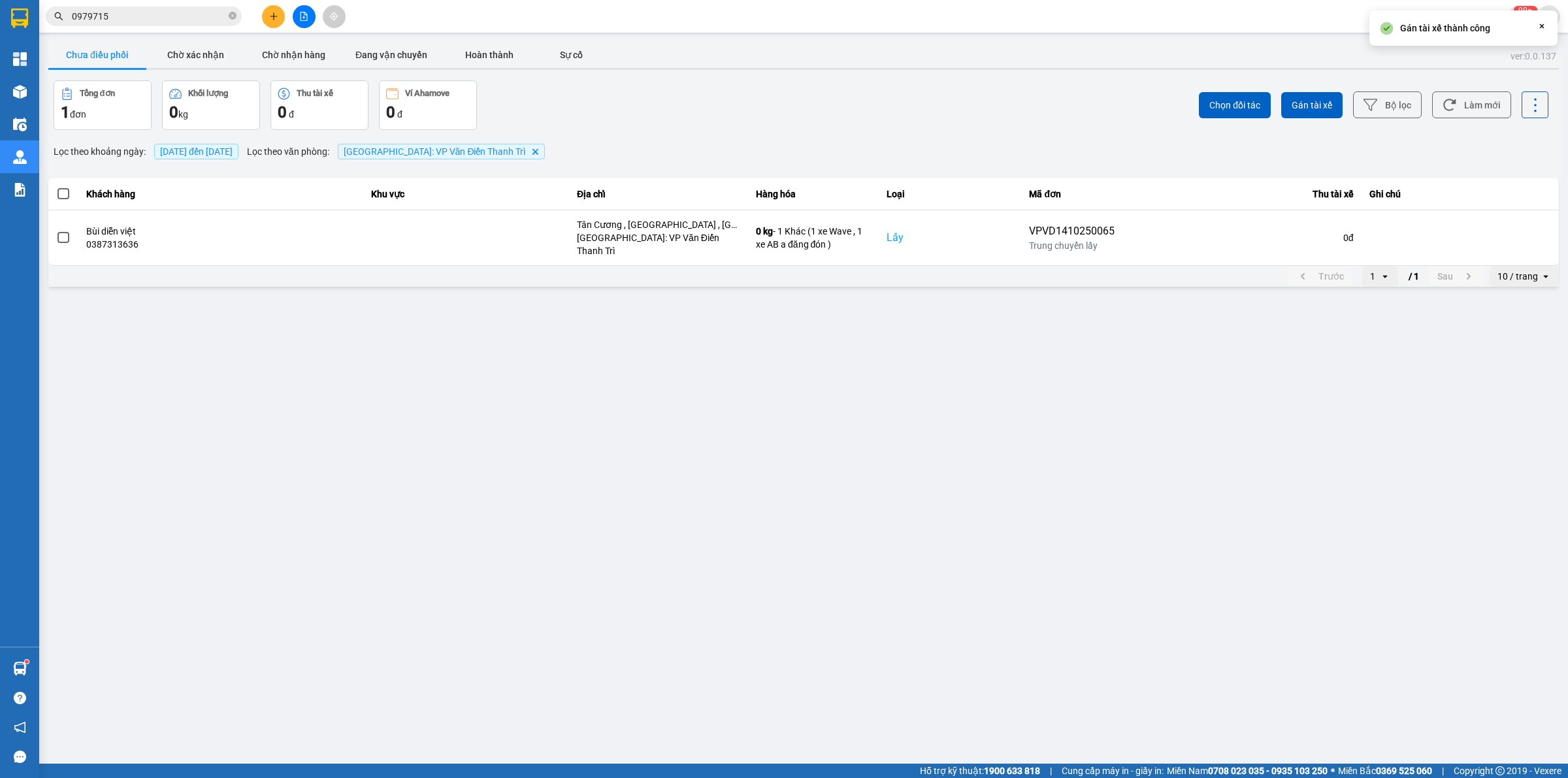
drag, startPoint x: 1253, startPoint y: 460, endPoint x: 969, endPoint y: 279, distance: 336.8
click at [1253, 459] on main "ver: 0.0.137 Chưa điều phối Chờ xác nhận Chờ nhận hàng Đang vận chuyển Hoàn thà…" at bounding box center [784, 382] width 1568 height 763
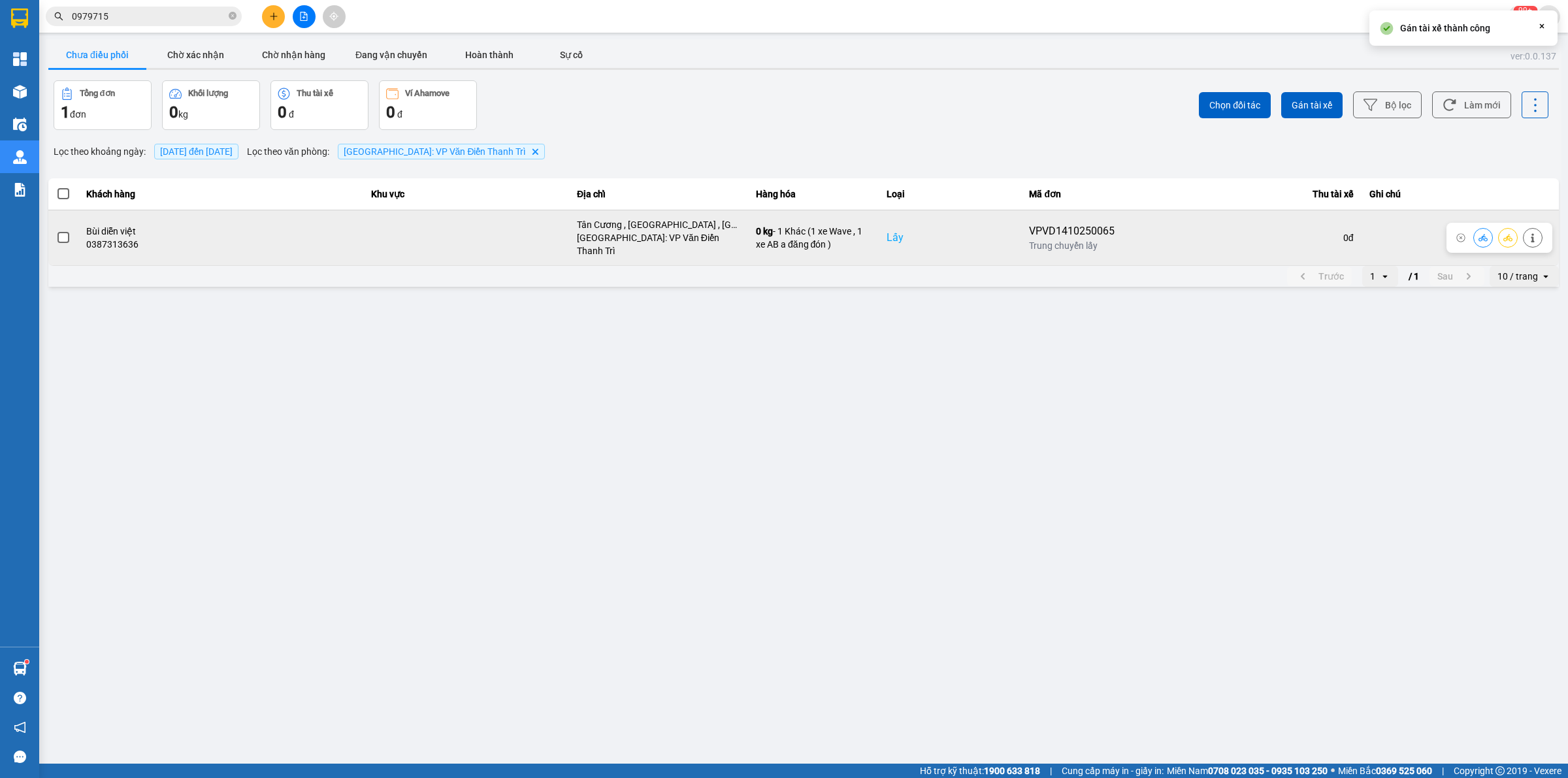
click at [1254, 233] on icon at bounding box center [1508, 238] width 9 height 9
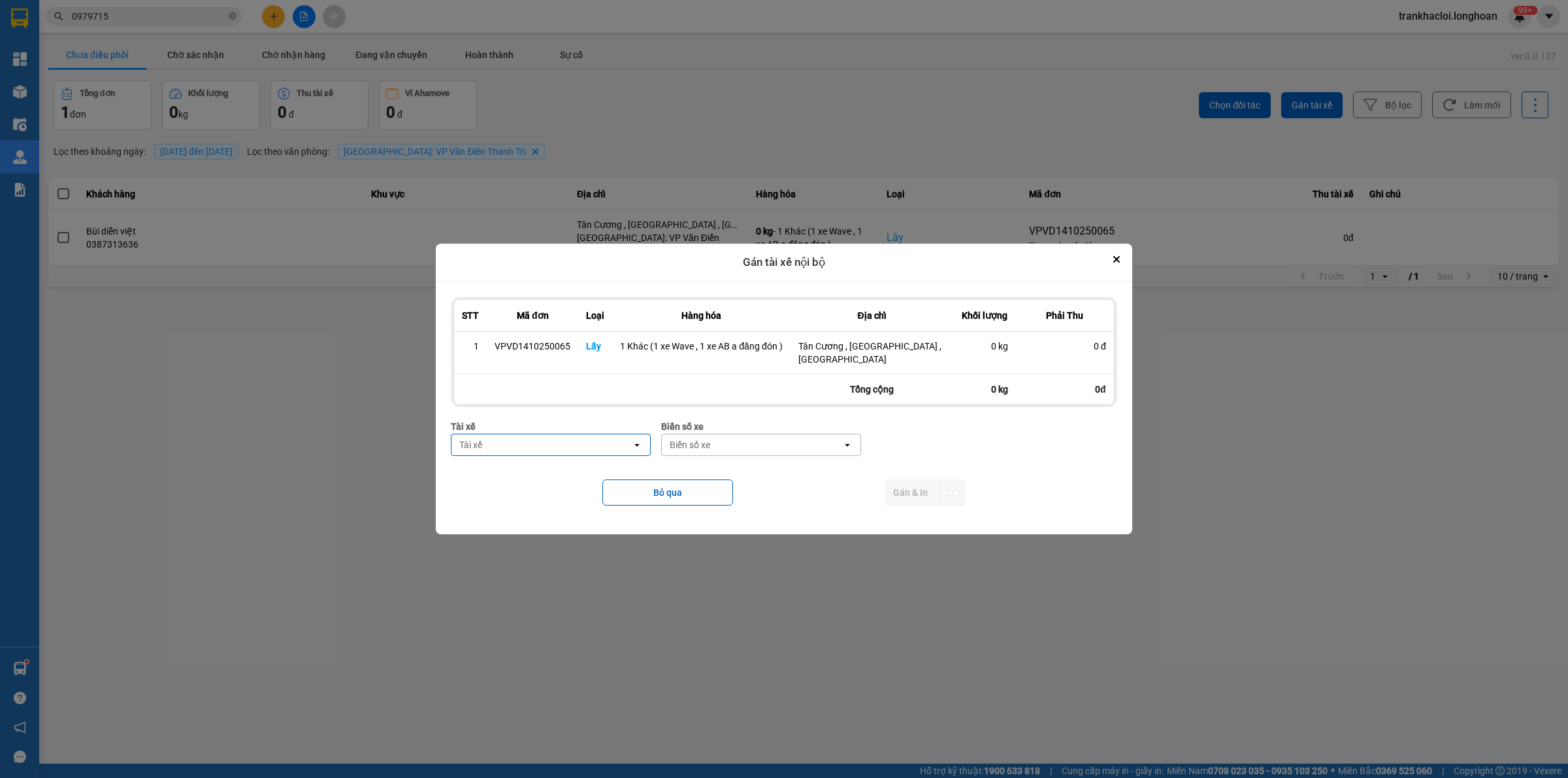
click at [475, 438] on div "Tài xế" at bounding box center [470, 445] width 23 height 13
type input "d"
type input "đăng"
click at [503, 472] on span "0859238386 - [PERSON_NAME] 0356.999.247" at bounding box center [553, 472] width 184 height 26
click at [749, 446] on div "Biển số xe" at bounding box center [784, 445] width 180 height 21
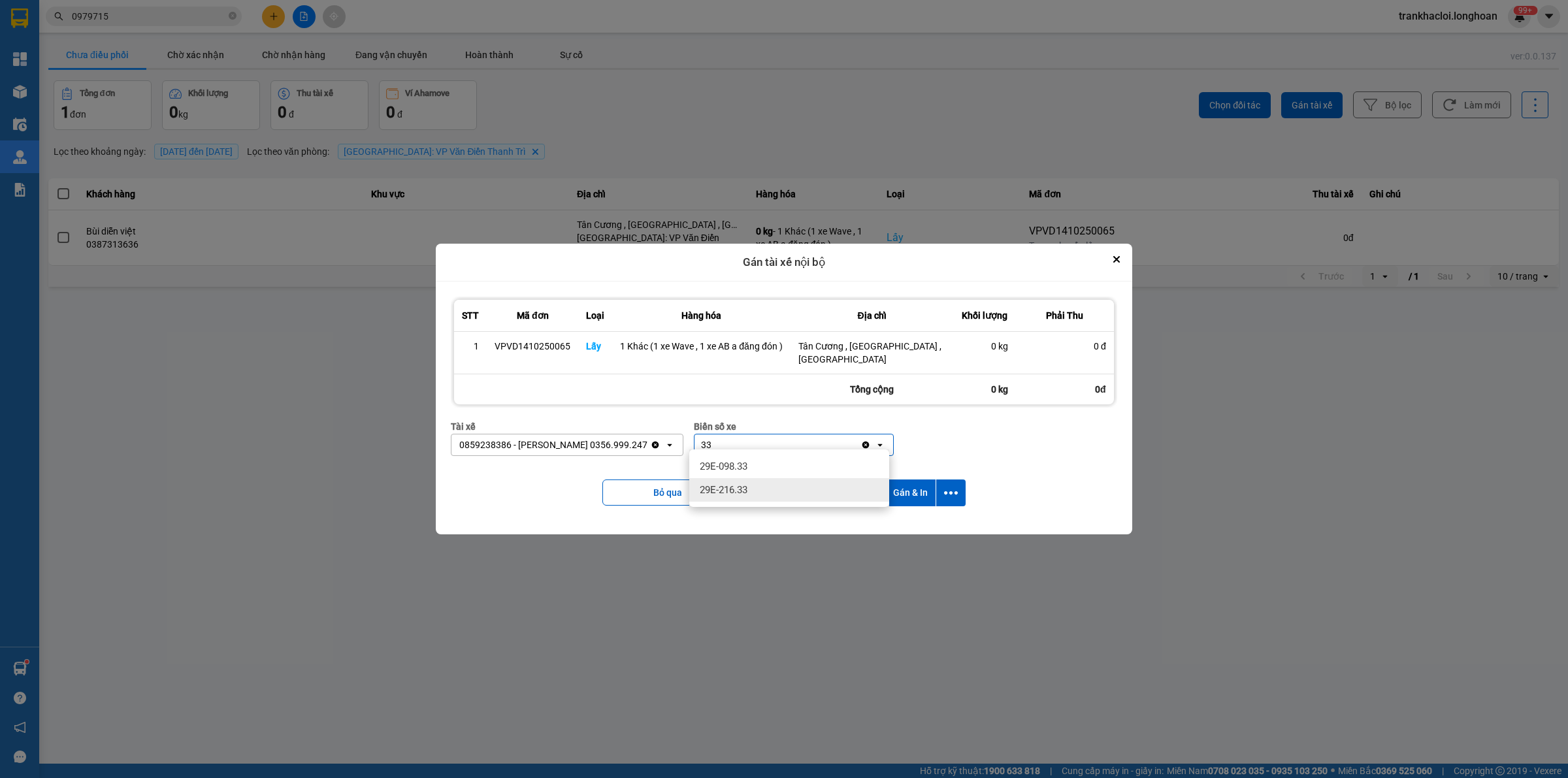
type input "33"
click at [764, 484] on div "29E-216.33" at bounding box center [789, 490] width 200 height 24
click at [953, 486] on icon "dialog" at bounding box center [951, 493] width 13 height 13
click at [882, 517] on span "Chỉ gán tài" at bounding box center [899, 522] width 43 height 13
